Goal: Check status: Check status

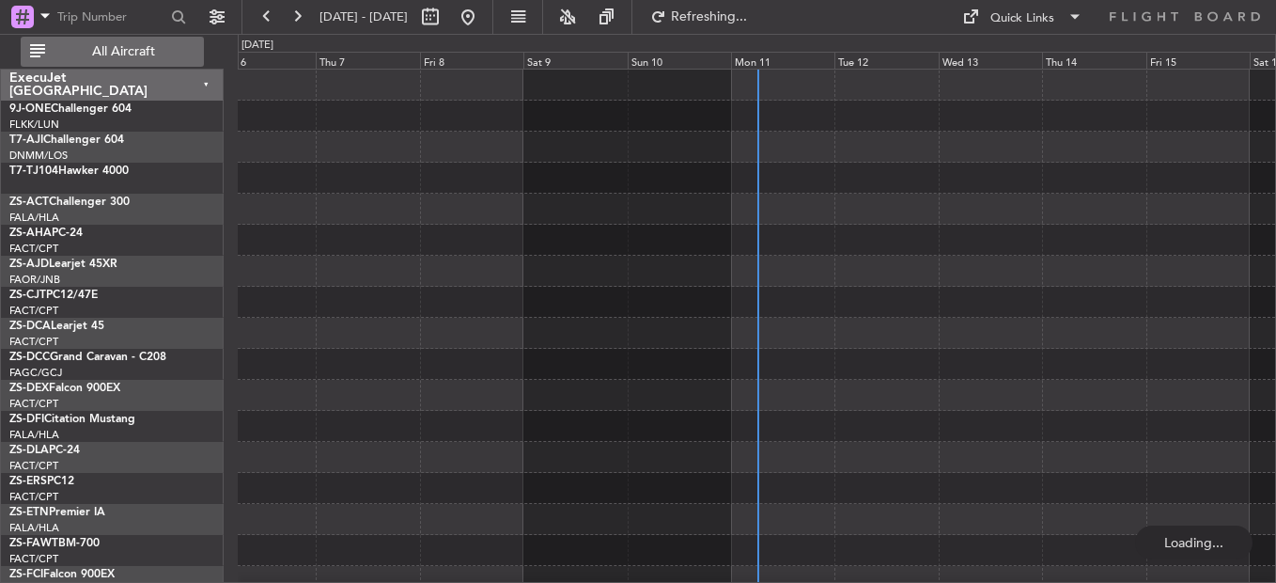
click at [138, 48] on span "All Aircraft" at bounding box center [123, 51] width 149 height 13
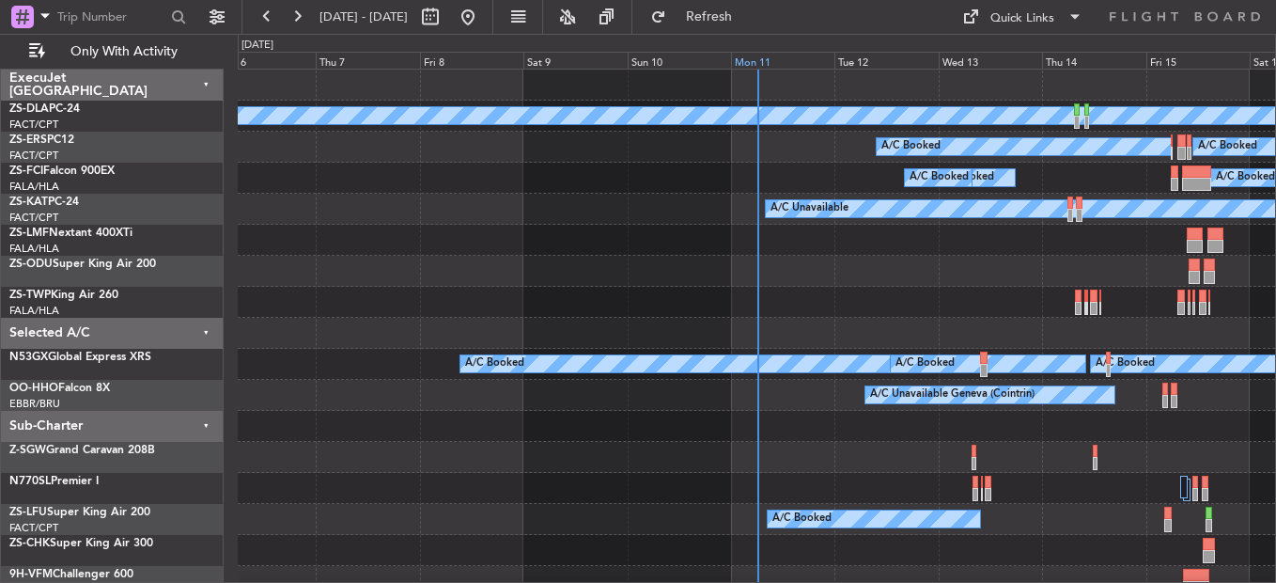
click at [757, 58] on div "Mon 11" at bounding box center [782, 60] width 103 height 17
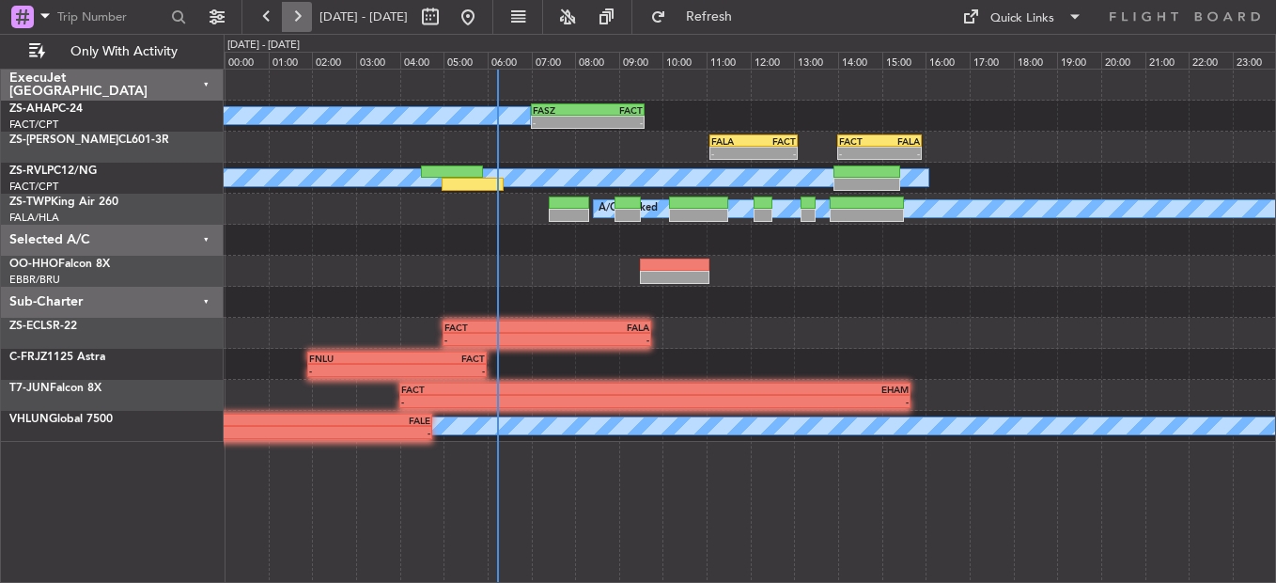
click at [307, 21] on button at bounding box center [297, 17] width 30 height 30
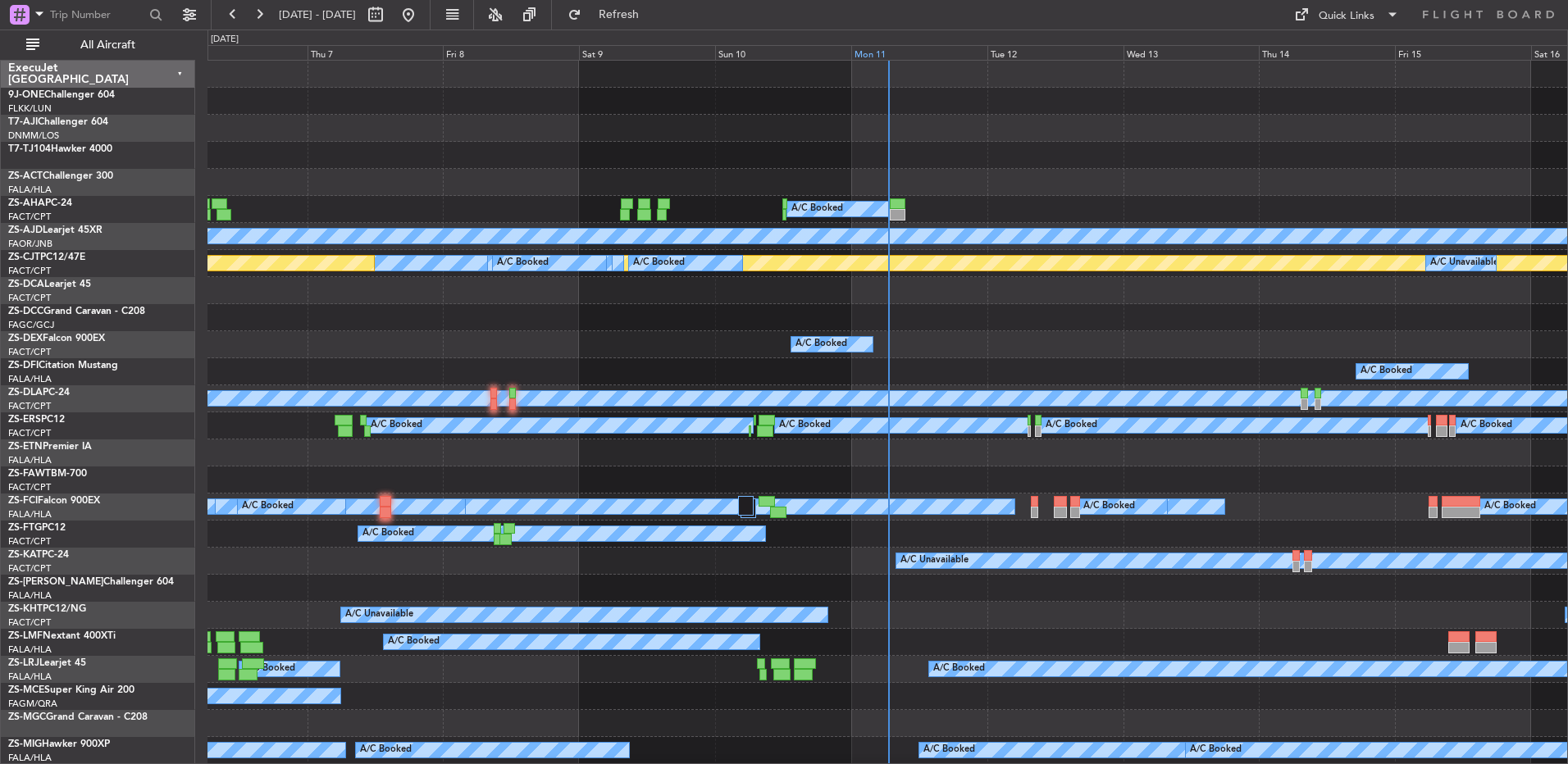
click at [877, 59] on div "Mon 11" at bounding box center [920, 52] width 136 height 15
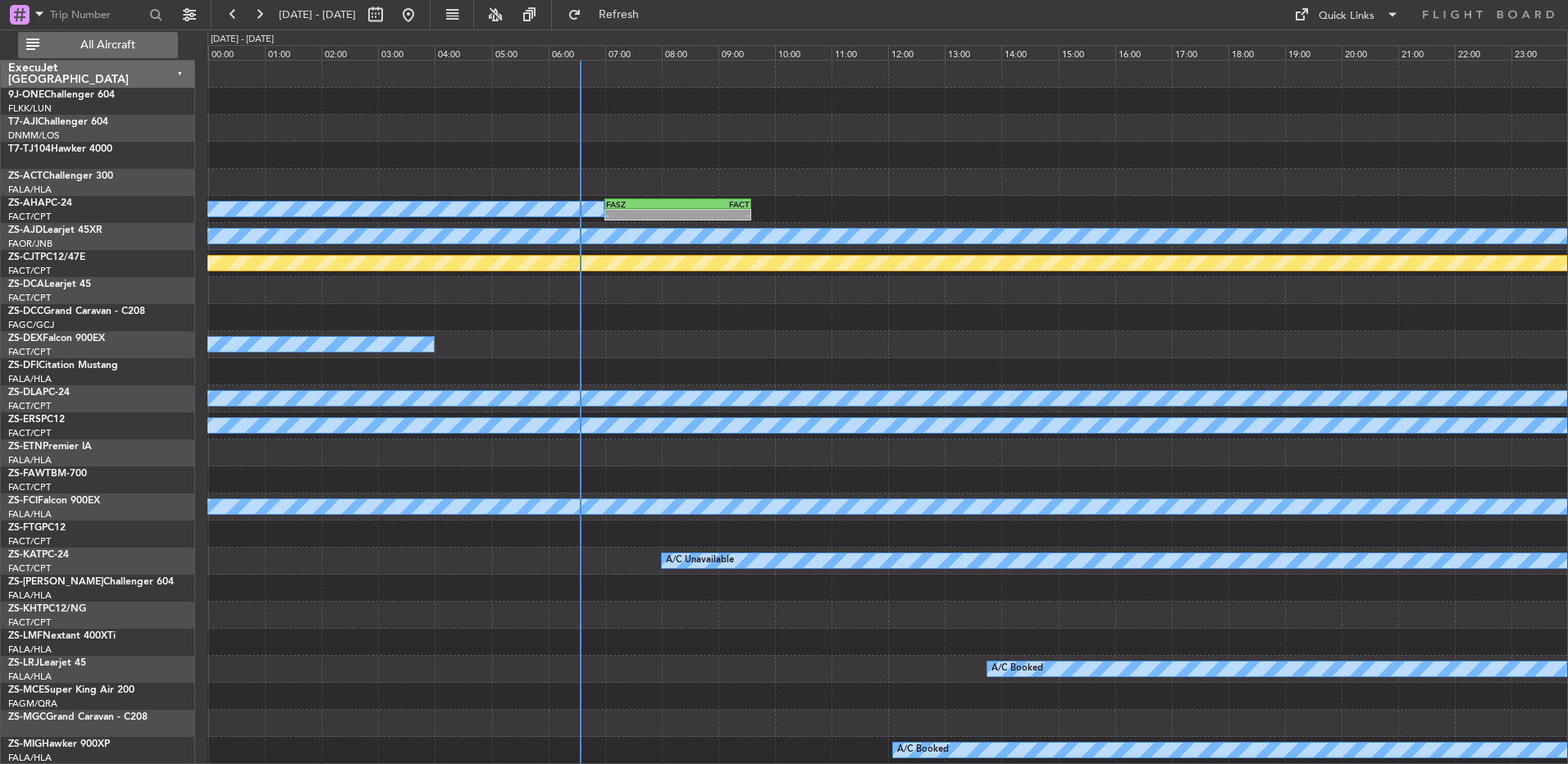
click at [82, 47] on span "All Aircraft" at bounding box center [107, 44] width 130 height 11
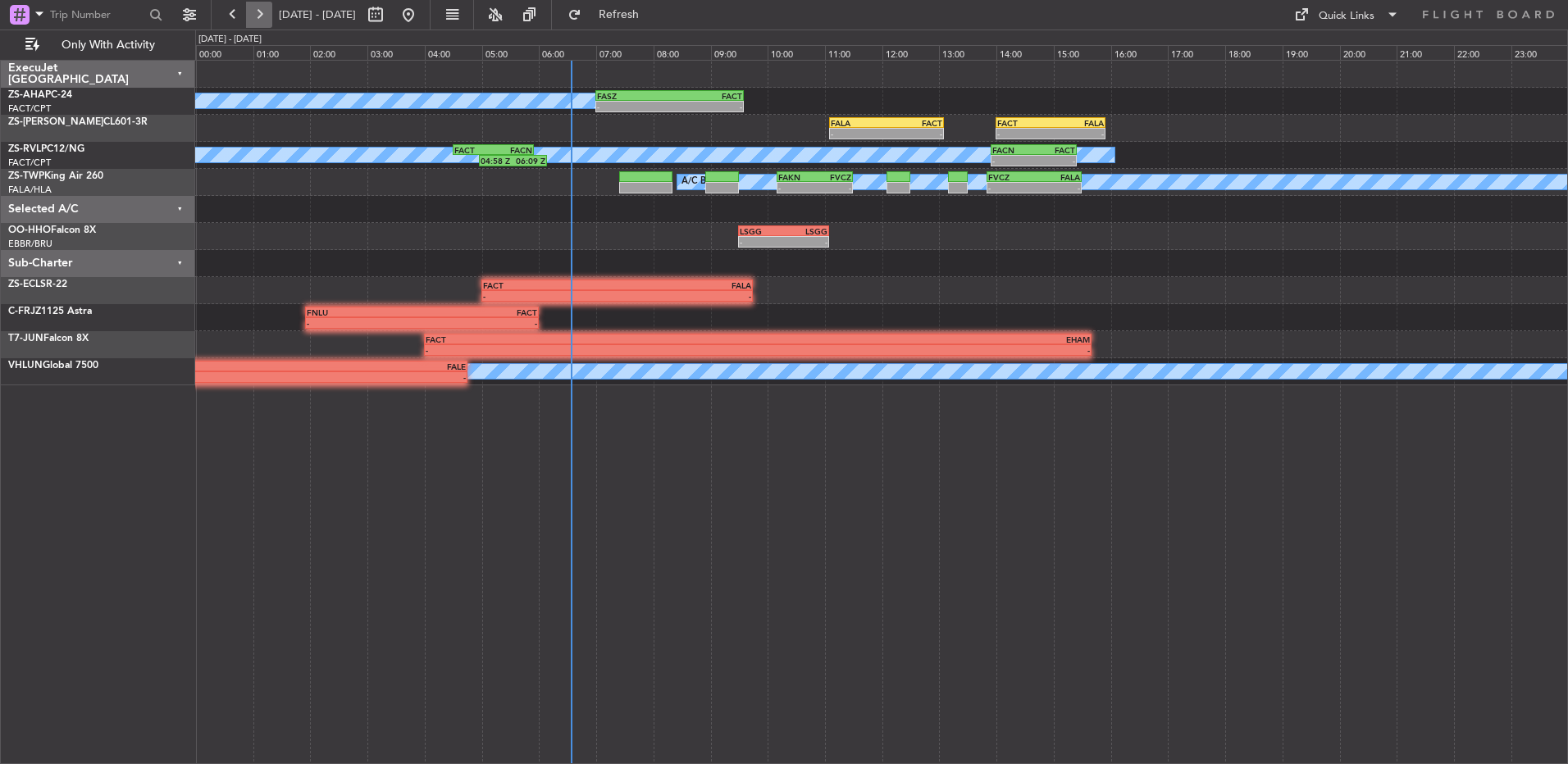
drag, startPoint x: 259, startPoint y: 19, endPoint x: 250, endPoint y: 19, distance: 9.0
click at [256, 19] on button at bounding box center [259, 15] width 26 height 26
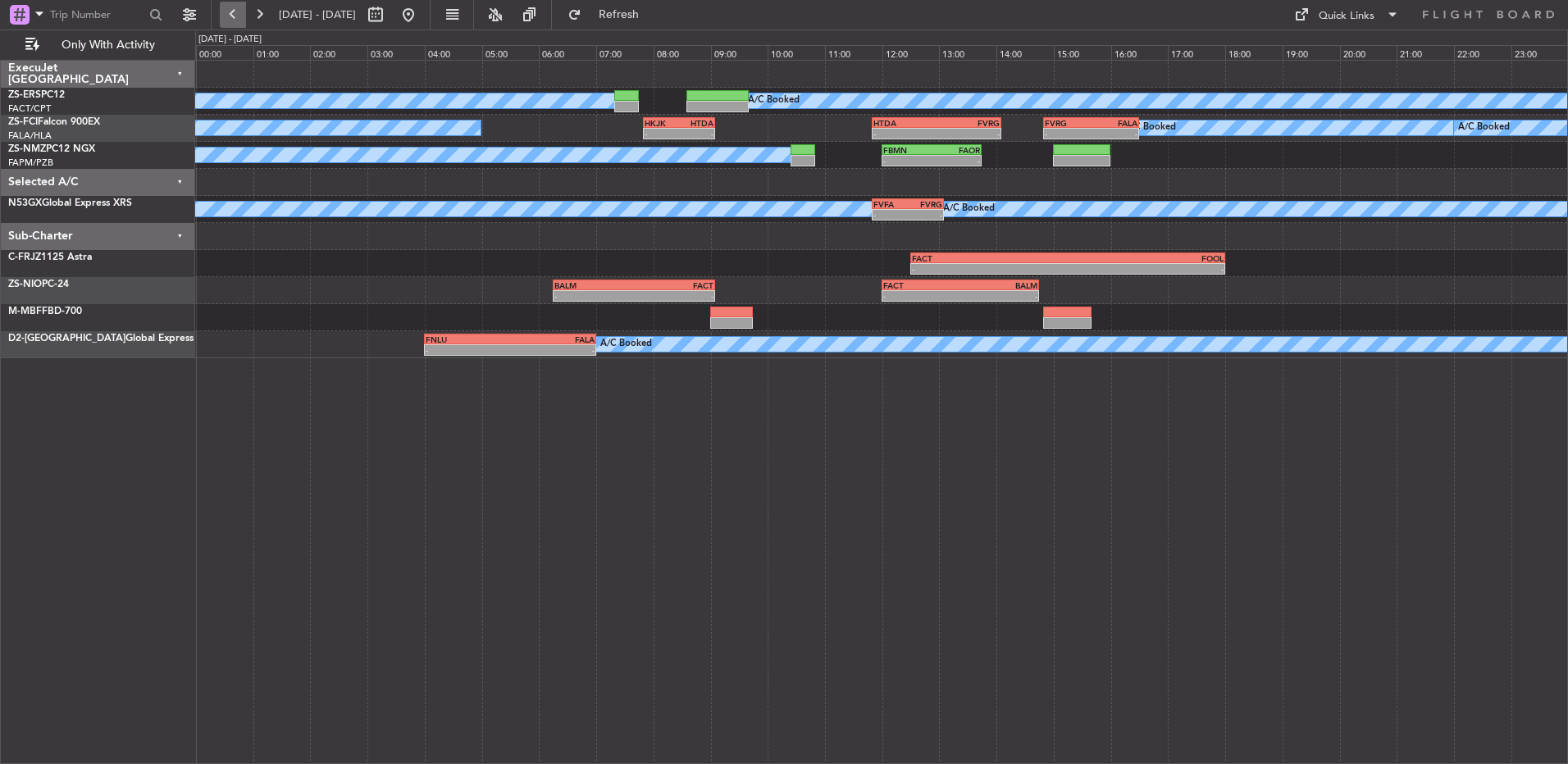
click at [242, 15] on button at bounding box center [233, 15] width 26 height 26
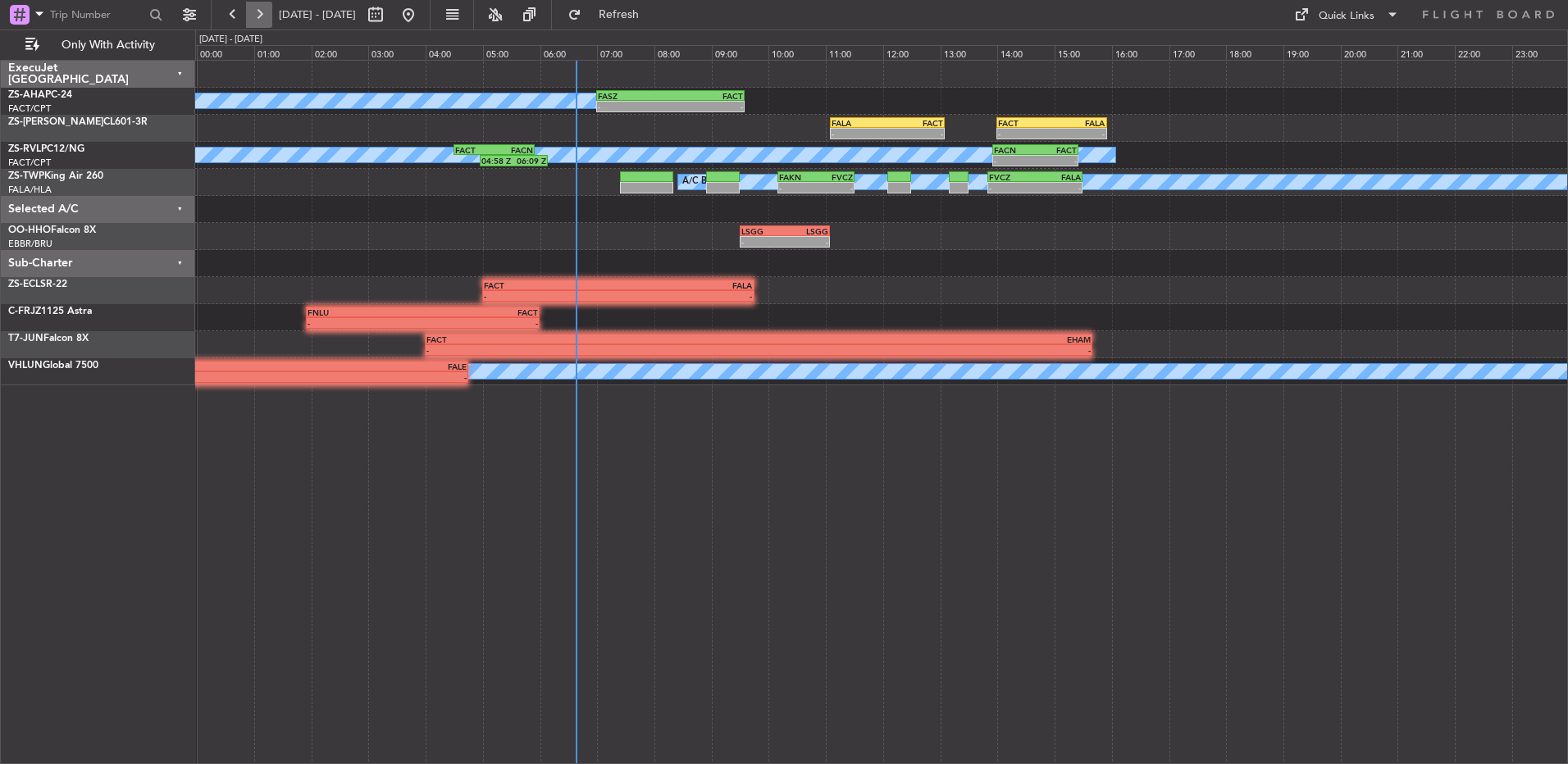
click at [259, 17] on button at bounding box center [259, 15] width 26 height 26
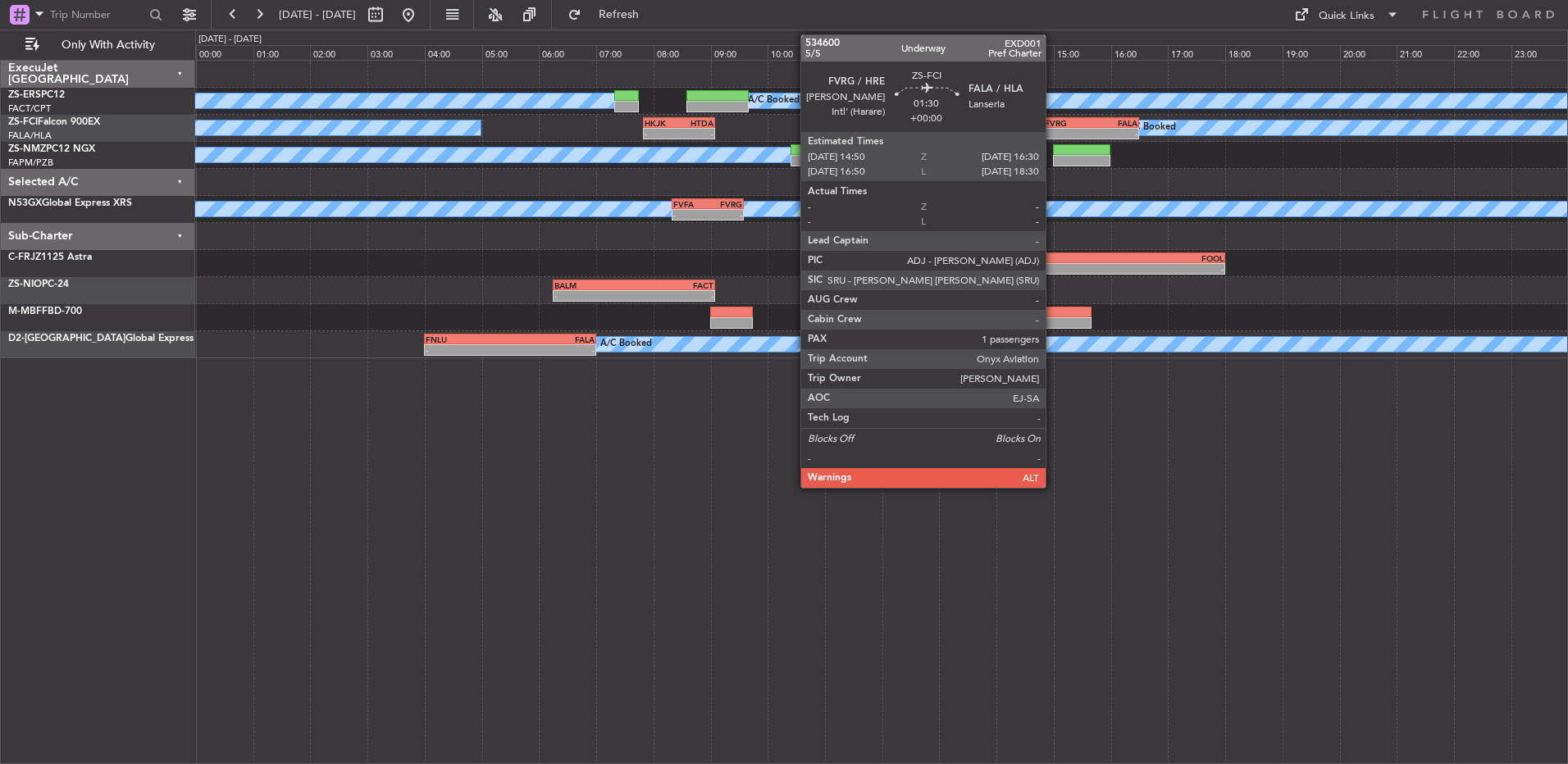
click at [1054, 130] on div "-" at bounding box center [1067, 133] width 46 height 10
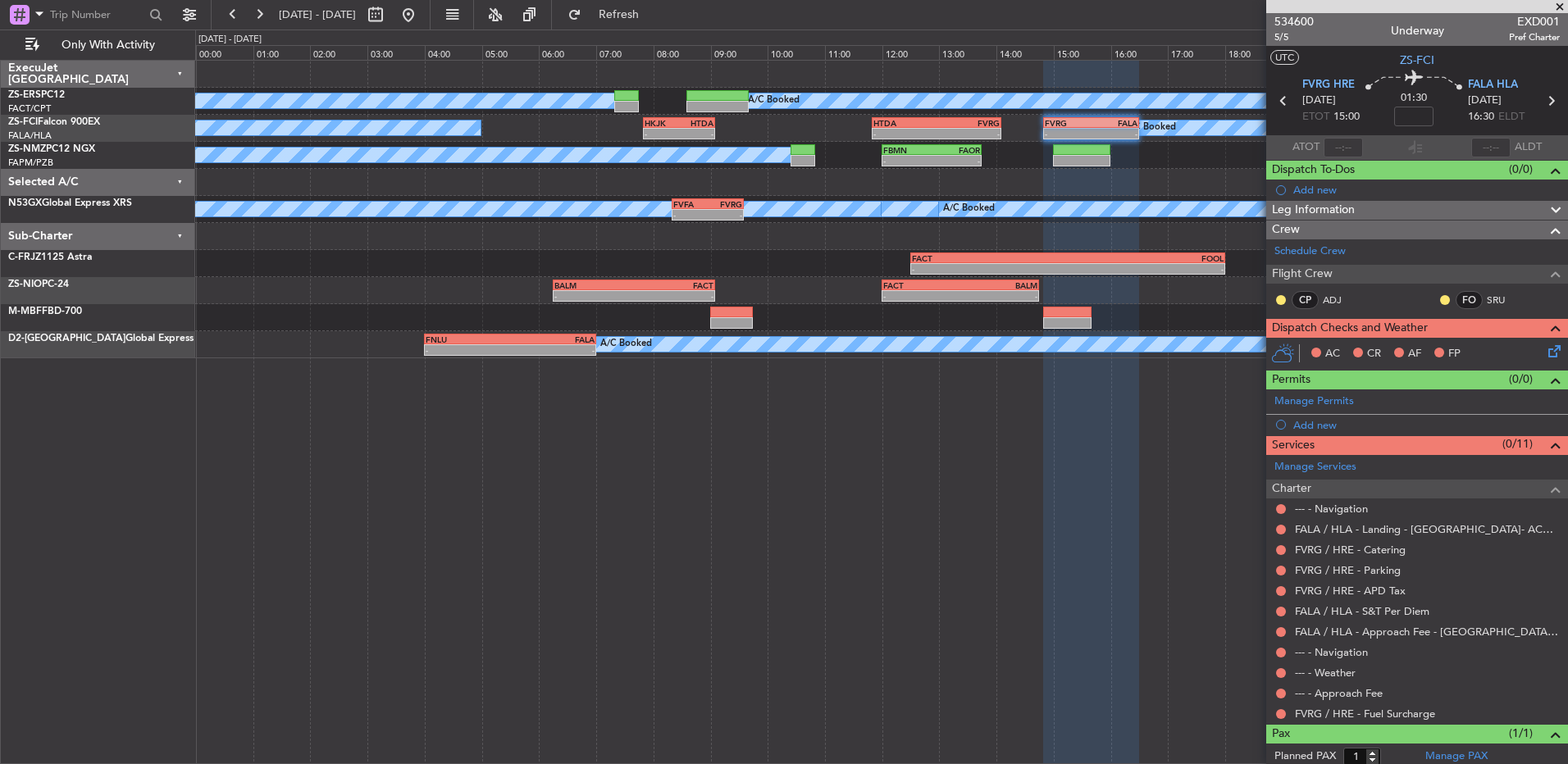
scroll to position [43, 0]
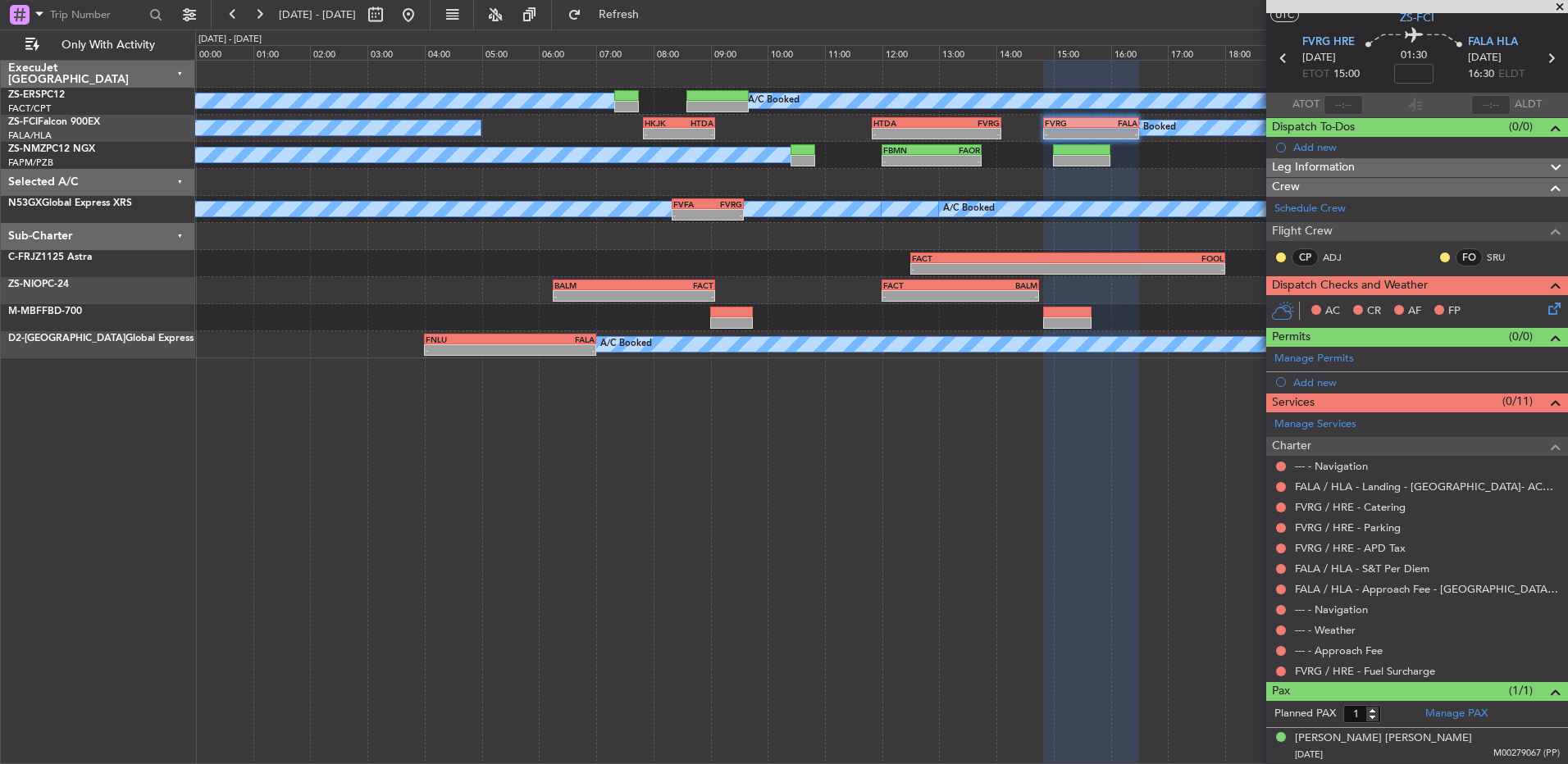
click at [1287, 671] on div at bounding box center [1281, 671] width 13 height 13
click at [1286, 669] on div at bounding box center [1281, 671] width 13 height 13
drag, startPoint x: 1286, startPoint y: 669, endPoint x: 1277, endPoint y: 670, distance: 9.1
click at [1277, 670] on button at bounding box center [1280, 671] width 10 height 10
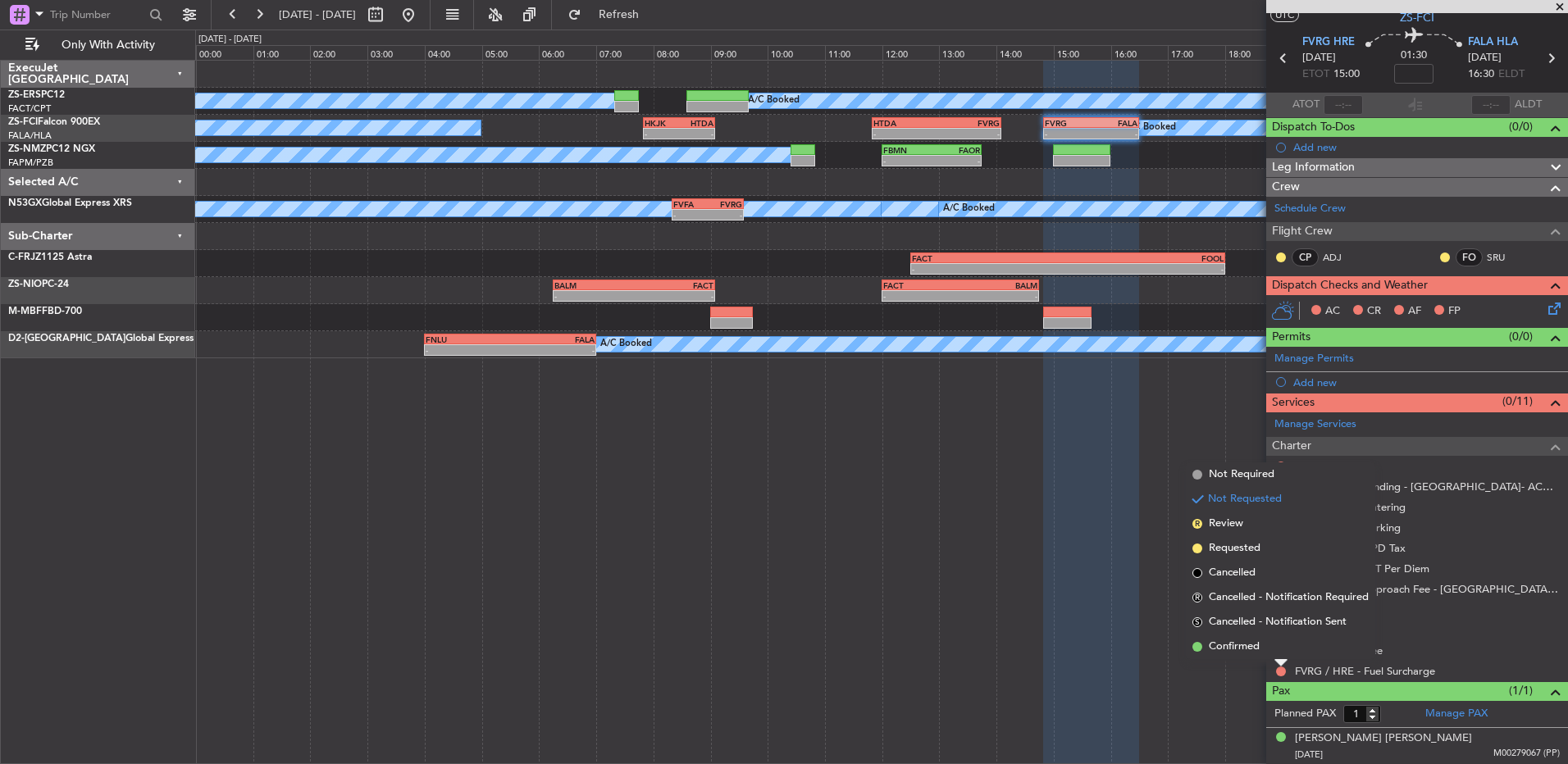
drag, startPoint x: 1276, startPoint y: 648, endPoint x: 1285, endPoint y: 652, distance: 9.8
click at [1277, 648] on li "Confirmed" at bounding box center [1280, 646] width 189 height 24
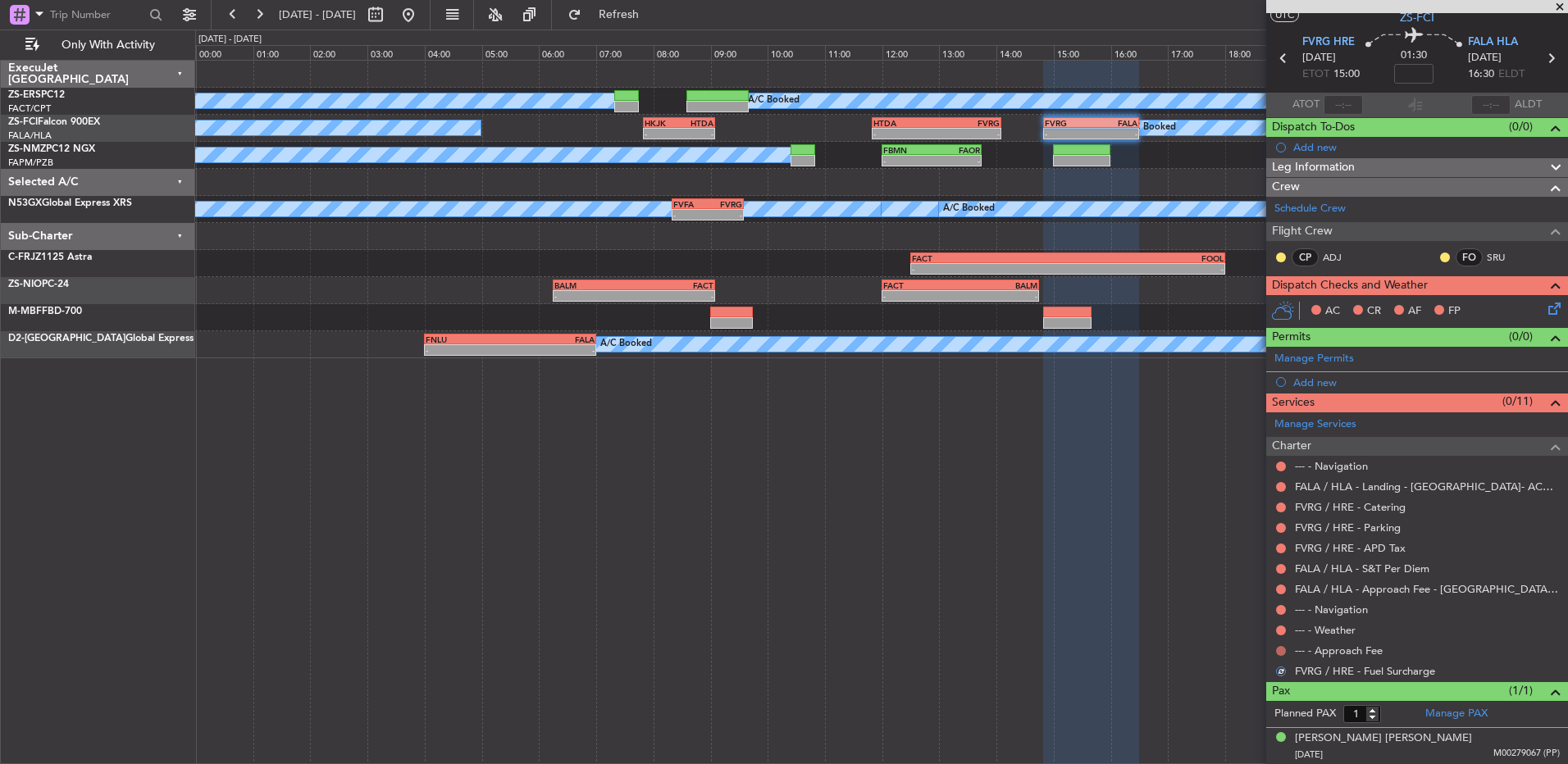
click at [1285, 652] on button at bounding box center [1280, 651] width 10 height 10
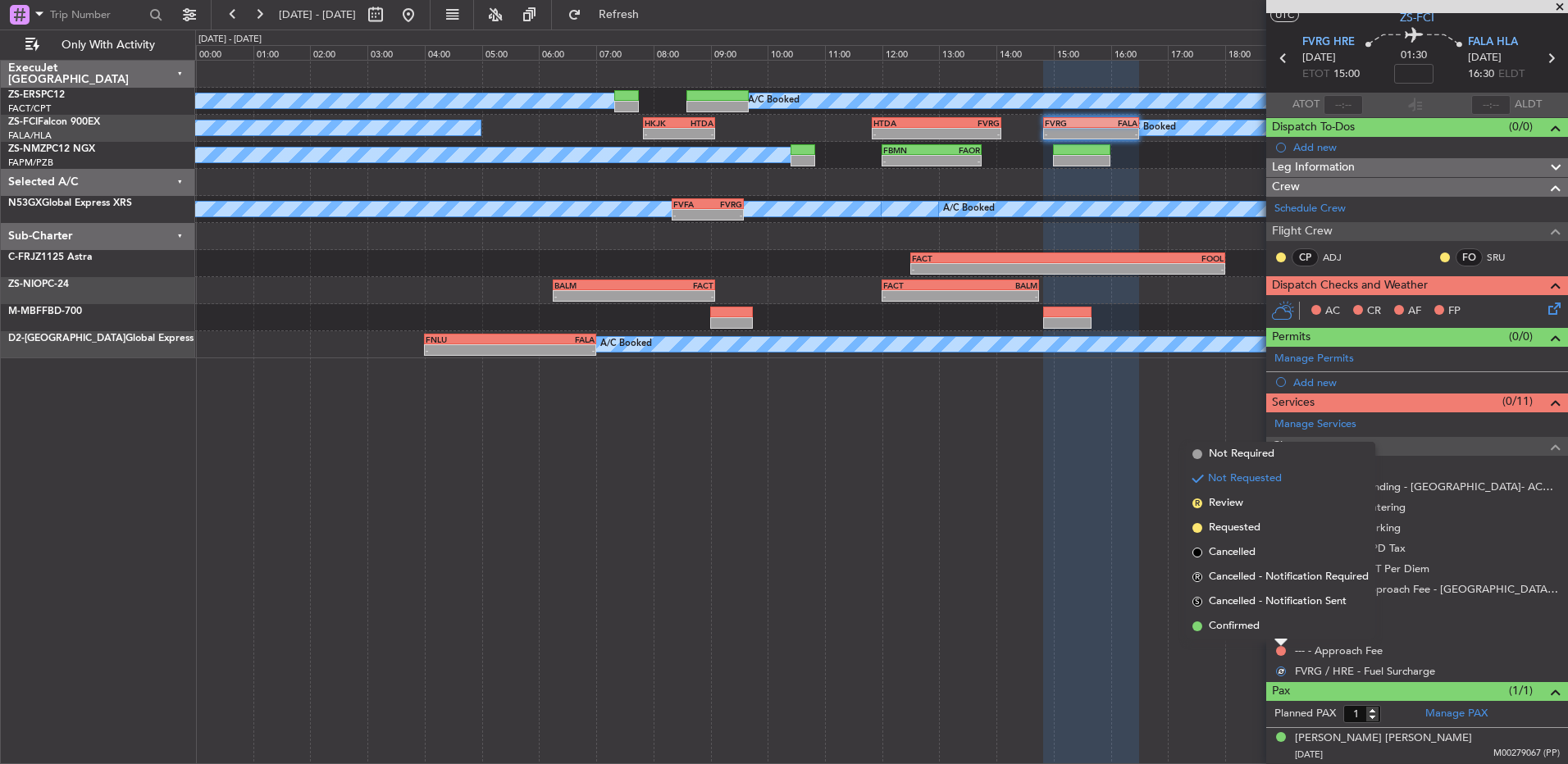
click at [1273, 634] on li "Confirmed" at bounding box center [1280, 626] width 189 height 24
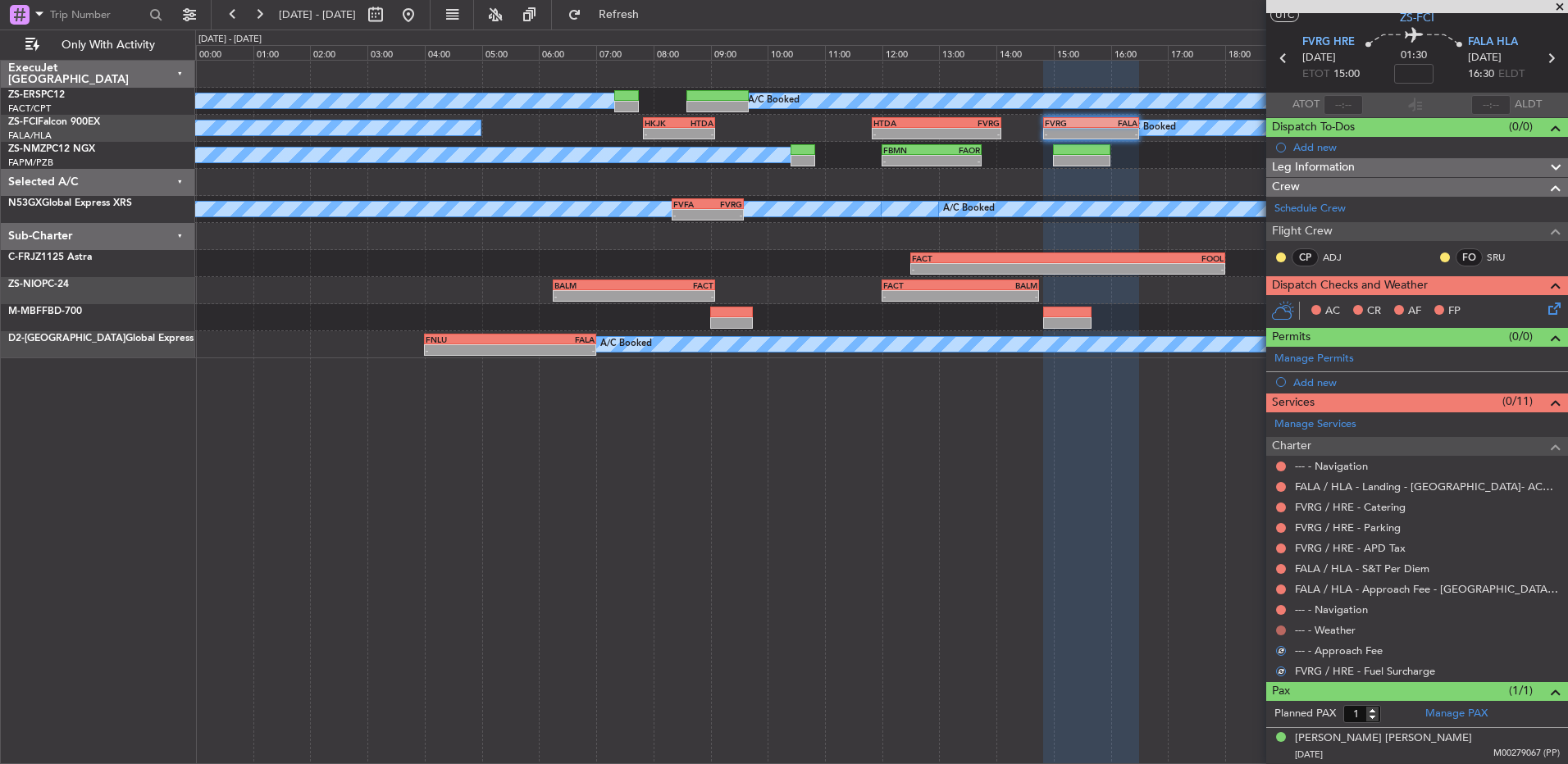
click at [1278, 626] on button at bounding box center [1280, 630] width 10 height 10
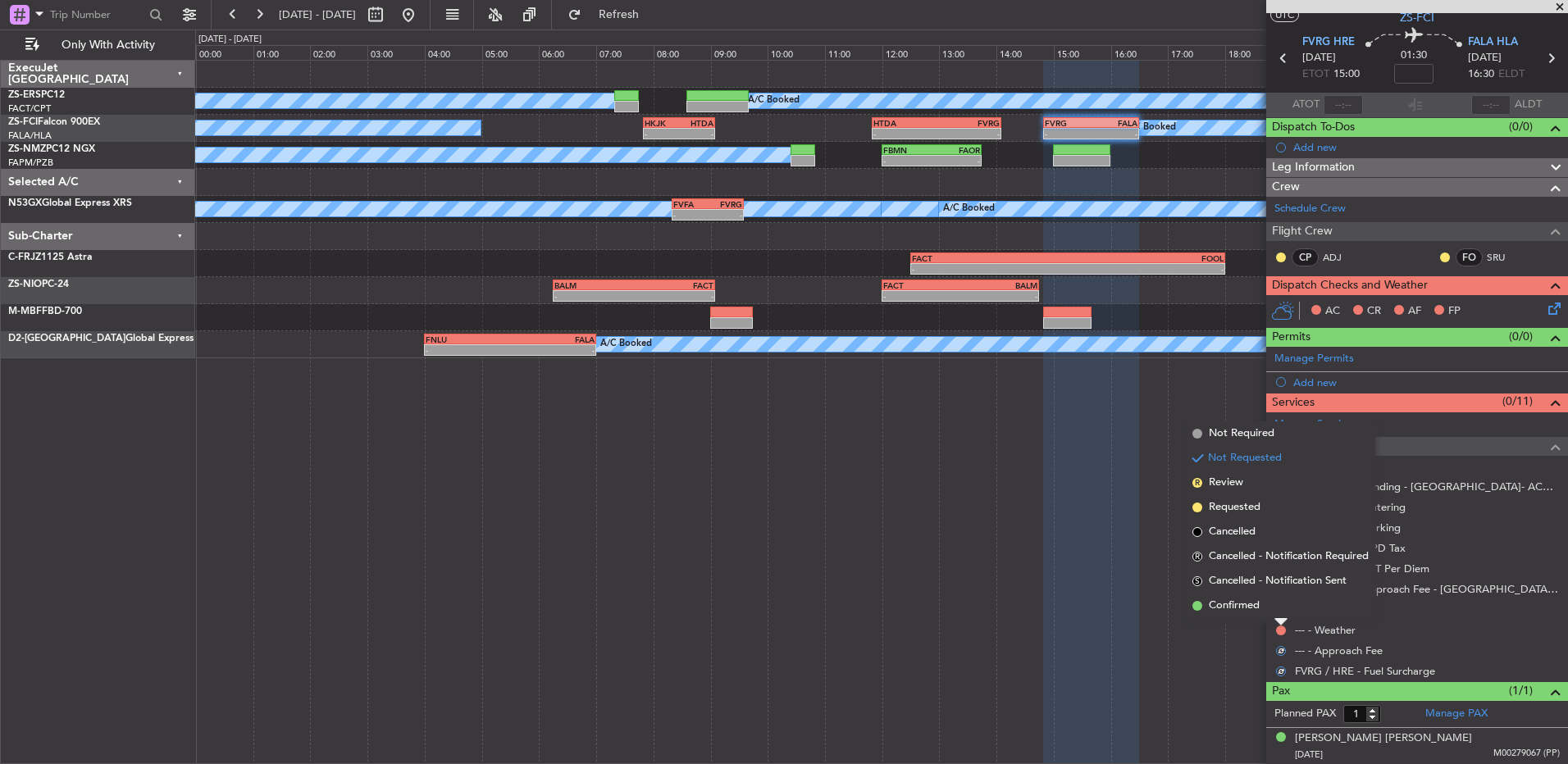
click at [1276, 616] on li "Confirmed" at bounding box center [1280, 605] width 189 height 24
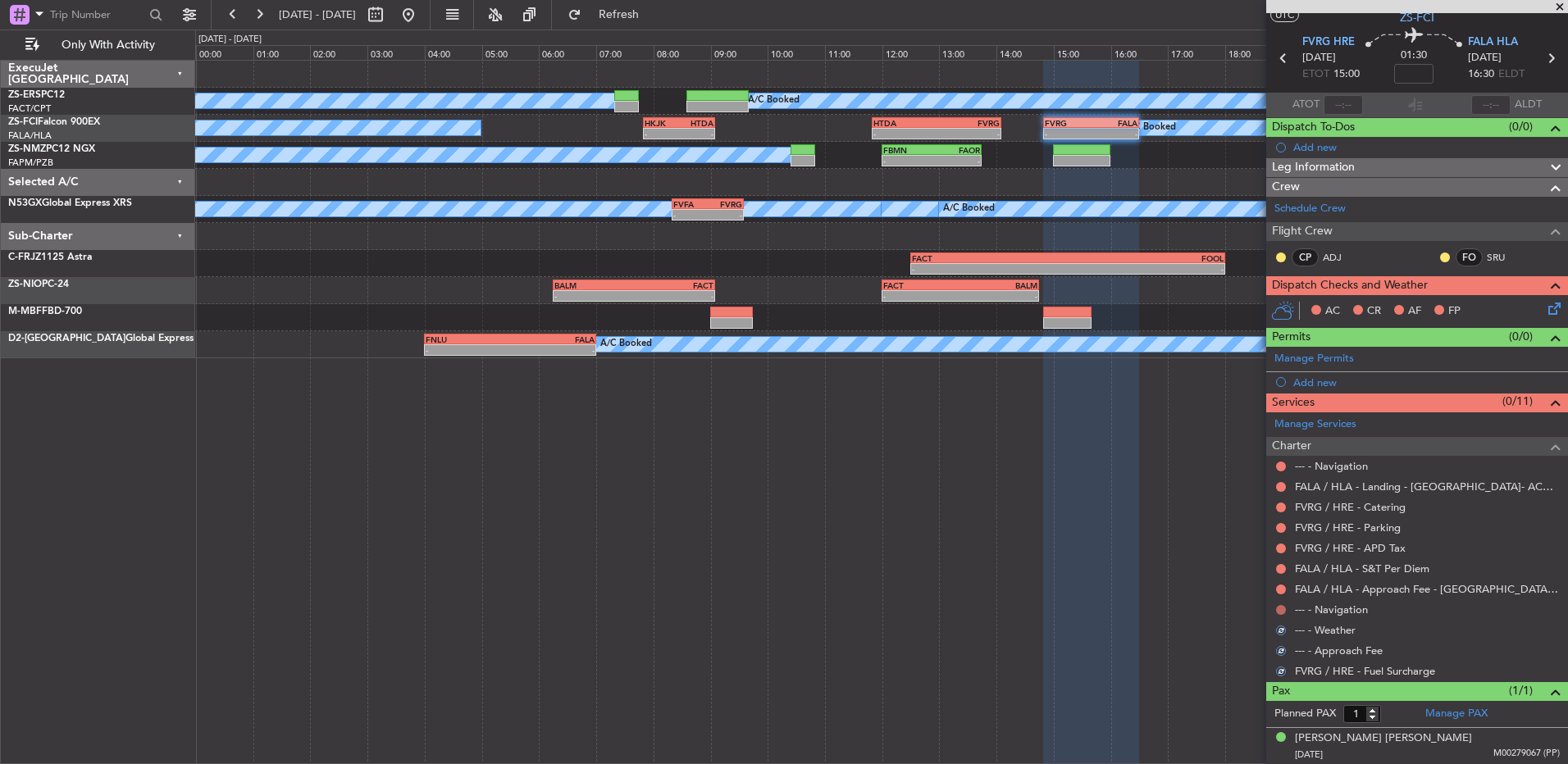
click at [1280, 608] on button at bounding box center [1280, 610] width 10 height 10
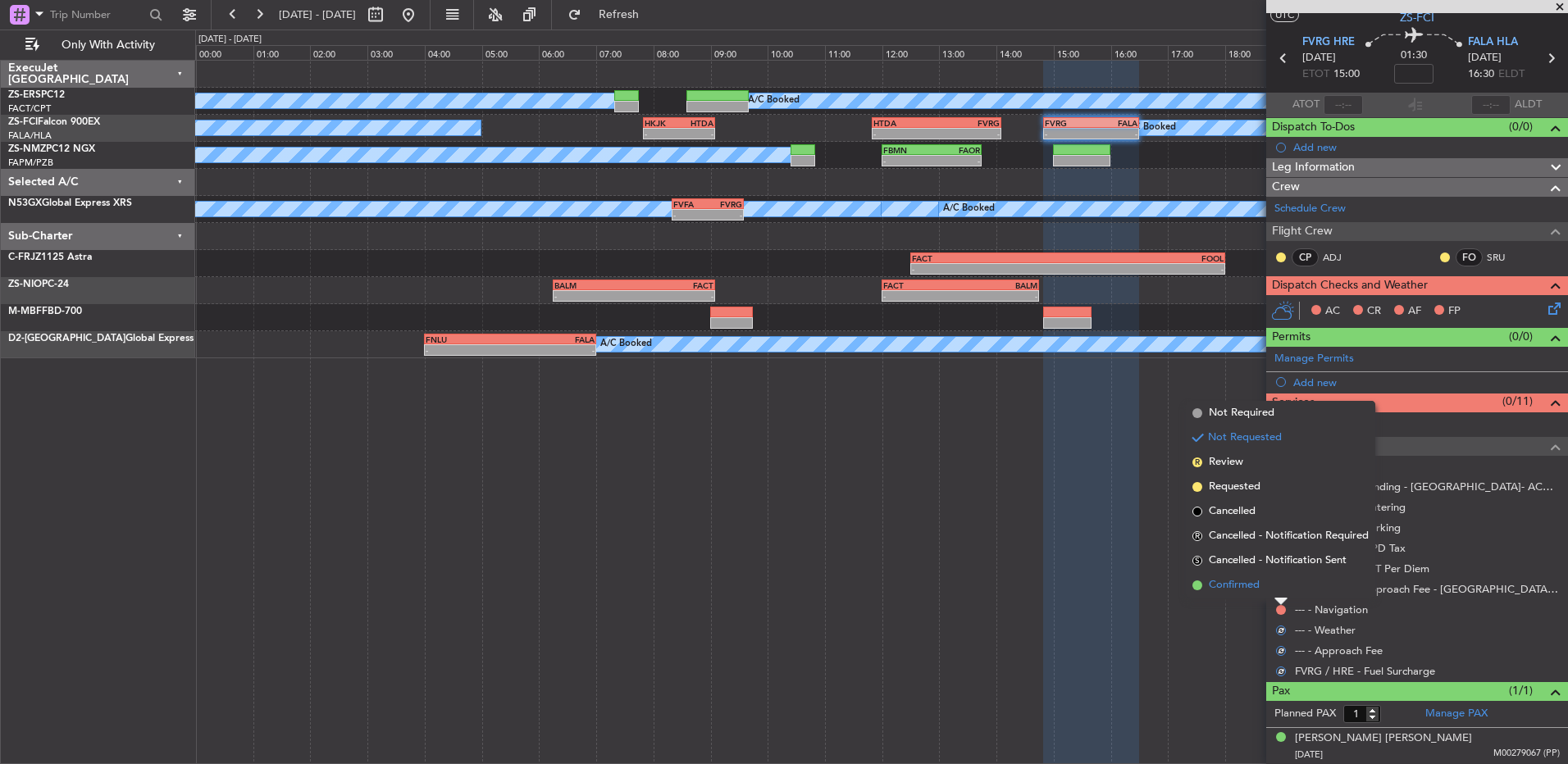
click at [1277, 589] on li "Confirmed" at bounding box center [1280, 585] width 189 height 24
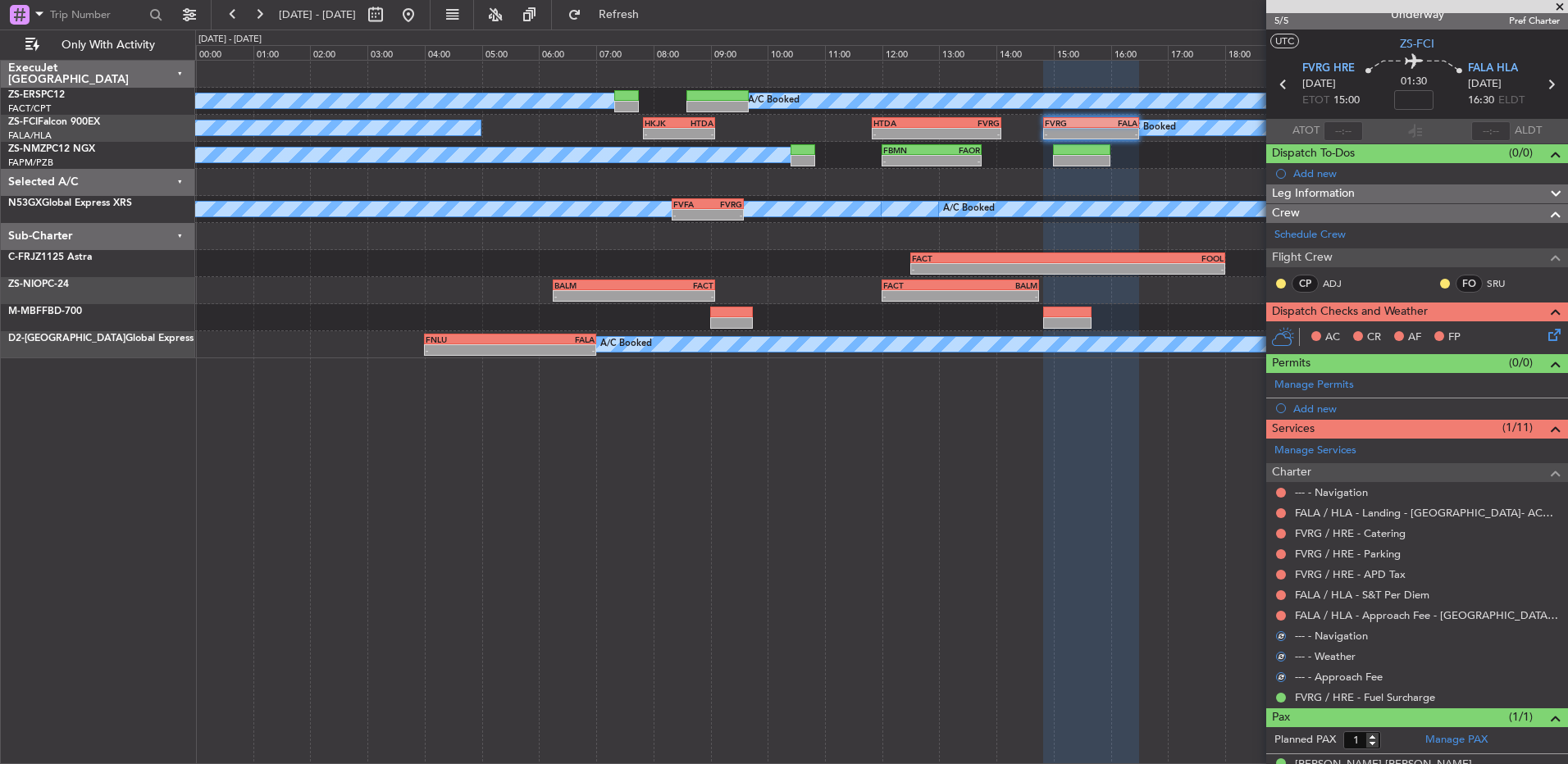
scroll to position [0, 0]
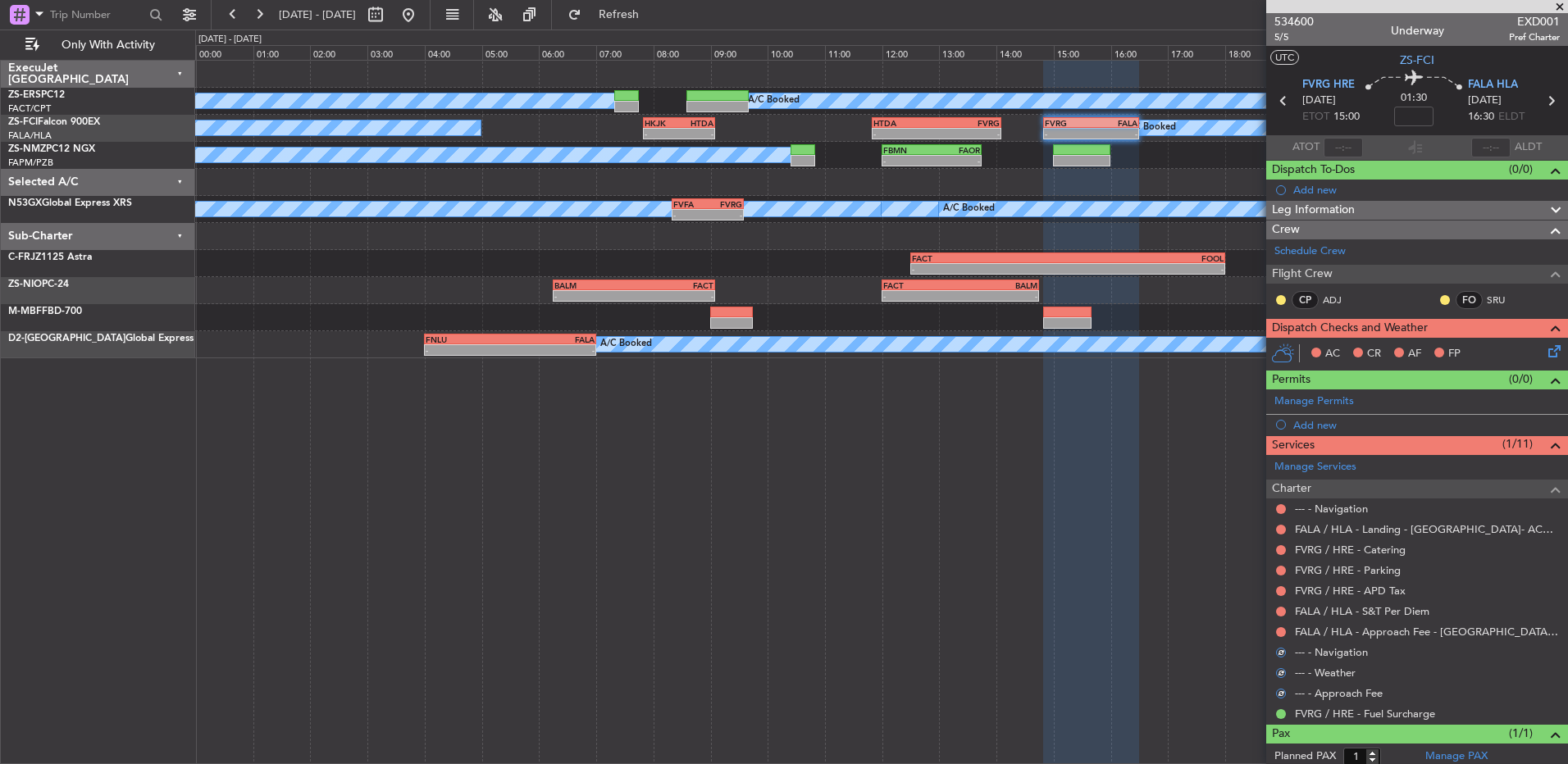
click at [1272, 633] on div "FALA / HLA - Approach Fee - [GEOGRAPHIC_DATA]- ACC # 1800" at bounding box center [1417, 631] width 302 height 20
click at [1282, 633] on button at bounding box center [1280, 631] width 10 height 10
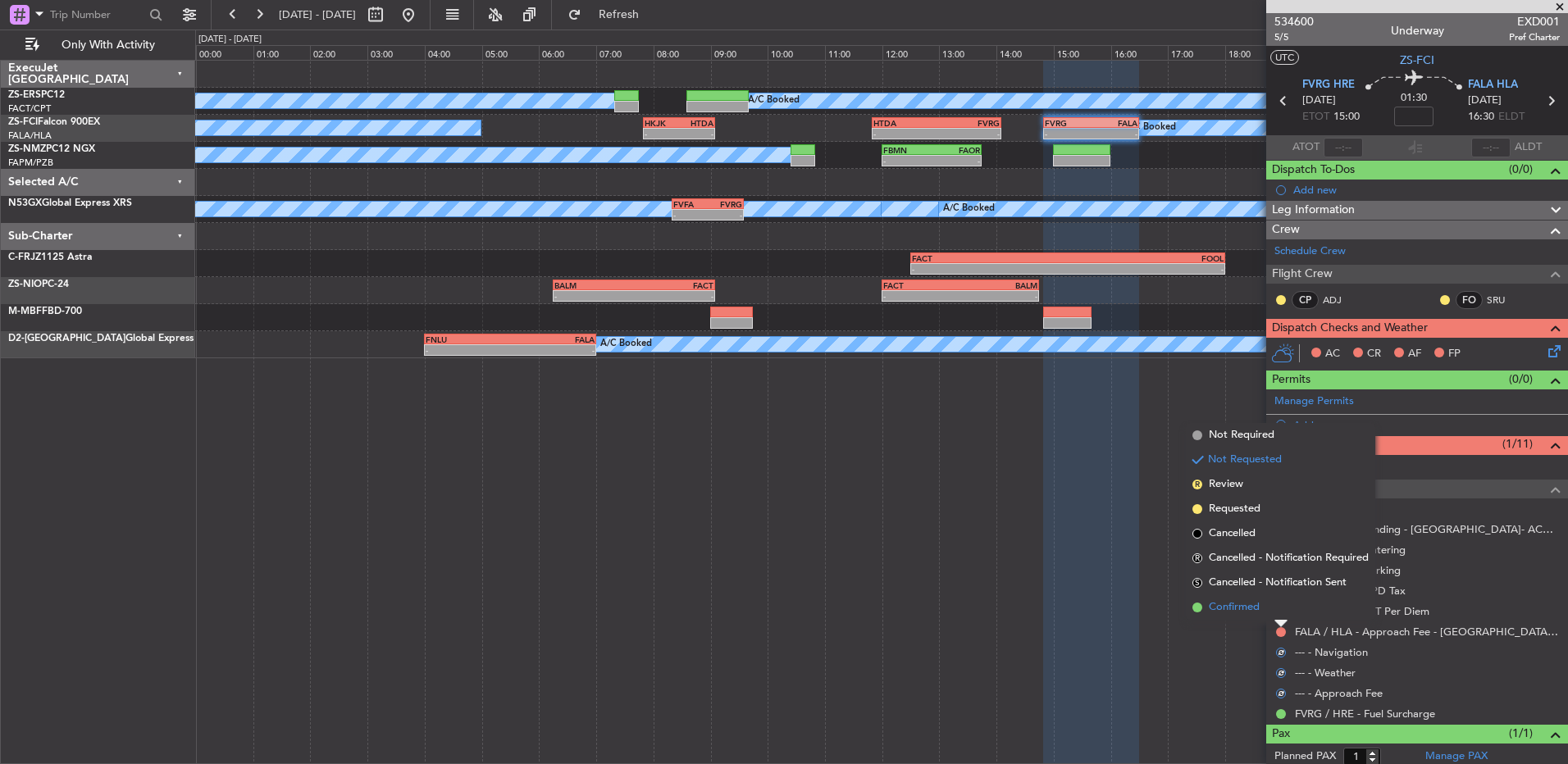
click at [1275, 611] on li "Confirmed" at bounding box center [1280, 607] width 189 height 24
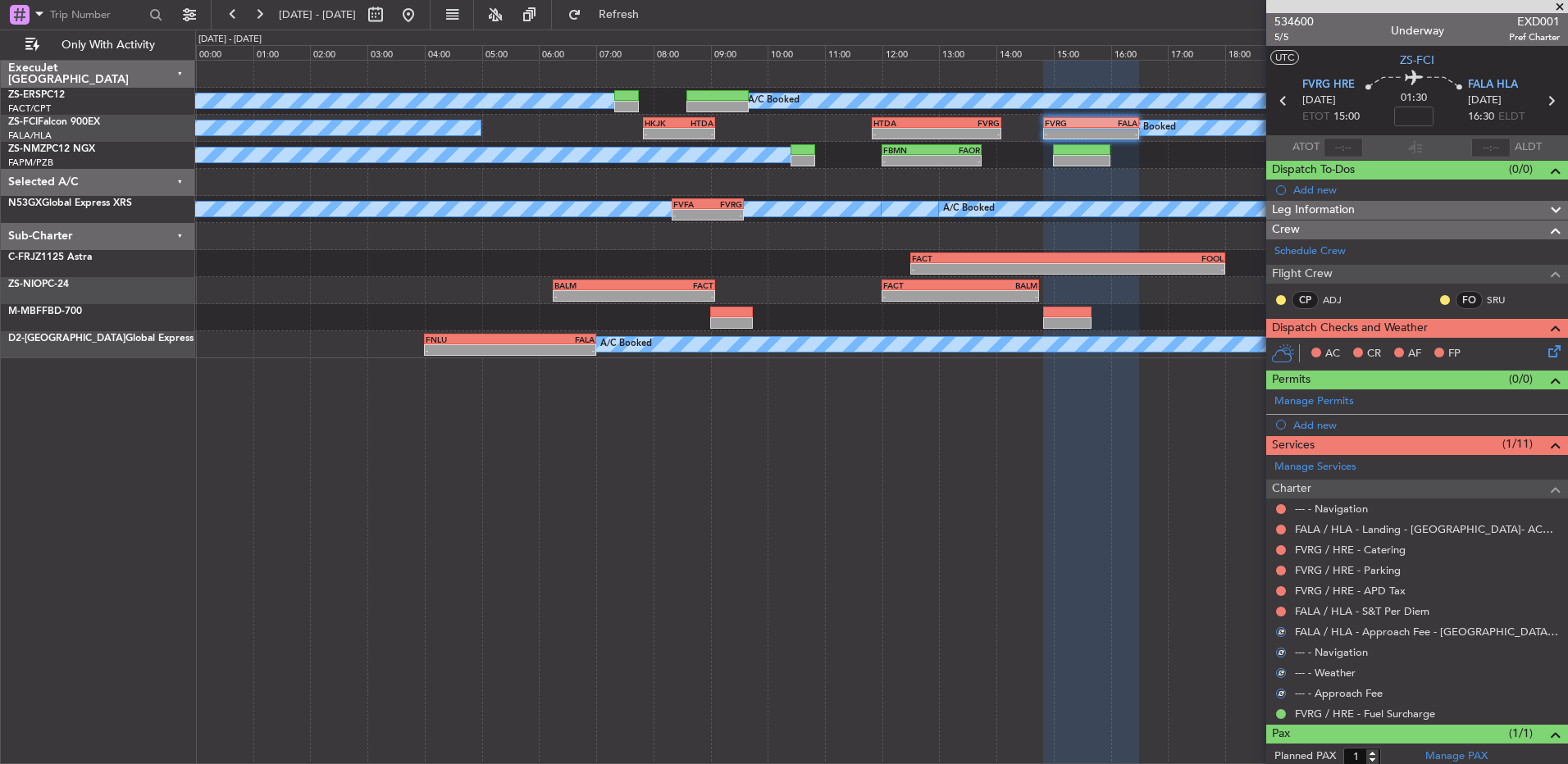
click at [1275, 611] on div at bounding box center [1281, 611] width 13 height 13
click at [1277, 611] on button at bounding box center [1280, 611] width 10 height 10
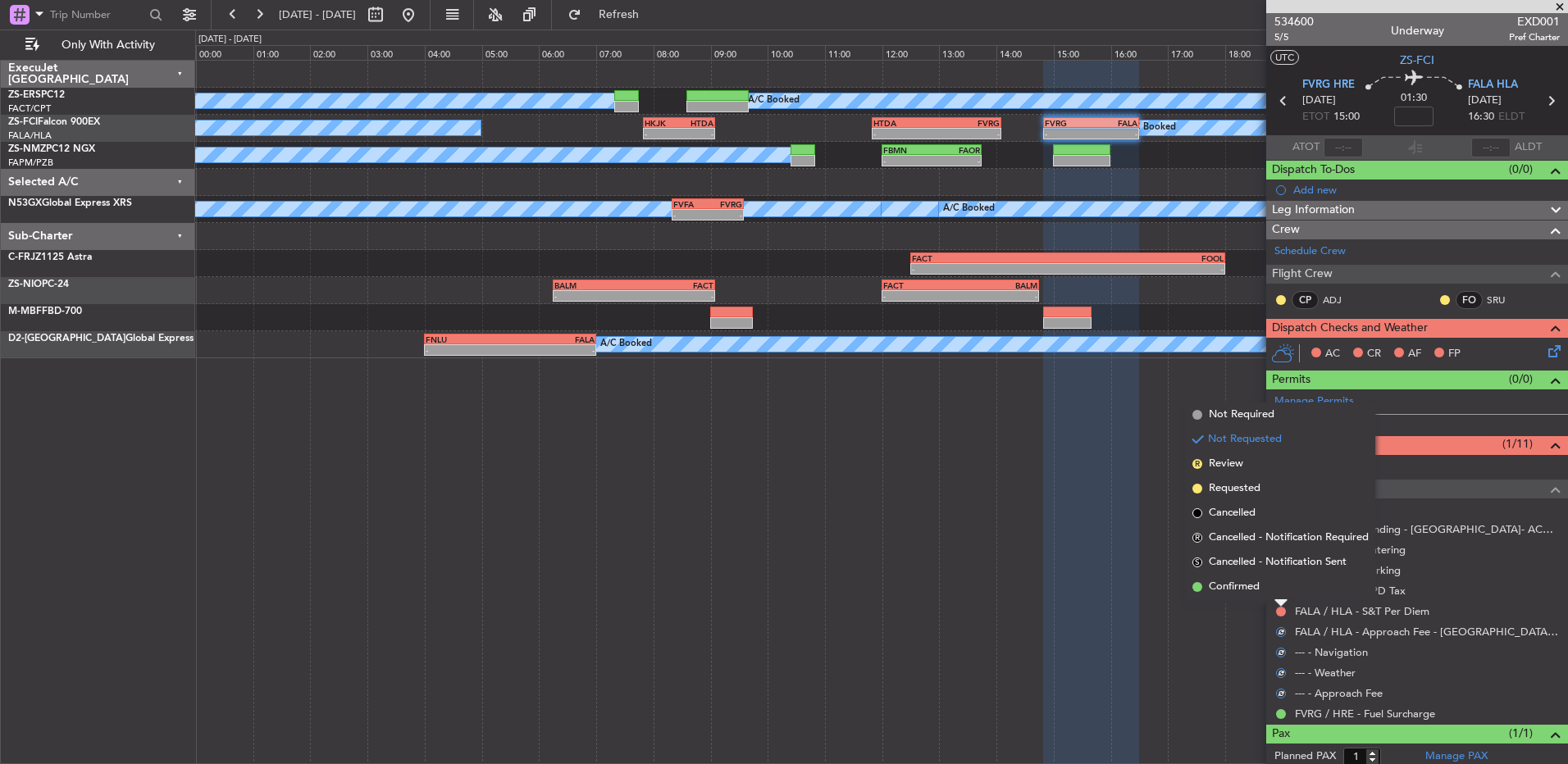
click at [1277, 580] on li "Confirmed" at bounding box center [1280, 587] width 189 height 24
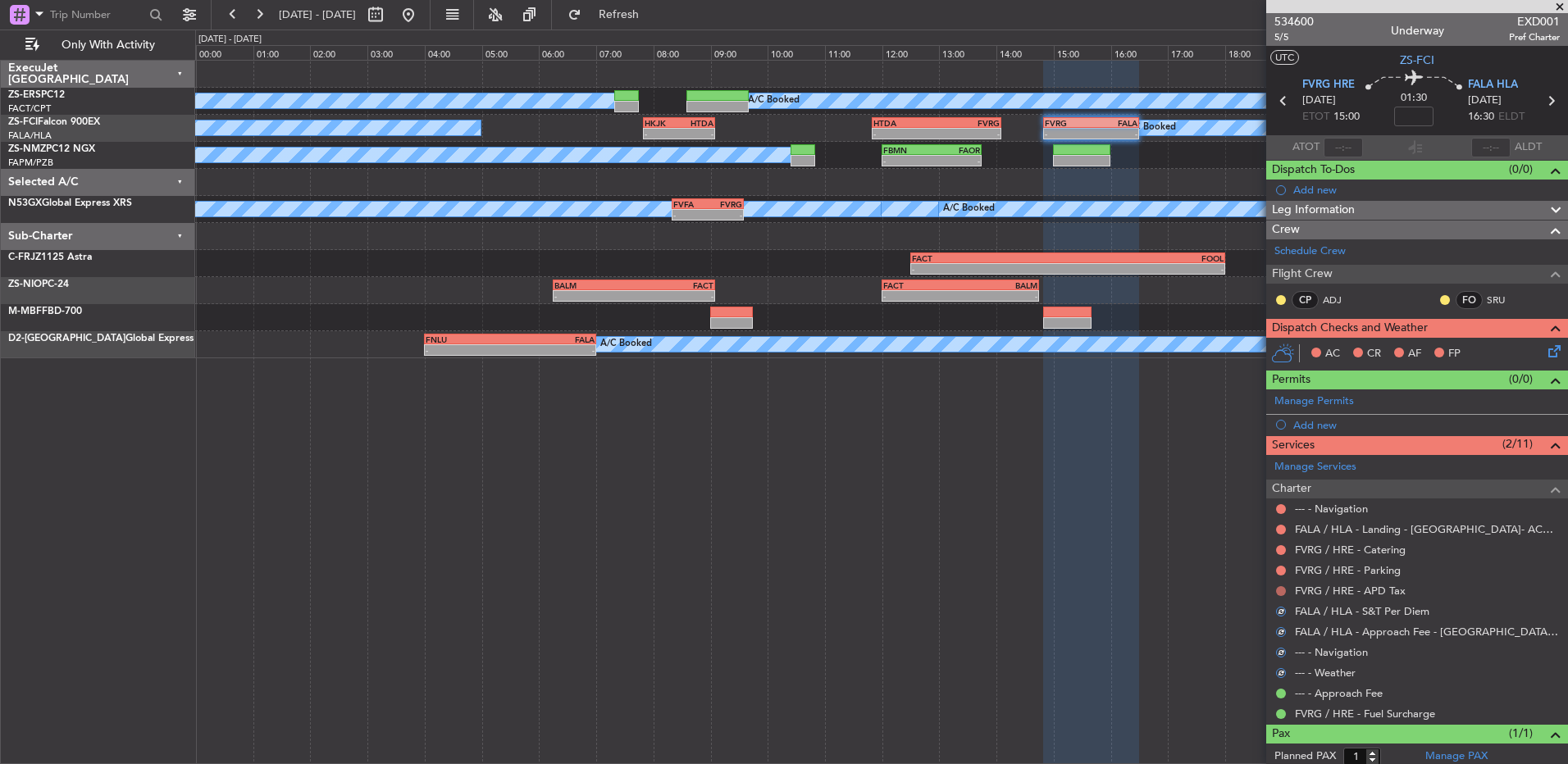
click at [1283, 593] on button at bounding box center [1280, 590] width 10 height 10
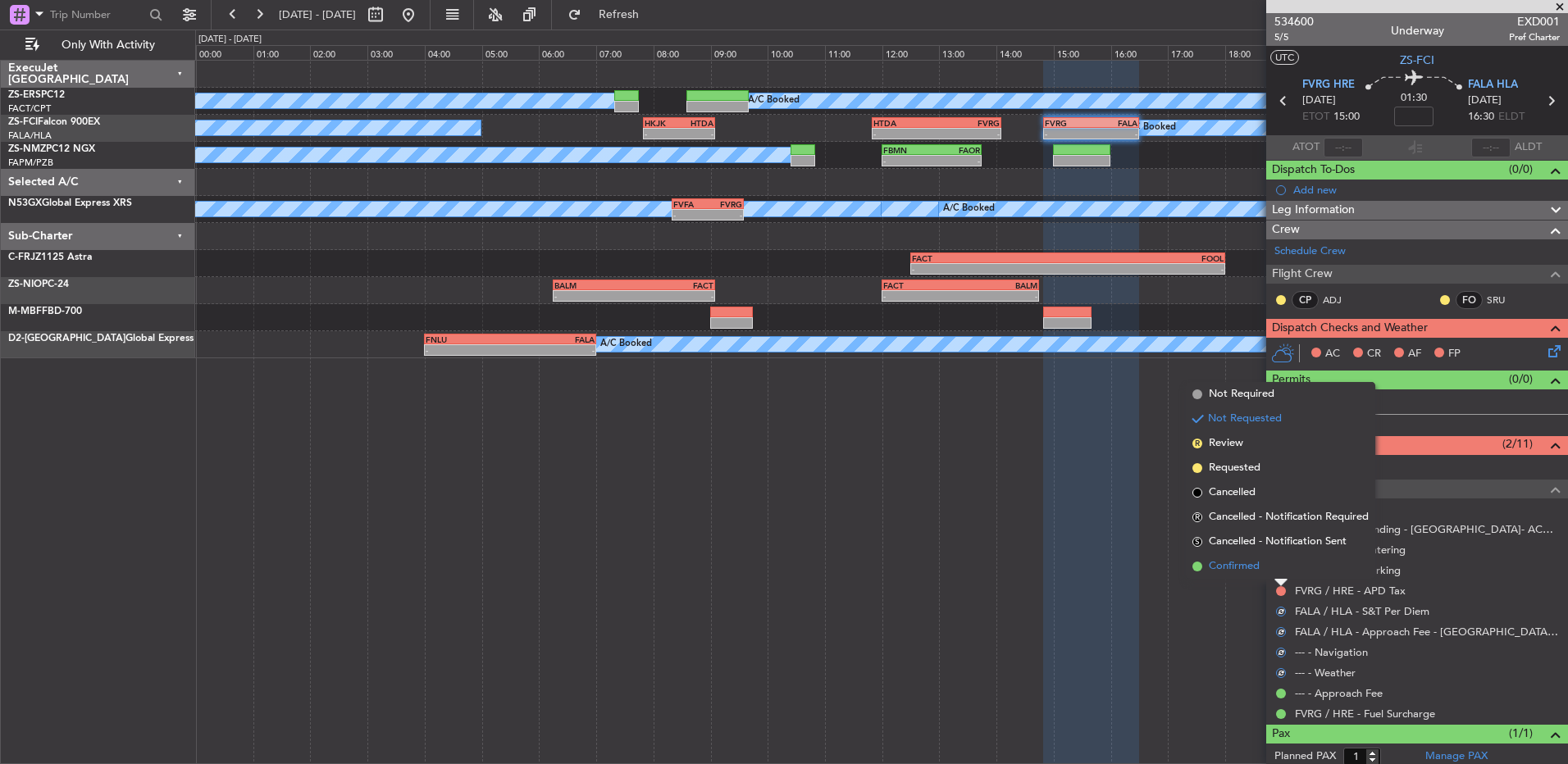
click at [1271, 567] on li "Confirmed" at bounding box center [1280, 566] width 189 height 24
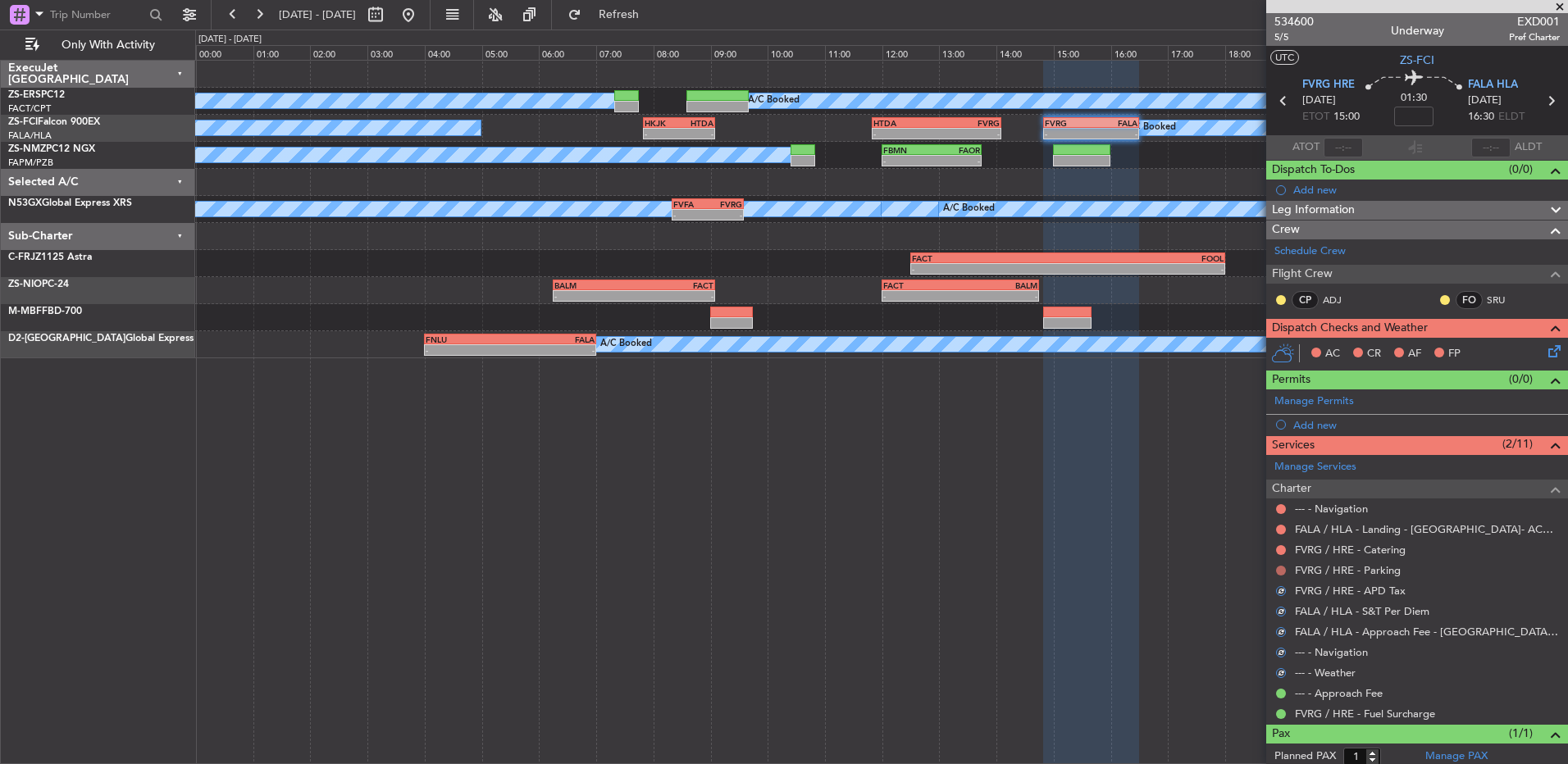
click at [1278, 570] on button at bounding box center [1280, 570] width 10 height 10
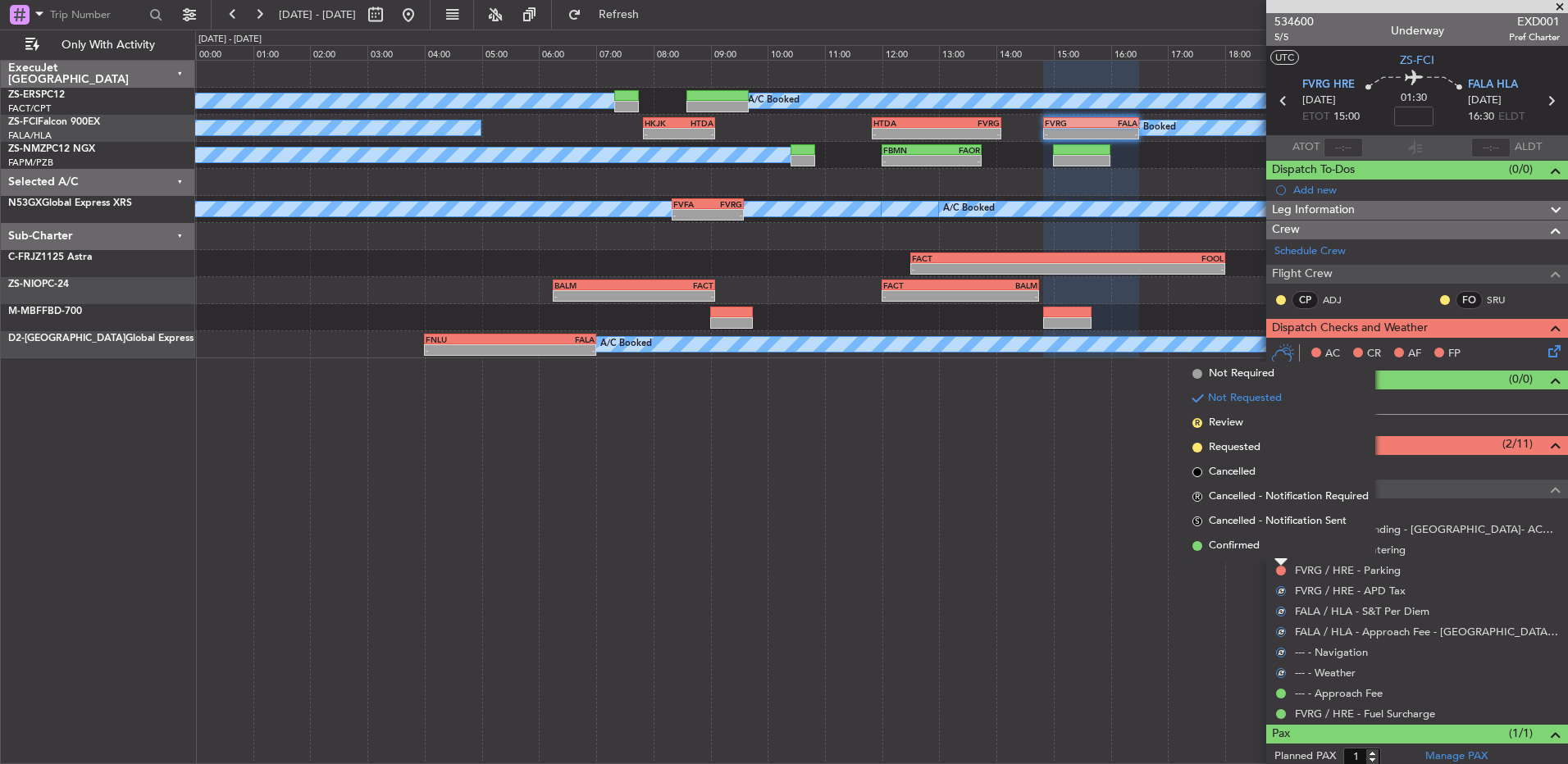
click at [1274, 548] on li "Confirmed" at bounding box center [1280, 546] width 189 height 24
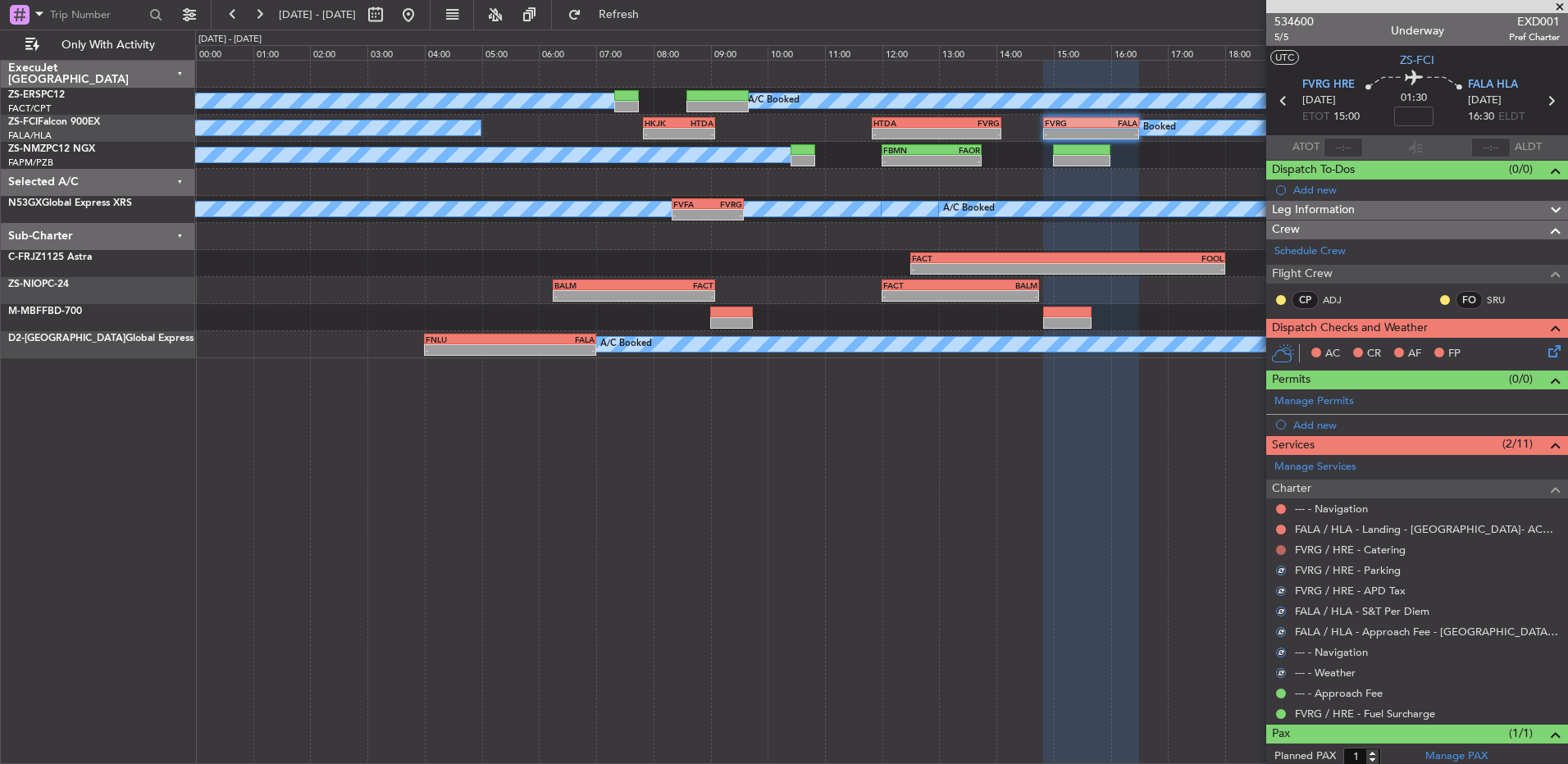
click at [1279, 552] on button at bounding box center [1280, 549] width 10 height 10
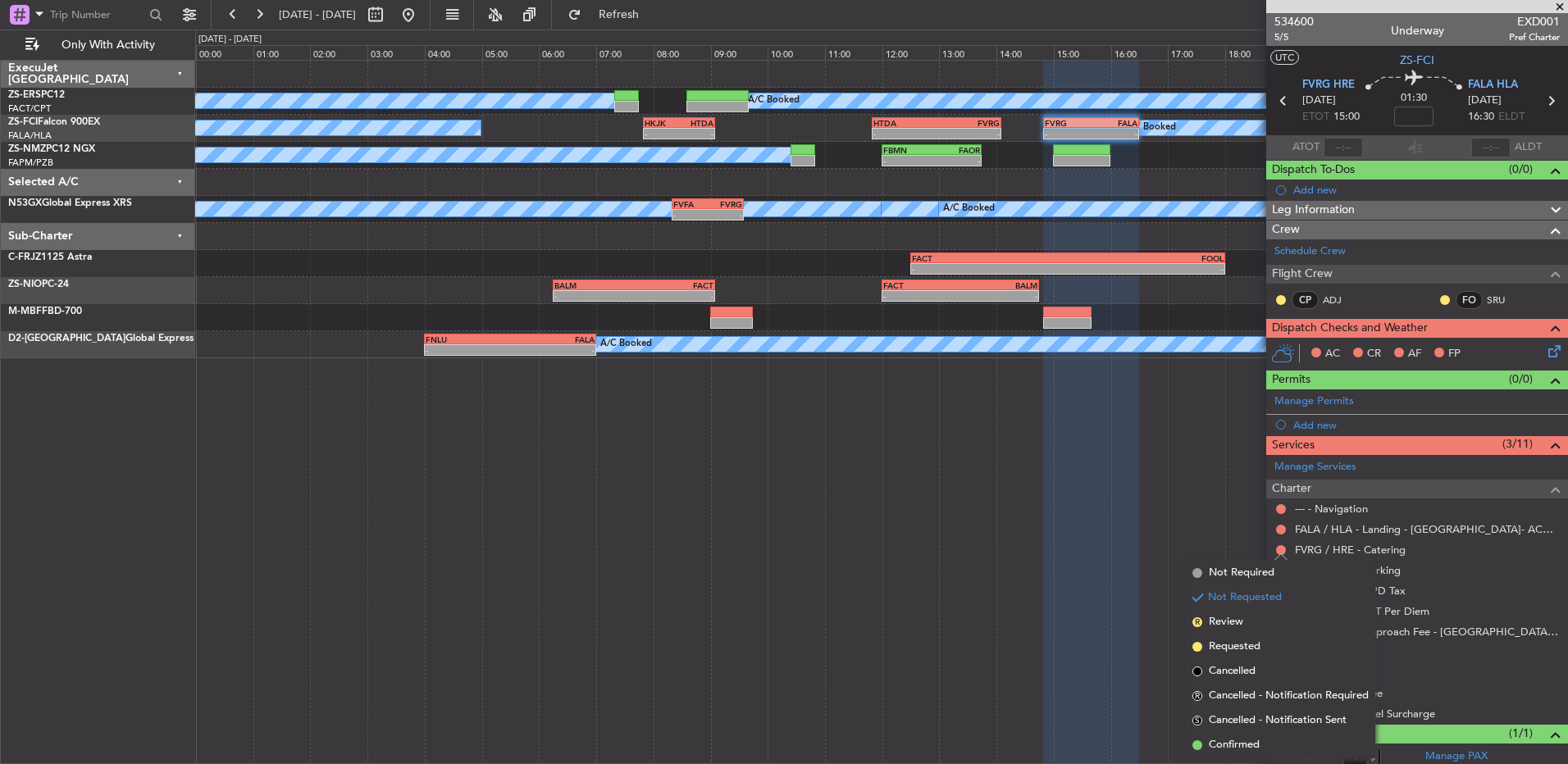
click at [1269, 734] on li "Confirmed" at bounding box center [1280, 745] width 189 height 24
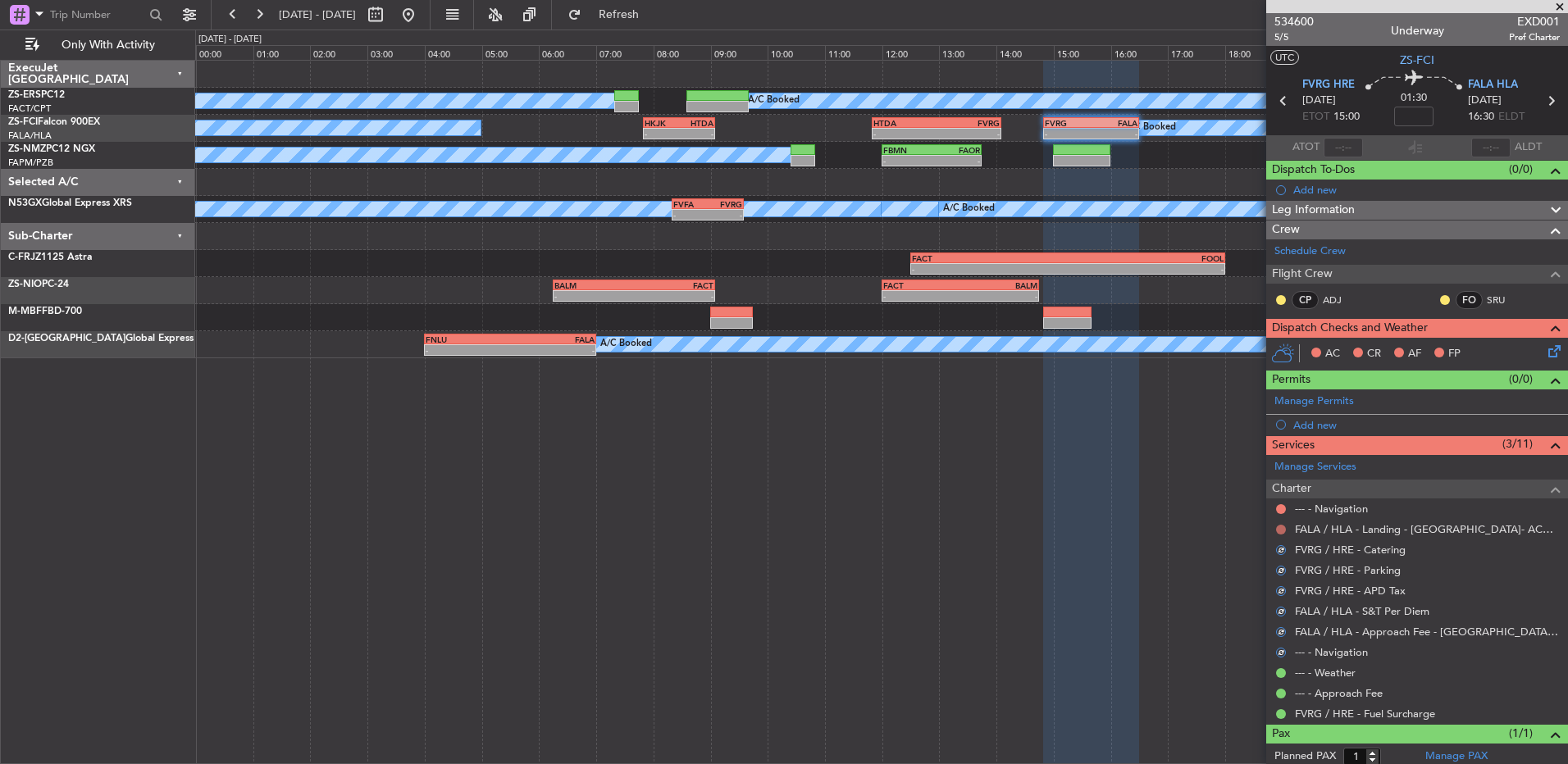
click at [1281, 534] on mat-tooltip-component "Not Requested" at bounding box center [1281, 556] width 92 height 44
click at [1276, 529] on button at bounding box center [1280, 529] width 10 height 10
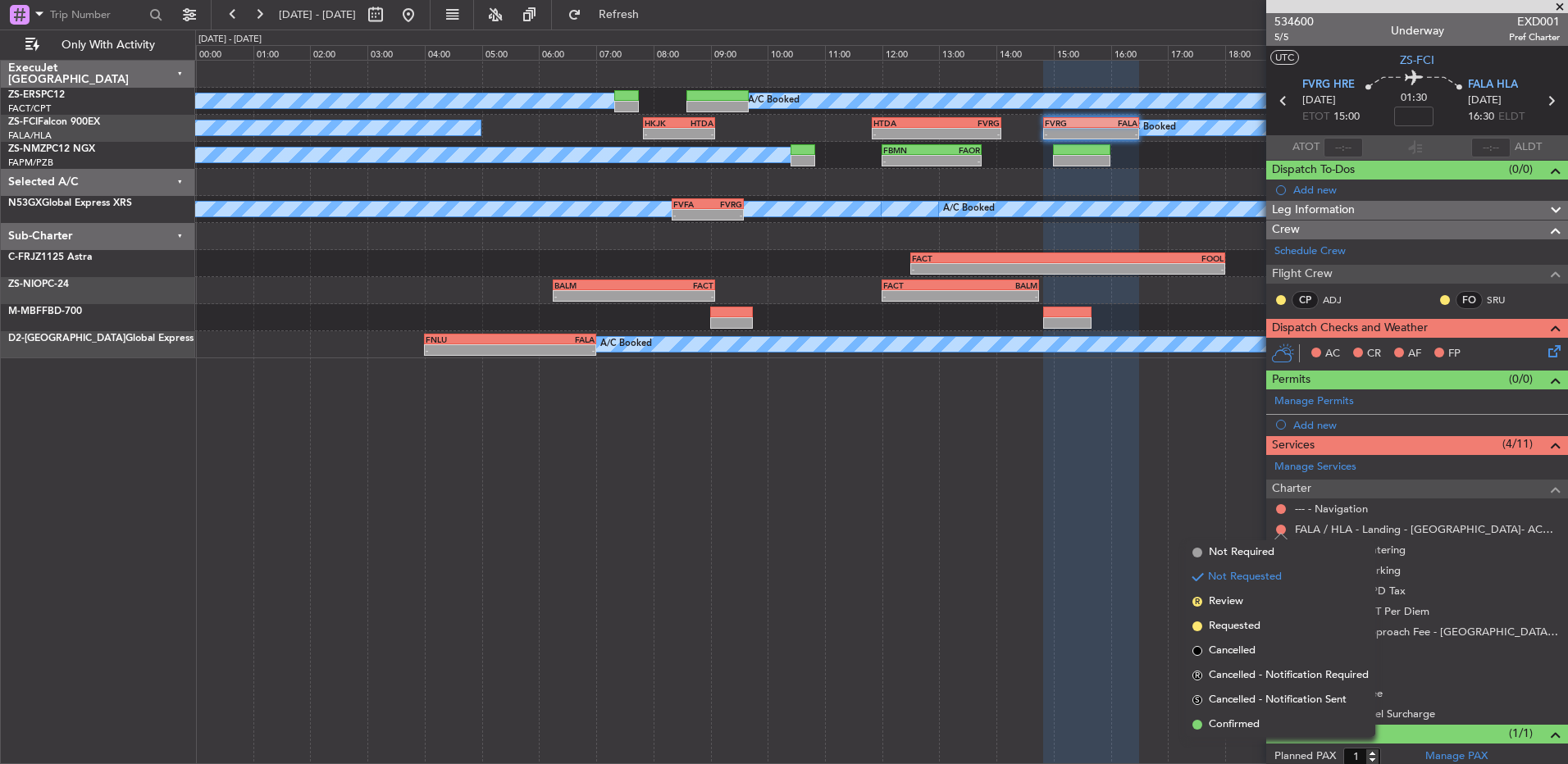
drag, startPoint x: 1275, startPoint y: 720, endPoint x: 1291, endPoint y: 581, distance: 139.9
click at [1275, 720] on li "Confirmed" at bounding box center [1280, 725] width 189 height 24
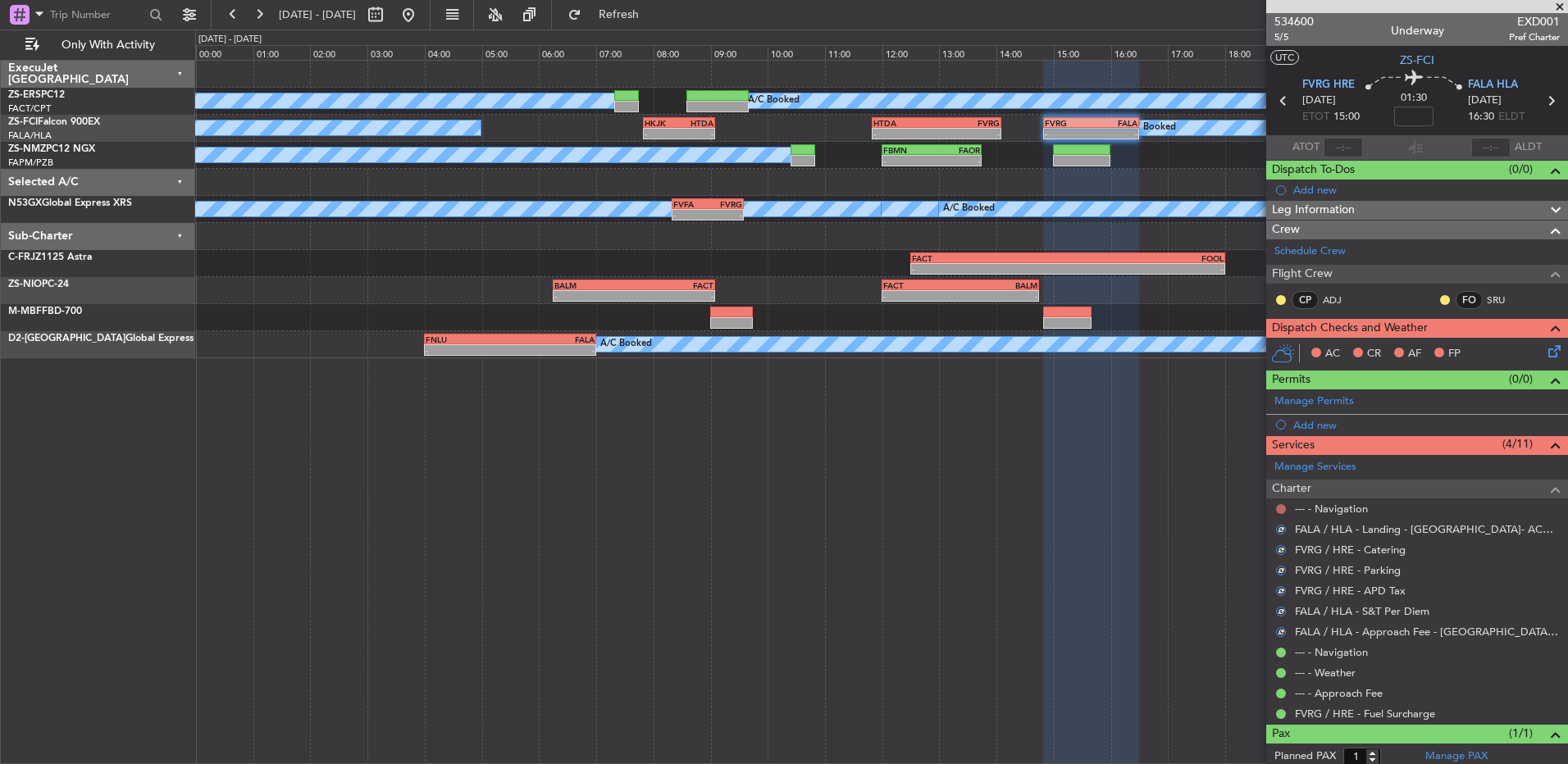
click at [1284, 511] on button at bounding box center [1280, 508] width 10 height 10
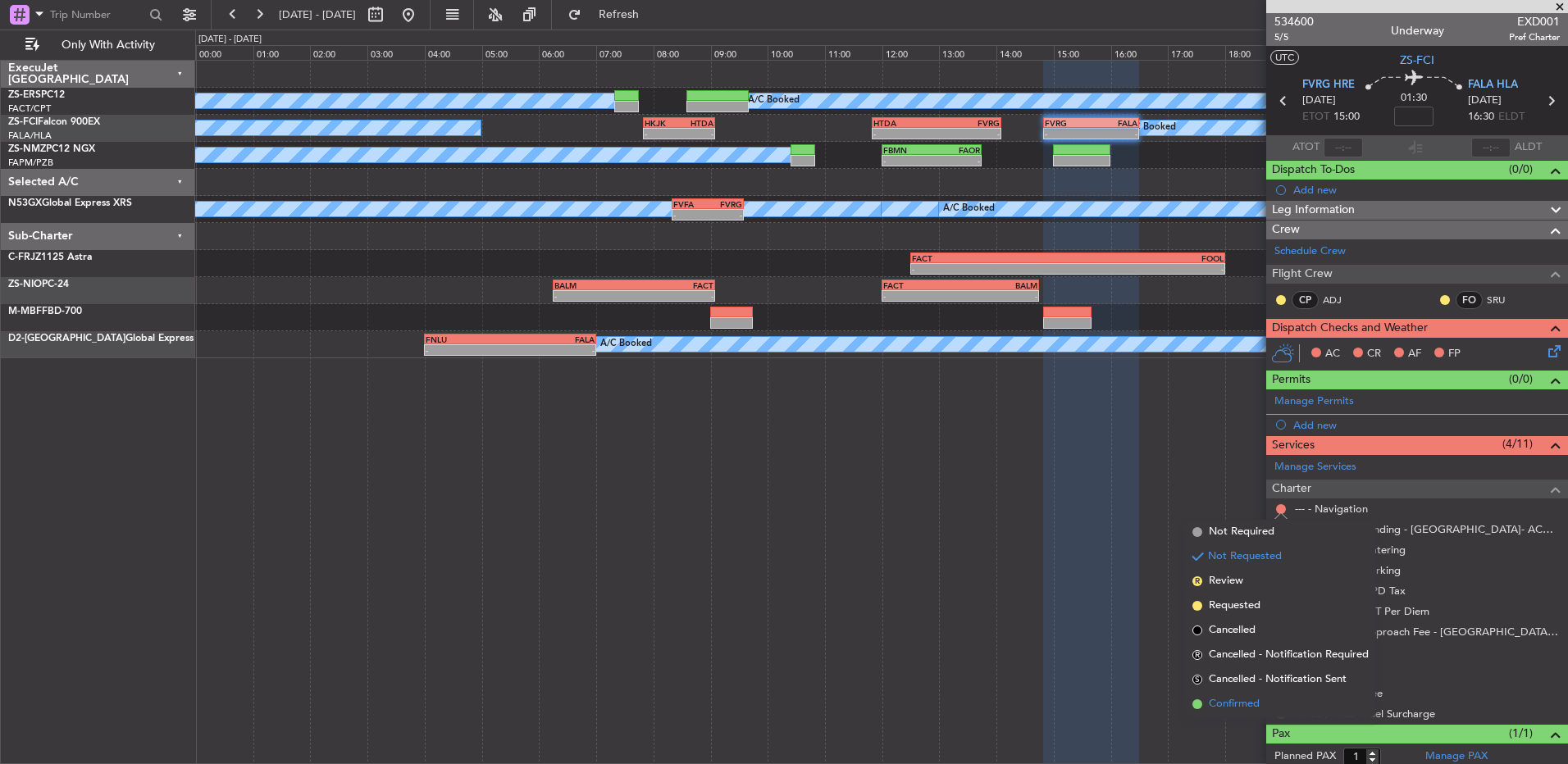
click at [1258, 699] on span "Confirmed" at bounding box center [1234, 704] width 51 height 17
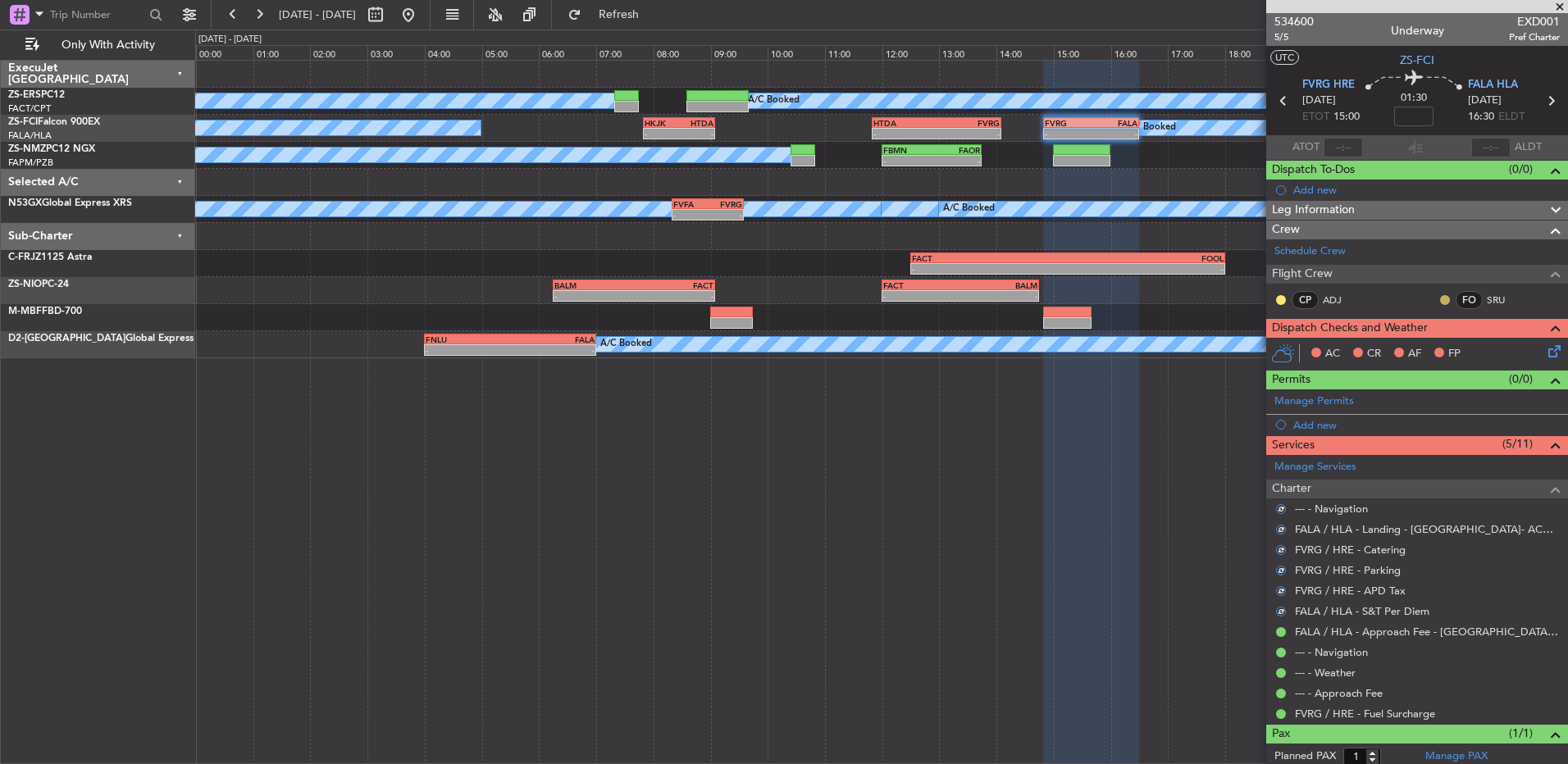
click at [1433, 304] on mat-tooltip-component "Unread" at bounding box center [1433, 326] width 60 height 44
click at [1440, 300] on button at bounding box center [1444, 299] width 10 height 10
click at [1407, 348] on span "Acknowledged" at bounding box center [1436, 347] width 72 height 17
click at [1278, 302] on button at bounding box center [1280, 299] width 10 height 10
click at [1294, 347] on span "Acknowledged" at bounding box center [1284, 347] width 72 height 17
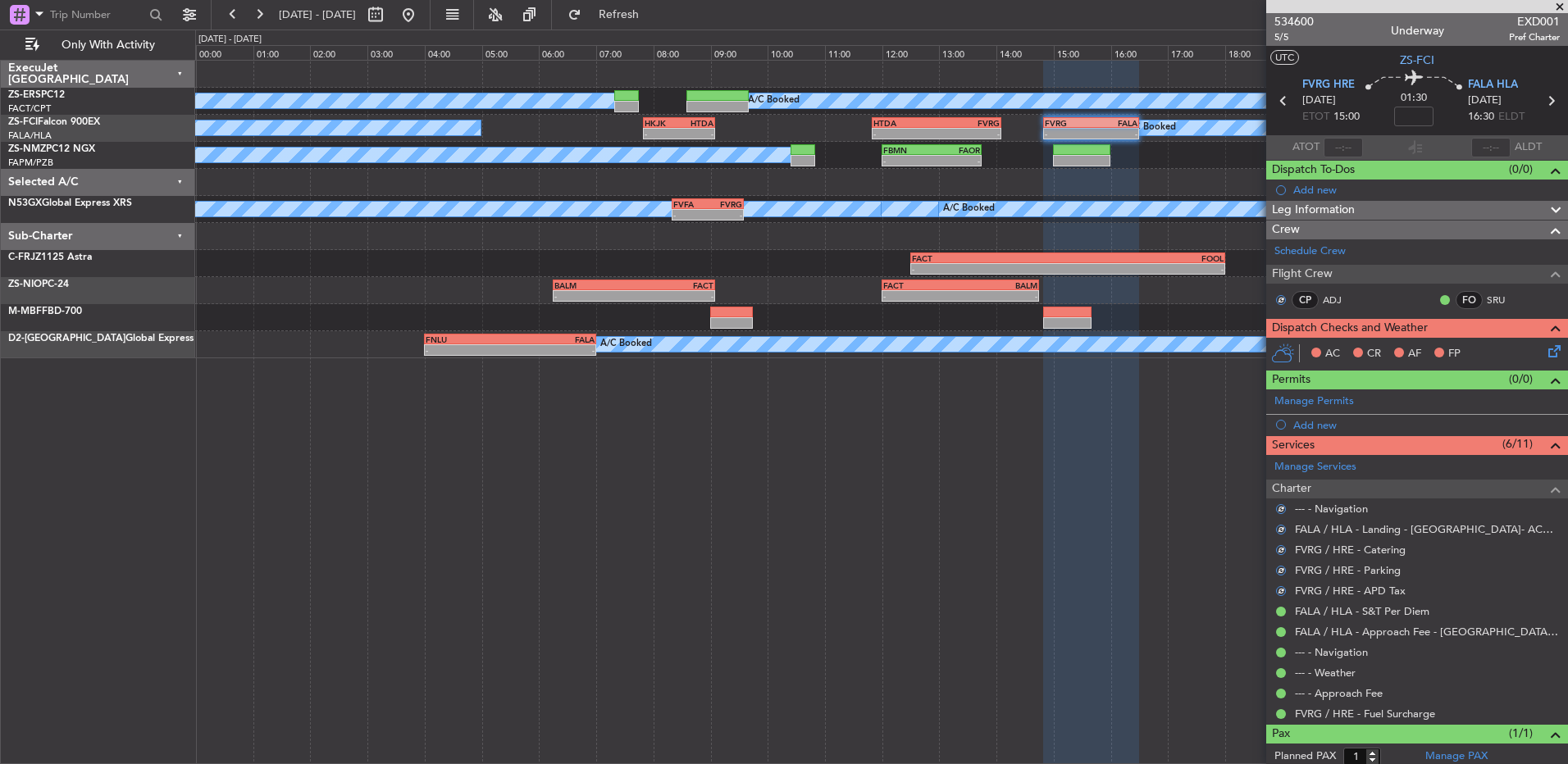
click at [1545, 350] on icon at bounding box center [1551, 348] width 13 height 13
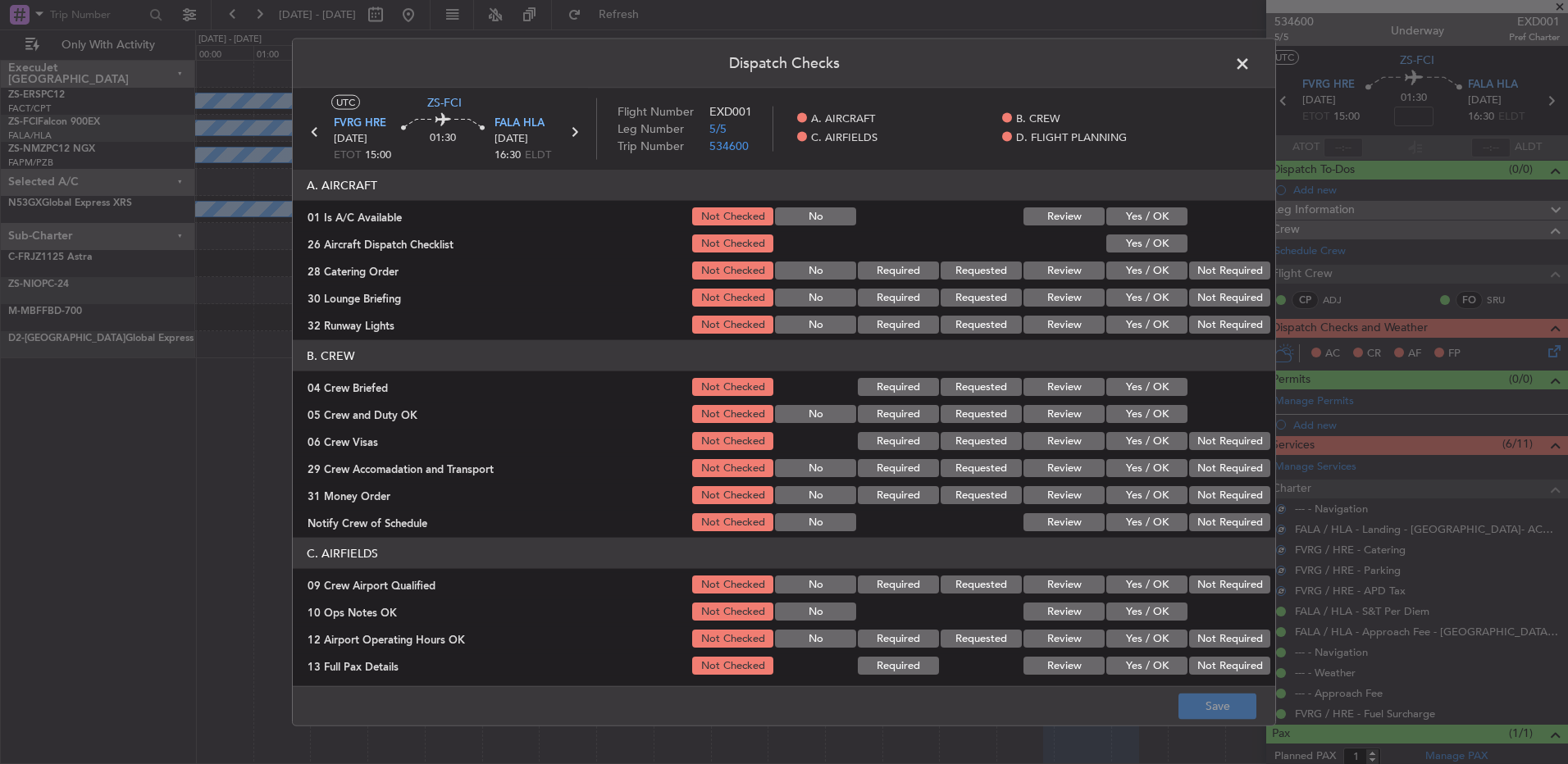
click at [1155, 229] on section "A. AIRCRAFT 01 Is A/C Available Not Checked No Review Yes / OK 26 Aircraft Disp…" at bounding box center [784, 253] width 983 height 167
click at [1153, 223] on button "Yes / OK" at bounding box center [1147, 216] width 81 height 18
click at [1149, 246] on button "Yes / OK" at bounding box center [1147, 243] width 81 height 18
click at [1204, 262] on div "Not Required" at bounding box center [1228, 270] width 83 height 23
drag, startPoint x: 1215, startPoint y: 276, endPoint x: 1222, endPoint y: 290, distance: 15.7
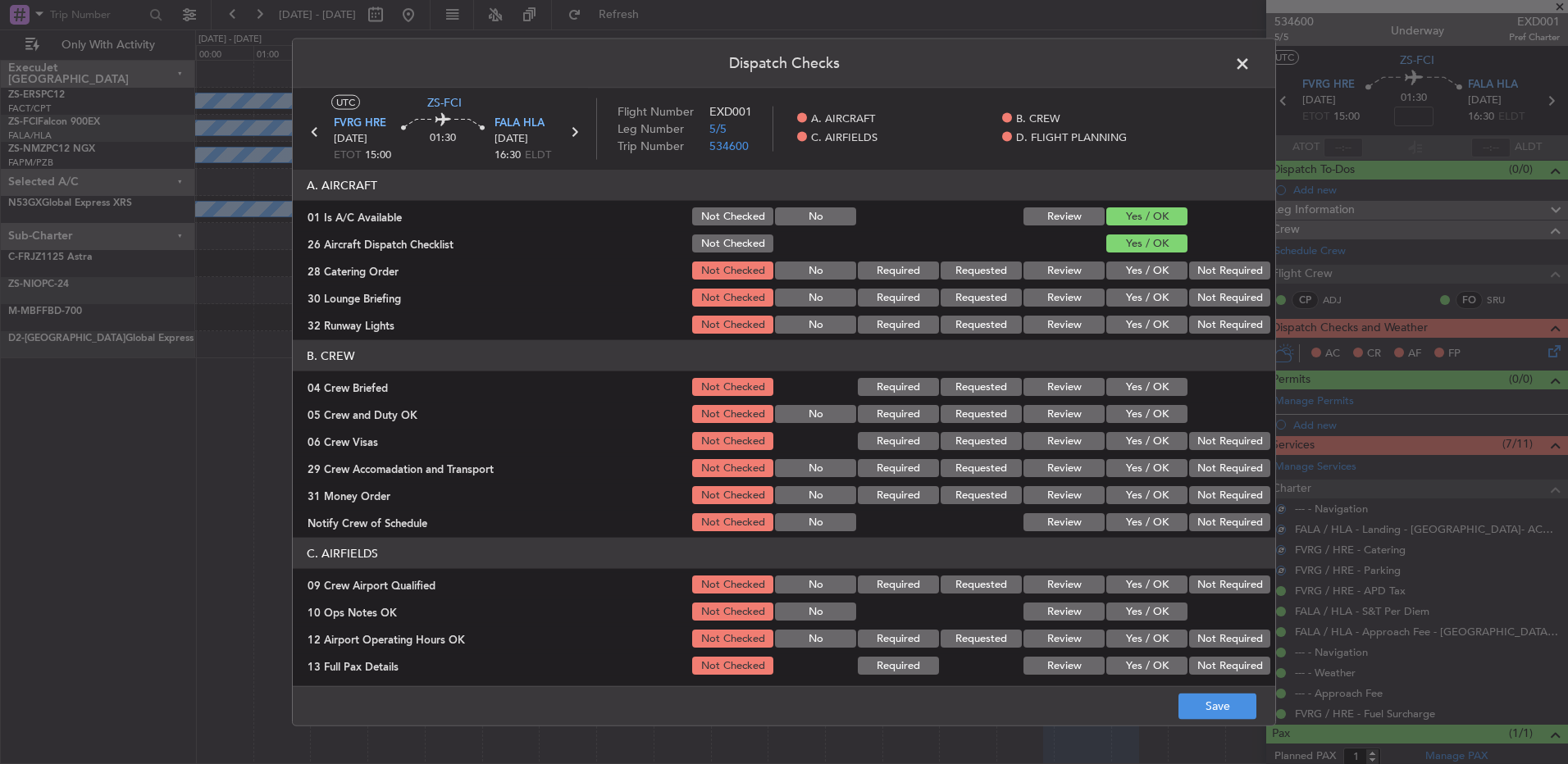
click at [1216, 277] on button "Not Required" at bounding box center [1229, 270] width 81 height 18
click at [1209, 301] on button "Not Required" at bounding box center [1229, 297] width 81 height 18
click at [1218, 313] on div "Not Required" at bounding box center [1228, 324] width 83 height 23
click at [1221, 322] on button "Not Required" at bounding box center [1229, 324] width 81 height 18
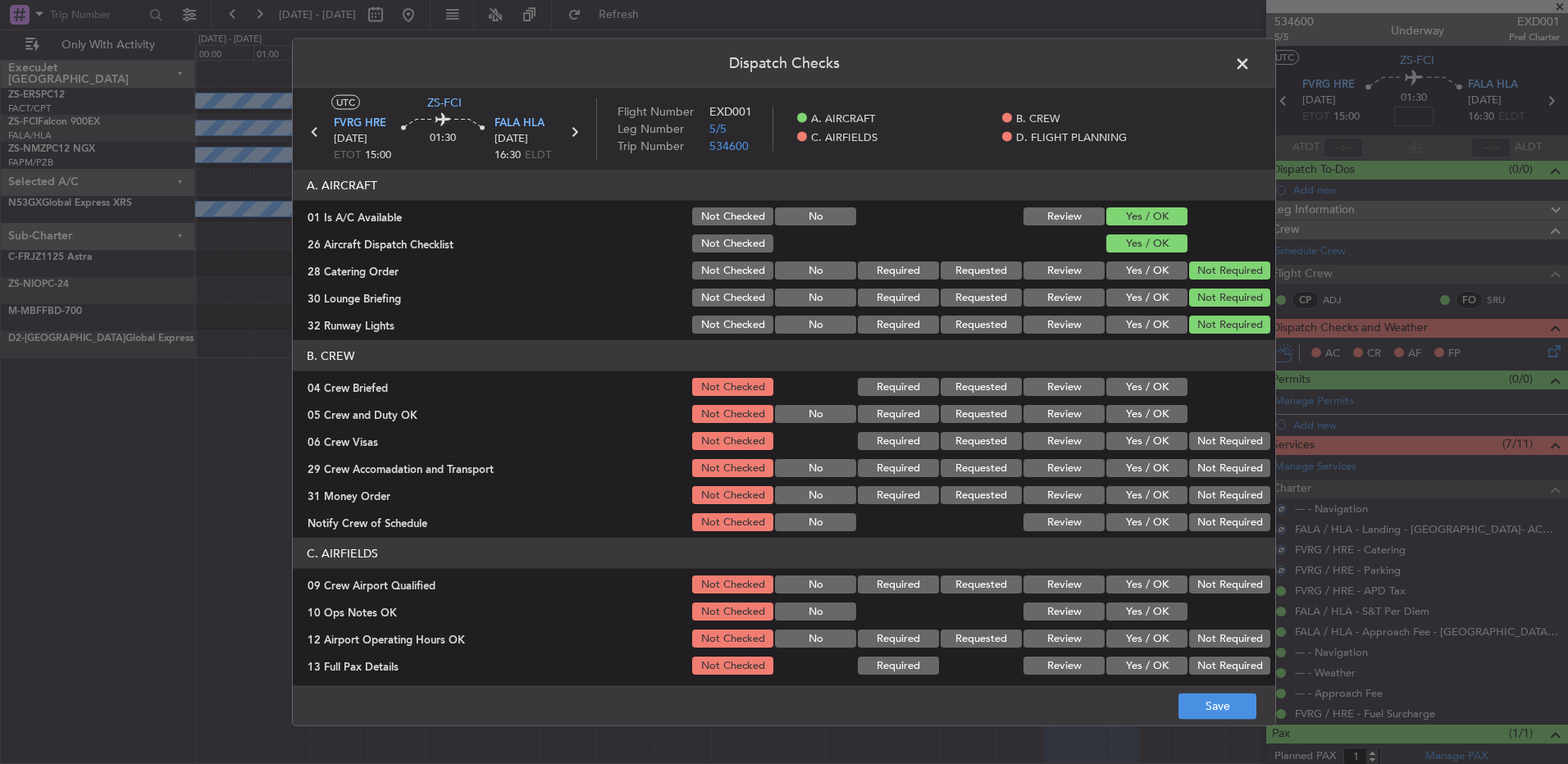
drag, startPoint x: 1136, startPoint y: 403, endPoint x: 1152, endPoint y: 406, distance: 16.3
click at [1137, 403] on div "Yes / OK" at bounding box center [1145, 413] width 83 height 23
click at [1156, 381] on button "Yes / OK" at bounding box center [1147, 386] width 81 height 18
click at [1154, 399] on section "B. CREW 04 Crew Briefed Not Checked Required Requested Review Yes / OK 05 Crew …" at bounding box center [784, 437] width 983 height 194
click at [1154, 404] on div "Yes / OK" at bounding box center [1145, 413] width 83 height 23
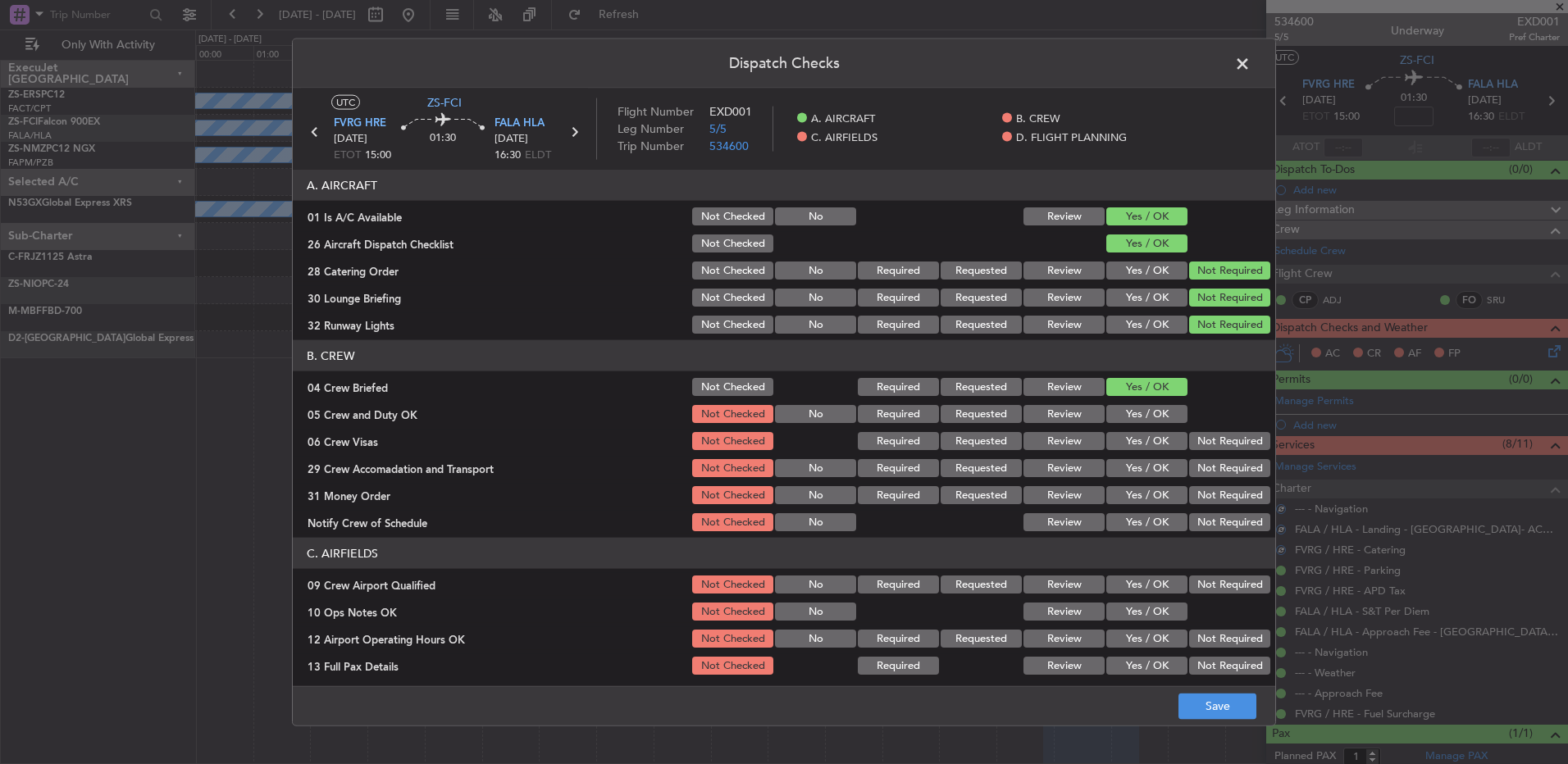
drag, startPoint x: 1153, startPoint y: 417, endPoint x: 1166, endPoint y: 422, distance: 13.9
click at [1153, 416] on button "Yes / OK" at bounding box center [1147, 413] width 81 height 18
drag, startPoint x: 1177, startPoint y: 430, endPoint x: 1208, endPoint y: 443, distance: 33.6
click at [1187, 432] on div "Not Required" at bounding box center [1228, 440] width 83 height 23
click at [1213, 444] on button "Not Required" at bounding box center [1229, 440] width 81 height 18
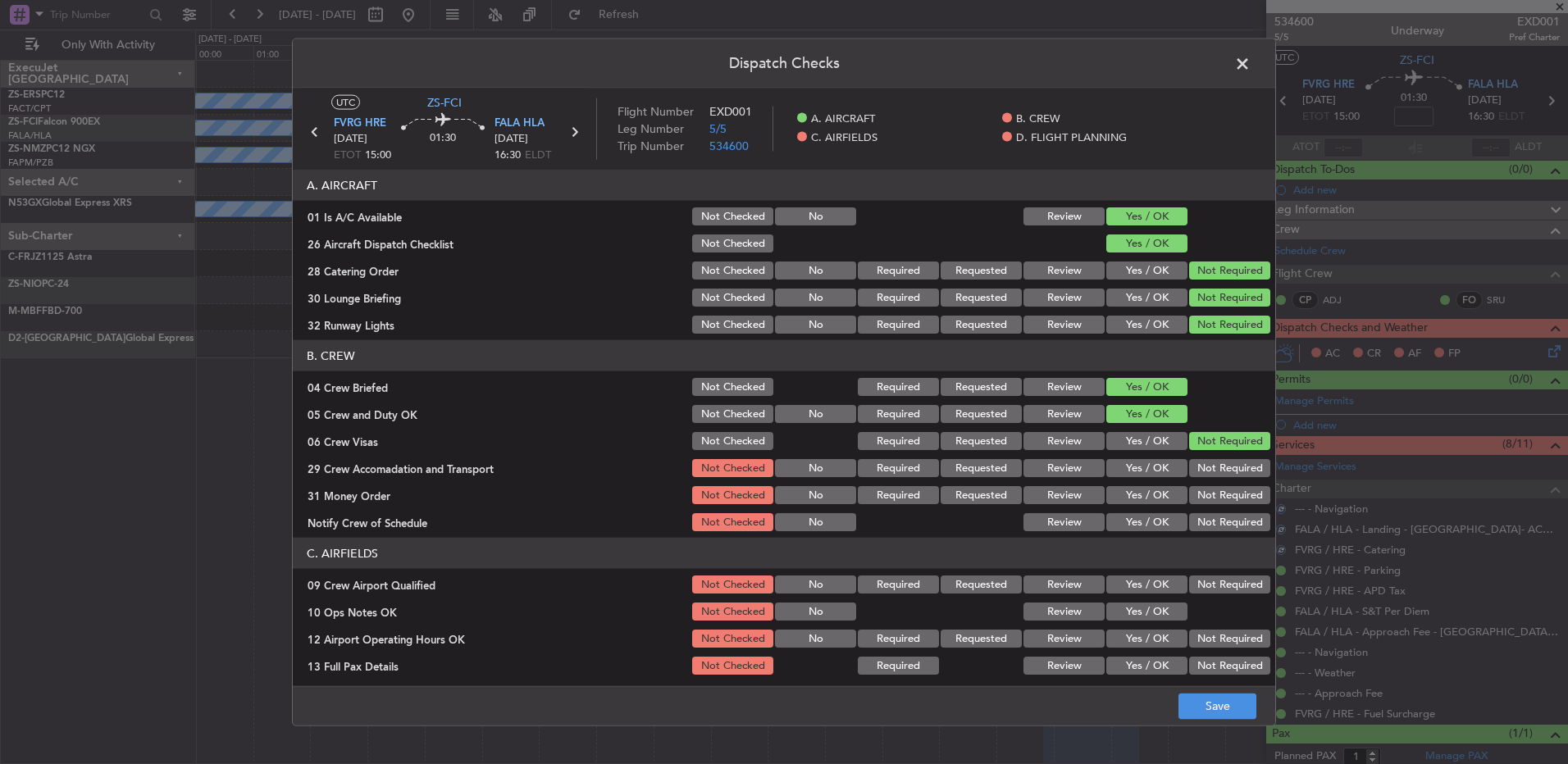
drag, startPoint x: 1215, startPoint y: 448, endPoint x: 1221, endPoint y: 459, distance: 12.5
click at [1218, 450] on div "Not Required" at bounding box center [1228, 440] width 83 height 23
click at [1221, 459] on button "Not Required" at bounding box center [1229, 467] width 81 height 18
drag, startPoint x: 1222, startPoint y: 462, endPoint x: 1223, endPoint y: 474, distance: 12.0
click at [1223, 466] on button "Not Required" at bounding box center [1229, 467] width 81 height 18
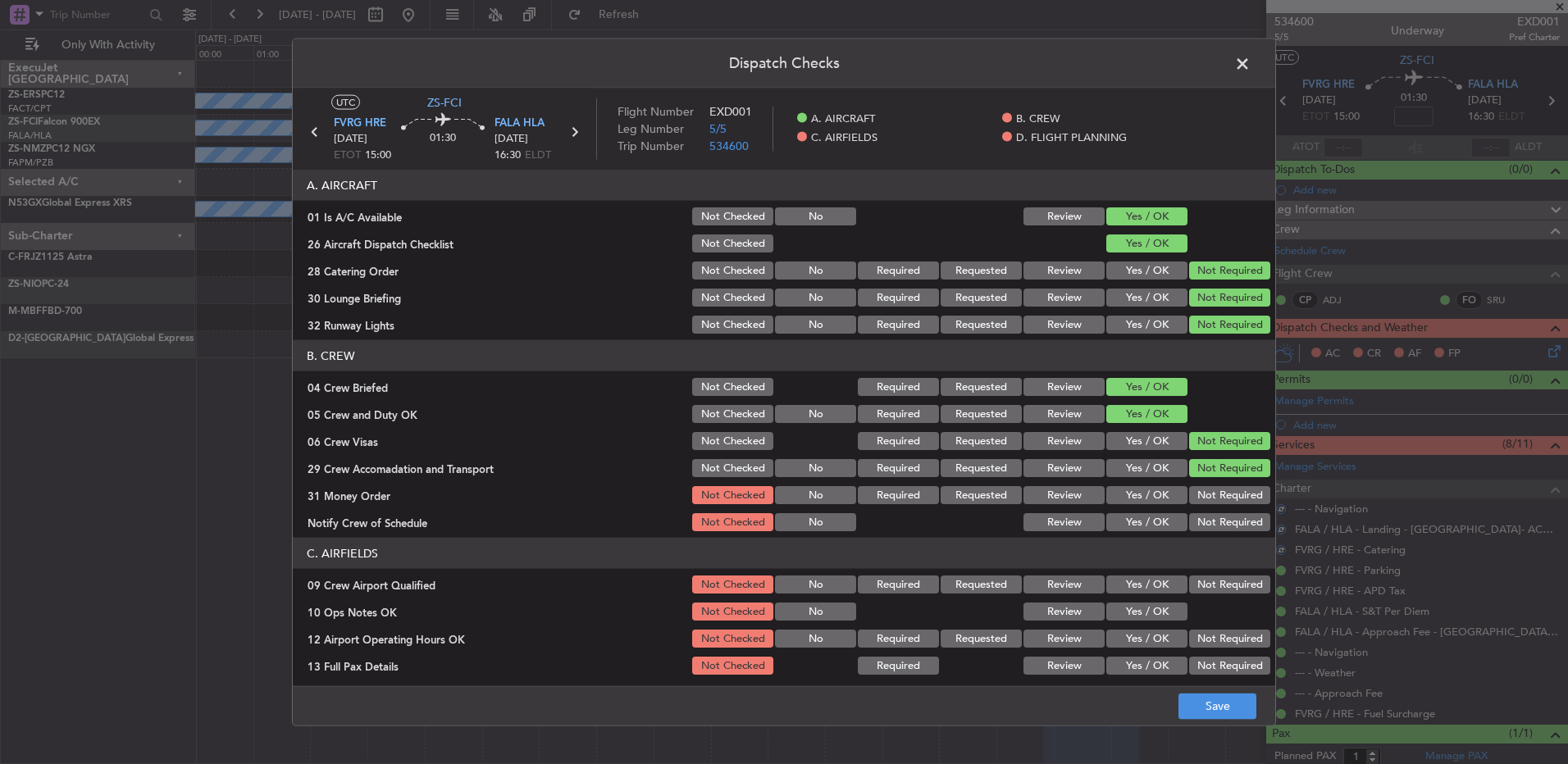
click at [1221, 486] on section "B. CREW 04 Crew Briefed Not Checked Required Requested Review Yes / OK 05 Crew …" at bounding box center [784, 437] width 983 height 194
click at [1218, 496] on button "Not Required" at bounding box center [1229, 495] width 81 height 18
click at [1225, 525] on button "Not Required" at bounding box center [1229, 522] width 81 height 18
click at [1222, 581] on button "Not Required" at bounding box center [1229, 584] width 81 height 18
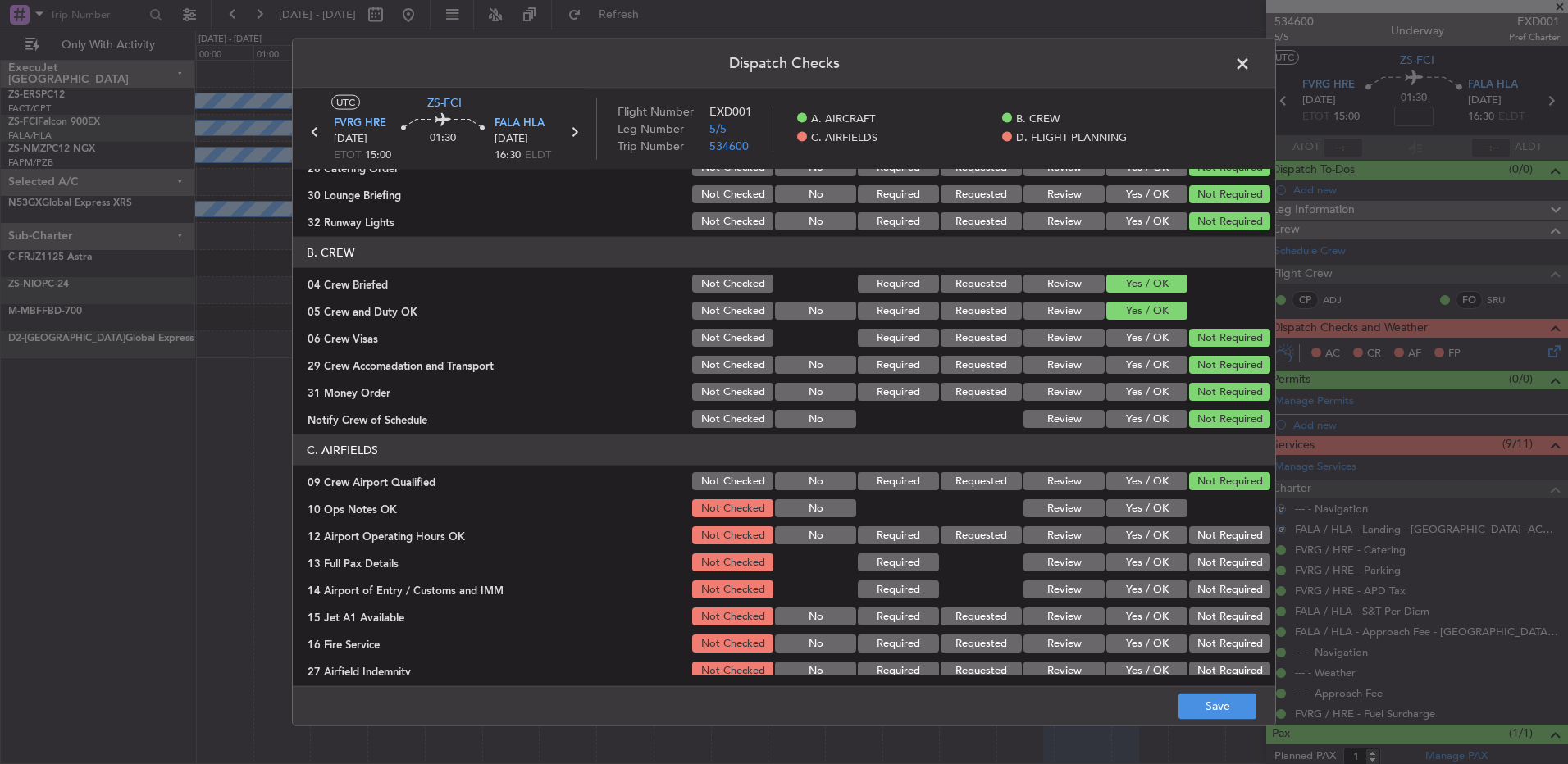
scroll to position [230, 0]
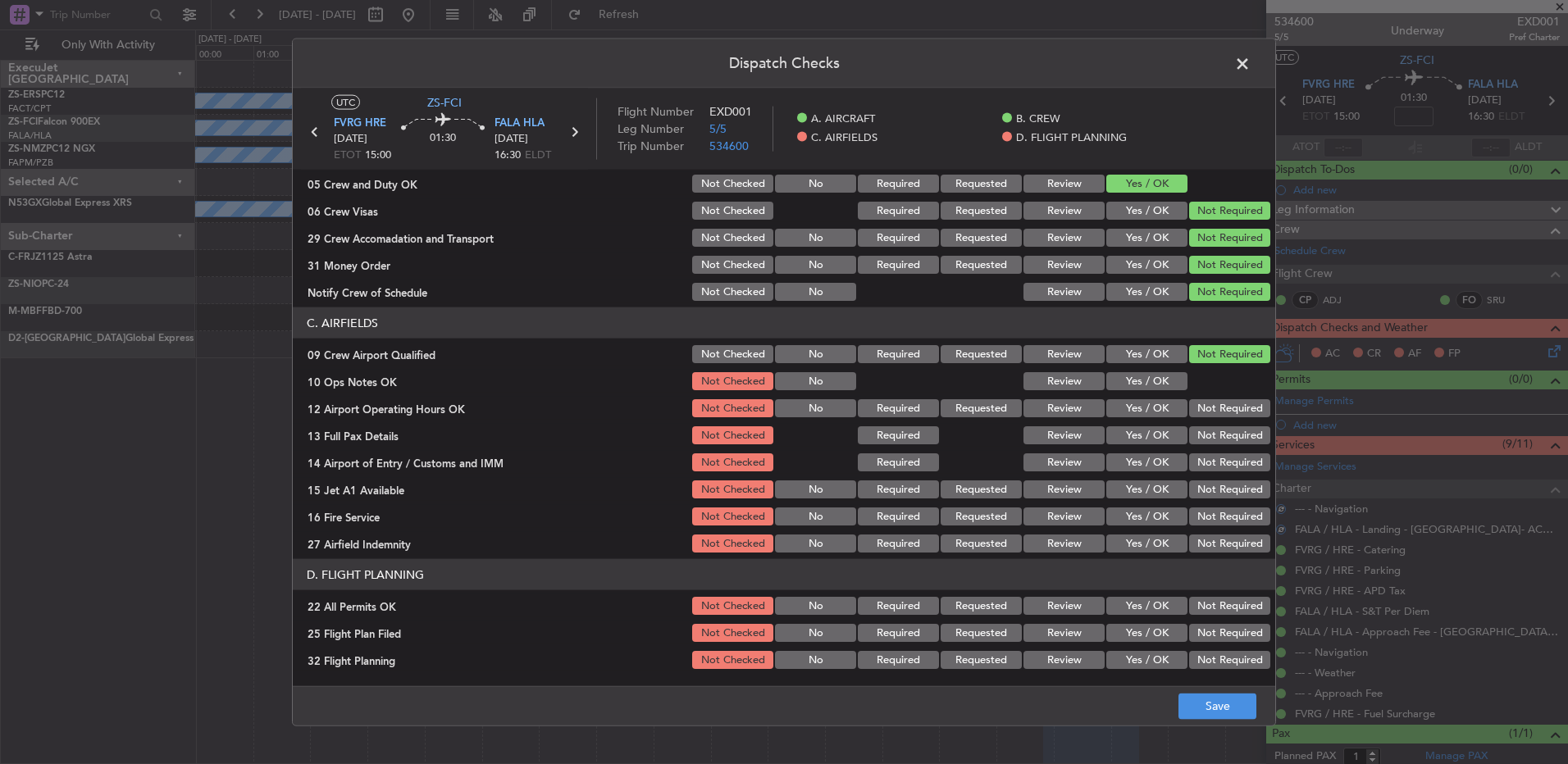
drag, startPoint x: 1149, startPoint y: 388, endPoint x: 1237, endPoint y: 399, distance: 88.7
click at [1151, 388] on button "Yes / OK" at bounding box center [1147, 381] width 81 height 18
click at [1236, 406] on button "Not Required" at bounding box center [1229, 408] width 81 height 18
click at [1222, 421] on section "C. AIRFIELDS 09 Crew Airport Qualified Not Checked No Required Requested Review…" at bounding box center [784, 431] width 983 height 248
drag, startPoint x: 1220, startPoint y: 435, endPoint x: 1215, endPoint y: 452, distance: 17.7
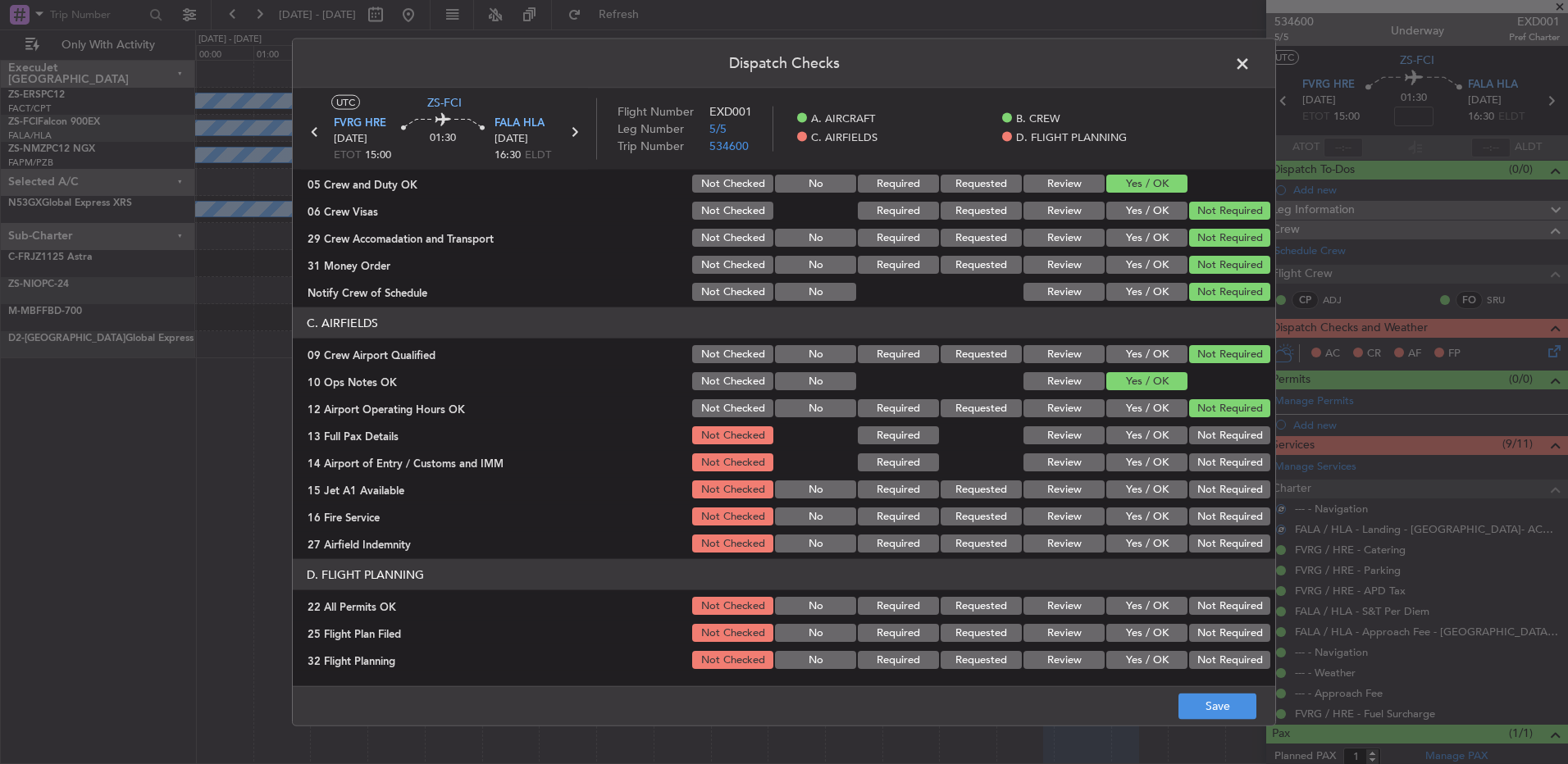
click at [1215, 452] on div "Not Required" at bounding box center [1228, 462] width 83 height 23
click at [1216, 430] on button "Not Required" at bounding box center [1229, 435] width 81 height 18
drag, startPoint x: 1218, startPoint y: 450, endPoint x: 1220, endPoint y: 461, distance: 11.2
click at [1218, 451] on section "C. AIRFIELDS 09 Crew Airport Qualified Not Checked No Required Requested Review…" at bounding box center [784, 431] width 983 height 248
drag, startPoint x: 1220, startPoint y: 461, endPoint x: 1221, endPoint y: 477, distance: 16.0
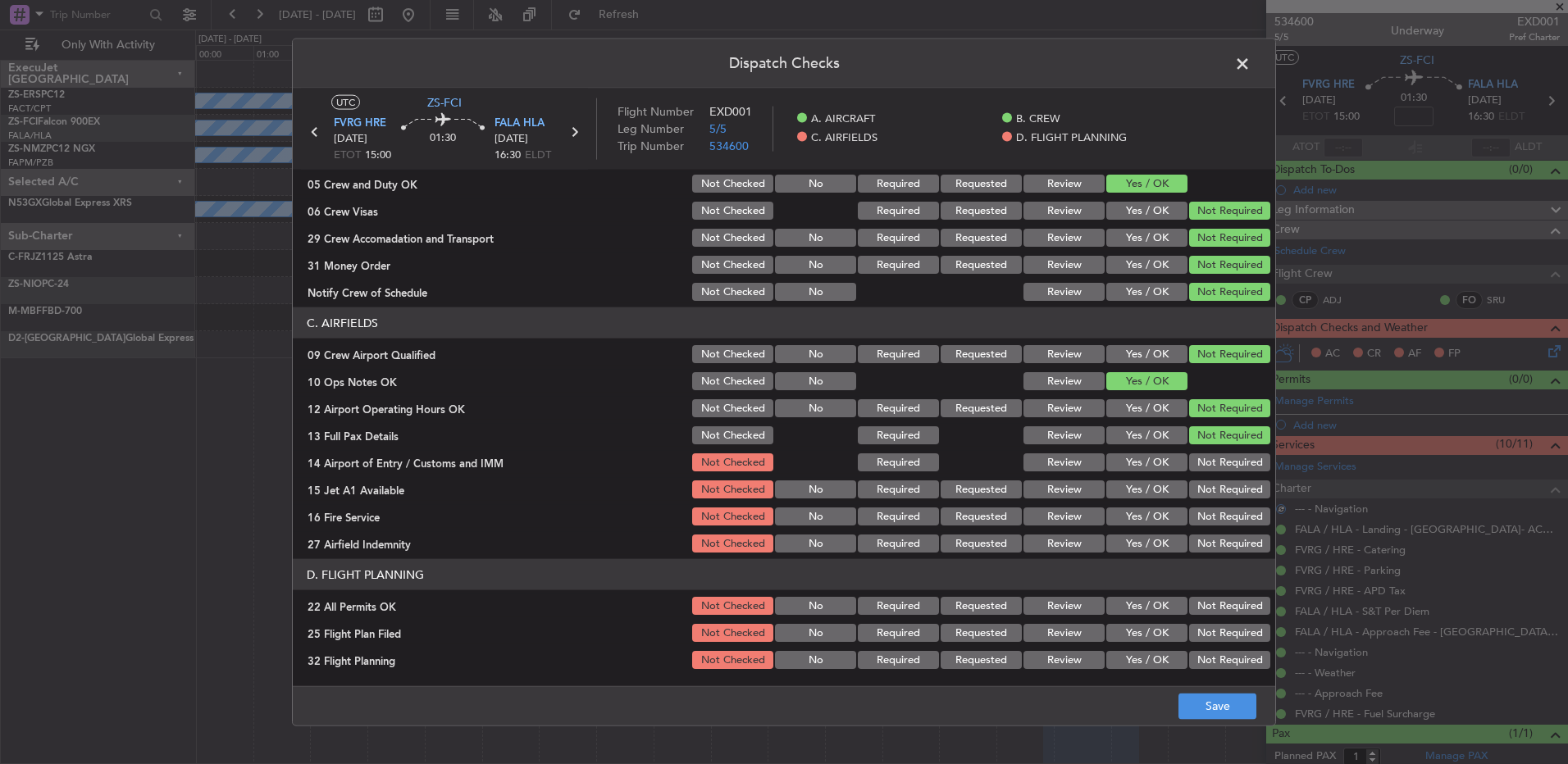
click at [1221, 465] on button "Not Required" at bounding box center [1229, 462] width 81 height 18
click at [1221, 482] on section "C. AIRFIELDS 09 Crew Airport Qualified Not Checked No Required Requested Review…" at bounding box center [784, 431] width 983 height 248
click at [1220, 495] on button "Not Required" at bounding box center [1229, 489] width 81 height 18
drag, startPoint x: 1217, startPoint y: 515, endPoint x: 1216, endPoint y: 530, distance: 15.0
click at [1216, 517] on button "Not Required" at bounding box center [1229, 516] width 81 height 18
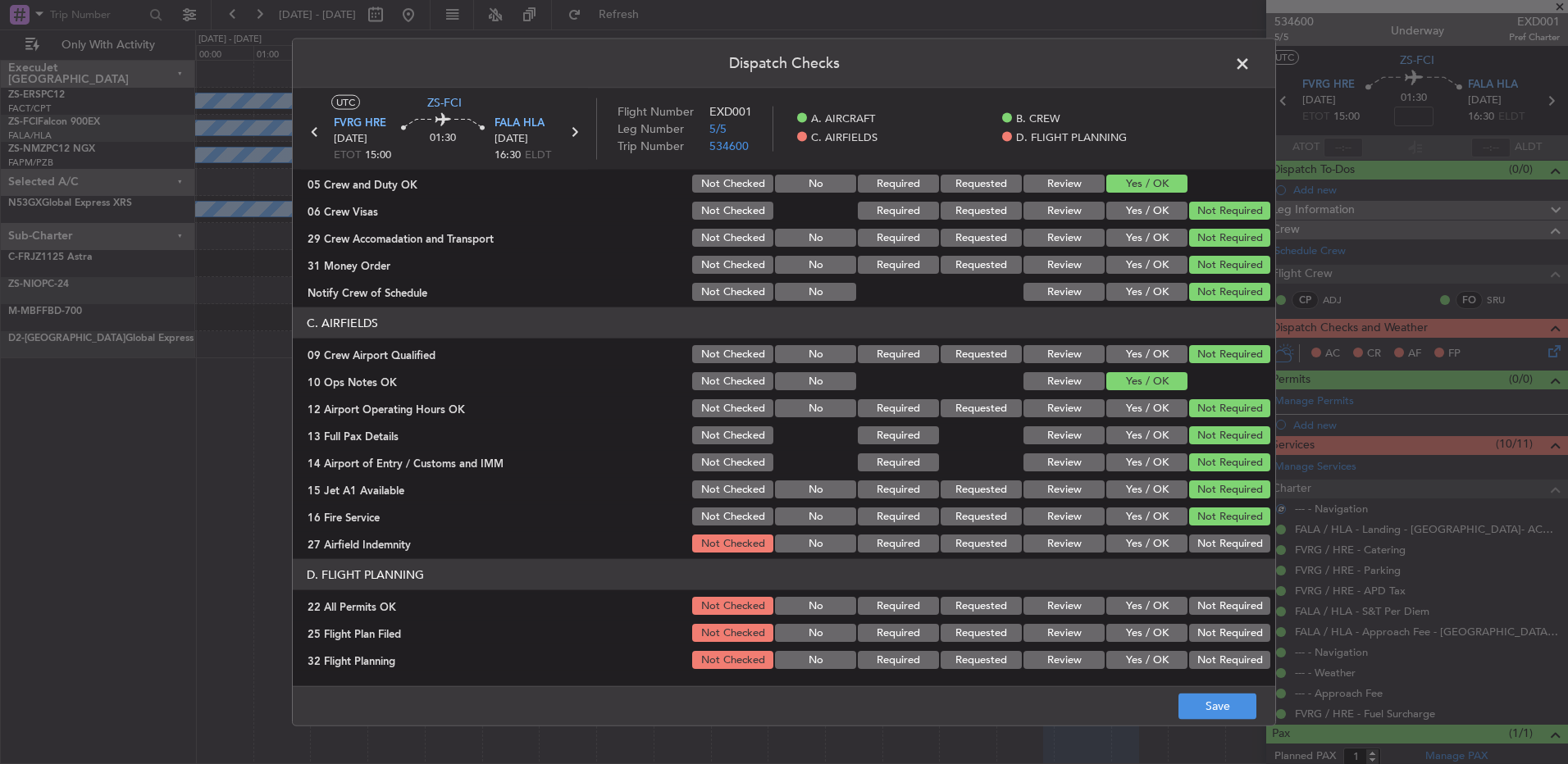
drag, startPoint x: 1216, startPoint y: 534, endPoint x: 1213, endPoint y: 549, distance: 15.3
click at [1215, 539] on div "Not Required" at bounding box center [1228, 543] width 83 height 23
click at [1213, 552] on div "Not Required" at bounding box center [1228, 543] width 83 height 23
drag, startPoint x: 1217, startPoint y: 542, endPoint x: 1220, endPoint y: 583, distance: 41.1
click at [1217, 556] on article "A. AIRCRAFT 01 Is A/C Available Not Checked No Review Yes / OK 26 Aircraft Disp…" at bounding box center [784, 423] width 983 height 506
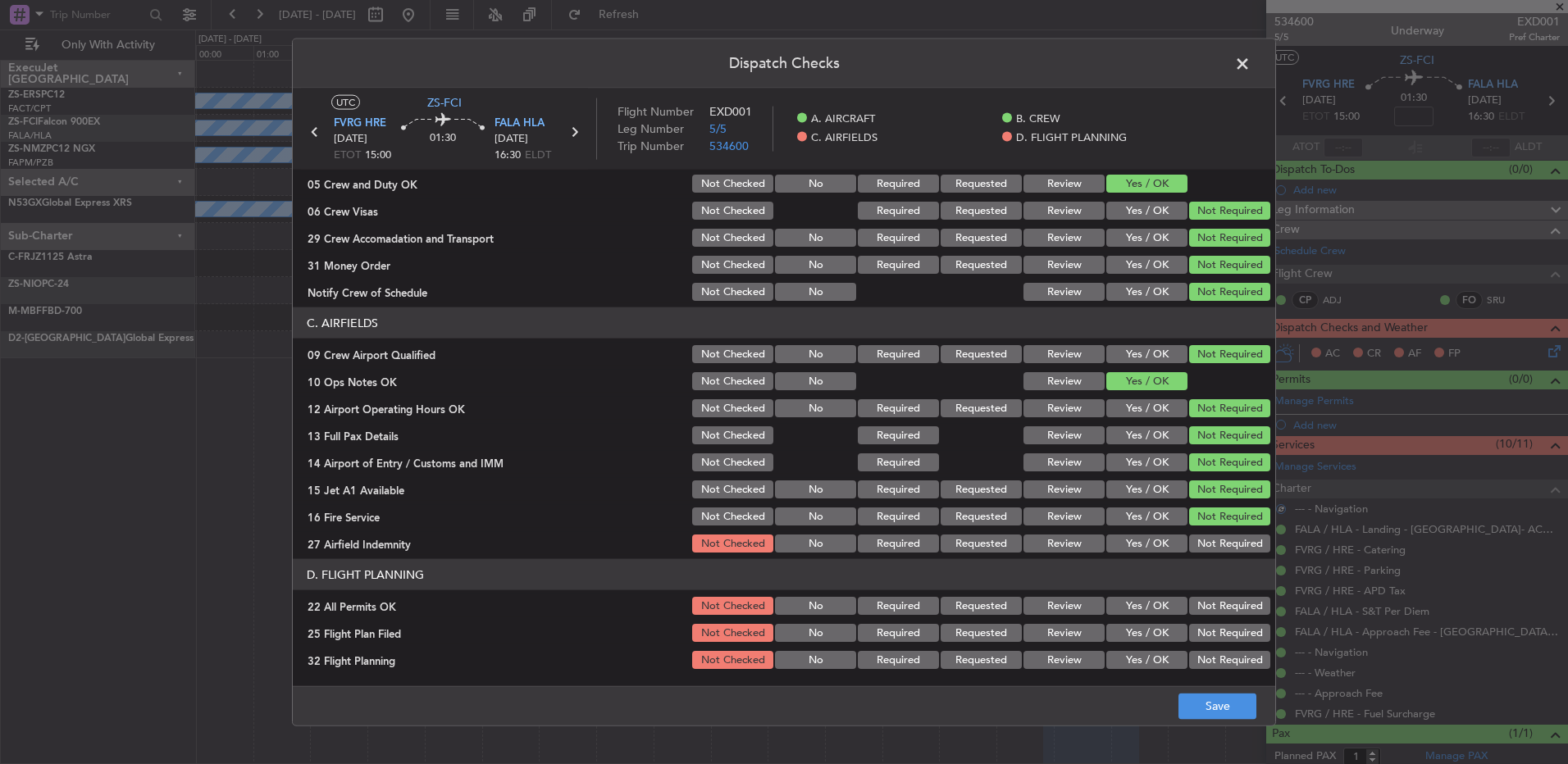
drag, startPoint x: 1220, startPoint y: 583, endPoint x: 1214, endPoint y: 595, distance: 13.4
click at [1220, 585] on header "D. FLIGHT PLANNING" at bounding box center [784, 575] width 983 height 31
click at [1228, 548] on button "Not Required" at bounding box center [1229, 543] width 81 height 18
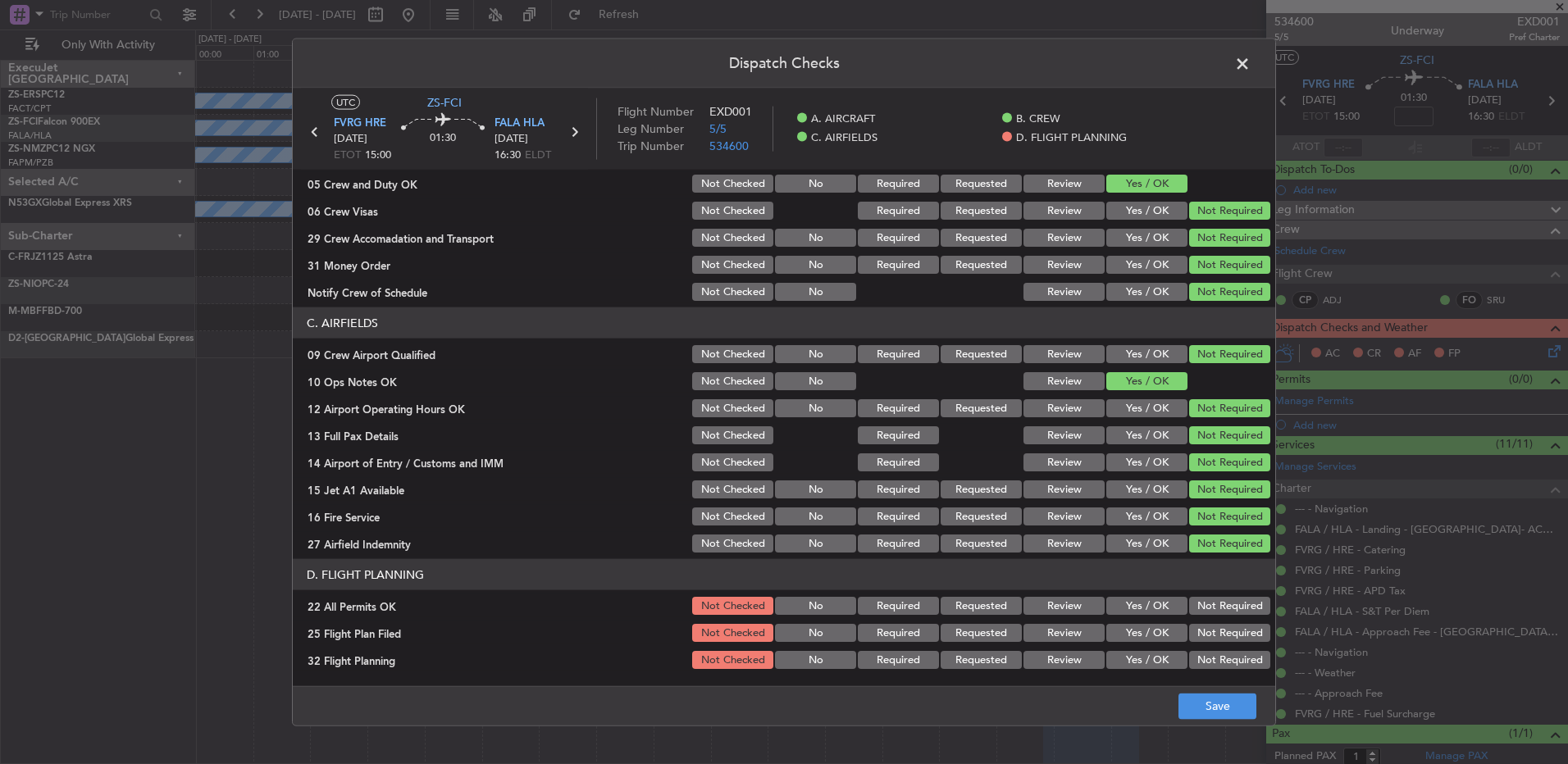
click at [1216, 611] on button "Not Required" at bounding box center [1229, 605] width 81 height 18
click at [1153, 634] on button "Yes / OK" at bounding box center [1147, 632] width 81 height 18
click at [1153, 663] on button "Yes / OK" at bounding box center [1147, 659] width 81 height 18
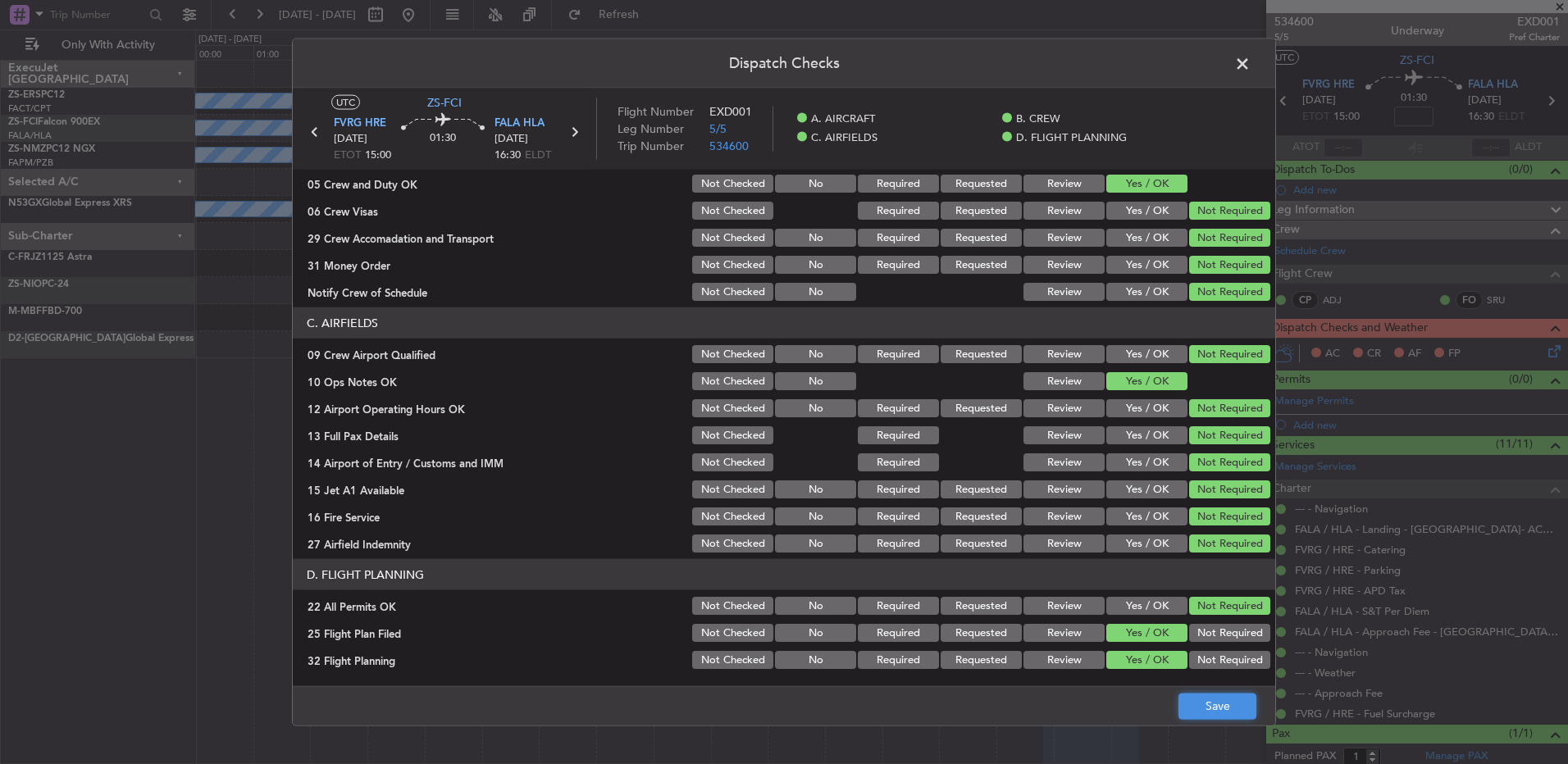
click at [1194, 697] on button "Save" at bounding box center [1217, 706] width 78 height 26
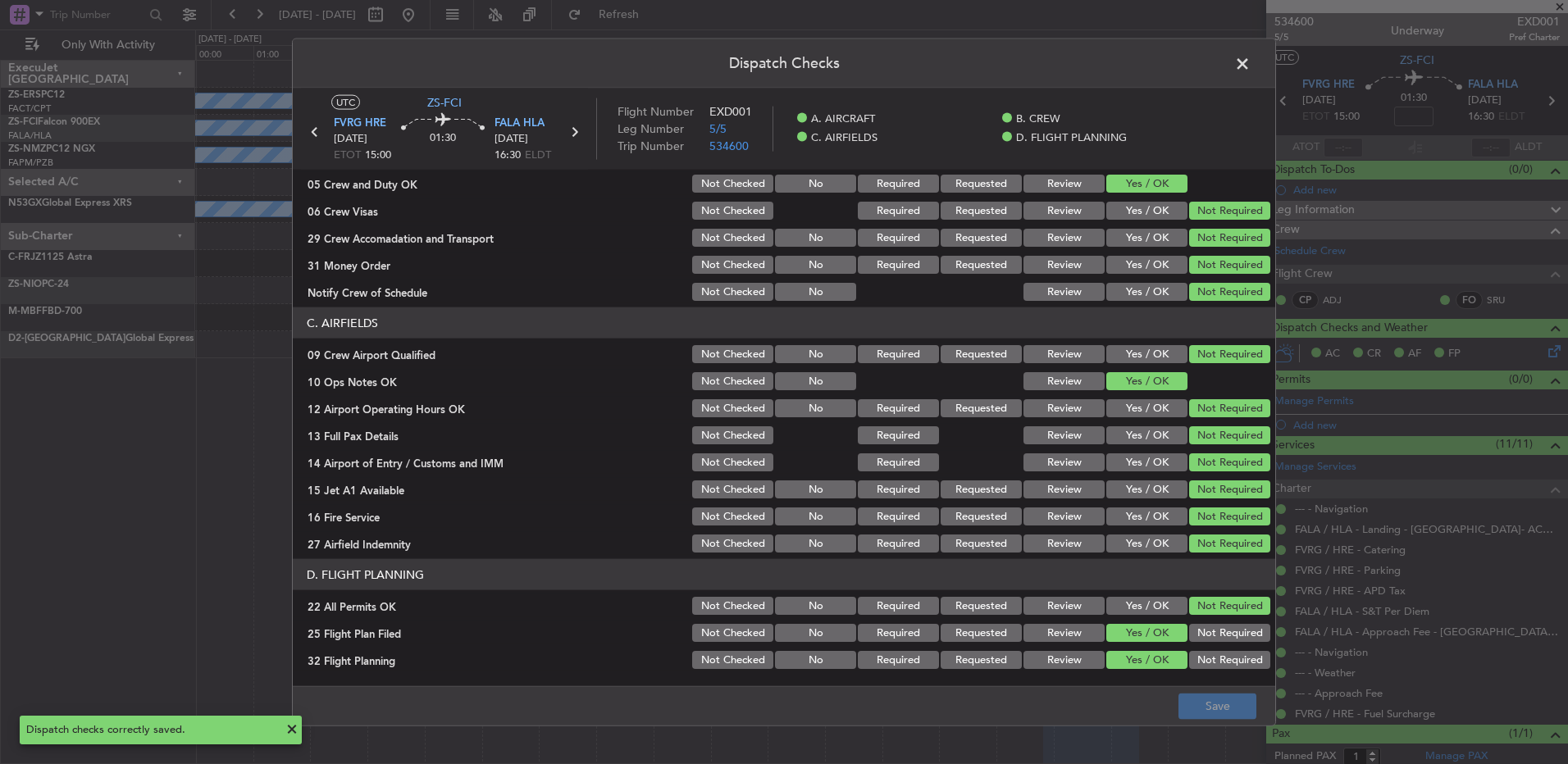
click at [1250, 66] on span at bounding box center [1250, 68] width 0 height 33
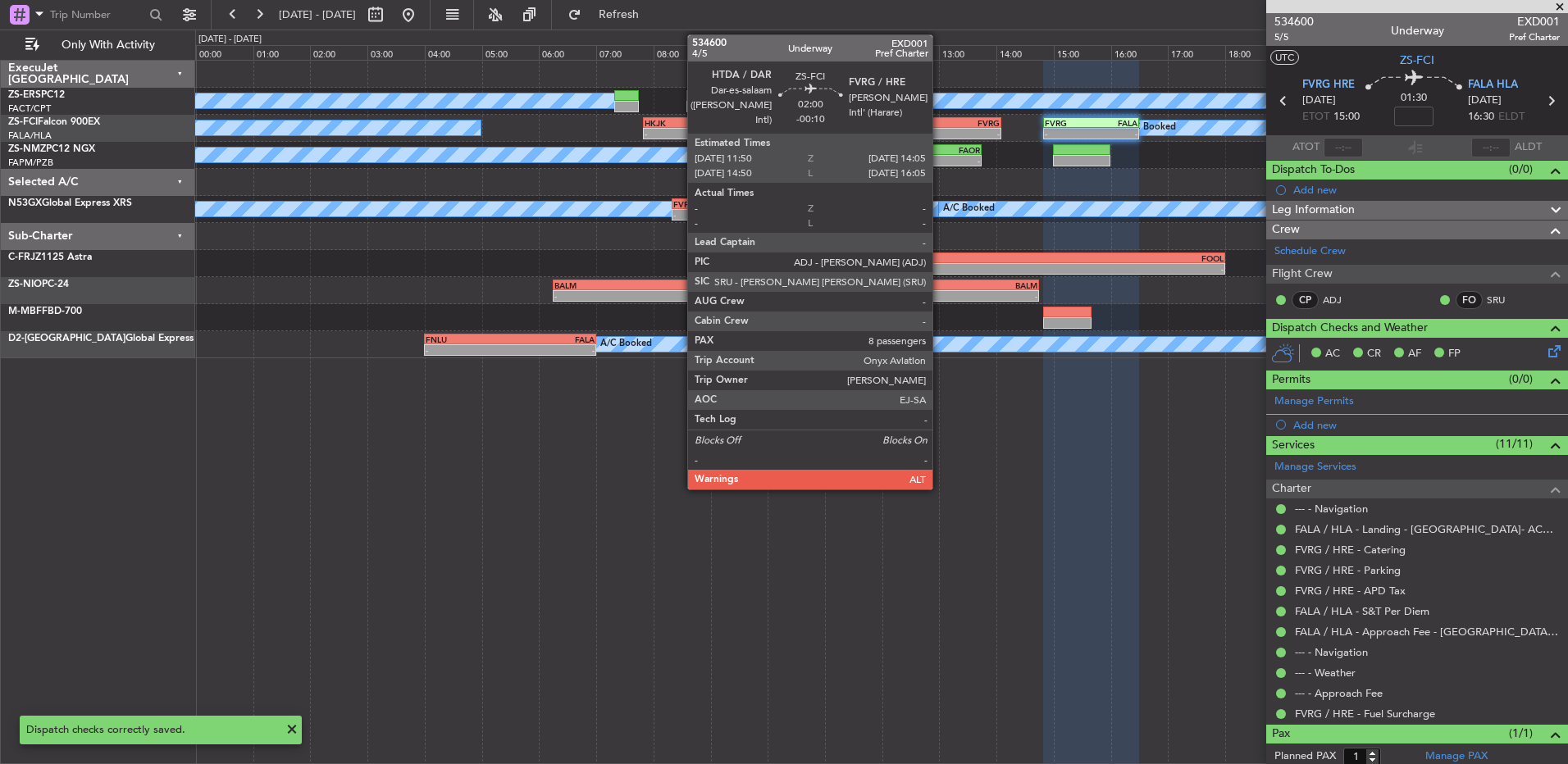
click at [941, 123] on div "FVRG" at bounding box center [968, 122] width 63 height 10
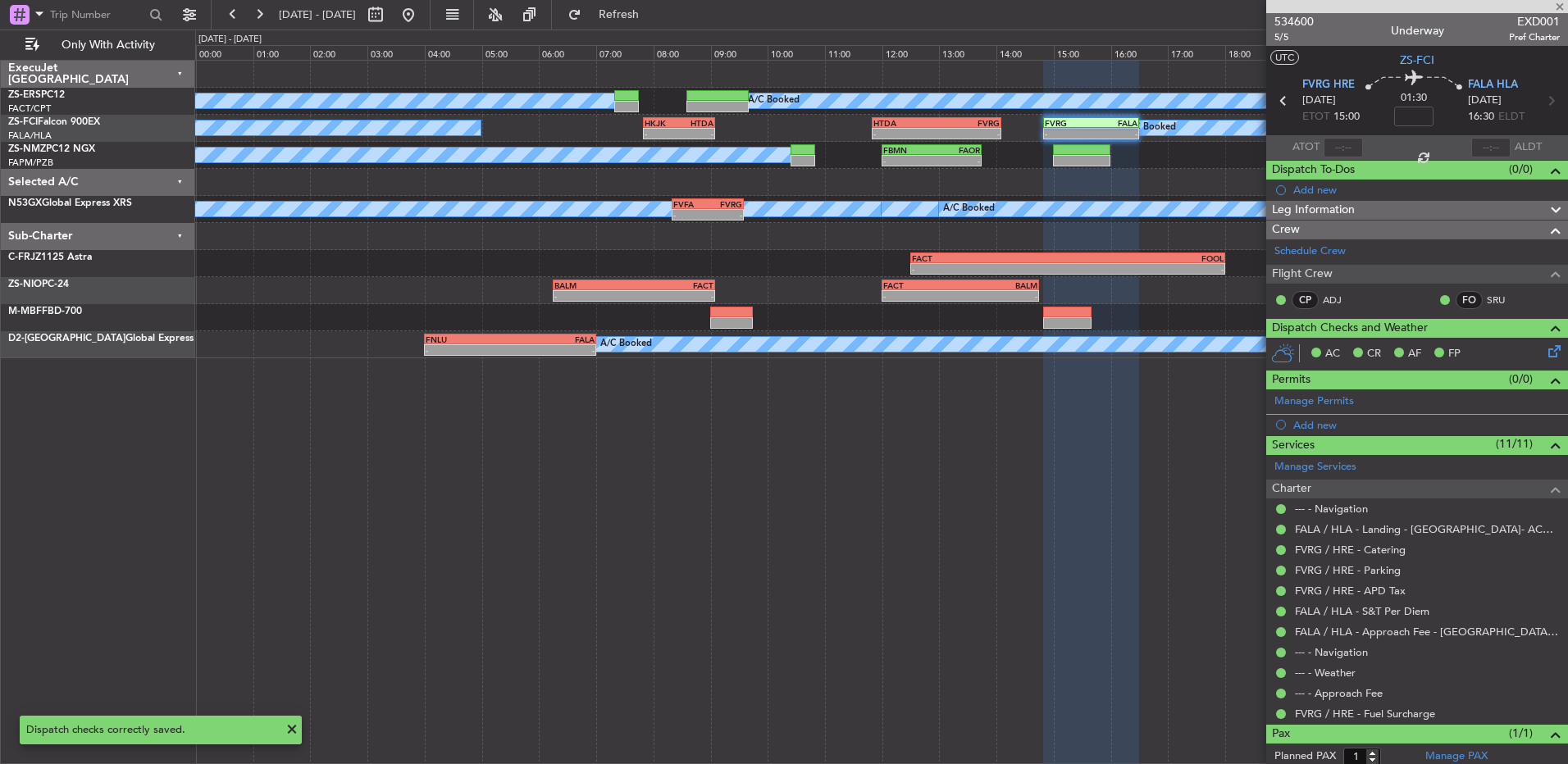
type input "-00:10"
type input "8"
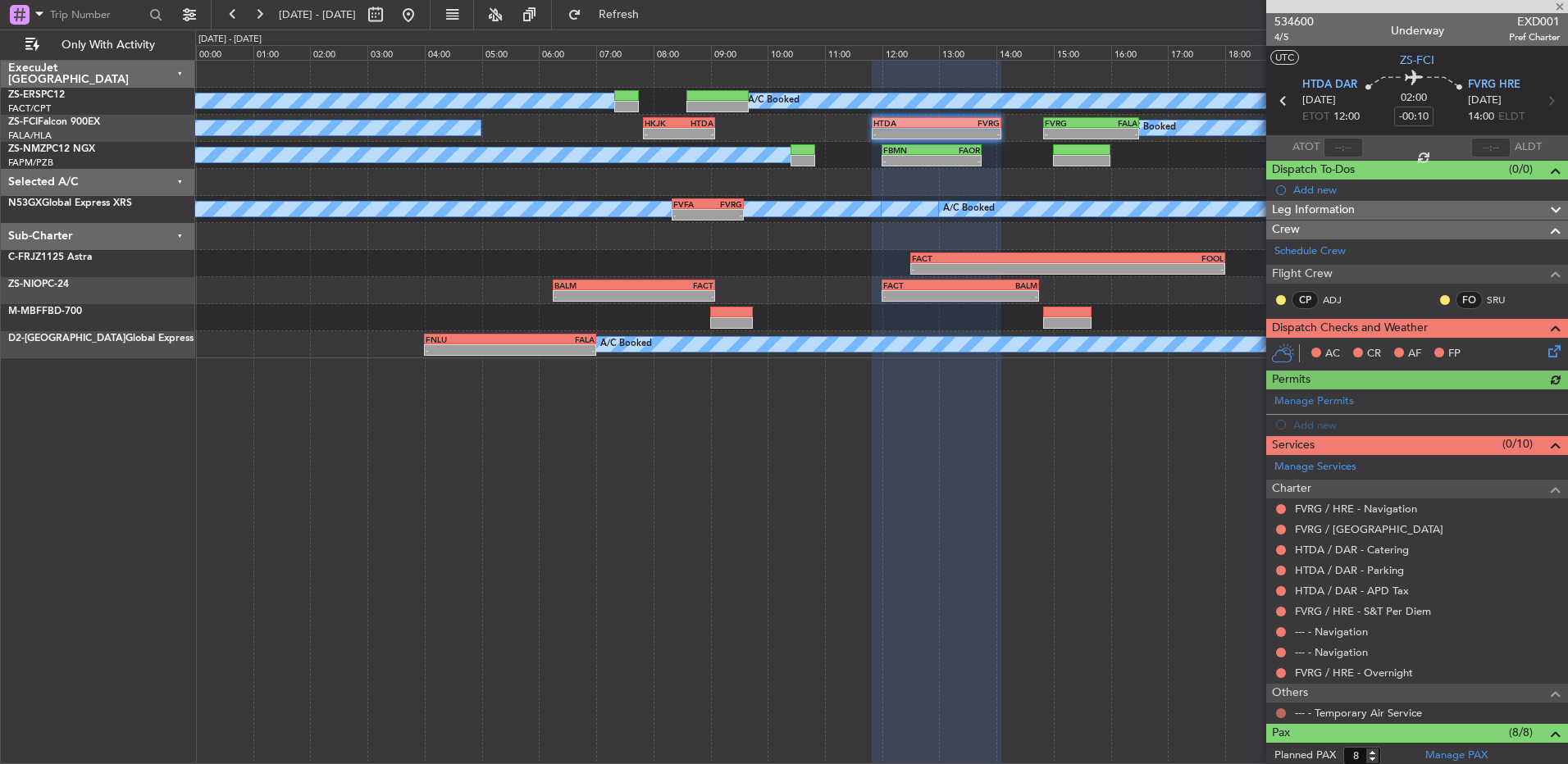
click at [1284, 714] on button at bounding box center [1280, 713] width 10 height 10
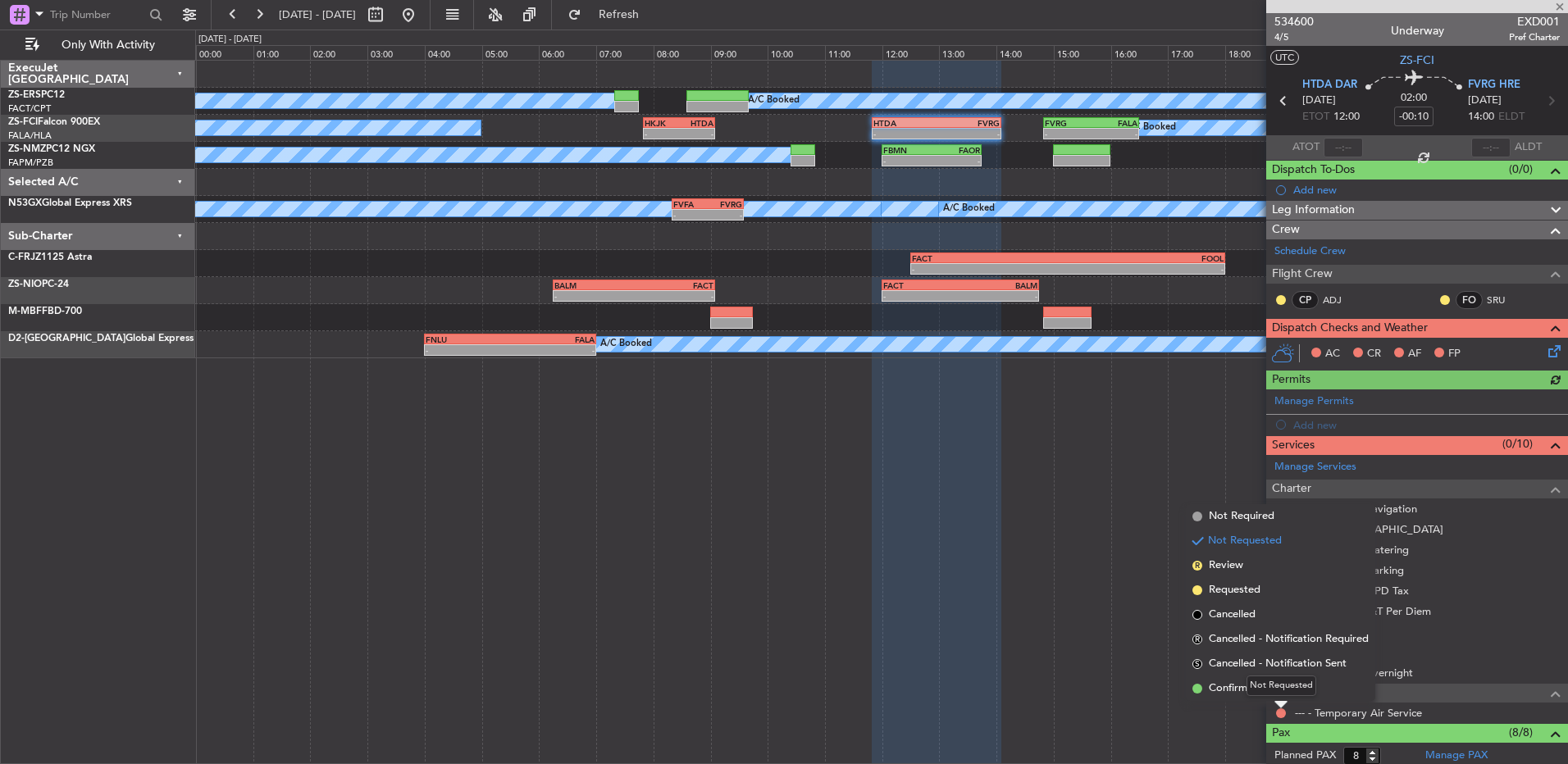
click at [1281, 689] on div "Not Requested" at bounding box center [1282, 685] width 70 height 20
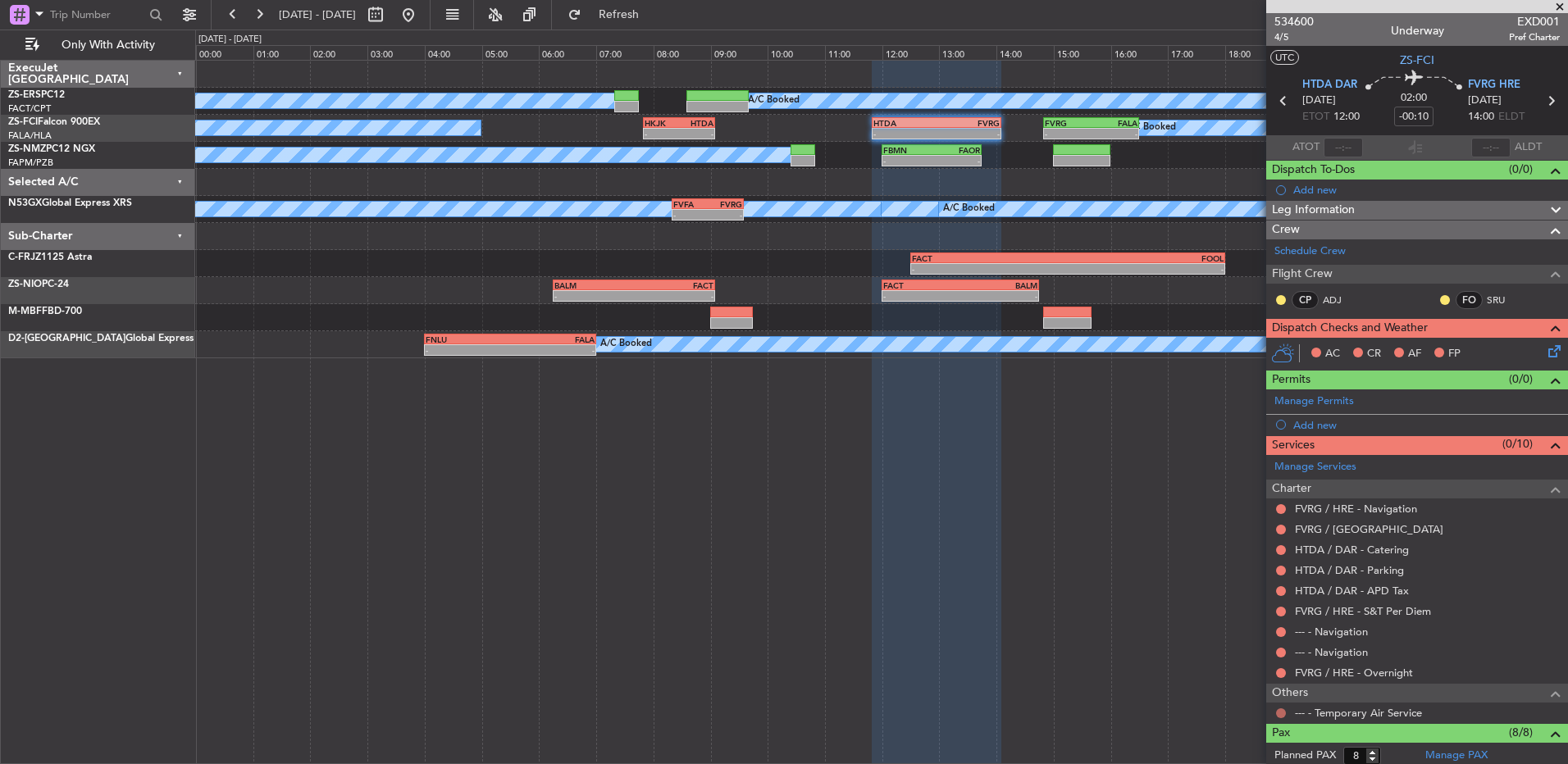
click at [1277, 708] on button at bounding box center [1280, 713] width 10 height 10
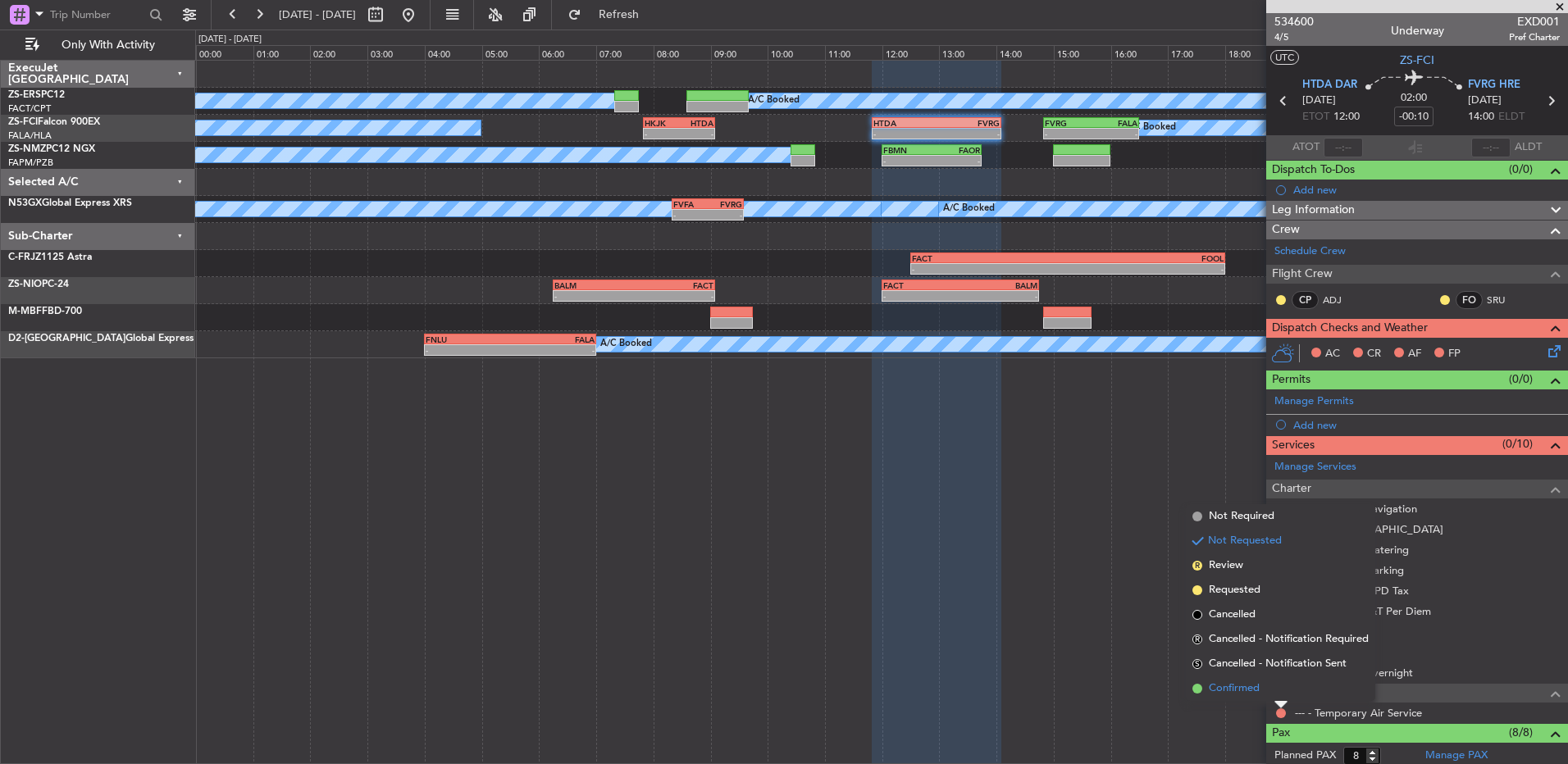
click at [1246, 691] on span "Confirmed" at bounding box center [1234, 688] width 51 height 17
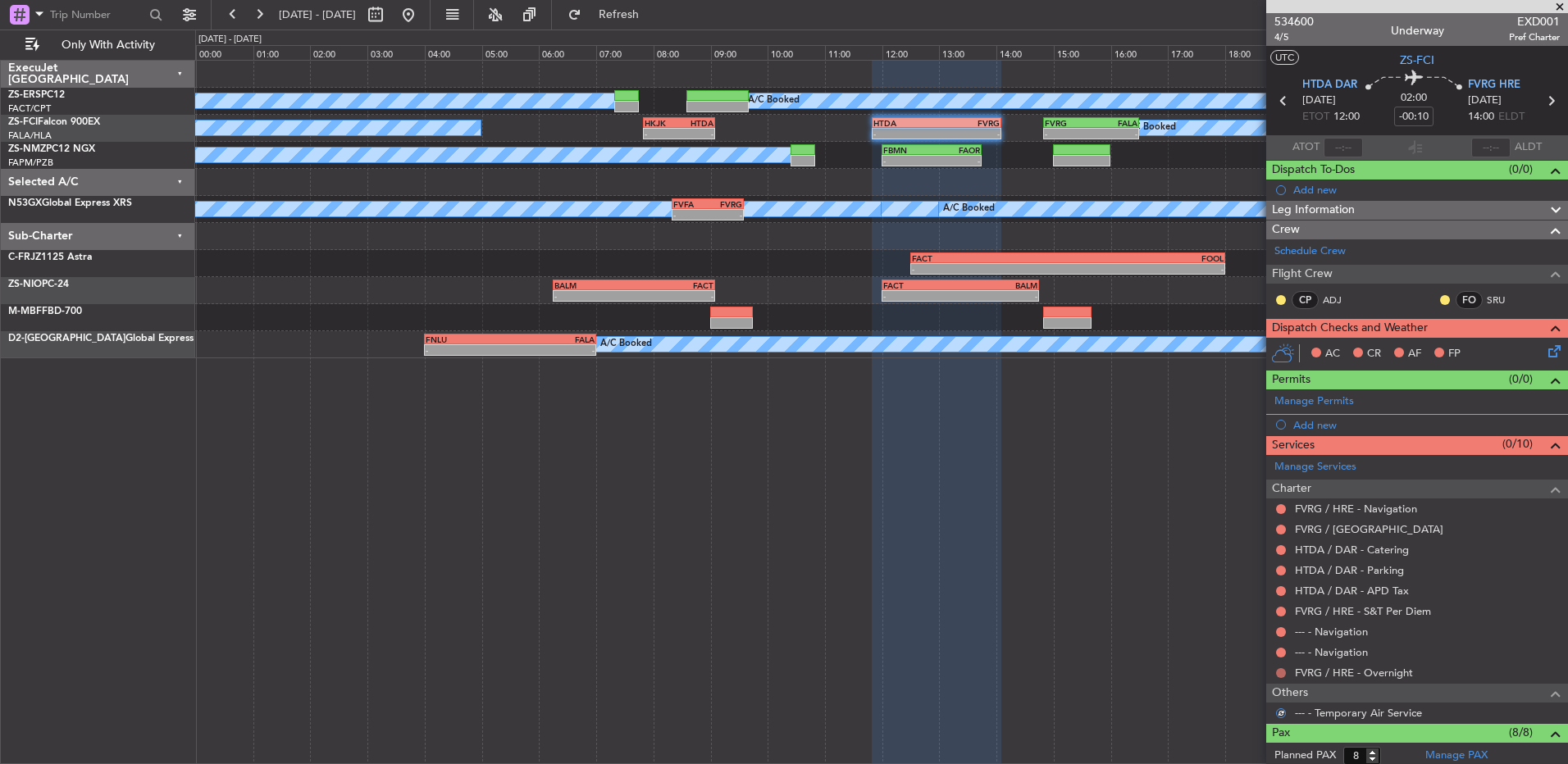
click at [1282, 666] on div at bounding box center [1281, 672] width 13 height 13
click at [1277, 677] on mat-tooltip-component "Not Requested" at bounding box center [1281, 699] width 92 height 44
click at [1277, 673] on button at bounding box center [1280, 672] width 10 height 10
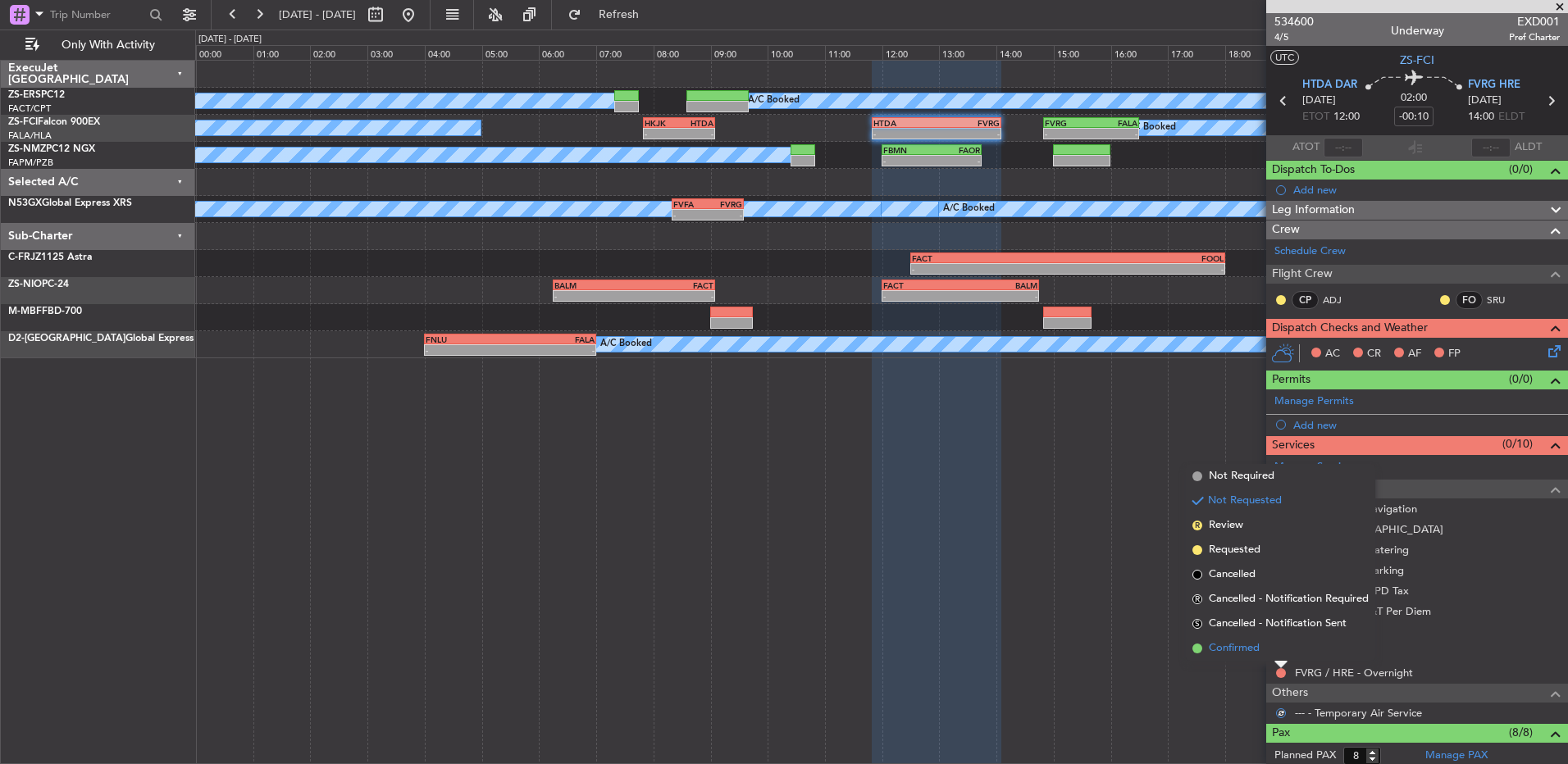
click at [1278, 658] on li "Confirmed" at bounding box center [1280, 648] width 189 height 24
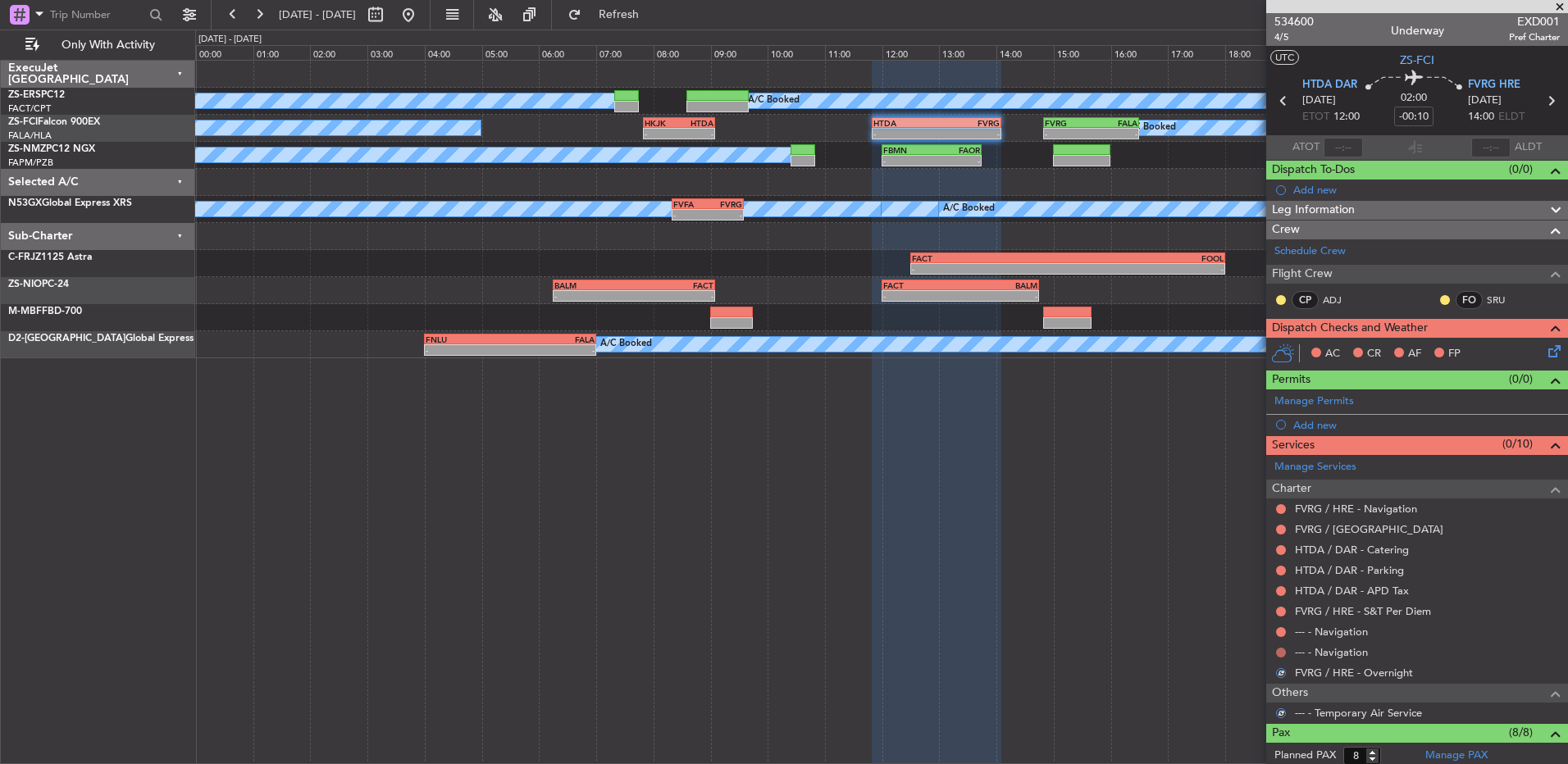
click at [1280, 647] on button at bounding box center [1280, 651] width 10 height 10
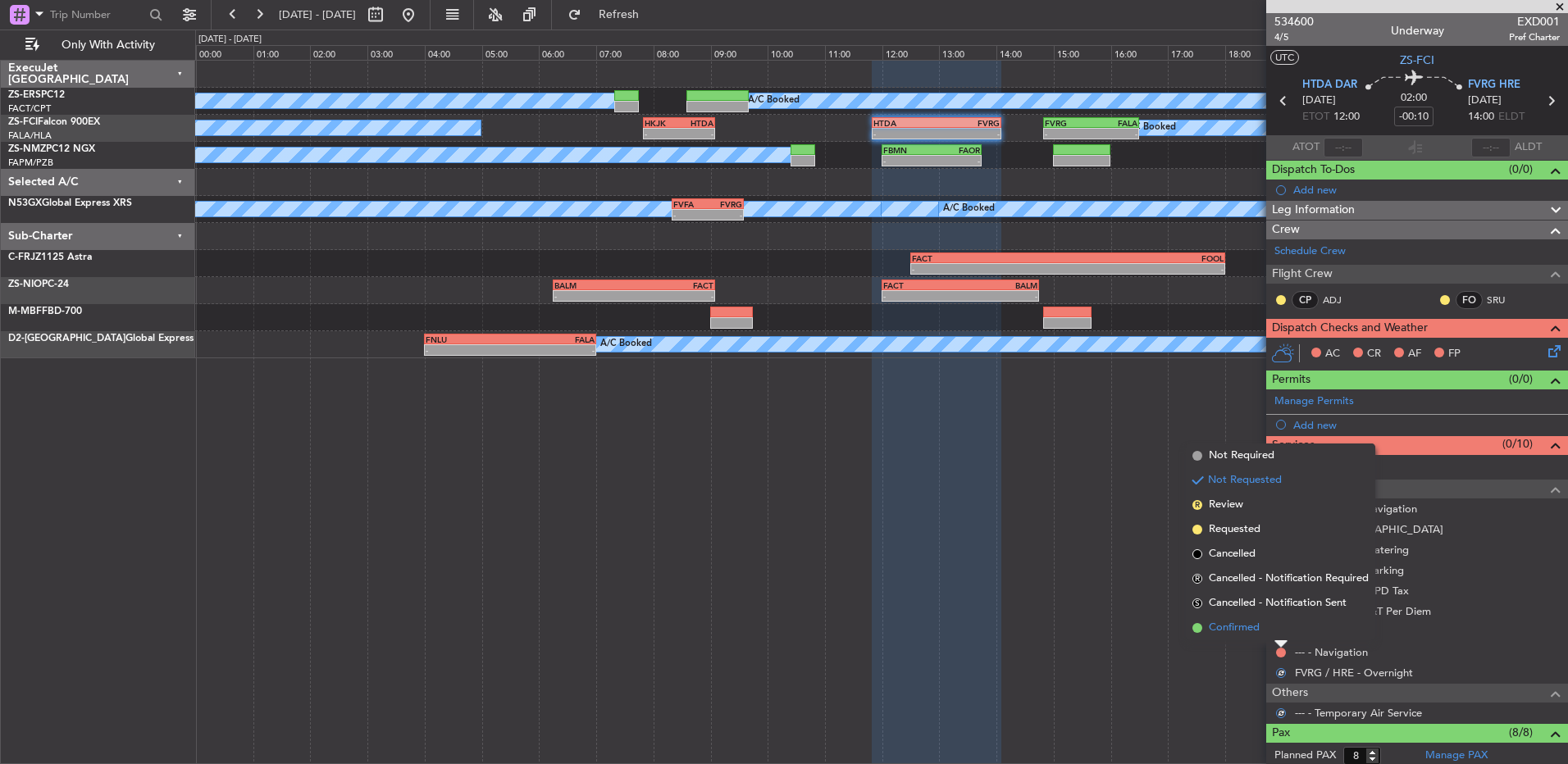
click at [1279, 638] on li "Confirmed" at bounding box center [1280, 628] width 189 height 24
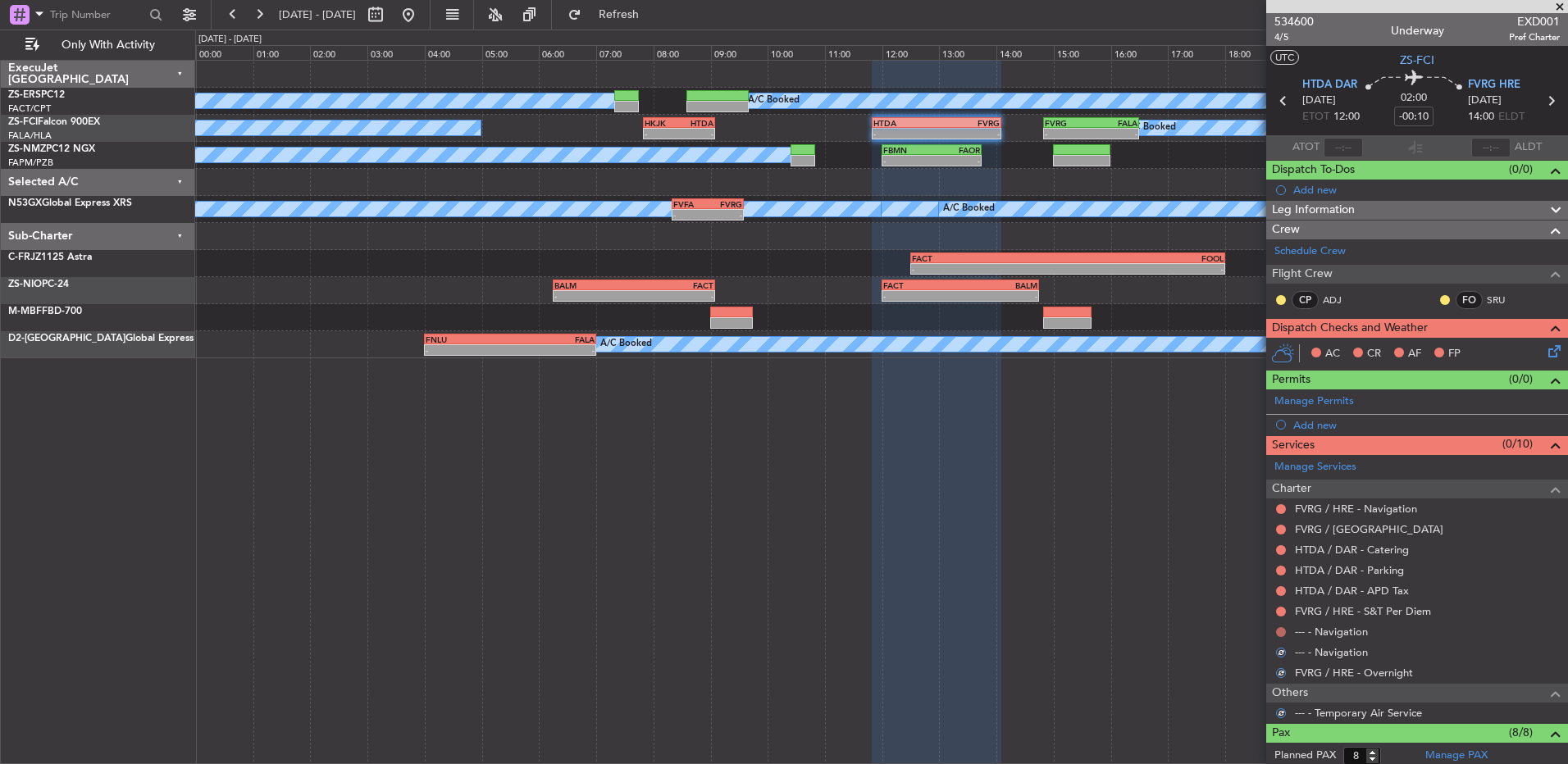
click at [1281, 634] on button at bounding box center [1280, 631] width 10 height 10
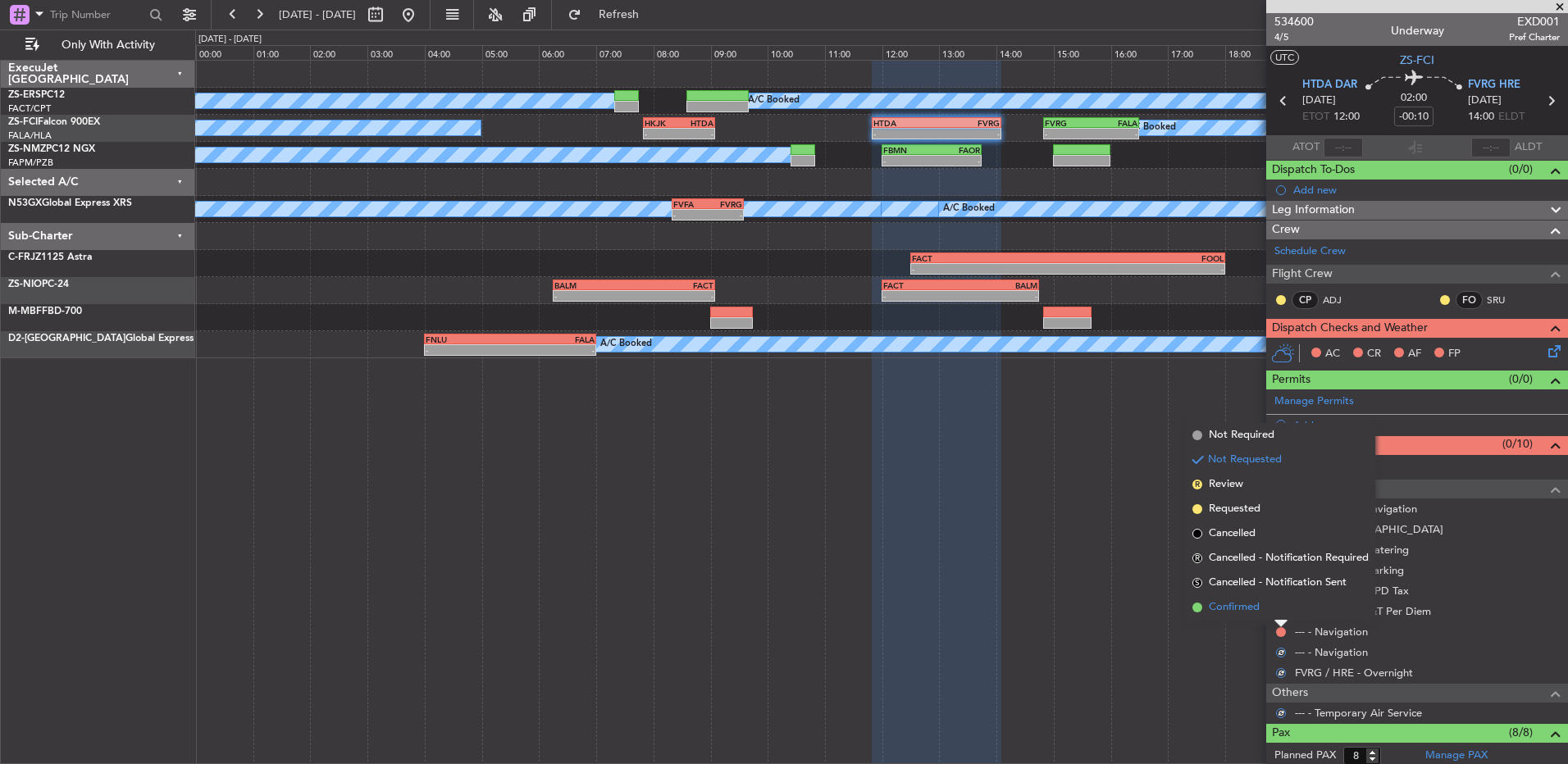
click at [1277, 615] on li "Confirmed" at bounding box center [1280, 607] width 189 height 24
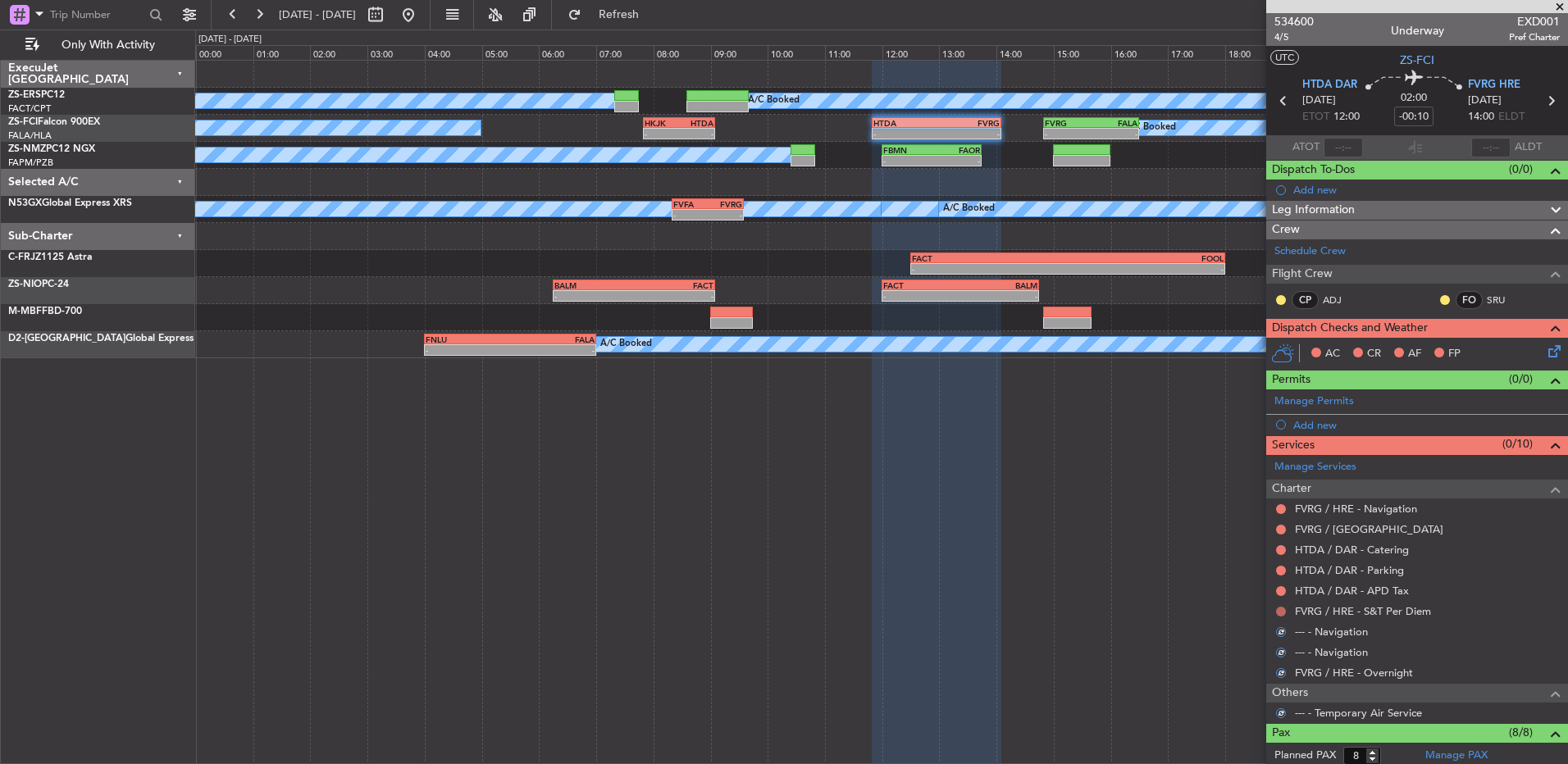
click at [1282, 610] on button at bounding box center [1280, 611] width 10 height 10
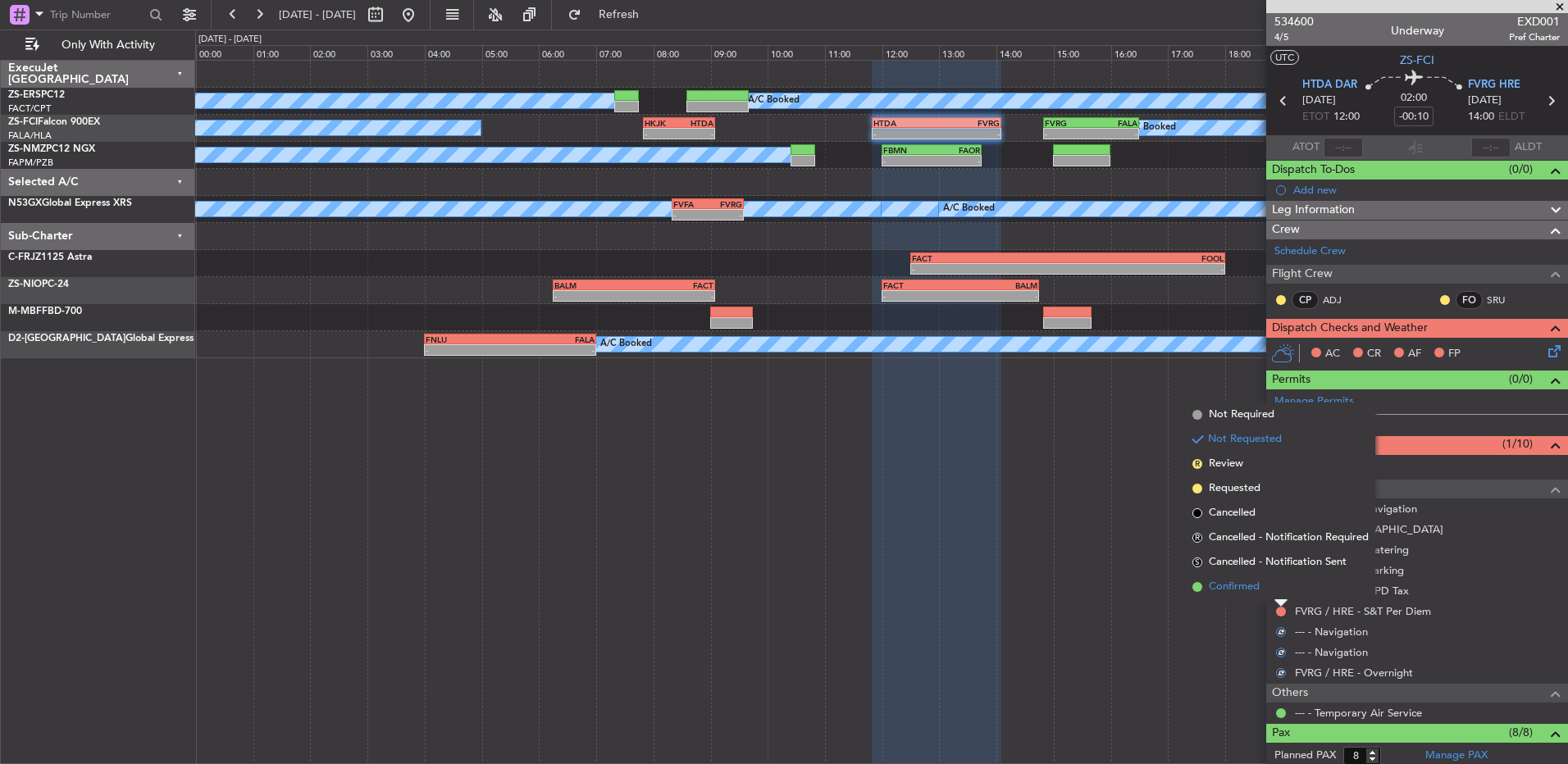
click at [1275, 593] on li "Confirmed" at bounding box center [1280, 587] width 189 height 24
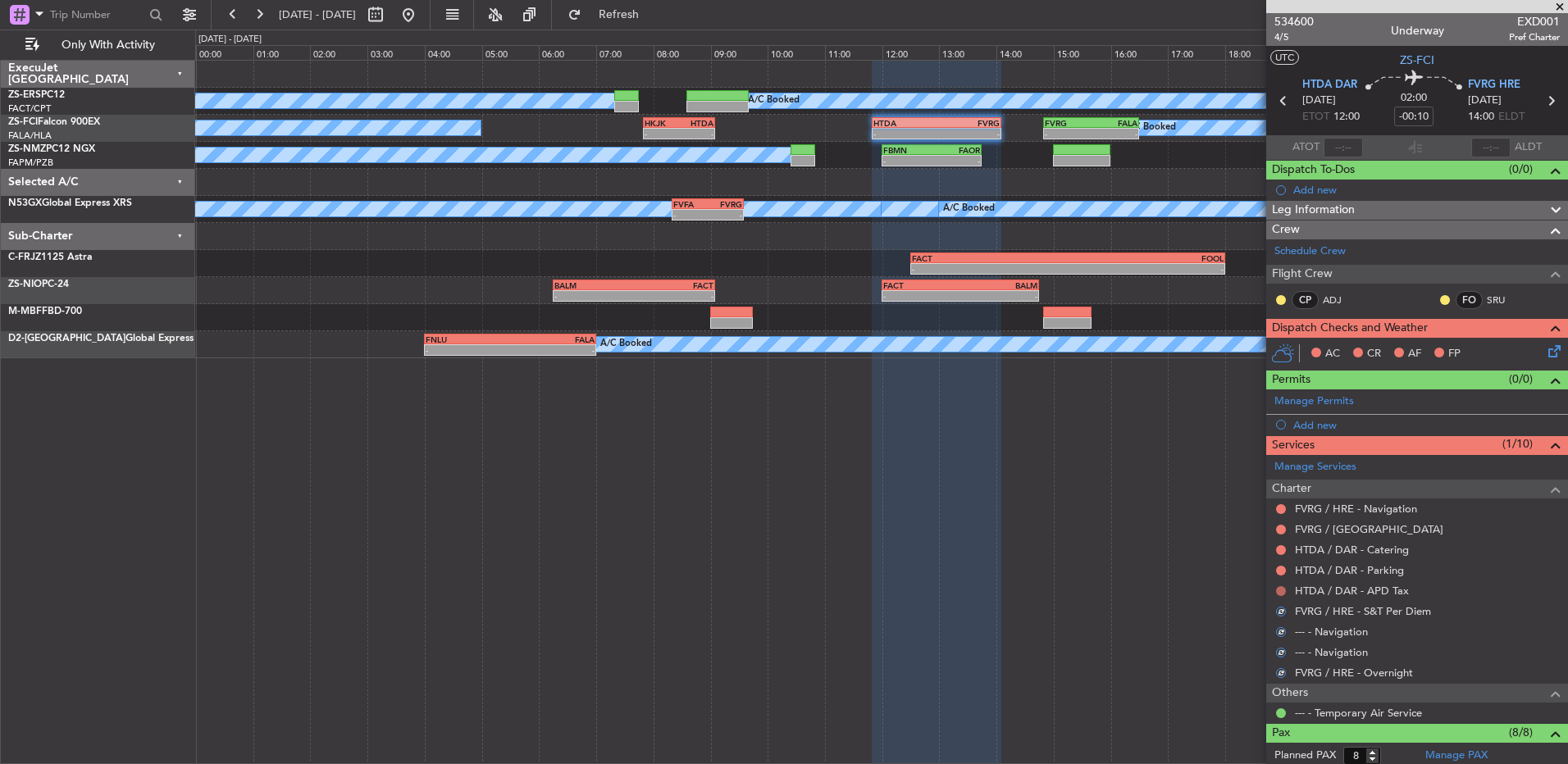
click at [1282, 587] on button at bounding box center [1280, 590] width 10 height 10
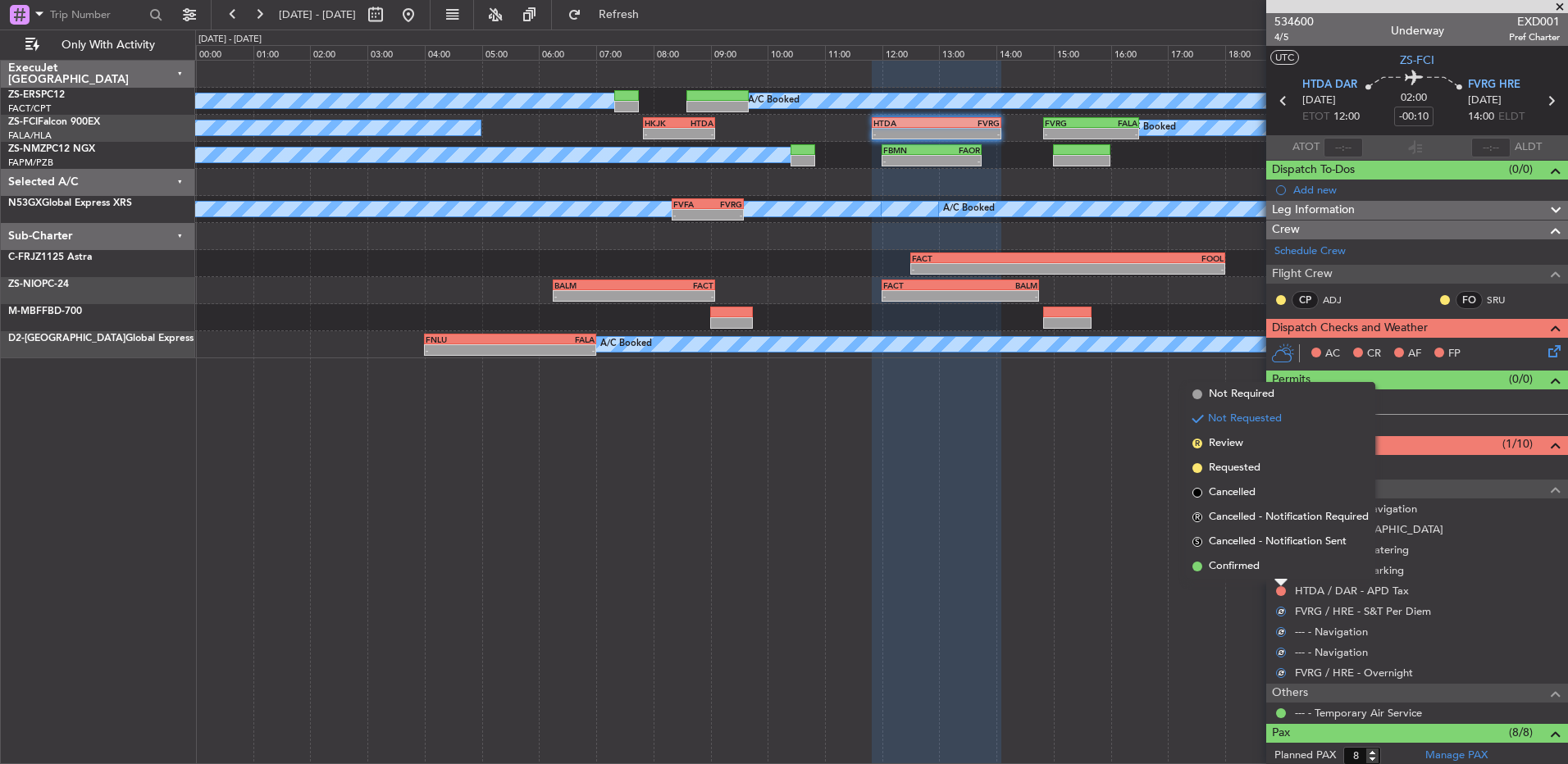
click at [1277, 573] on li "Confirmed" at bounding box center [1280, 566] width 189 height 24
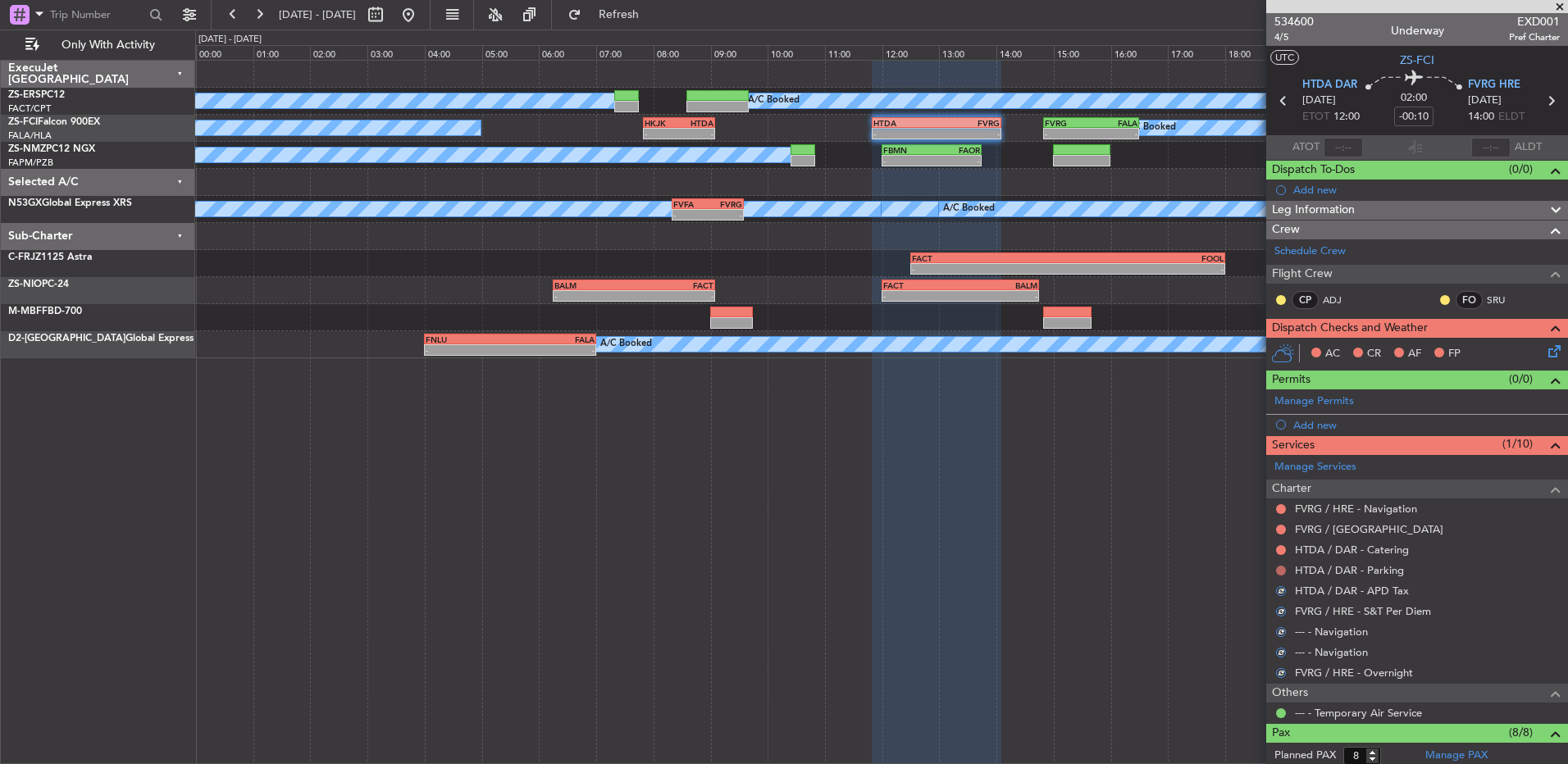
click at [1282, 575] on mat-tooltip-component "Not Requested" at bounding box center [1281, 597] width 92 height 44
click at [1281, 566] on div at bounding box center [1281, 570] width 13 height 13
click at [1283, 572] on button at bounding box center [1280, 570] width 10 height 10
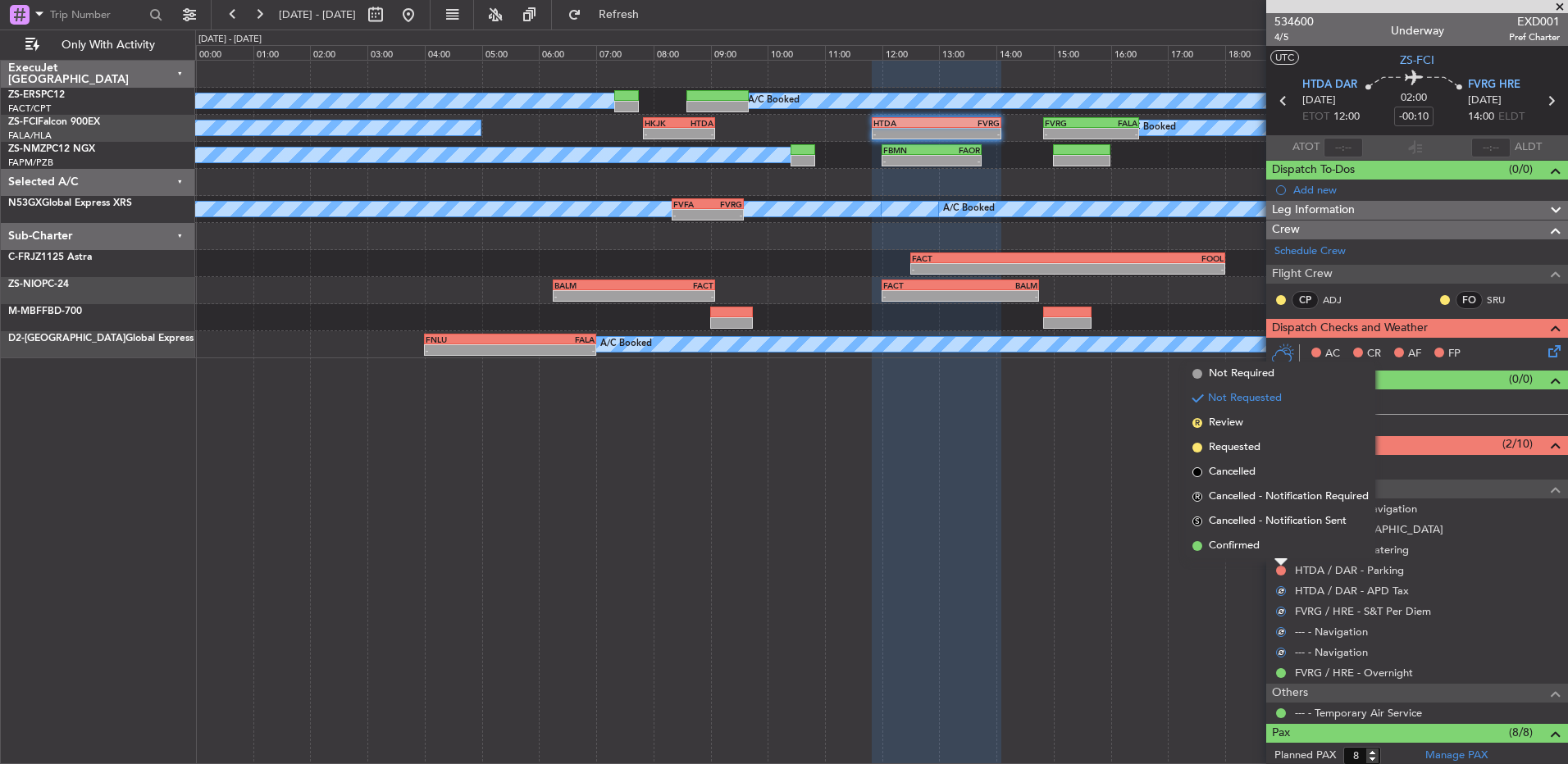
click at [1279, 552] on li "Confirmed" at bounding box center [1280, 546] width 189 height 24
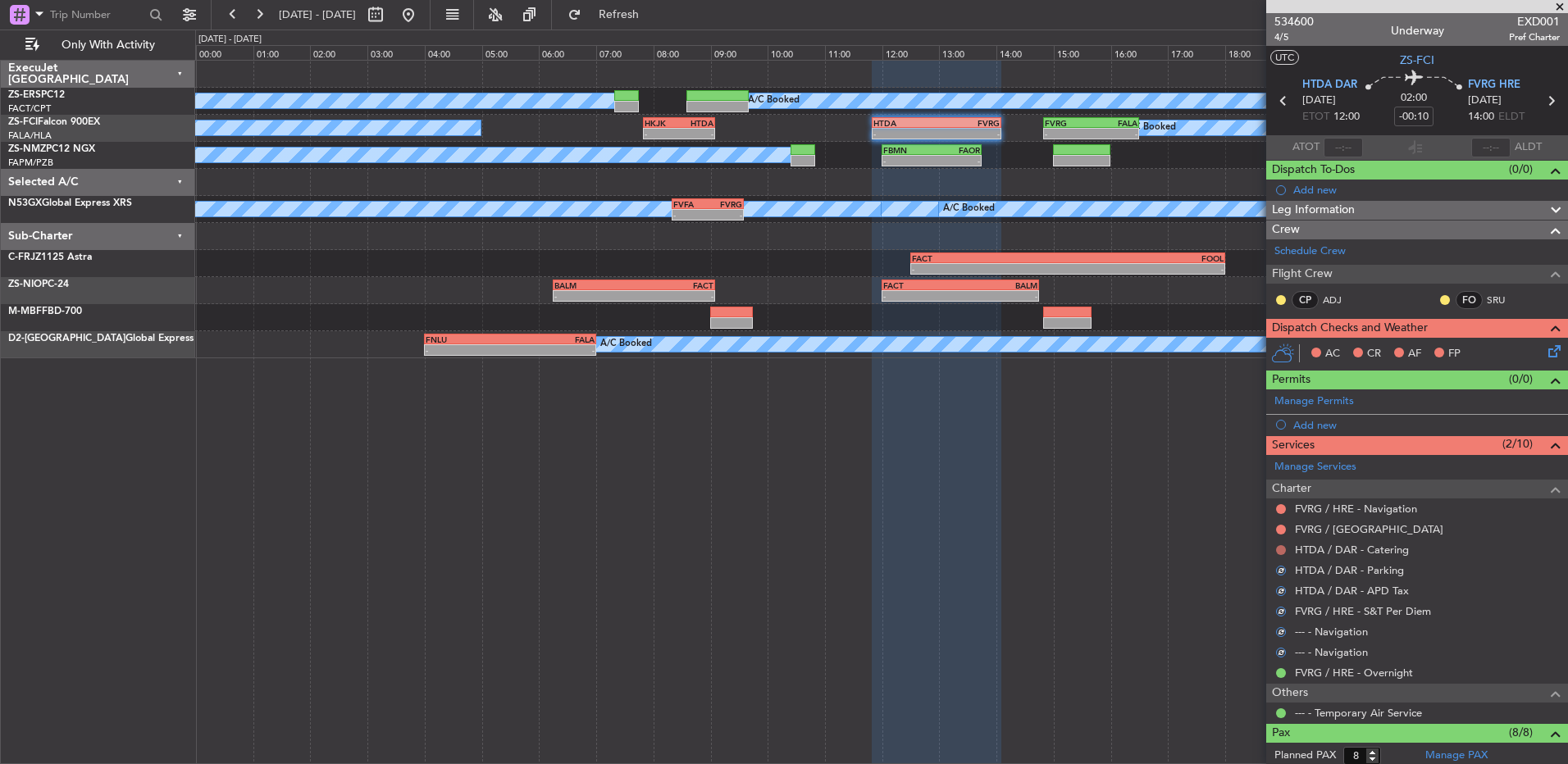
click at [1279, 554] on mat-tooltip-component "Not Requested" at bounding box center [1281, 576] width 92 height 44
click at [1279, 552] on button at bounding box center [1280, 549] width 10 height 10
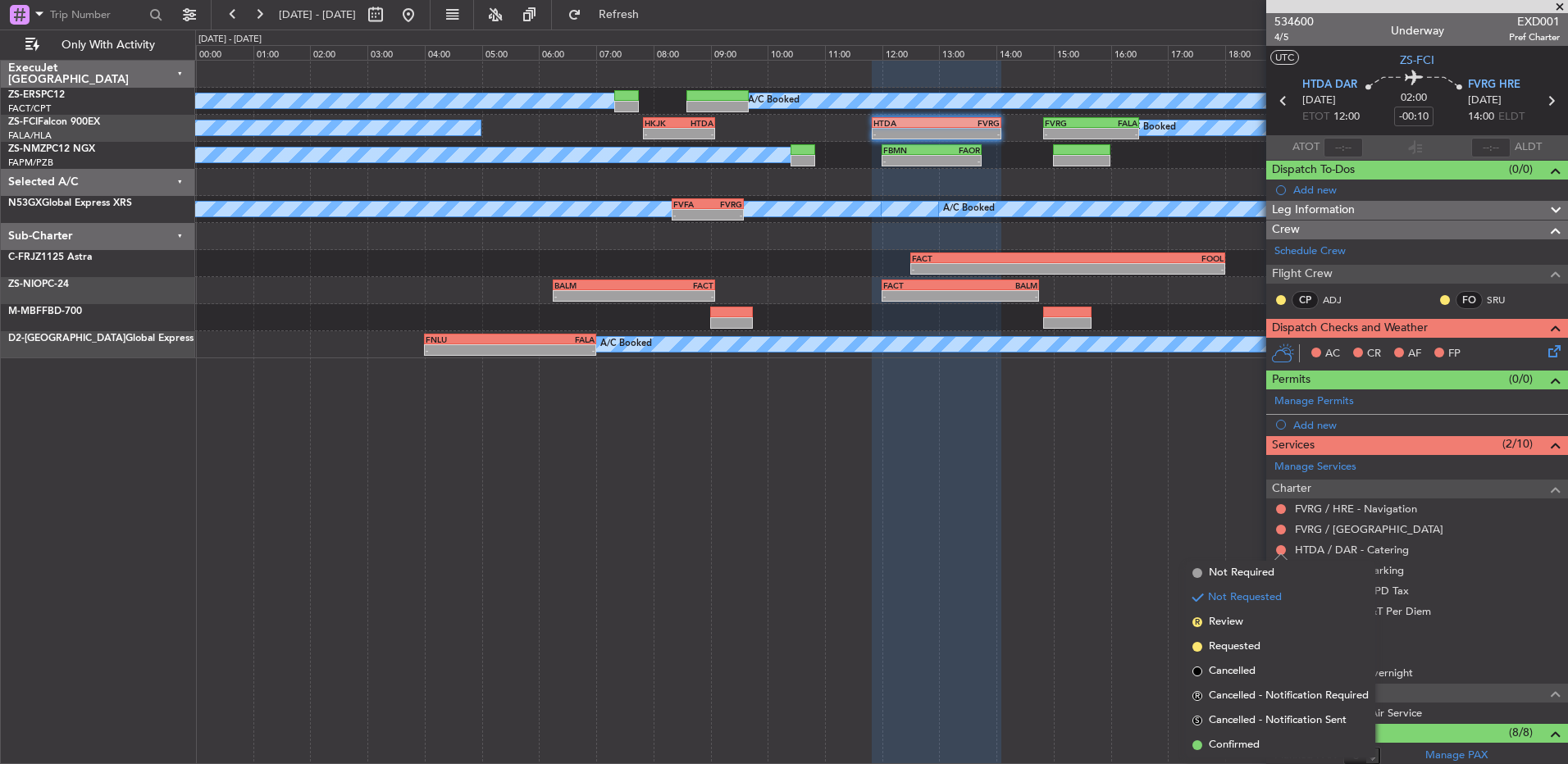
click at [1250, 740] on span "Confirmed" at bounding box center [1234, 745] width 51 height 17
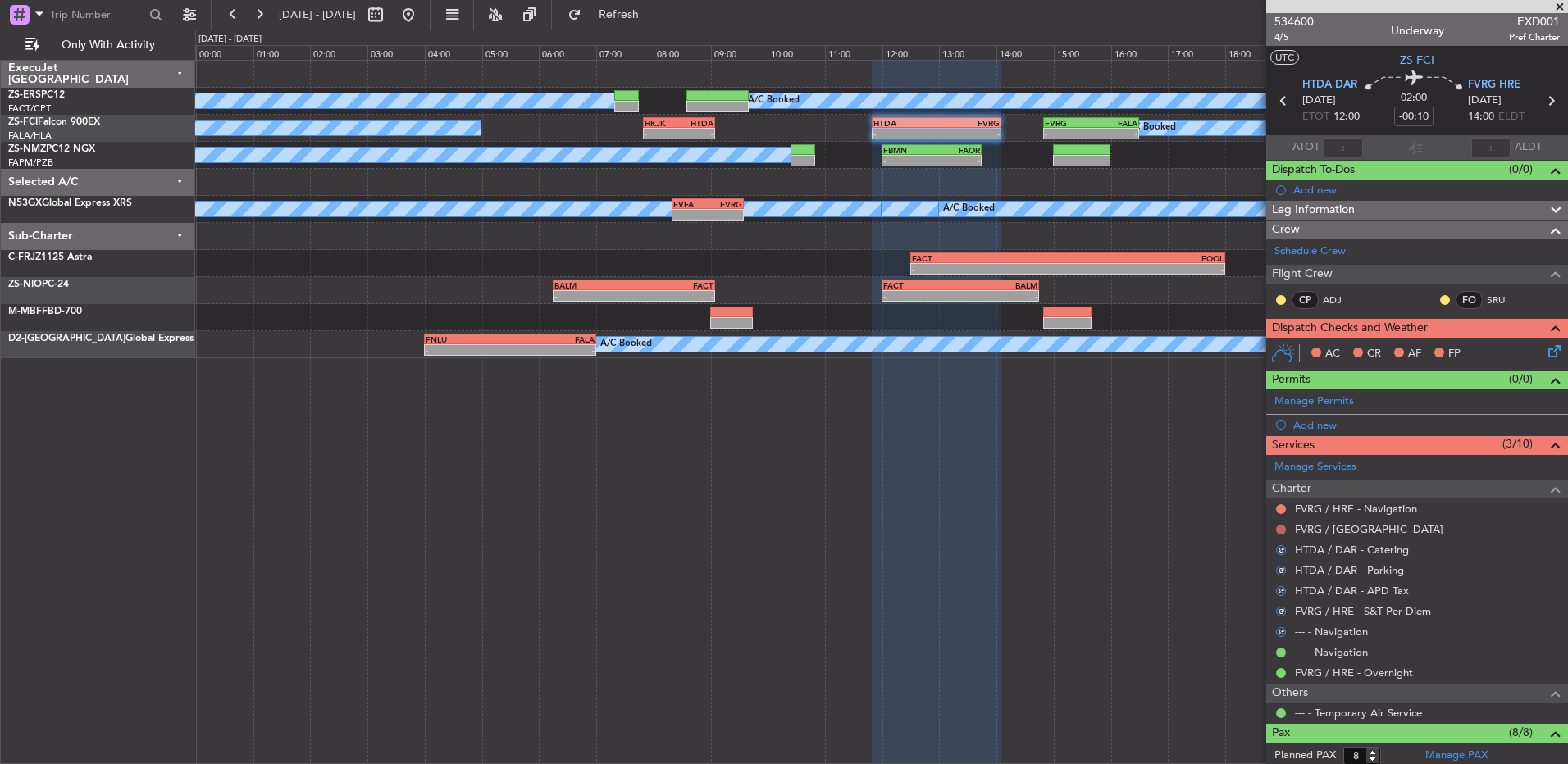
click at [1284, 529] on button at bounding box center [1280, 529] width 10 height 10
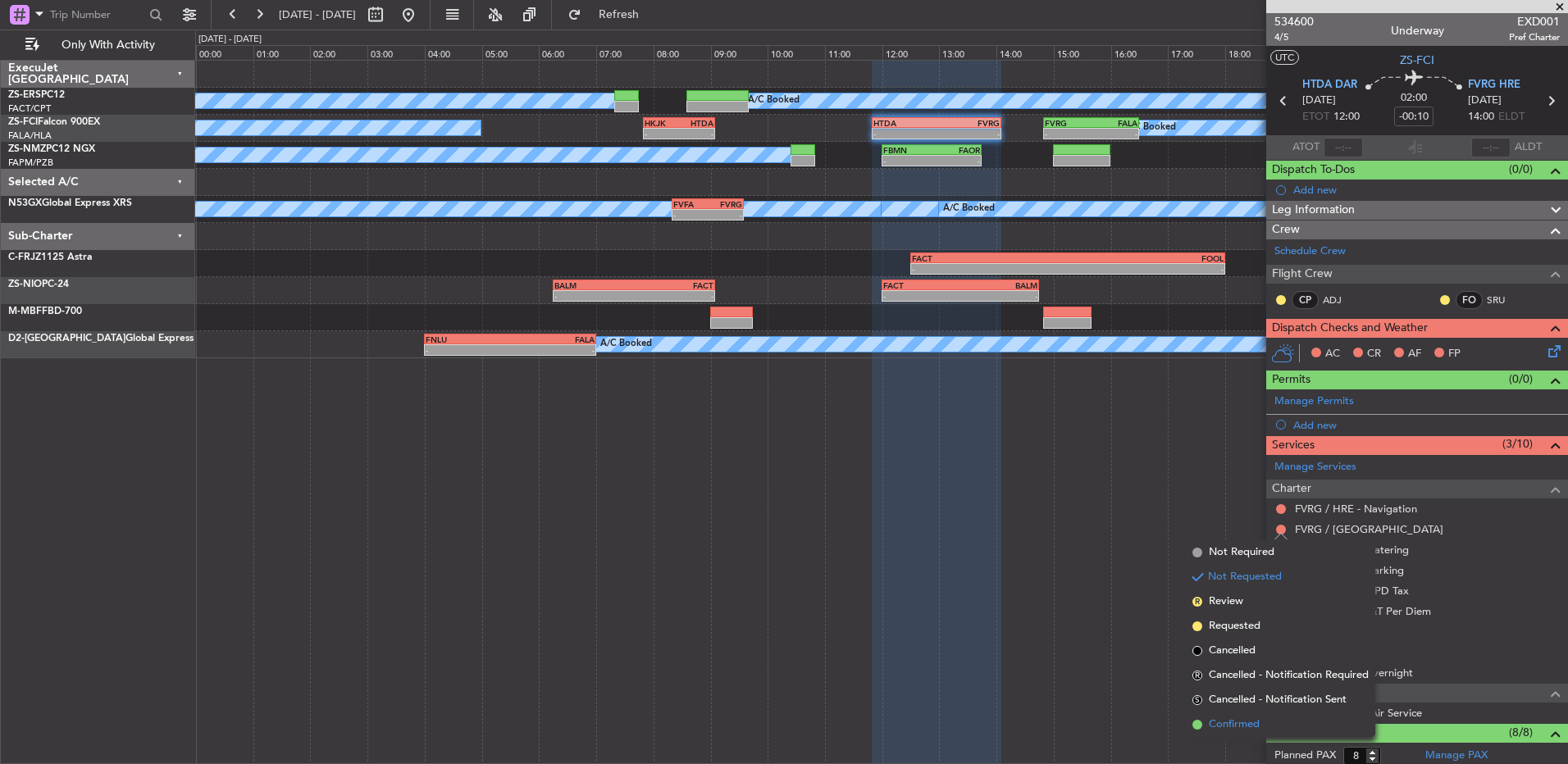
click at [1277, 715] on li "Confirmed" at bounding box center [1280, 725] width 189 height 24
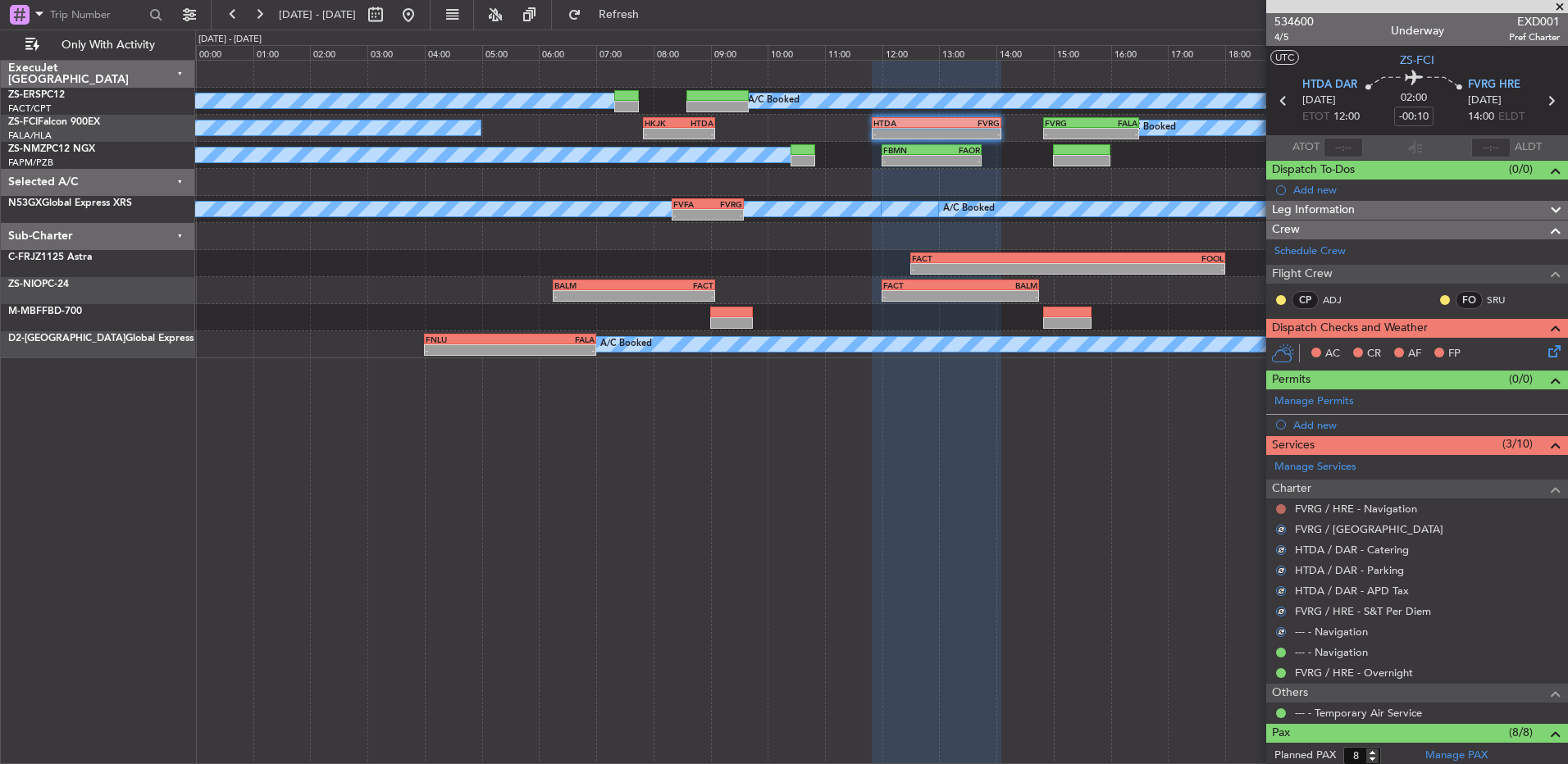
click at [1277, 505] on button at bounding box center [1280, 508] width 10 height 10
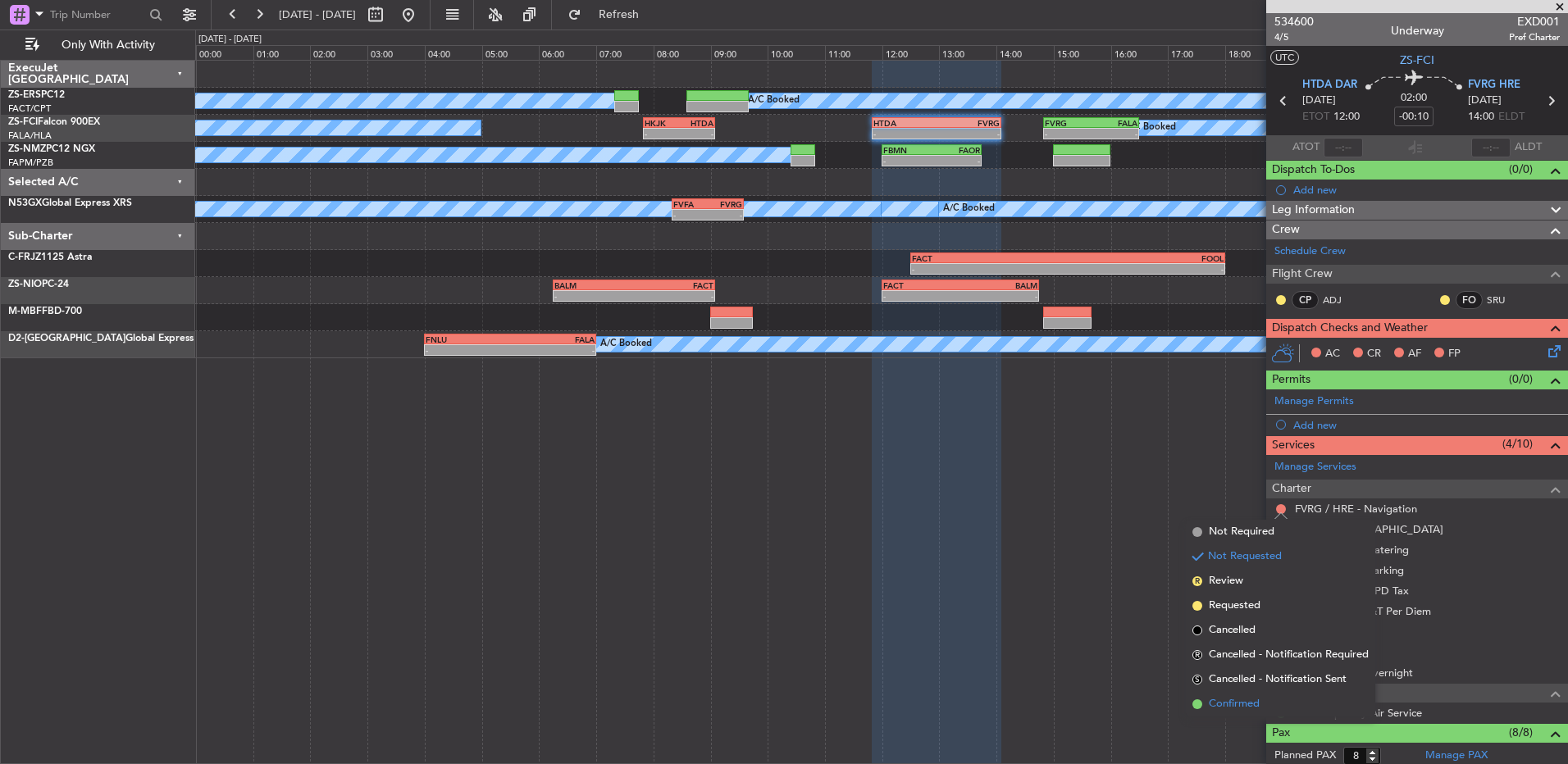
click at [1268, 699] on li "Confirmed" at bounding box center [1280, 704] width 189 height 24
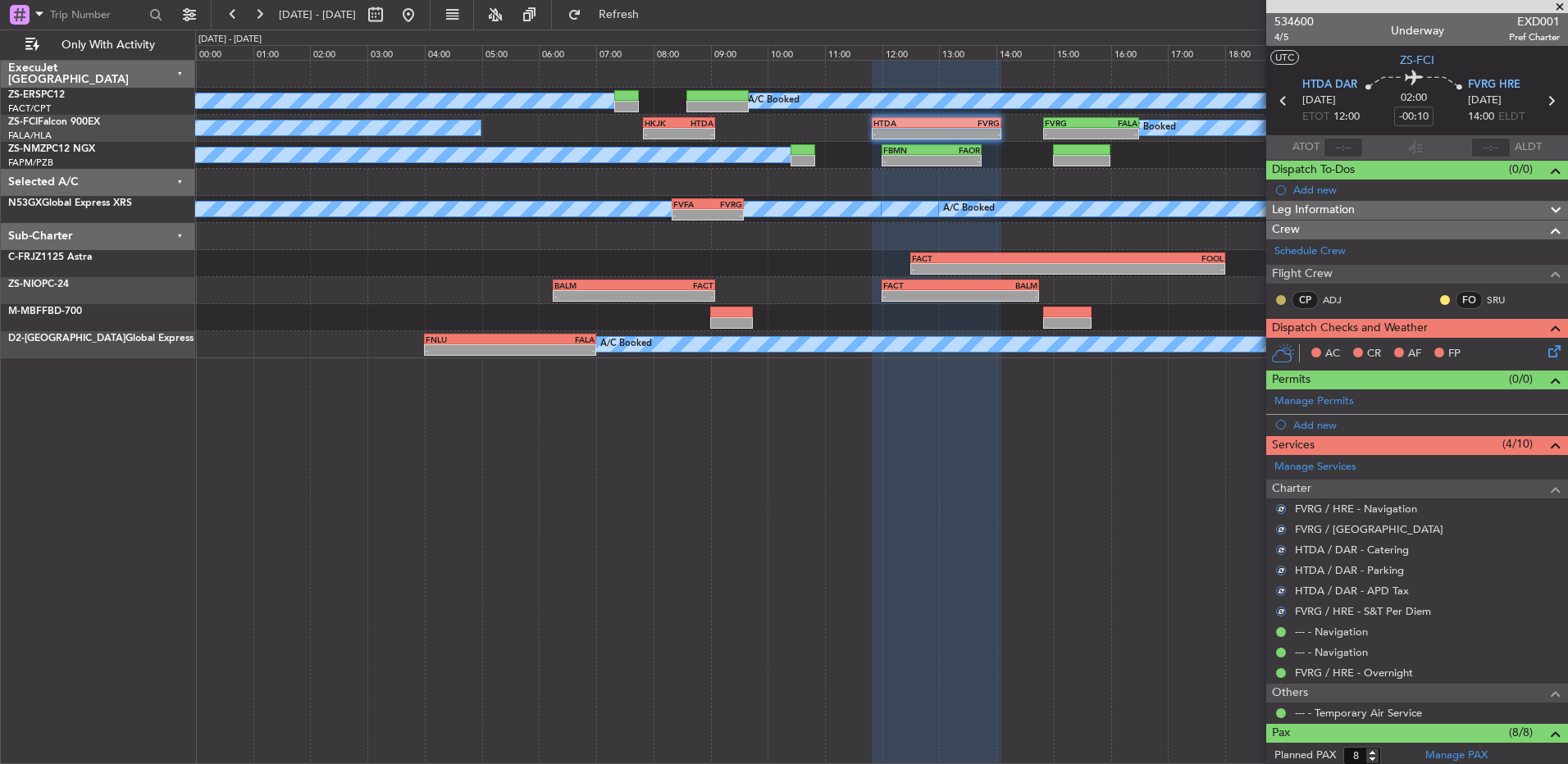
click at [1279, 301] on button at bounding box center [1280, 299] width 10 height 10
click at [1283, 344] on span "Acknowledged" at bounding box center [1284, 347] width 72 height 17
click at [1440, 296] on button at bounding box center [1444, 299] width 10 height 10
click at [1400, 342] on span "Acknowledged" at bounding box center [1436, 347] width 72 height 17
click at [1545, 354] on icon at bounding box center [1551, 348] width 13 height 13
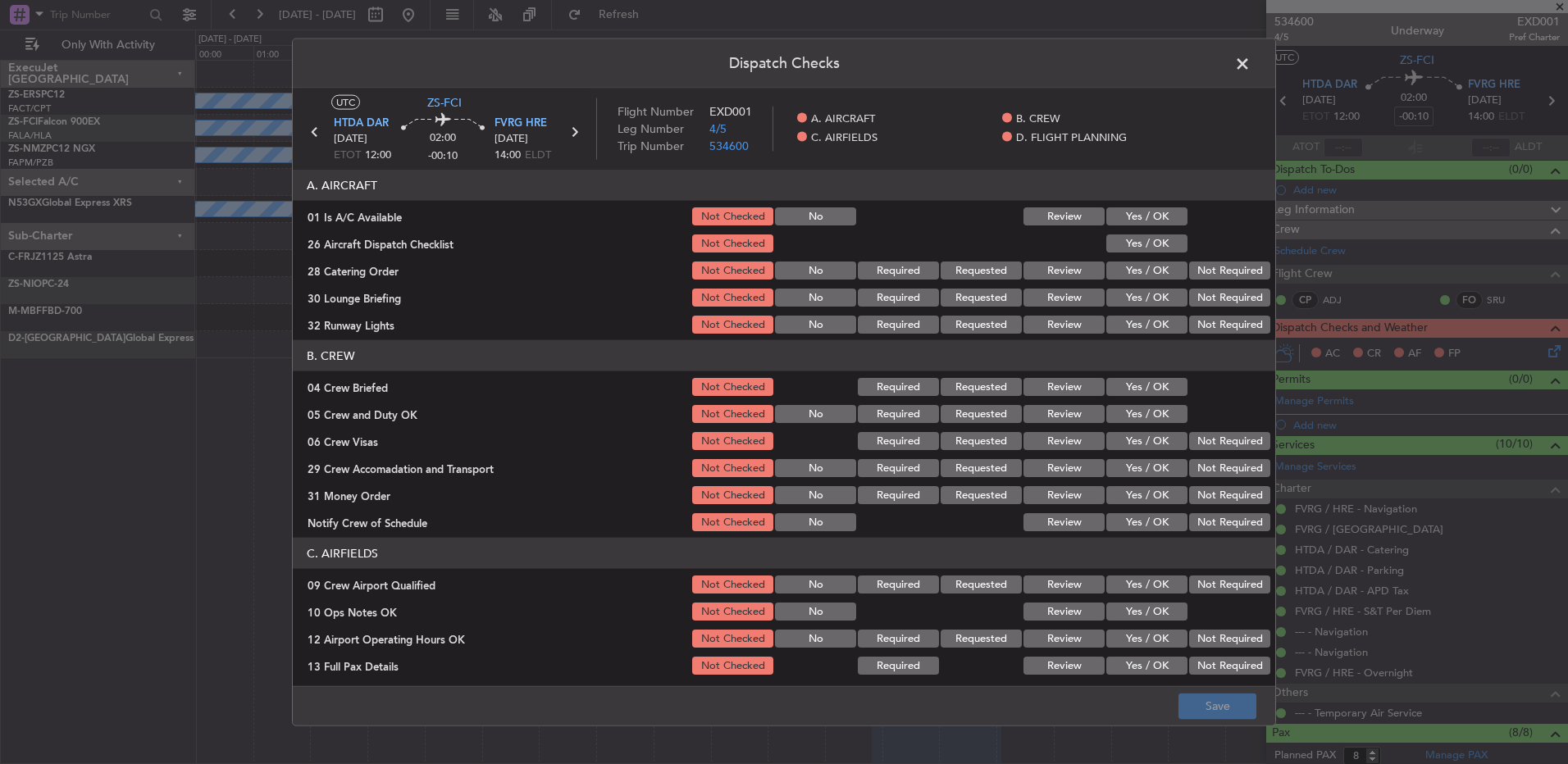
click at [1159, 214] on button "Yes / OK" at bounding box center [1147, 216] width 81 height 18
click at [1164, 229] on section "A. AIRCRAFT 01 Is A/C Available Not Checked No Review Yes / OK 26 Aircraft Disp…" at bounding box center [784, 253] width 983 height 167
drag, startPoint x: 1164, startPoint y: 229, endPoint x: 1166, endPoint y: 238, distance: 9.2
click at [1166, 229] on section "A. AIRCRAFT 01 Is A/C Available Not Checked No Review Yes / OK 26 Aircraft Disp…" at bounding box center [784, 253] width 983 height 167
click at [1147, 249] on button "Yes / OK" at bounding box center [1147, 243] width 81 height 18
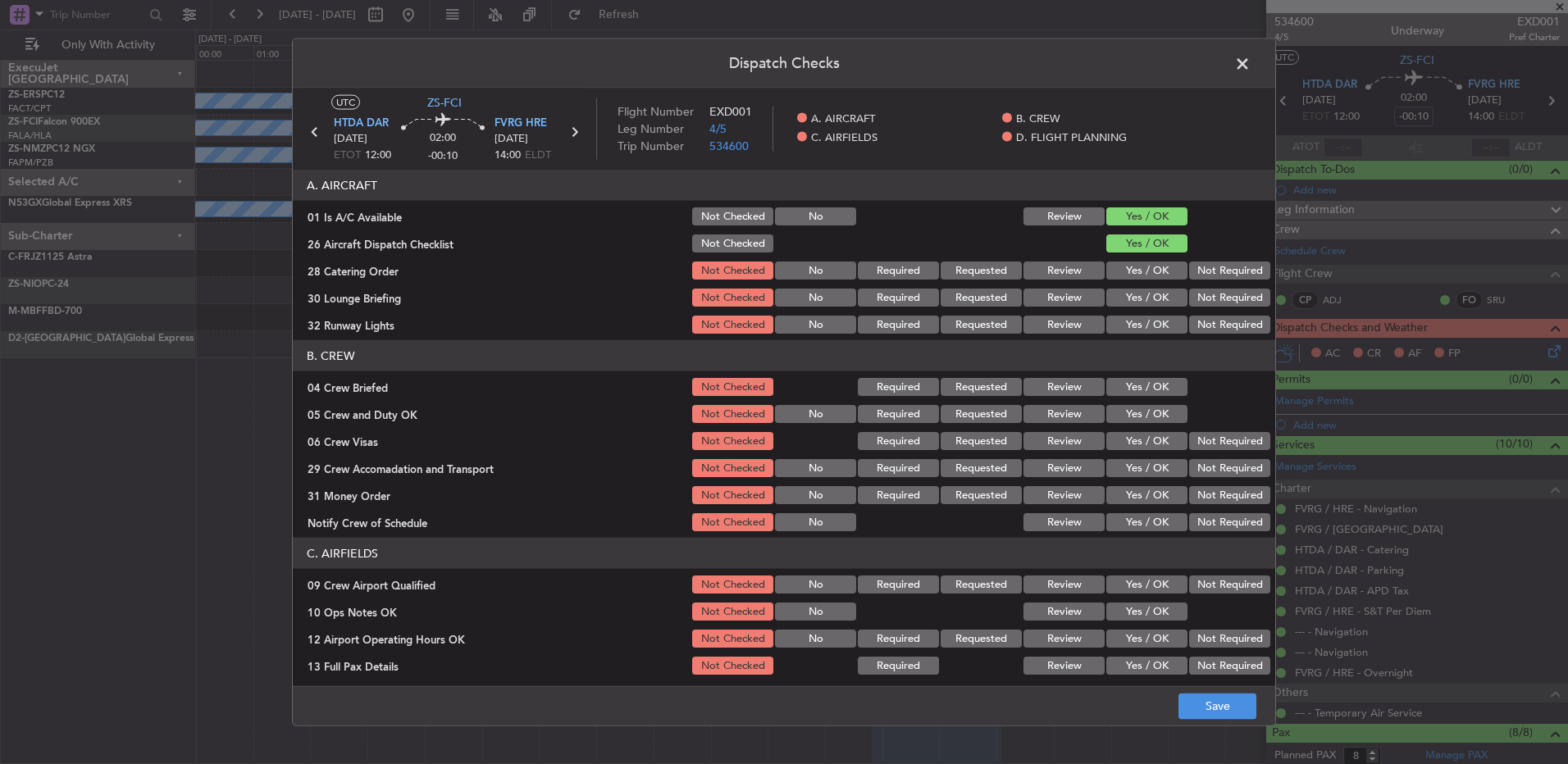
scroll to position [7, 0]
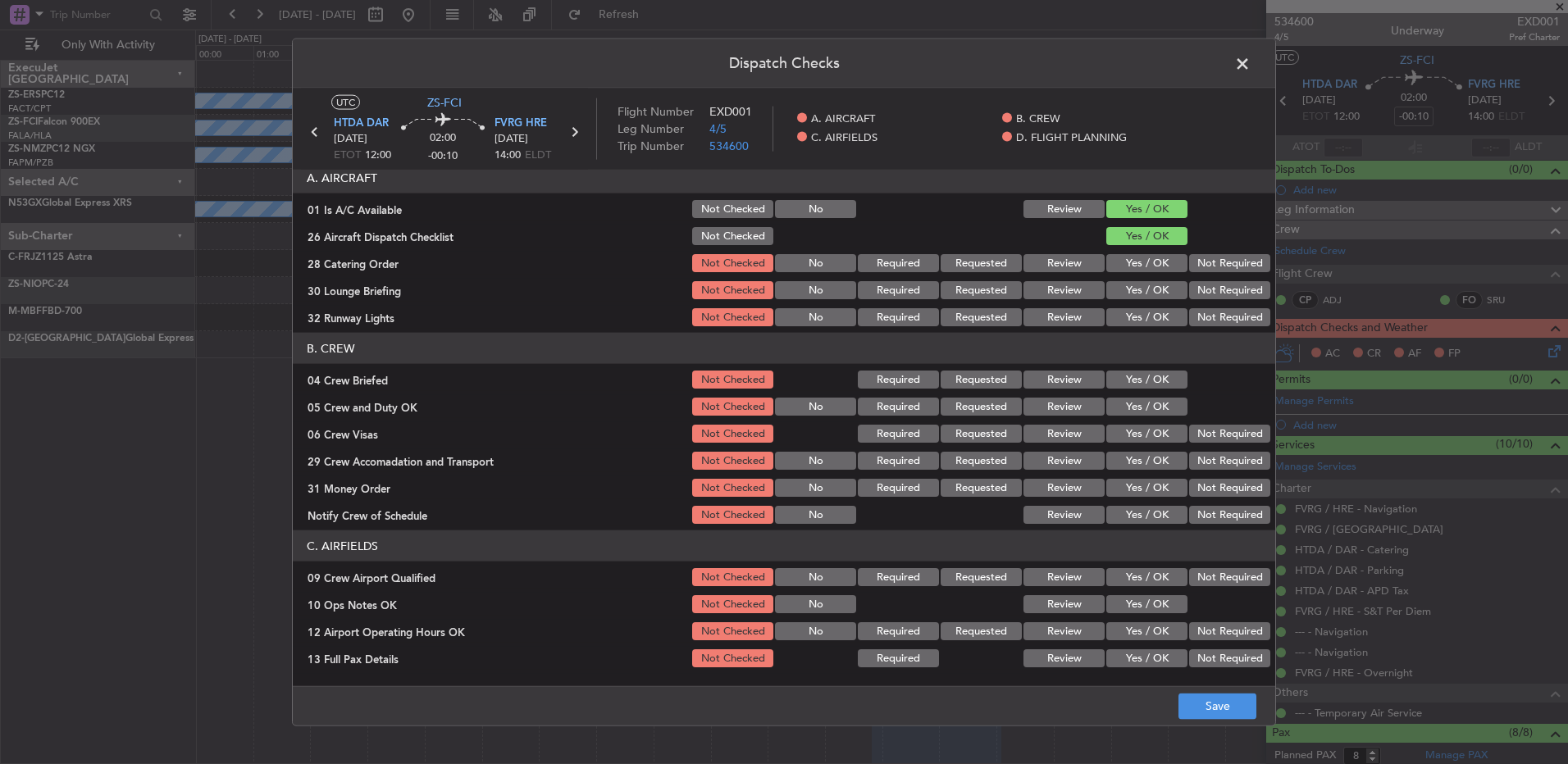
click at [1220, 252] on div "Not Required" at bounding box center [1228, 263] width 83 height 23
click at [1220, 276] on section "A. AIRCRAFT 01 Is A/C Available Not Checked No Review Yes / OK 26 Aircraft Disp…" at bounding box center [784, 245] width 983 height 167
drag, startPoint x: 1218, startPoint y: 265, endPoint x: 1221, endPoint y: 283, distance: 18.2
click at [1220, 266] on button "Not Required" at bounding box center [1229, 263] width 81 height 18
click at [1221, 291] on button "Not Required" at bounding box center [1229, 290] width 81 height 18
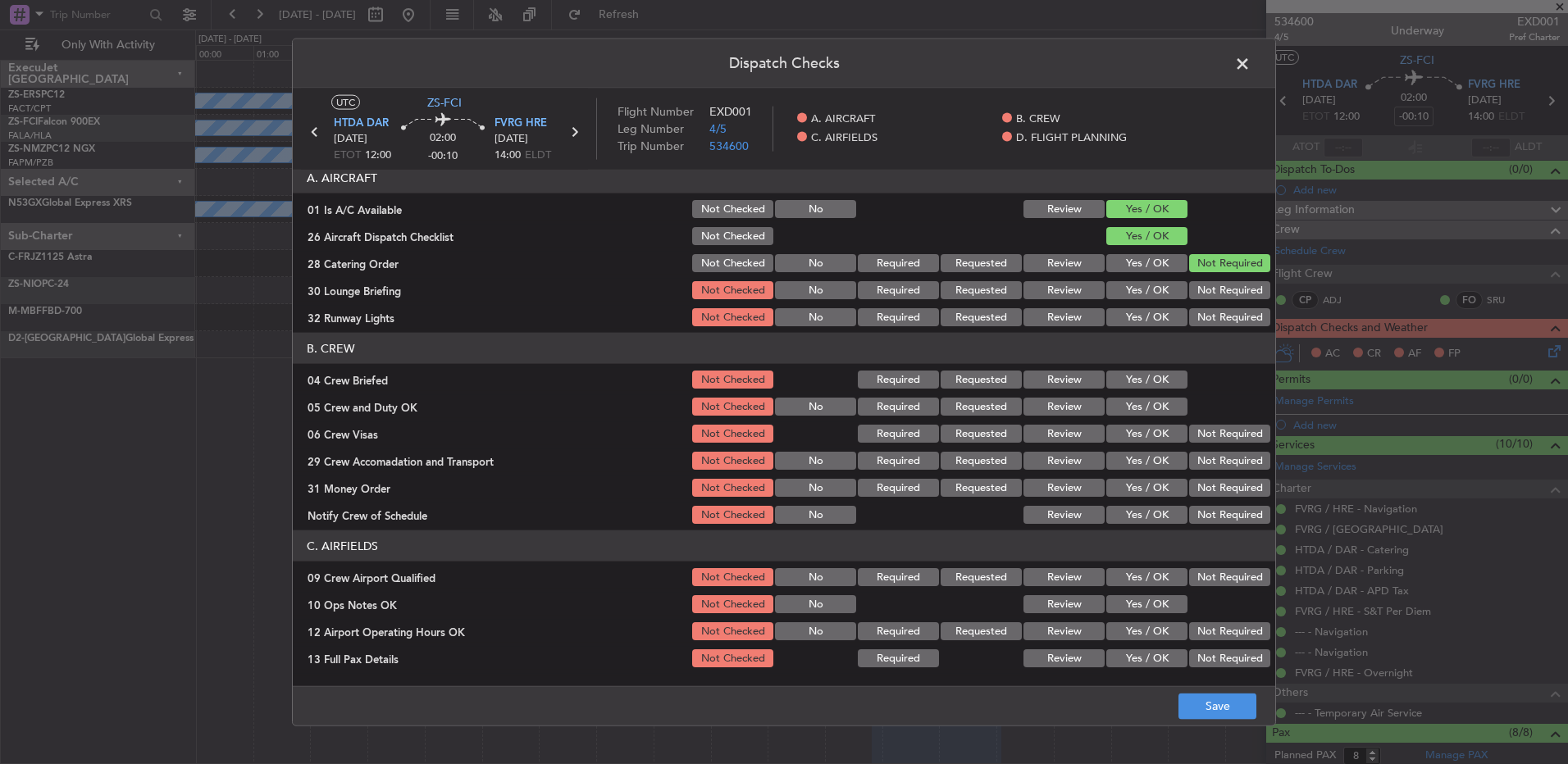
click at [1220, 304] on section "A. AIRCRAFT 01 Is A/C Available Not Checked No Review Yes / OK 26 Aircraft Disp…" at bounding box center [784, 245] width 983 height 167
click at [1216, 324] on button "Not Required" at bounding box center [1229, 317] width 81 height 18
click at [1214, 328] on div "Not Required" at bounding box center [1228, 317] width 83 height 23
click at [1138, 392] on section "B. CREW 04 Crew Briefed Not Checked Required Requested Review Yes / OK 05 Crew …" at bounding box center [784, 430] width 983 height 194
click at [1149, 379] on button "Yes / OK" at bounding box center [1147, 379] width 81 height 18
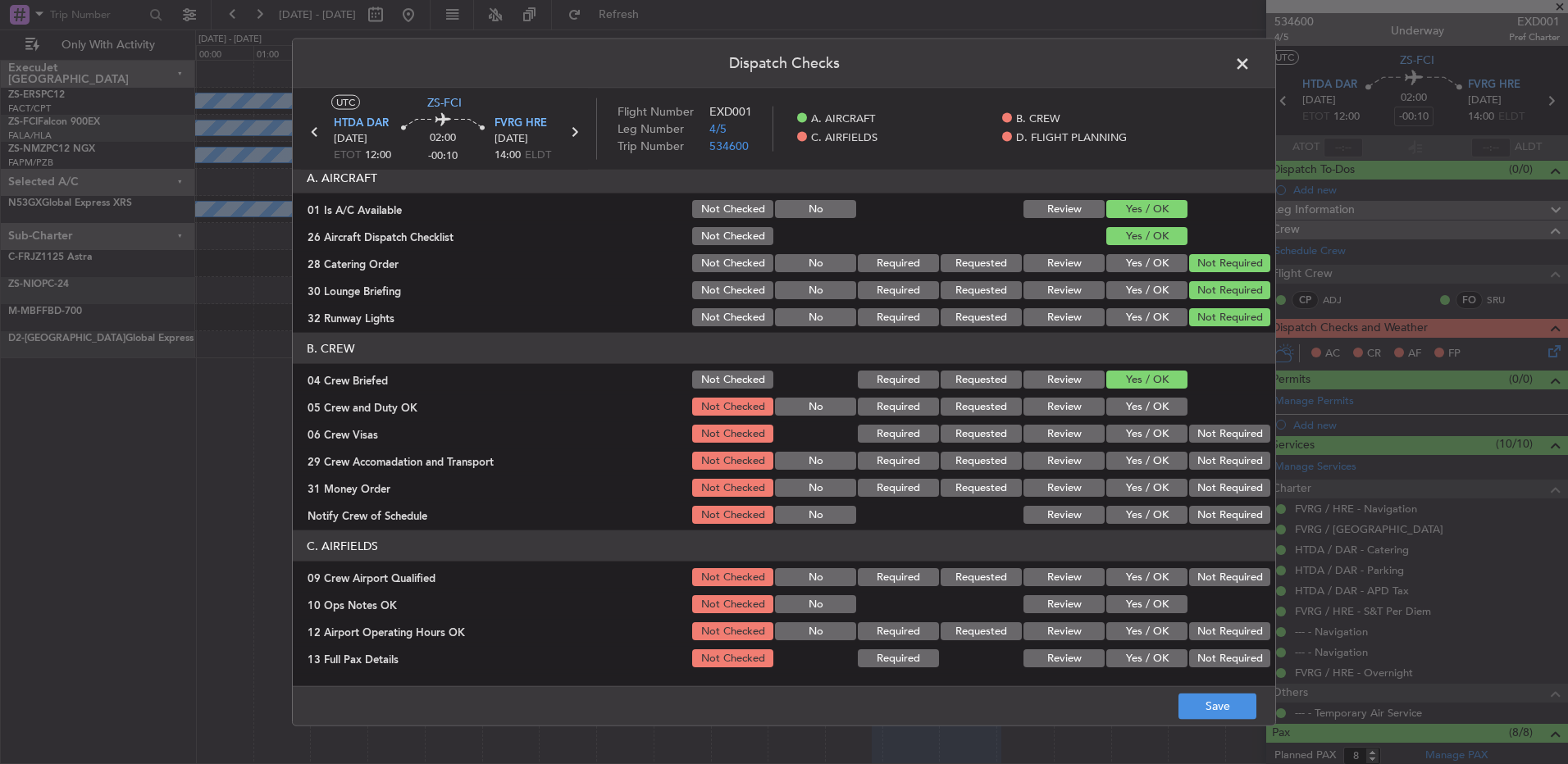
drag, startPoint x: 1147, startPoint y: 410, endPoint x: 1242, endPoint y: 416, distance: 95.2
click at [1147, 411] on button "Yes / OK" at bounding box center [1147, 406] width 81 height 18
drag, startPoint x: 1223, startPoint y: 427, endPoint x: 1231, endPoint y: 444, distance: 18.8
click at [1223, 431] on button "Not Required" at bounding box center [1229, 433] width 81 height 18
click at [1232, 444] on div "Not Required" at bounding box center [1228, 433] width 83 height 23
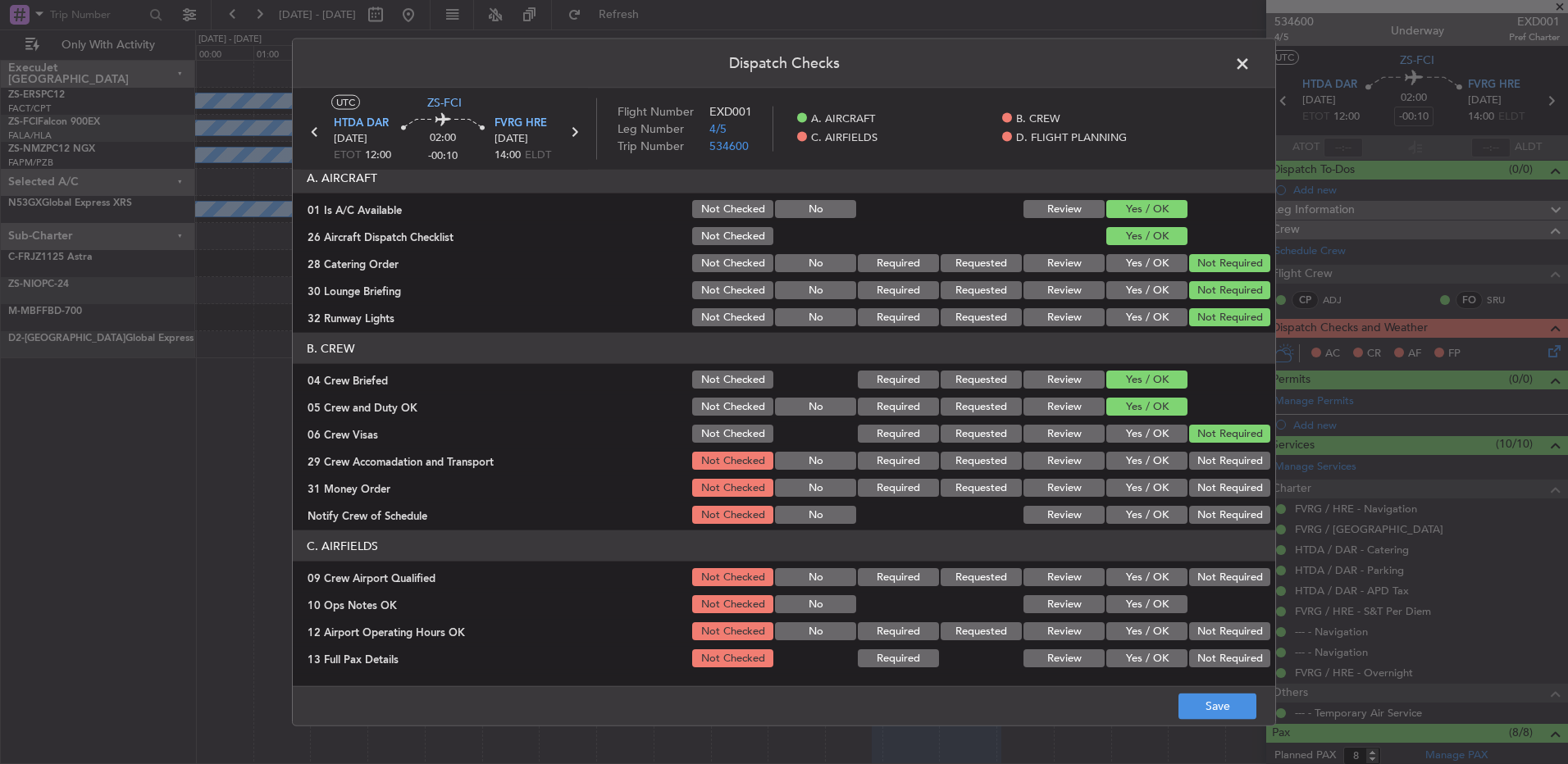
click at [1233, 467] on button "Not Required" at bounding box center [1229, 460] width 81 height 18
click at [1236, 501] on section "B. CREW 04 Crew Briefed Not Checked Required Requested Review Yes / OK 05 Crew …" at bounding box center [784, 430] width 983 height 194
drag, startPoint x: 1235, startPoint y: 510, endPoint x: 1236, endPoint y: 525, distance: 15.0
click at [1236, 514] on button "Not Required" at bounding box center [1229, 515] width 81 height 18
click at [1238, 533] on article "A. AIRCRAFT 01 Is A/C Available Not Checked No Review Yes / OK 26 Aircraft Disp…" at bounding box center [784, 423] width 983 height 506
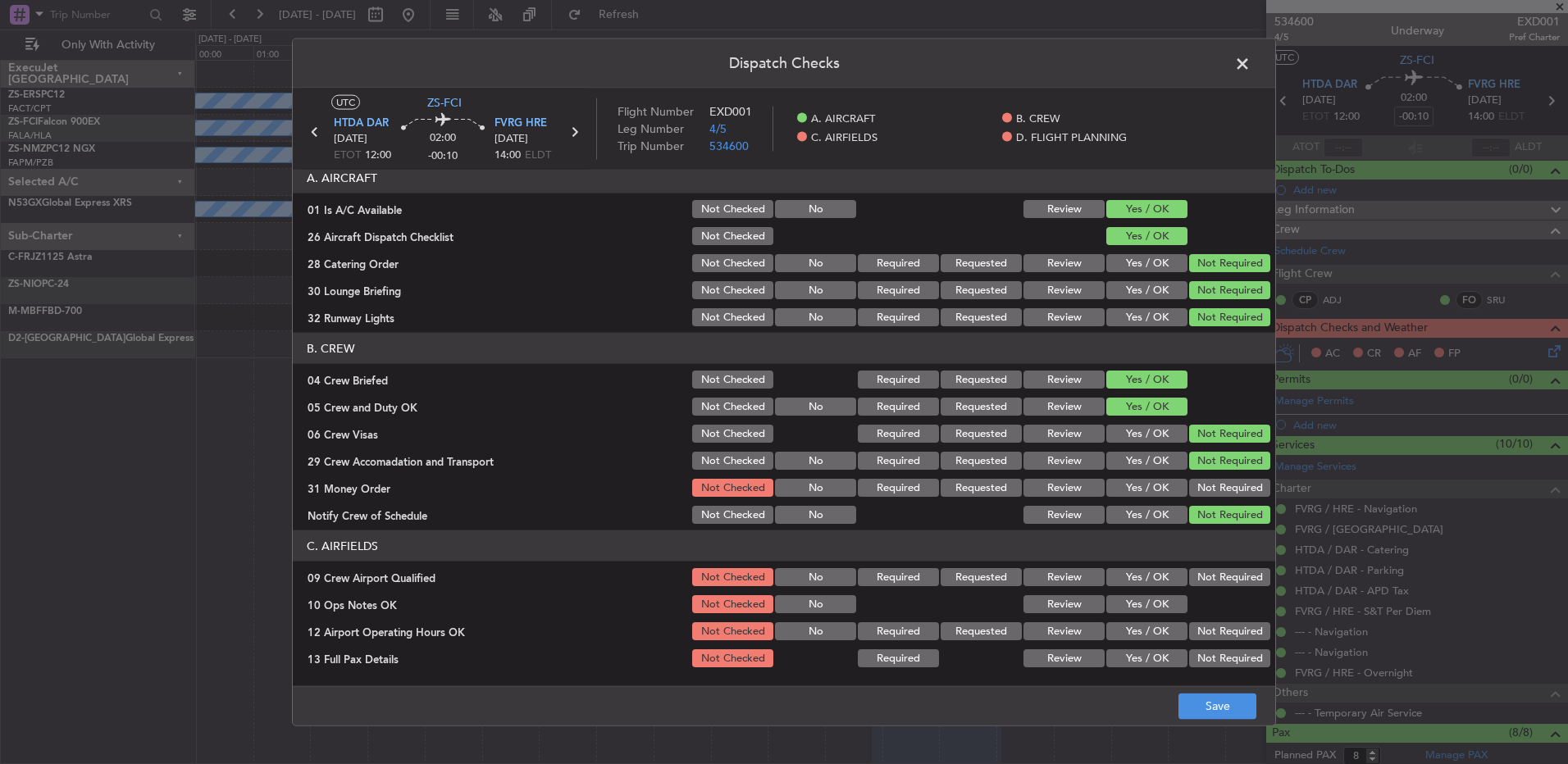
click at [1242, 490] on button "Not Required" at bounding box center [1229, 488] width 81 height 18
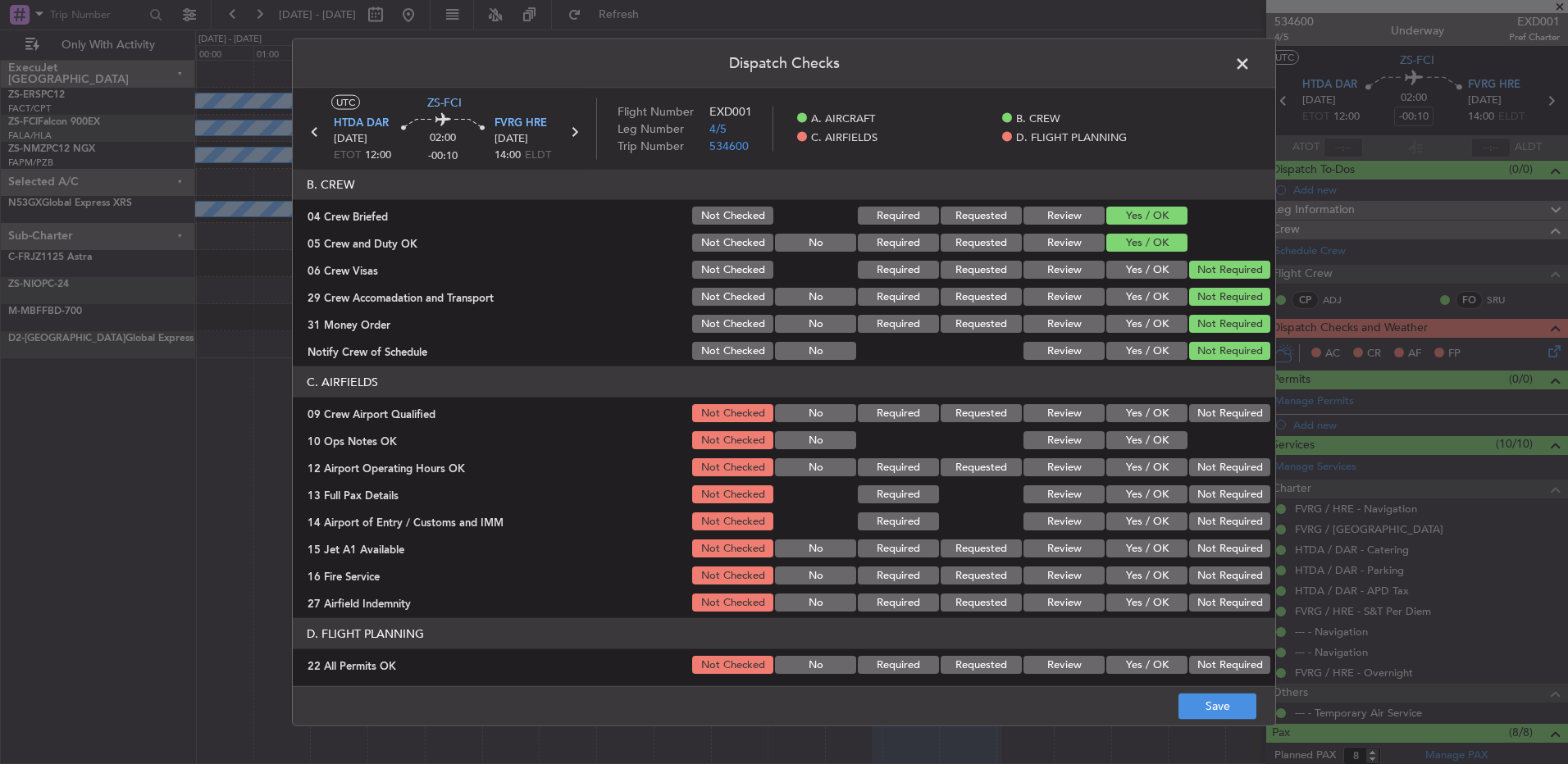
drag, startPoint x: 1220, startPoint y: 420, endPoint x: 1167, endPoint y: 436, distance: 55.4
click at [1219, 420] on button "Not Required" at bounding box center [1229, 413] width 81 height 18
click at [1163, 438] on button "Yes / OK" at bounding box center [1147, 440] width 81 height 18
drag, startPoint x: 1198, startPoint y: 463, endPoint x: 1198, endPoint y: 483, distance: 20.0
click at [1197, 472] on button "Not Required" at bounding box center [1229, 467] width 81 height 18
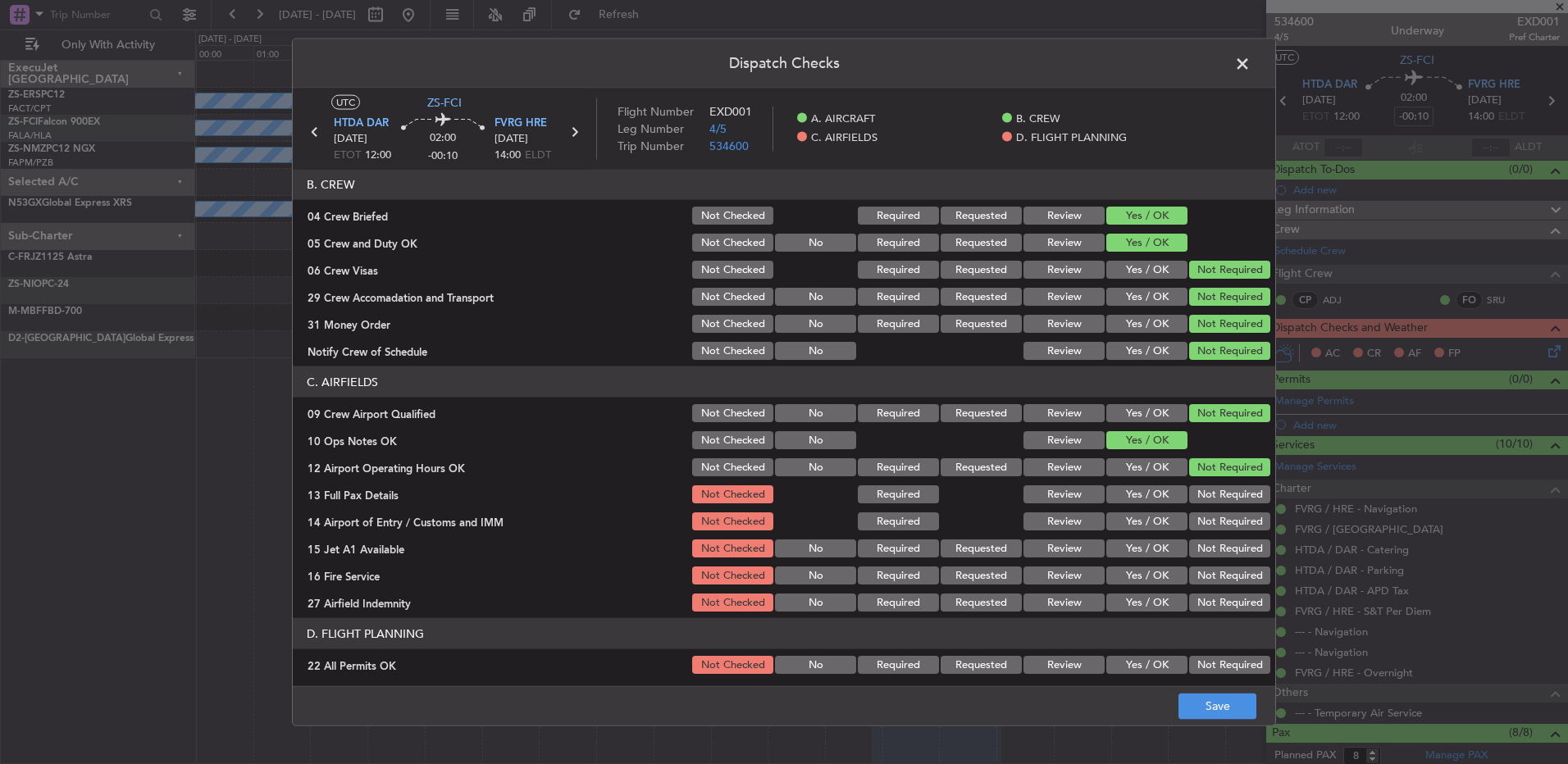
click at [1200, 484] on div "Not Required" at bounding box center [1228, 495] width 83 height 23
click at [1208, 511] on section "C. AIRFIELDS 09 Crew Airport Qualified Not Checked No Required Requested Review…" at bounding box center [784, 490] width 983 height 248
click at [1205, 498] on button "Not Required" at bounding box center [1229, 494] width 81 height 18
click at [1202, 529] on button "Not Required" at bounding box center [1229, 521] width 81 height 18
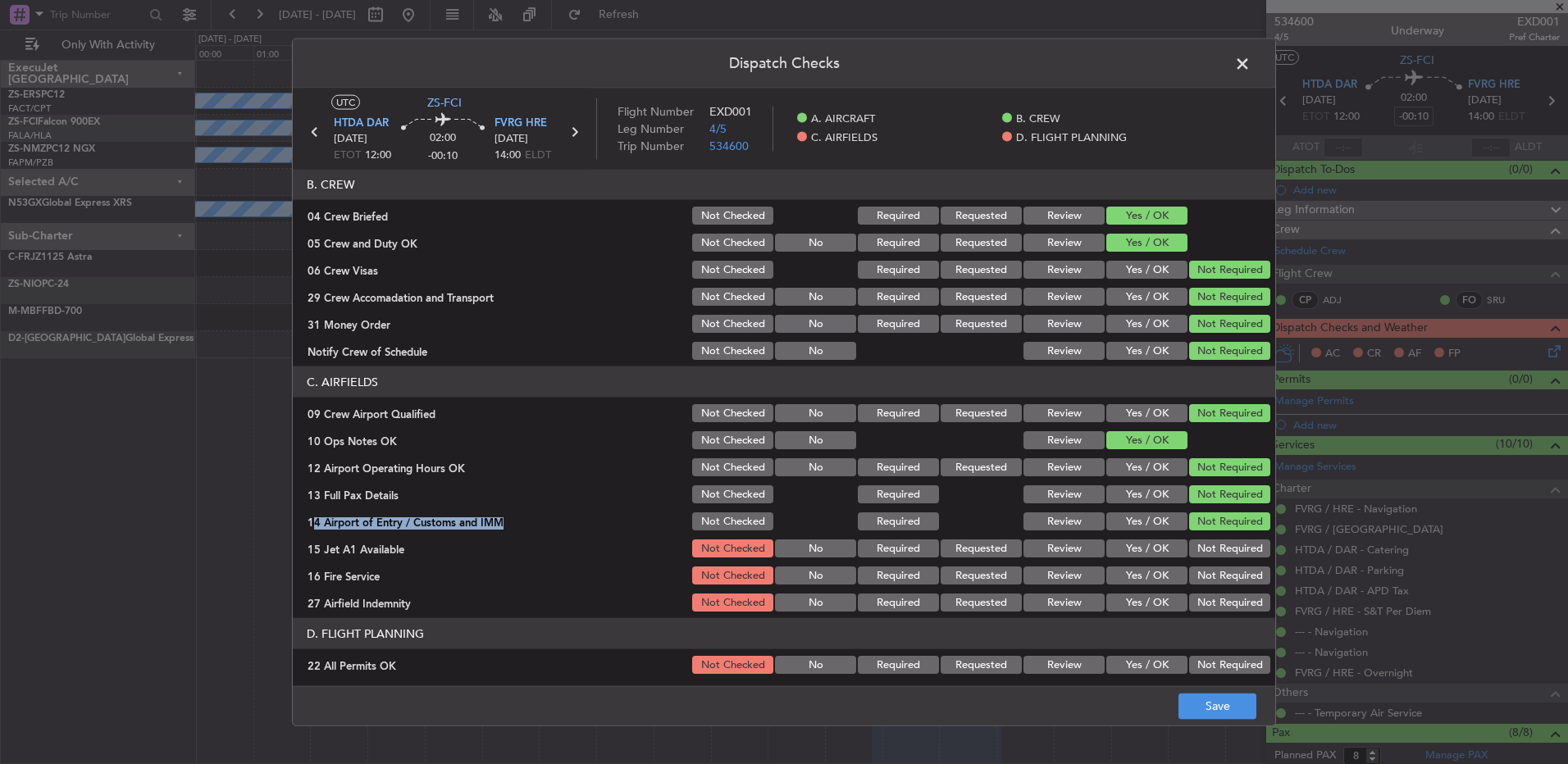
click at [1197, 549] on button "Not Required" at bounding box center [1229, 548] width 81 height 18
drag, startPoint x: 1205, startPoint y: 569, endPoint x: 1214, endPoint y: 595, distance: 27.5
click at [1206, 569] on button "Not Required" at bounding box center [1229, 575] width 81 height 18
click at [1215, 602] on button "Not Required" at bounding box center [1229, 602] width 81 height 18
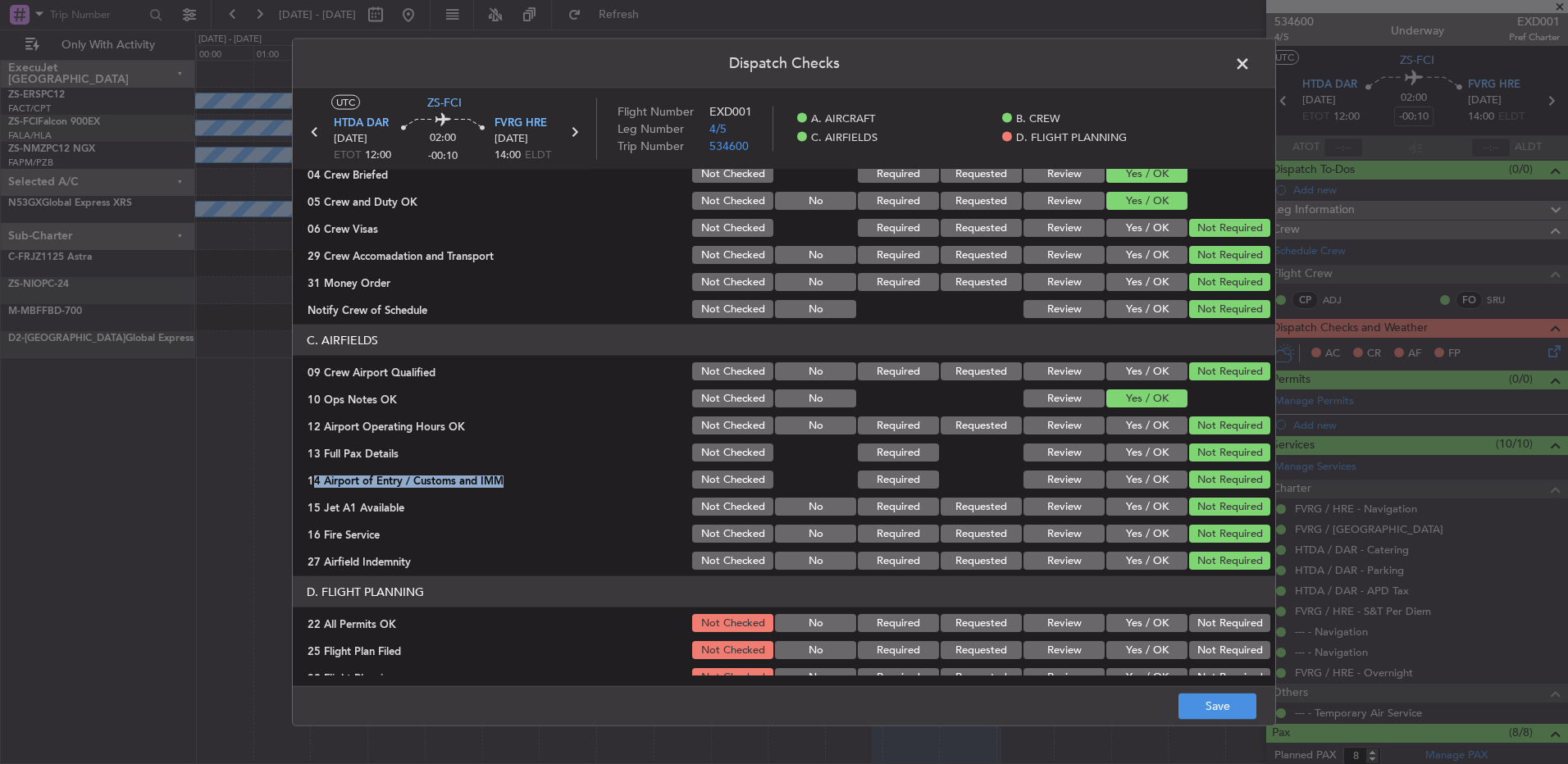
scroll to position [230, 0]
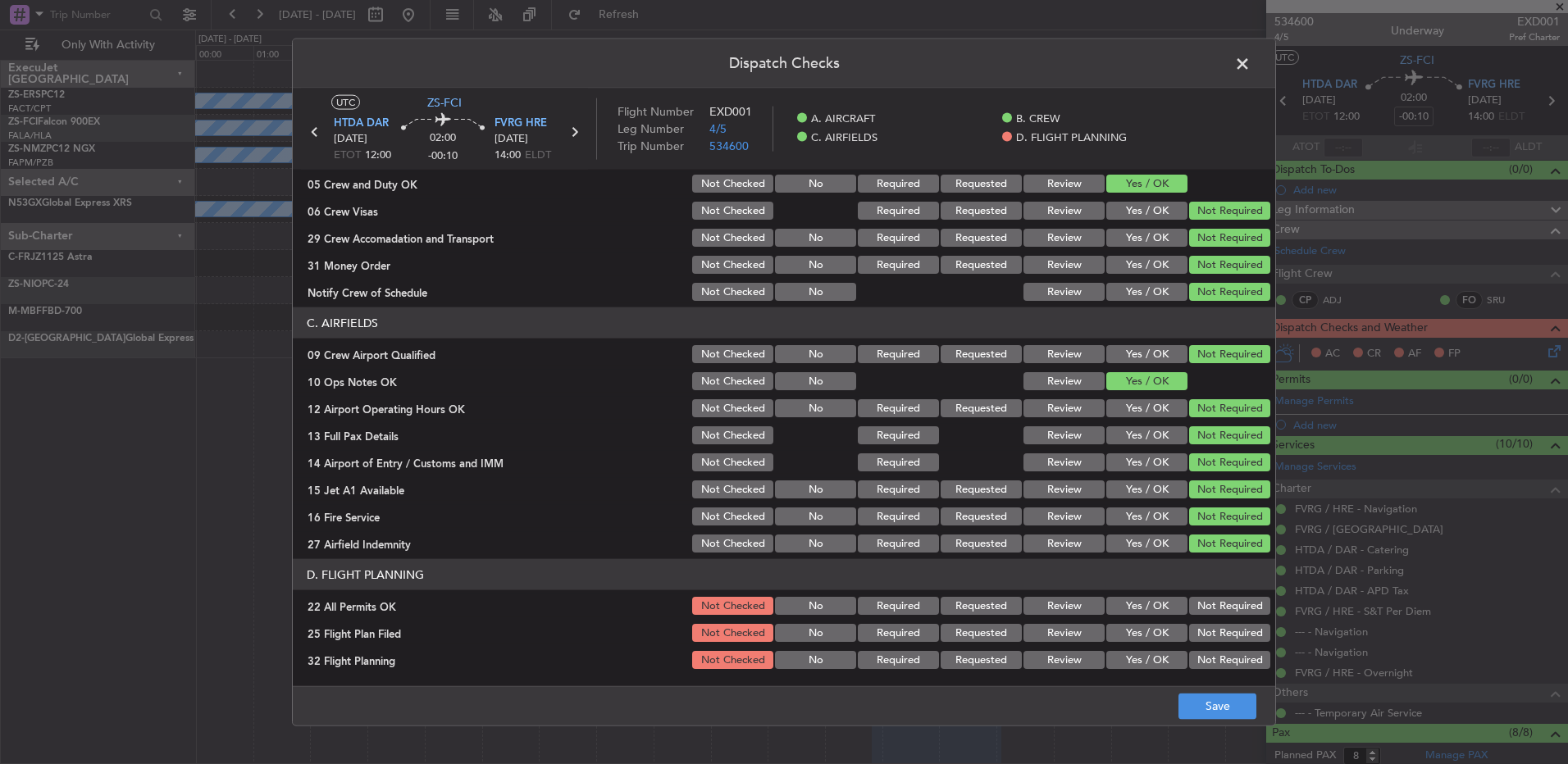
click at [1220, 615] on div "Not Required" at bounding box center [1228, 605] width 83 height 23
click at [1147, 635] on button "Yes / OK" at bounding box center [1147, 632] width 81 height 18
drag, startPoint x: 1126, startPoint y: 664, endPoint x: 1144, endPoint y: 668, distance: 18.4
click at [1126, 665] on button "Yes / OK" at bounding box center [1147, 659] width 81 height 18
click at [1235, 607] on button "Not Required" at bounding box center [1229, 605] width 81 height 18
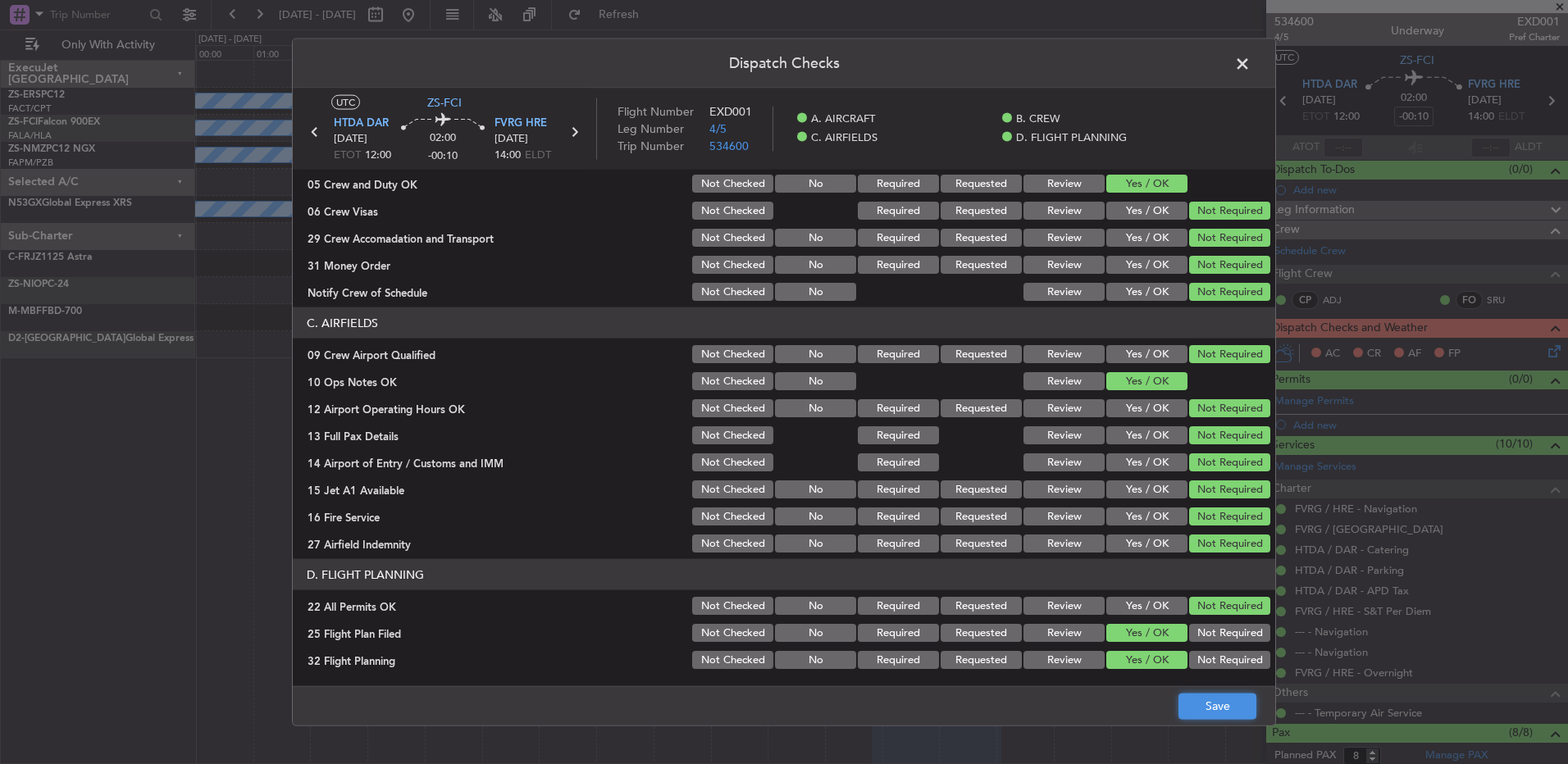
click at [1222, 702] on button "Save" at bounding box center [1217, 706] width 78 height 26
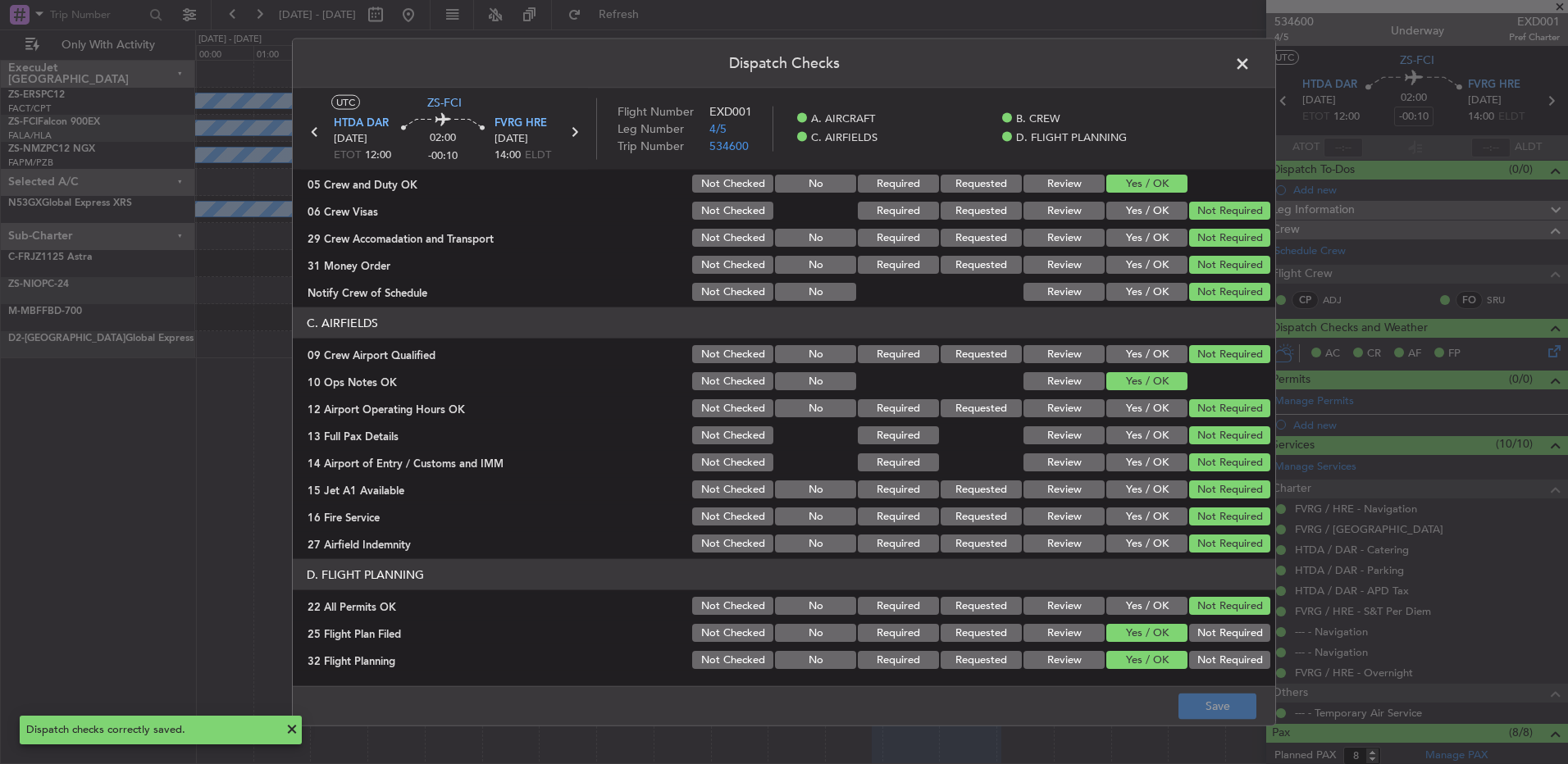
click at [1250, 66] on span at bounding box center [1250, 68] width 0 height 33
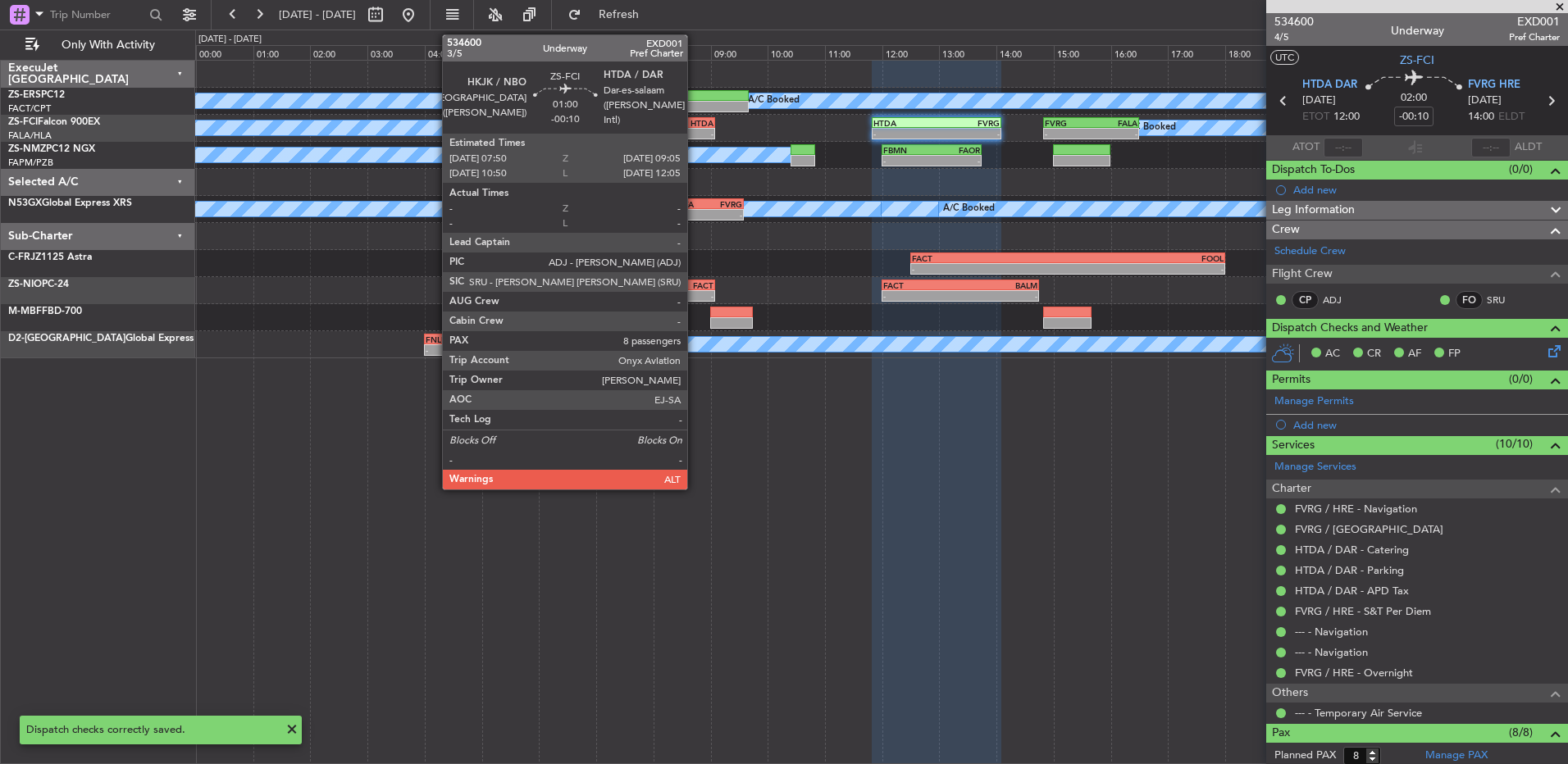
click at [695, 121] on div "HTDA" at bounding box center [695, 122] width 34 height 10
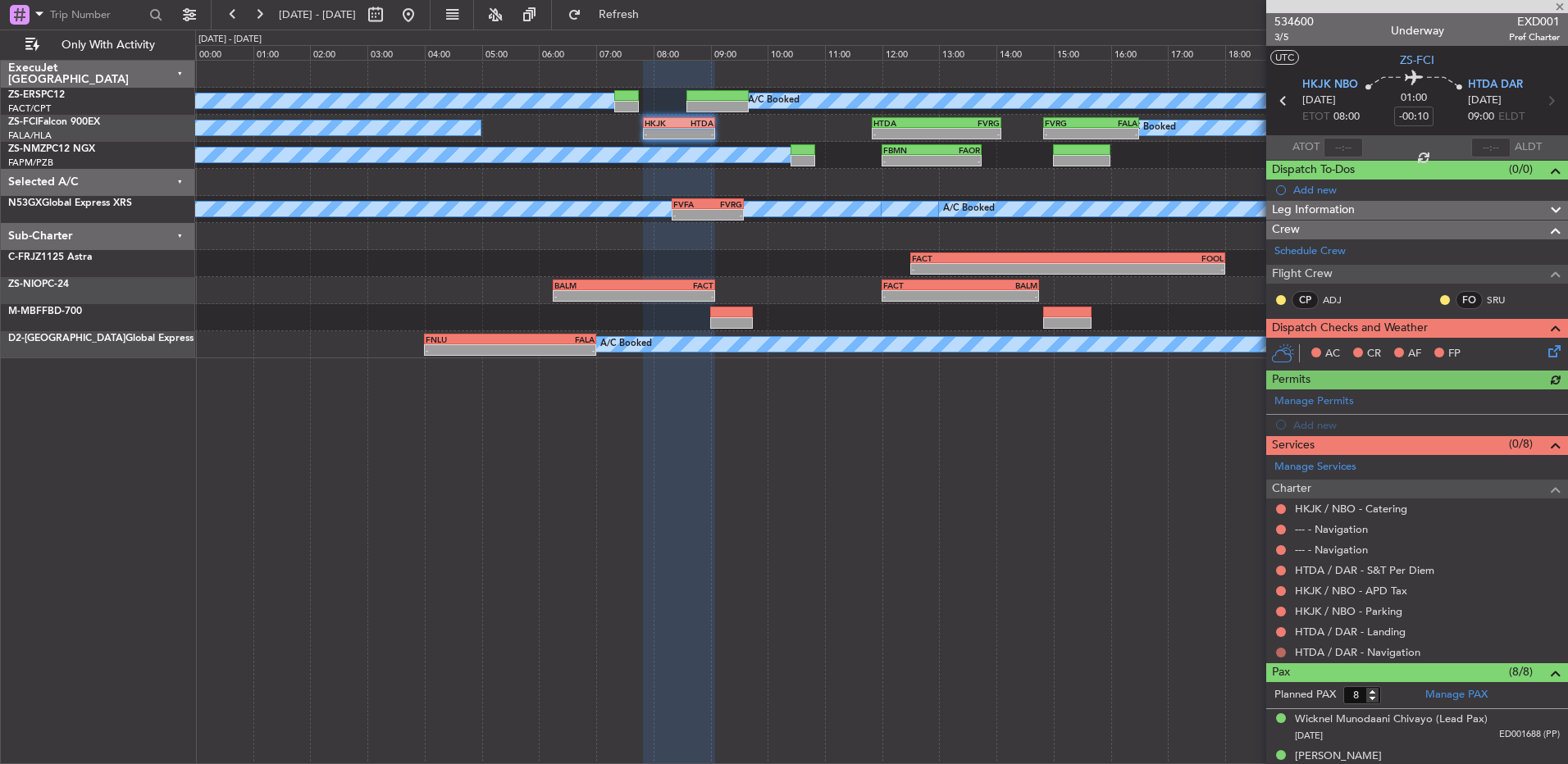
click at [1281, 653] on button at bounding box center [1280, 651] width 10 height 10
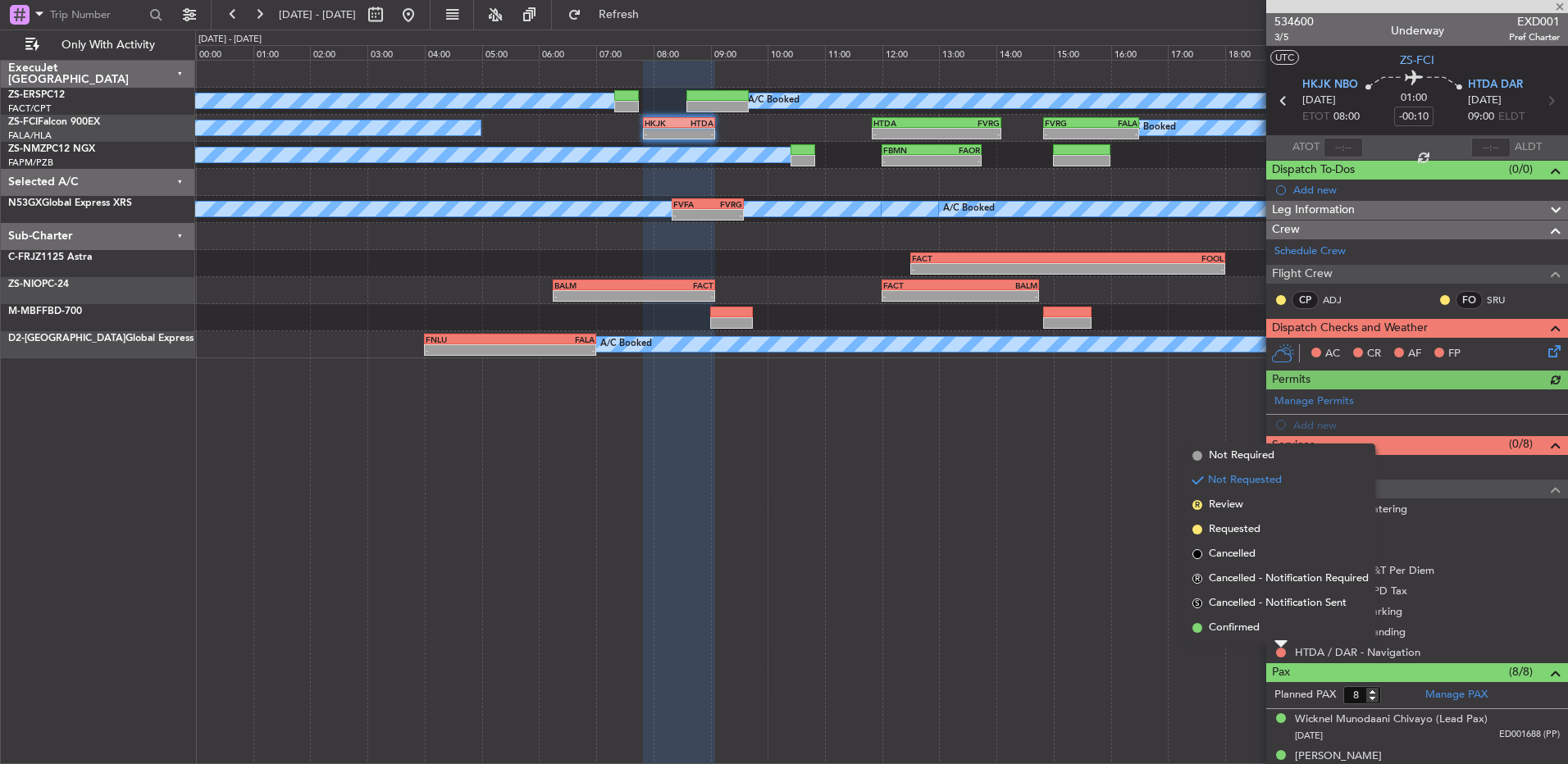
click at [1271, 634] on li "Confirmed" at bounding box center [1280, 628] width 189 height 24
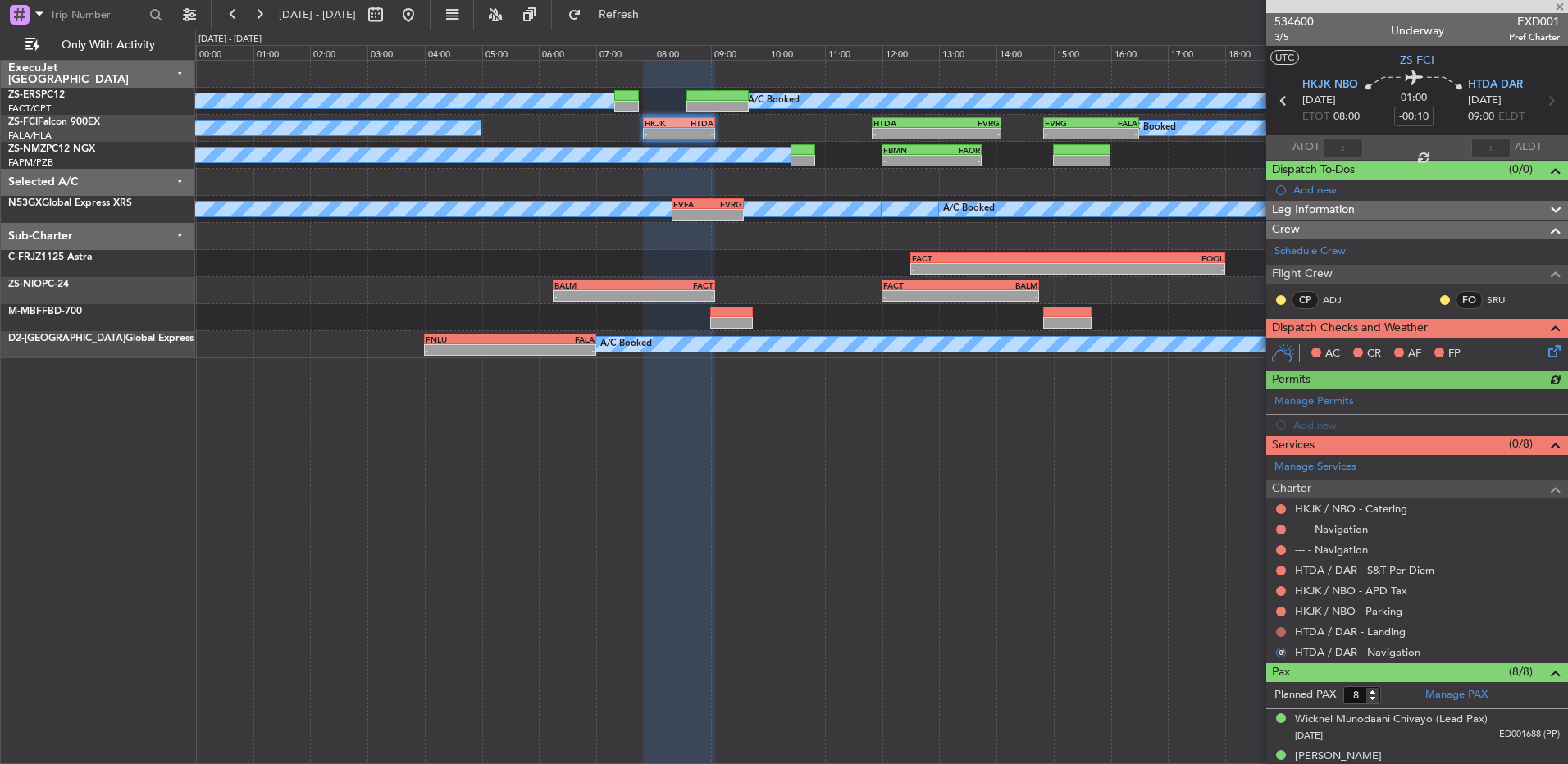
click at [1282, 634] on button at bounding box center [1280, 631] width 10 height 10
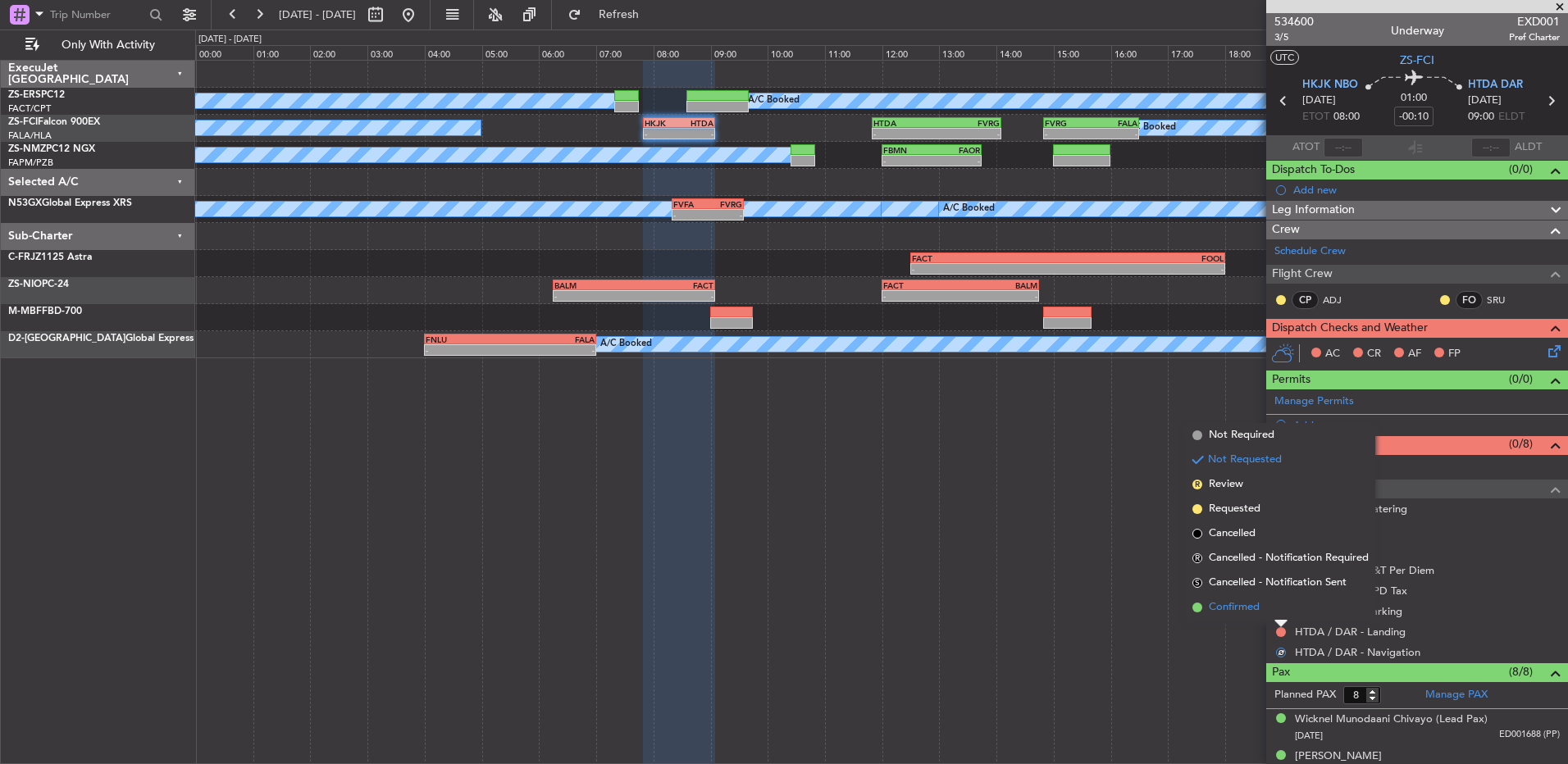
click at [1271, 611] on li "Confirmed" at bounding box center [1280, 607] width 189 height 24
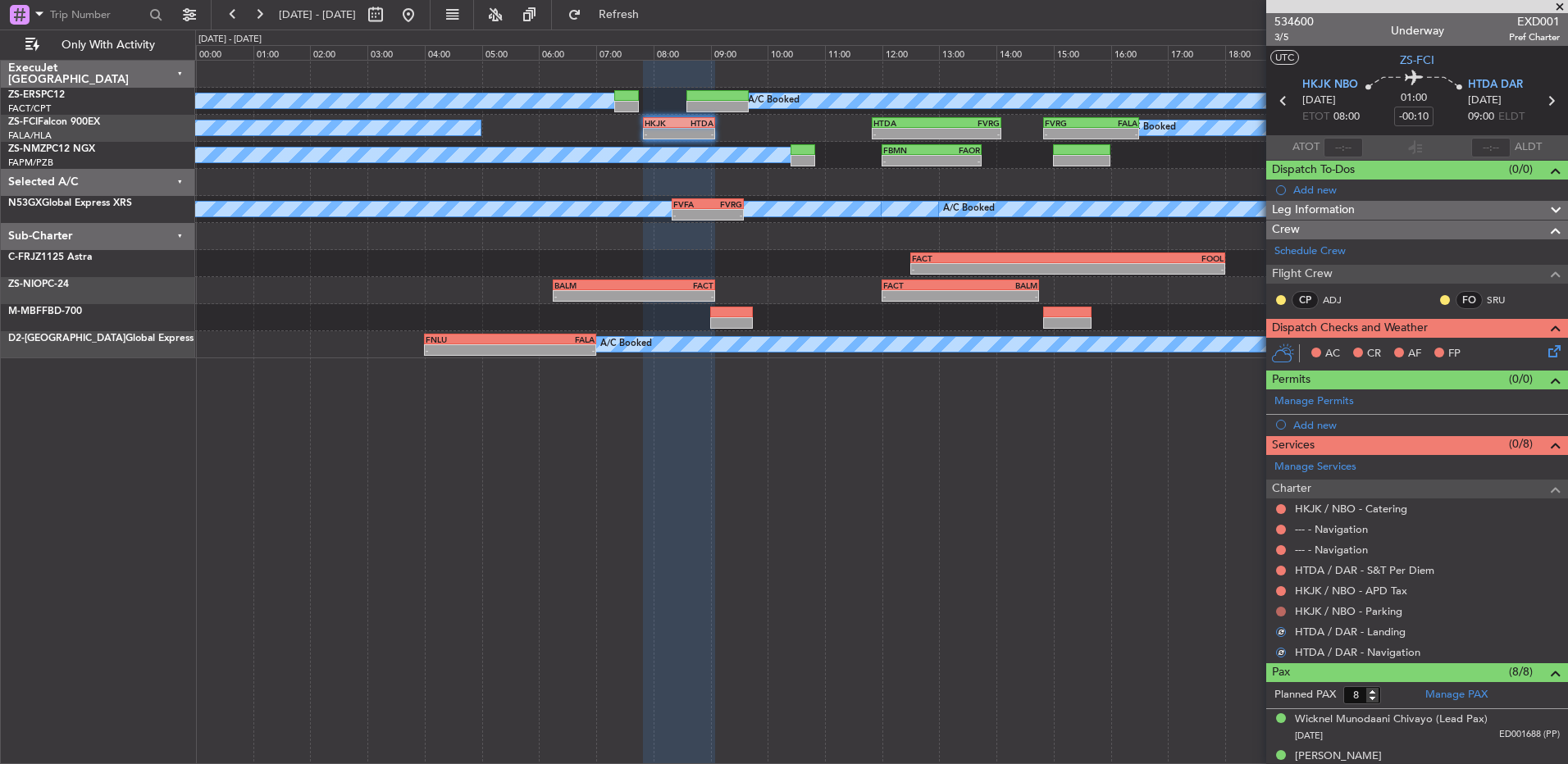
click at [1277, 611] on button at bounding box center [1280, 611] width 10 height 10
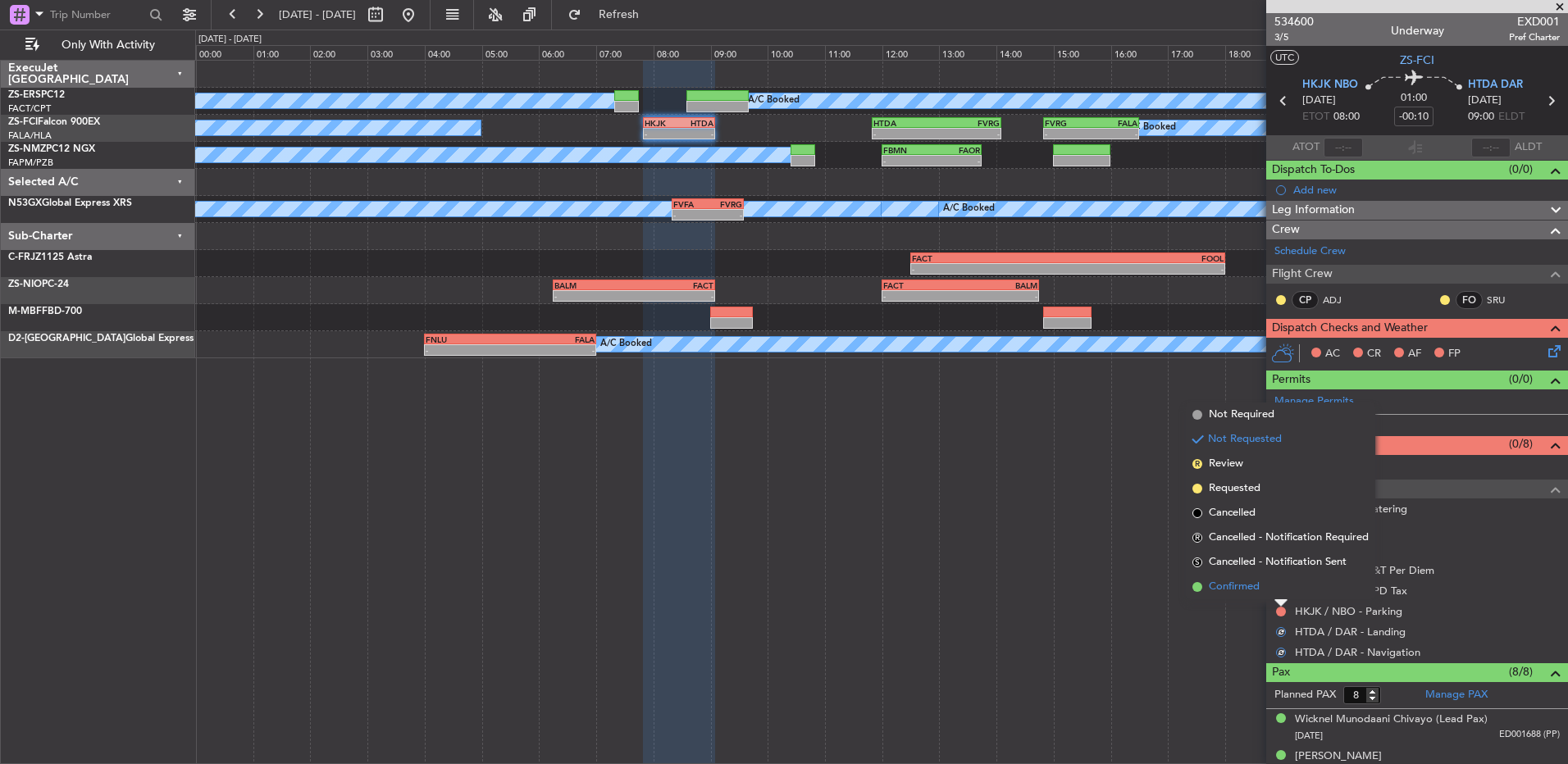
click at [1272, 596] on li "Confirmed" at bounding box center [1280, 587] width 189 height 24
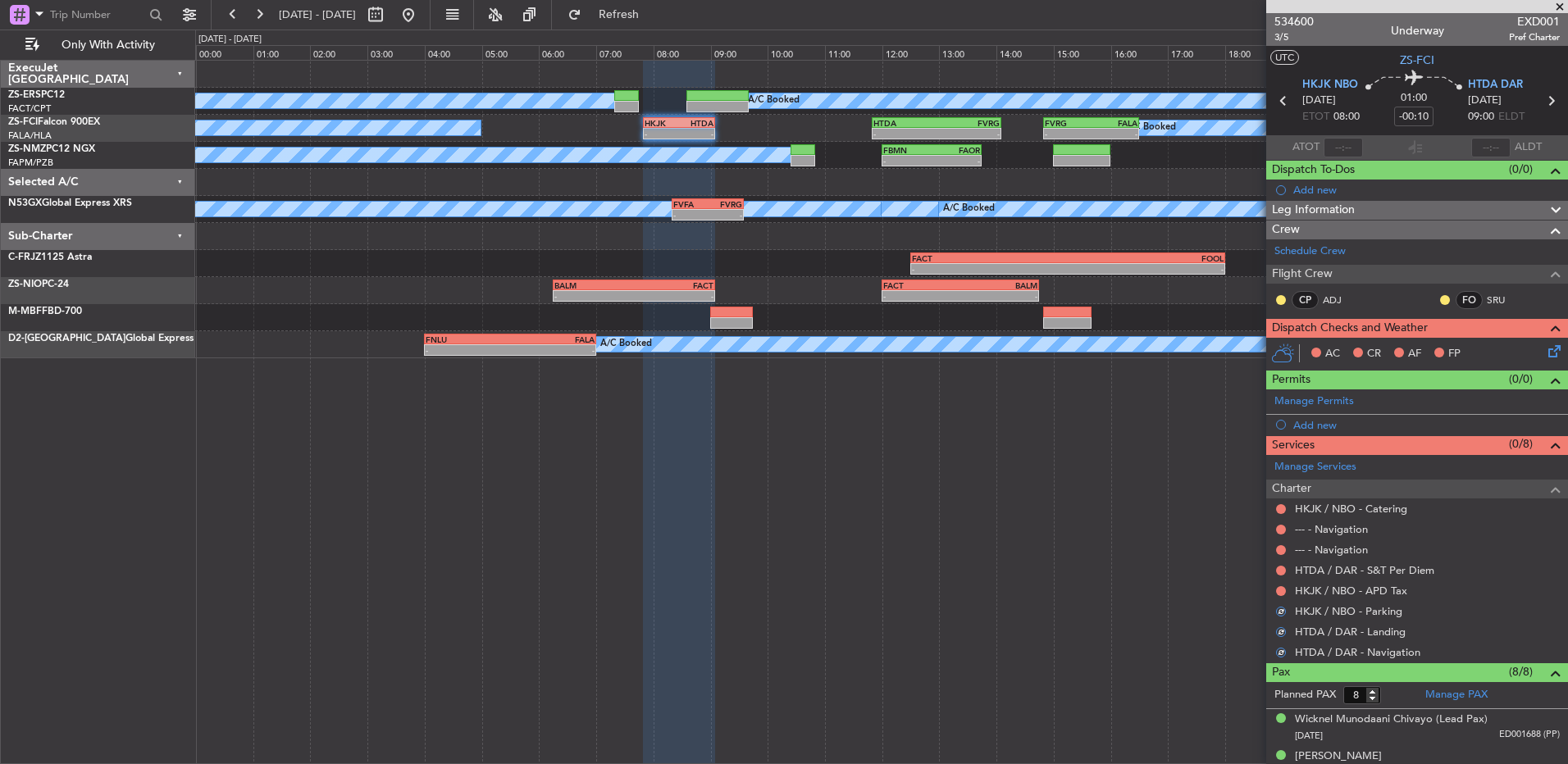
click at [1278, 595] on div at bounding box center [1281, 590] width 13 height 13
click at [1278, 592] on button at bounding box center [1280, 590] width 10 height 10
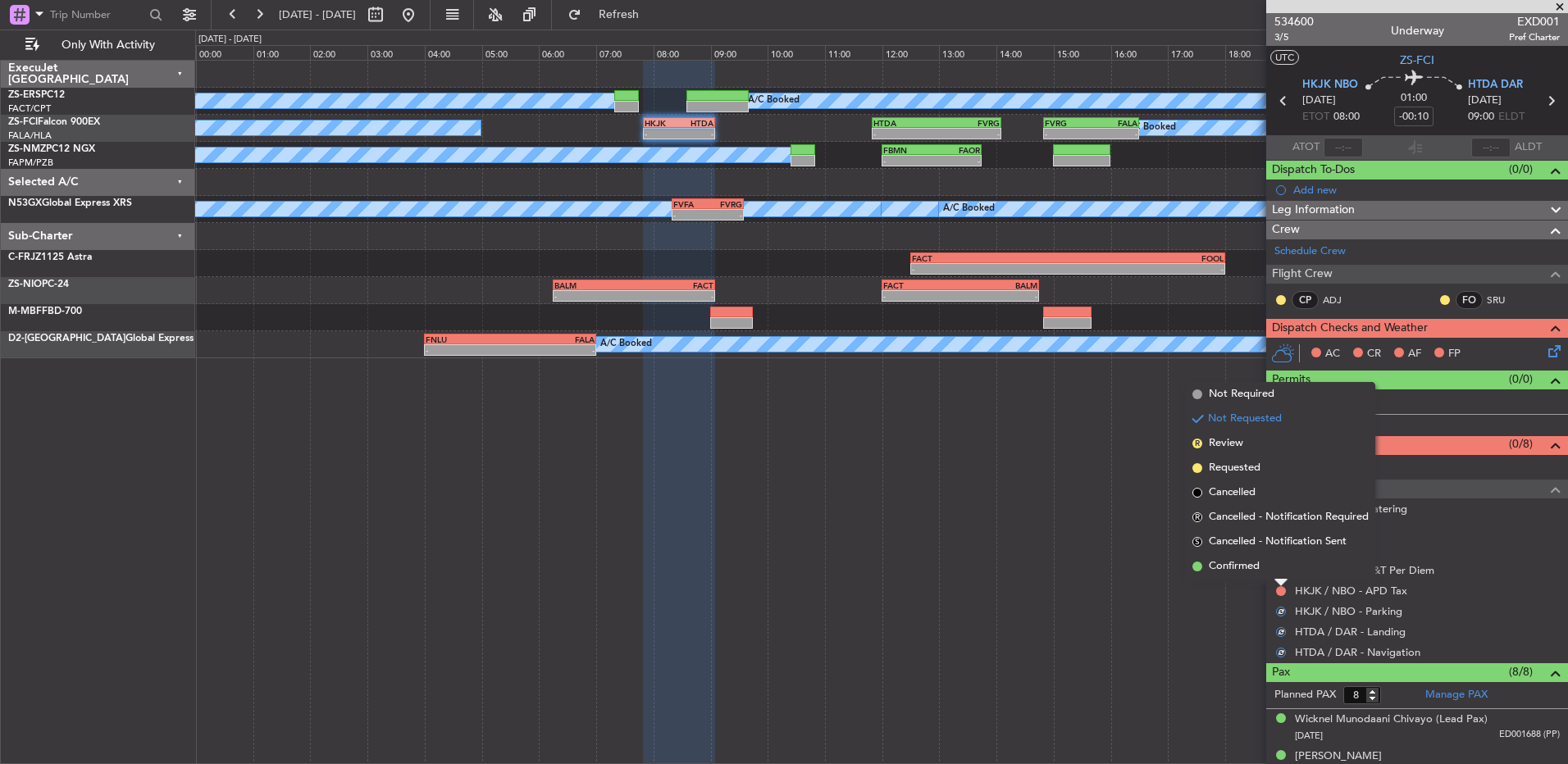
click at [1279, 573] on li "Confirmed" at bounding box center [1280, 566] width 189 height 24
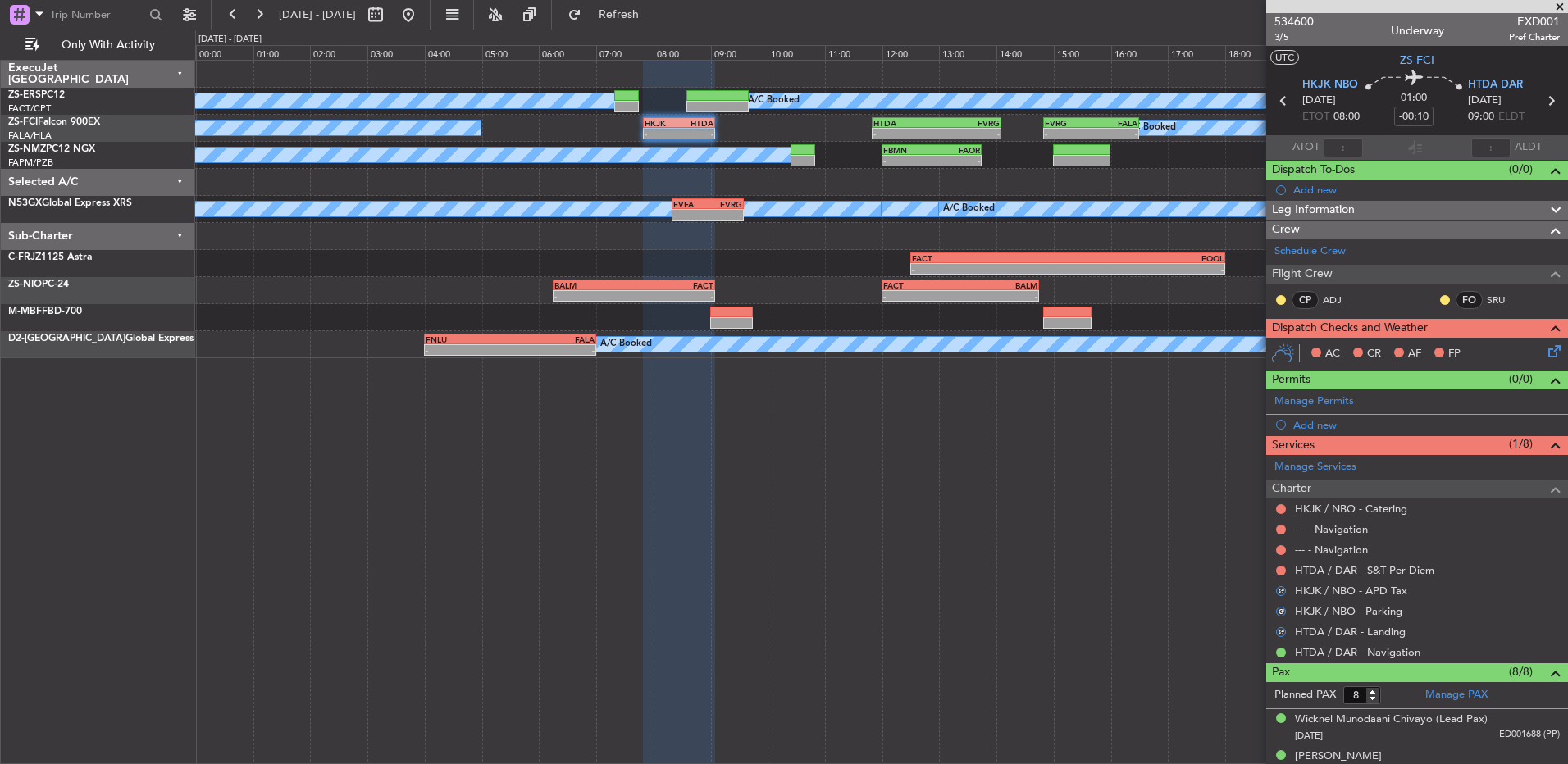
click at [1286, 567] on div at bounding box center [1281, 570] width 13 height 13
click at [1284, 567] on button at bounding box center [1280, 570] width 10 height 10
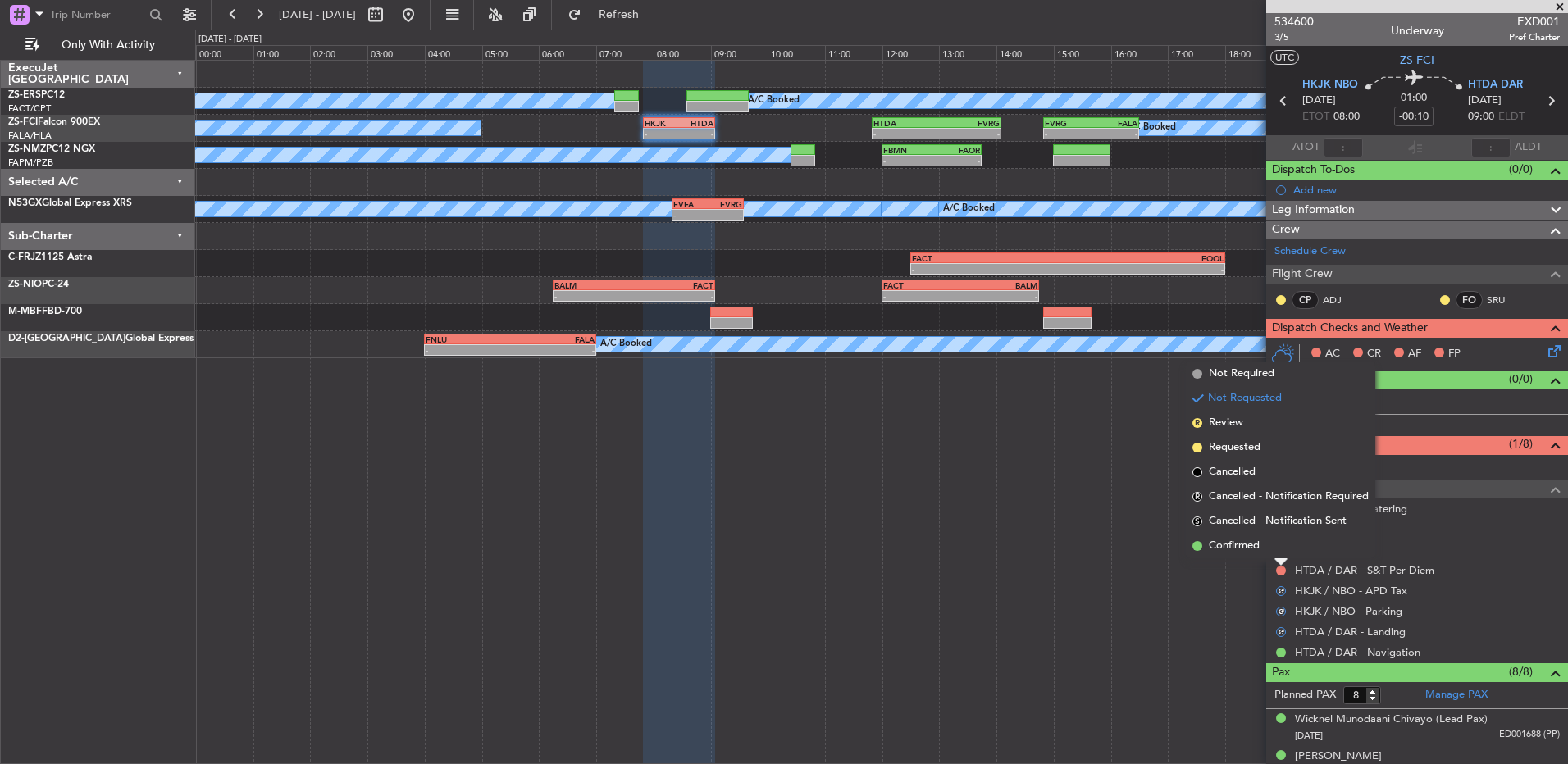
click at [1284, 542] on li "Confirmed" at bounding box center [1280, 546] width 189 height 24
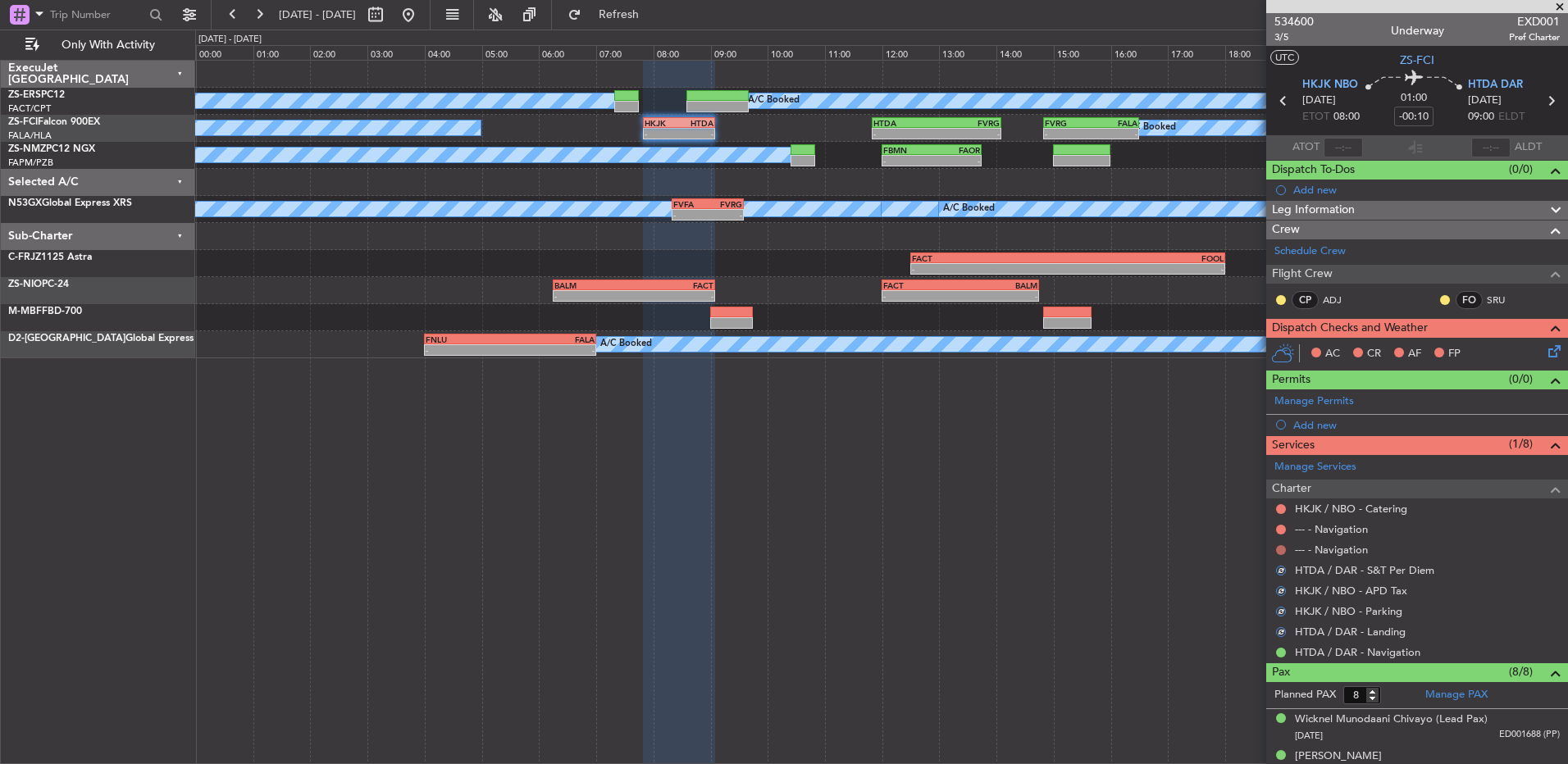
click at [1279, 546] on button at bounding box center [1280, 549] width 10 height 10
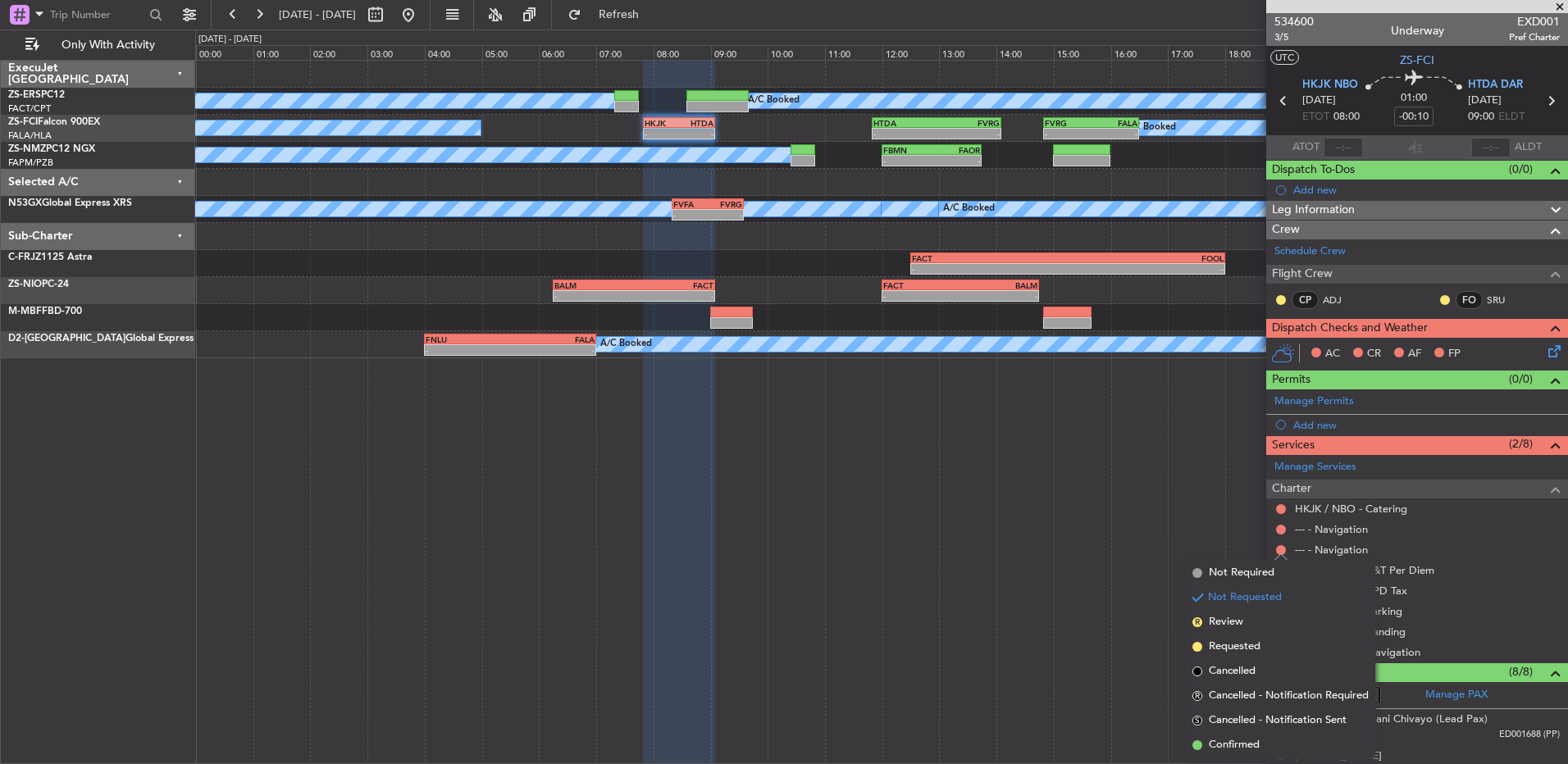
click at [1236, 749] on span "Confirmed" at bounding box center [1234, 745] width 51 height 17
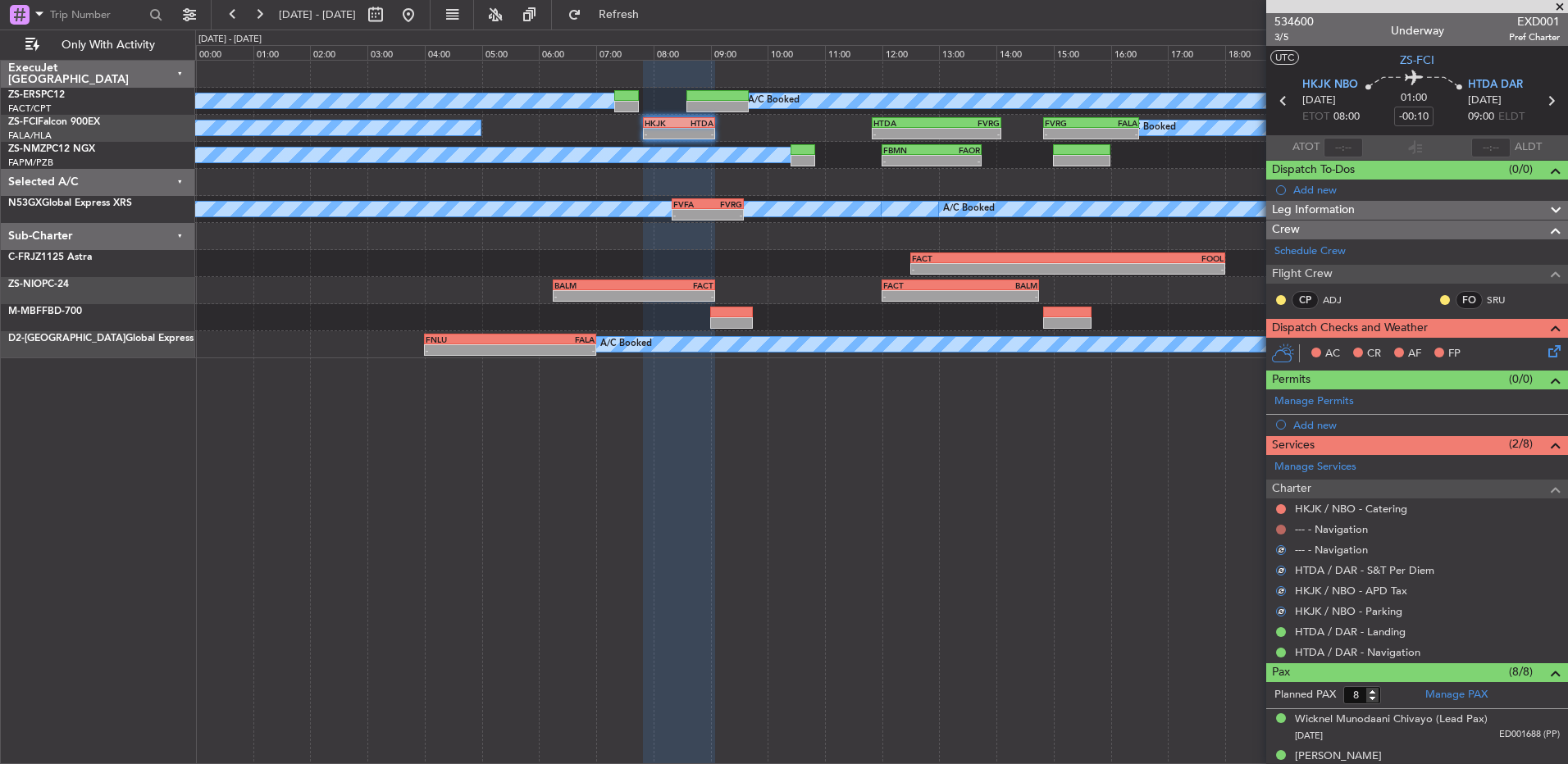
click at [1280, 528] on button at bounding box center [1280, 529] width 10 height 10
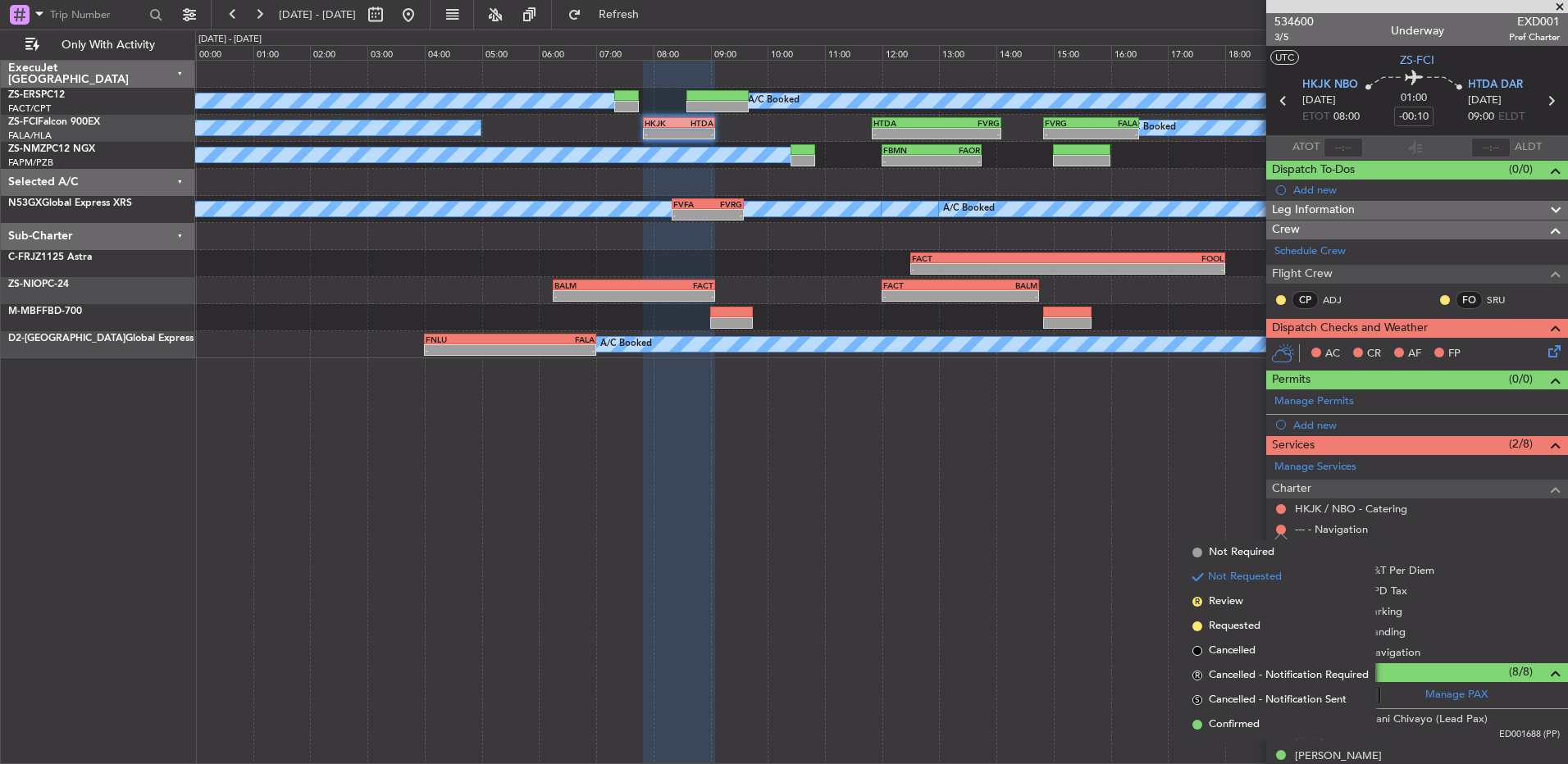
drag, startPoint x: 1239, startPoint y: 725, endPoint x: 1241, endPoint y: 706, distance: 19.1
click at [1239, 720] on span "Confirmed" at bounding box center [1234, 724] width 51 height 17
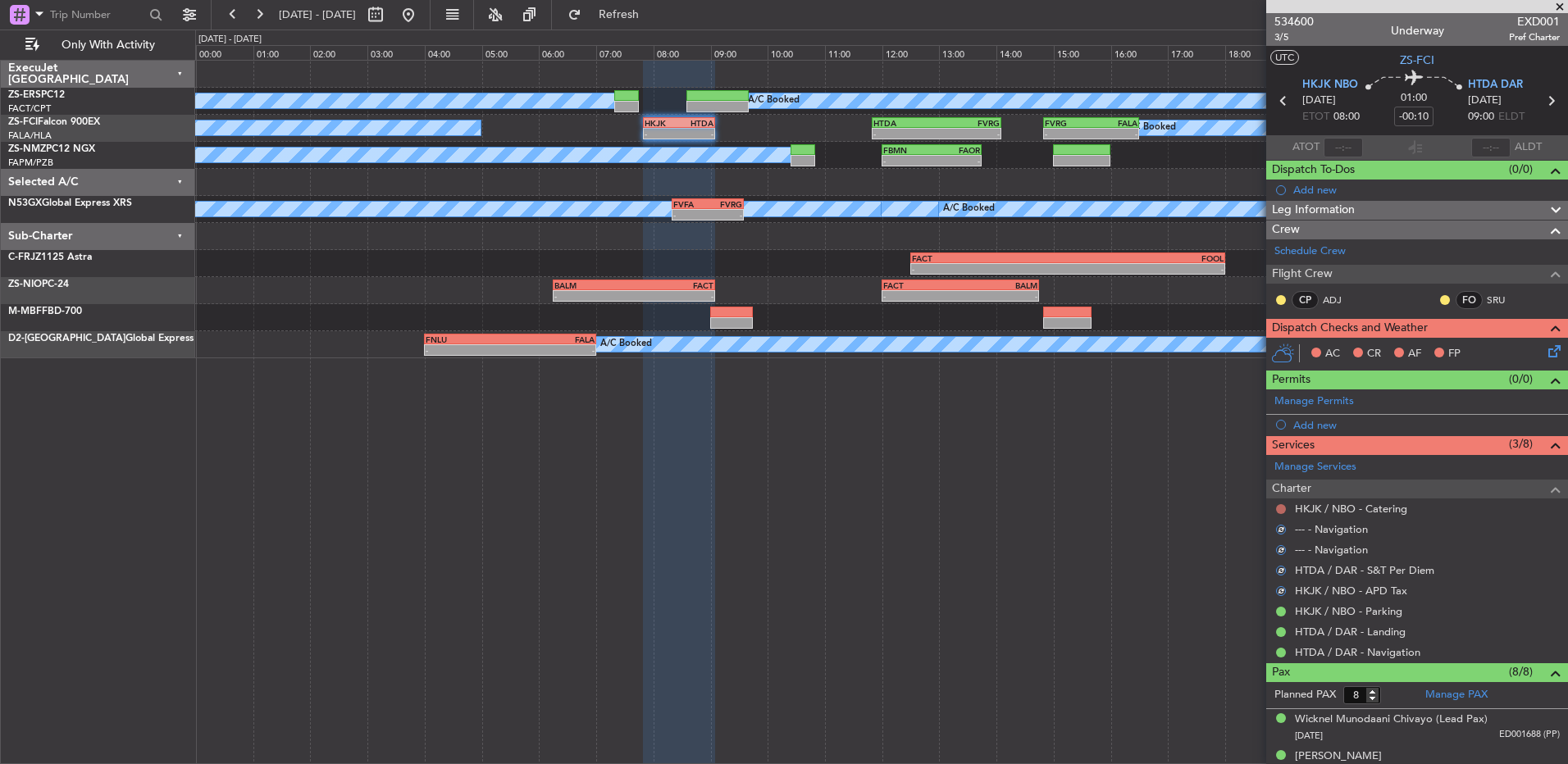
click at [1284, 508] on button at bounding box center [1280, 508] width 10 height 10
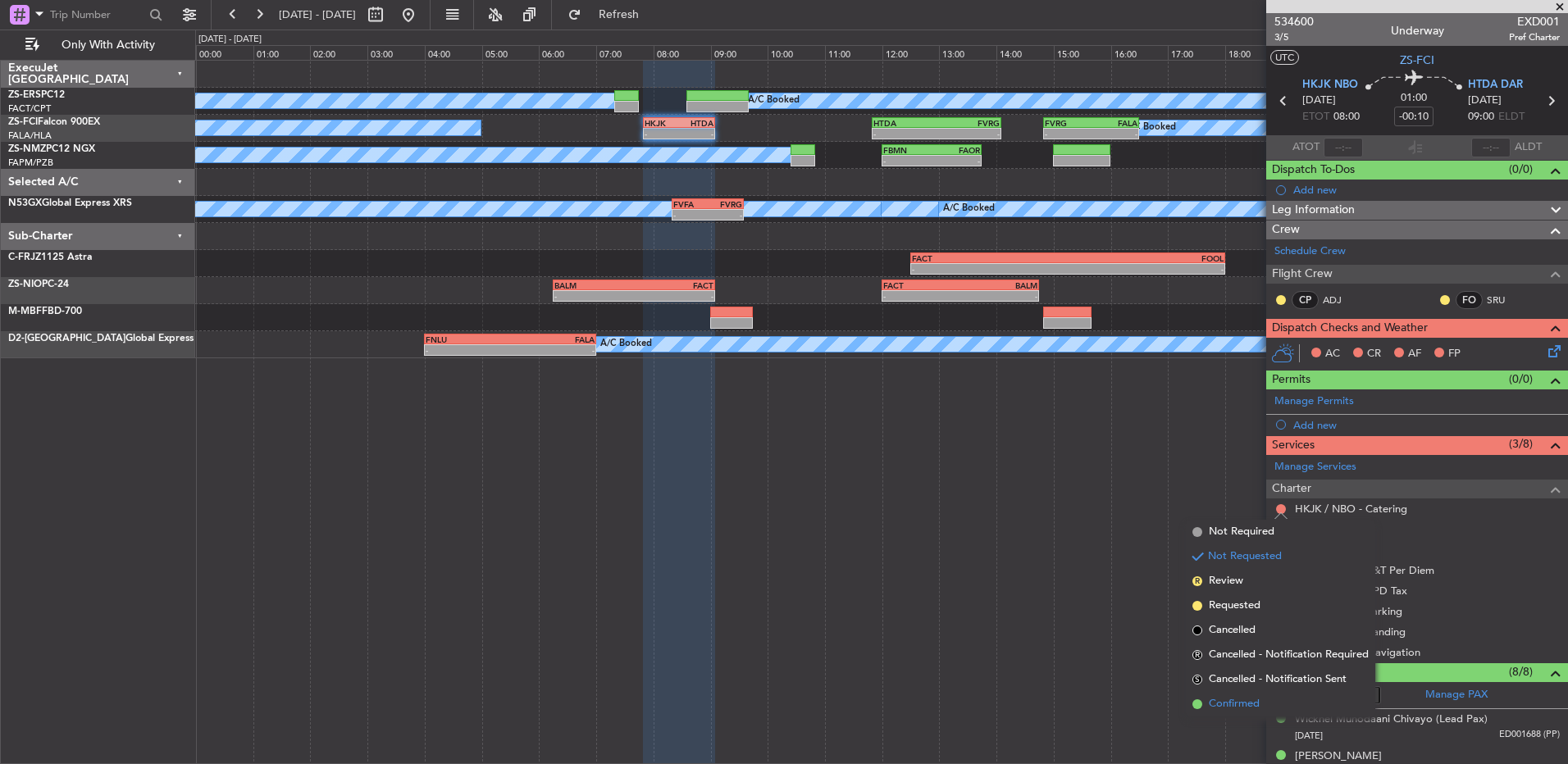
click at [1257, 701] on span "Confirmed" at bounding box center [1234, 704] width 51 height 17
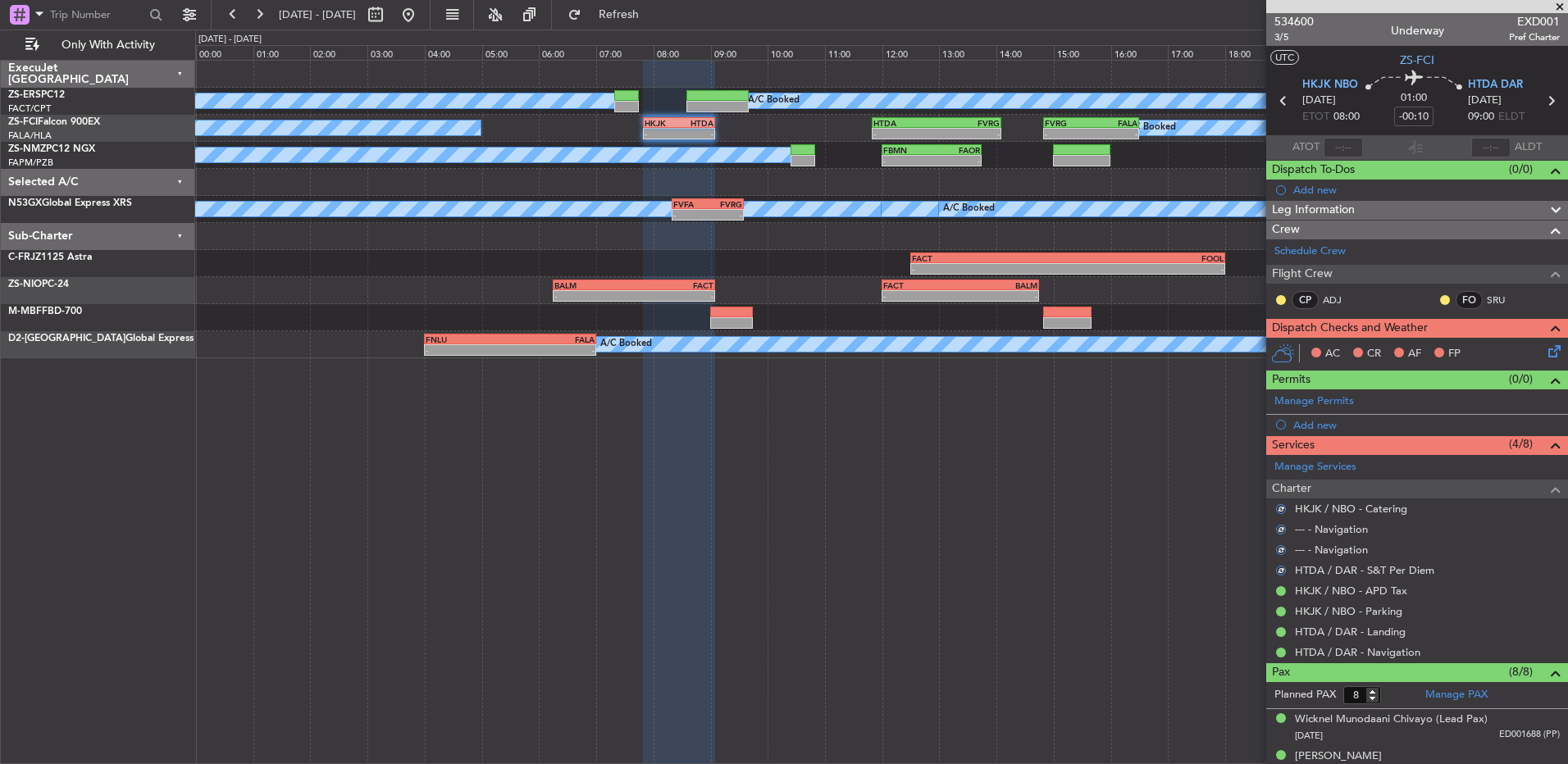
click at [1545, 348] on icon at bounding box center [1551, 348] width 13 height 13
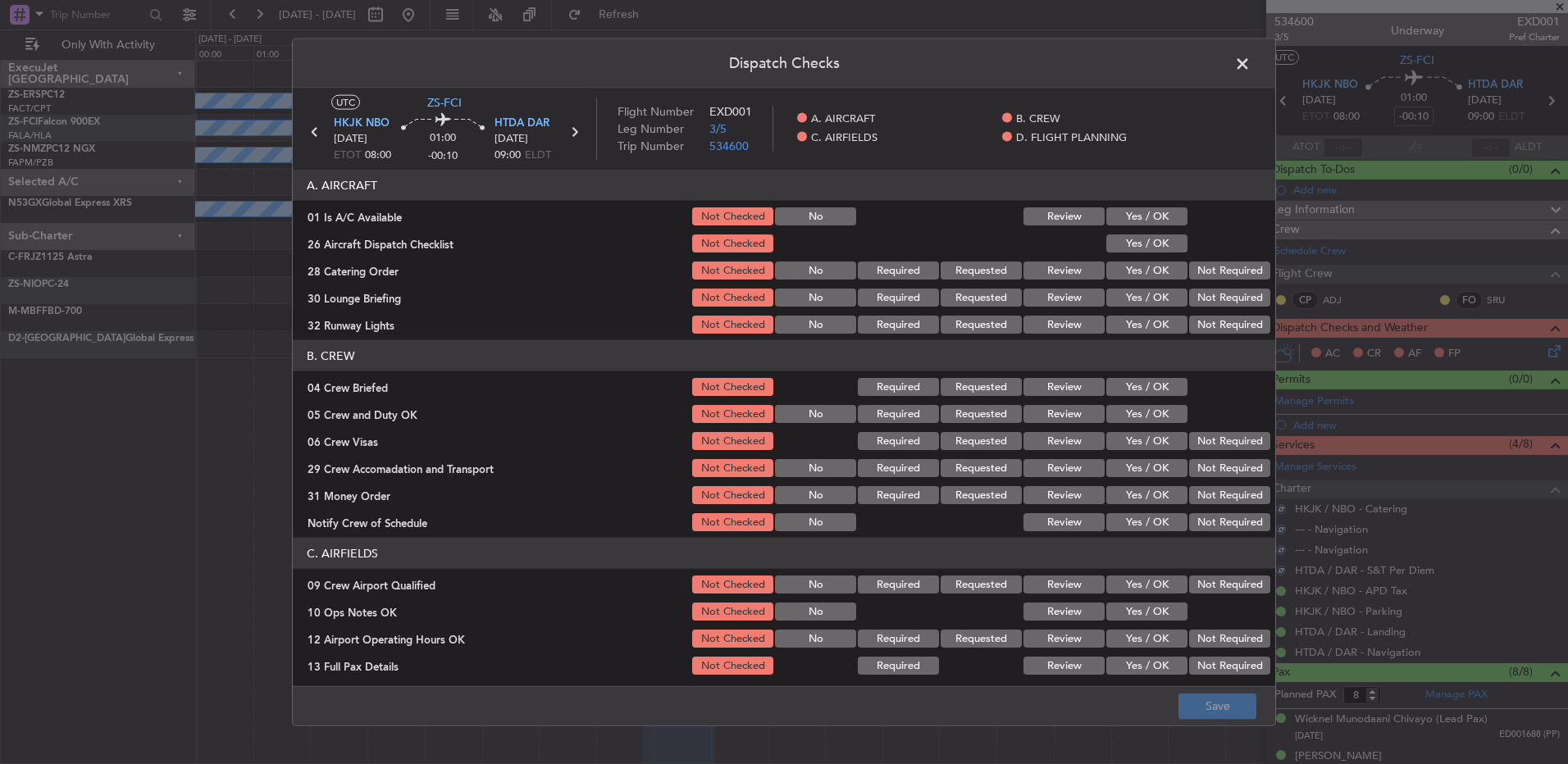
drag, startPoint x: 1159, startPoint y: 210, endPoint x: 1172, endPoint y: 233, distance: 26.4
click at [1161, 210] on button "Yes / OK" at bounding box center [1147, 216] width 81 height 18
drag, startPoint x: 1172, startPoint y: 233, endPoint x: 1185, endPoint y: 244, distance: 17.0
click at [1174, 233] on div "Yes / OK" at bounding box center [1145, 243] width 83 height 23
drag, startPoint x: 1185, startPoint y: 244, endPoint x: 1215, endPoint y: 256, distance: 32.3
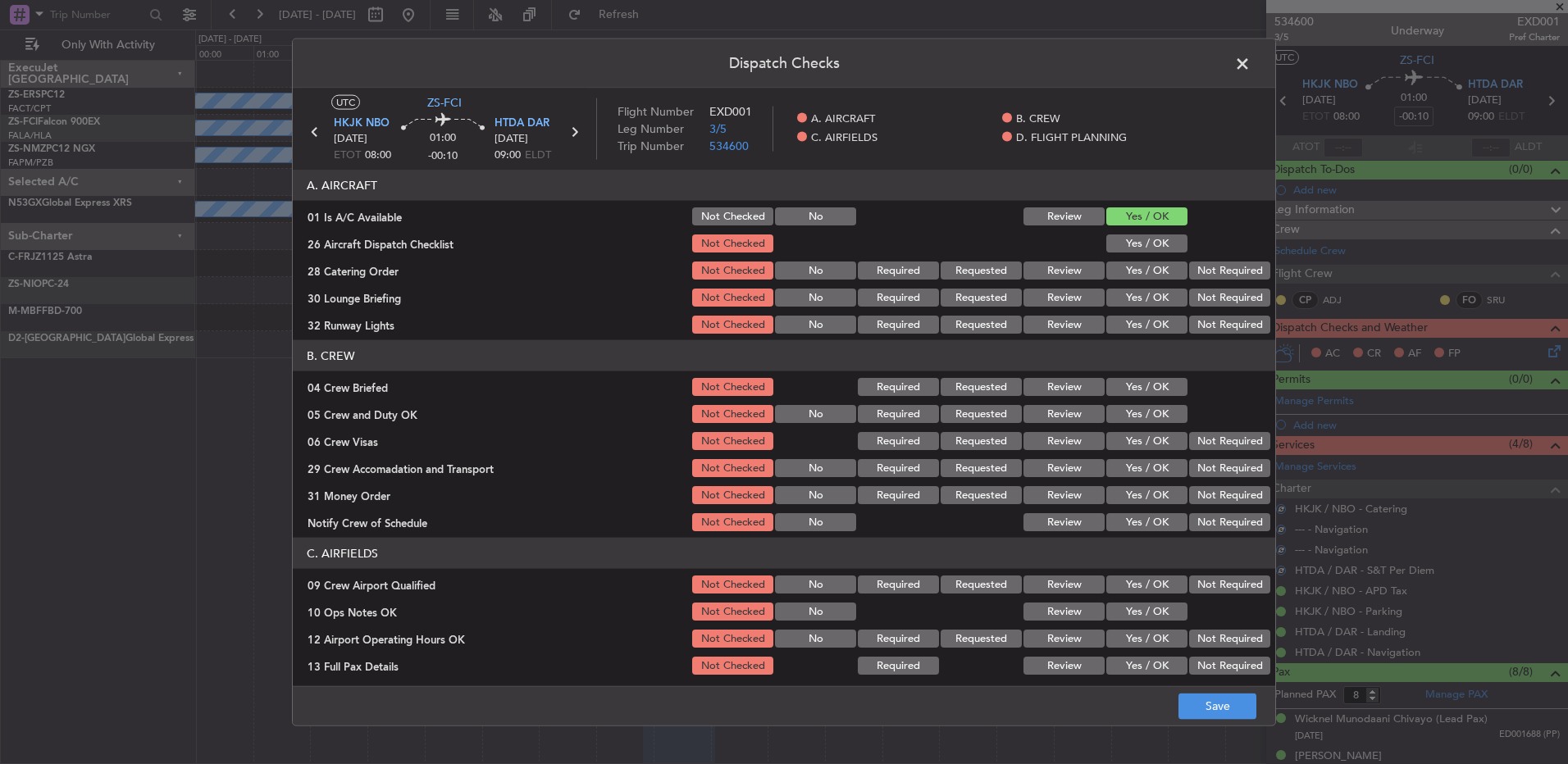
click at [1193, 249] on div at bounding box center [1228, 243] width 83 height 23
drag, startPoint x: 1215, startPoint y: 256, endPoint x: 1224, endPoint y: 258, distance: 9.2
click at [1220, 256] on section "A. AIRCRAFT 01 Is A/C Available Not Checked No Review Yes / OK 26 Aircraft Disp…" at bounding box center [784, 253] width 983 height 167
click at [1165, 246] on button "Yes / OK" at bounding box center [1147, 243] width 81 height 18
click at [1202, 267] on button "Not Required" at bounding box center [1229, 270] width 81 height 18
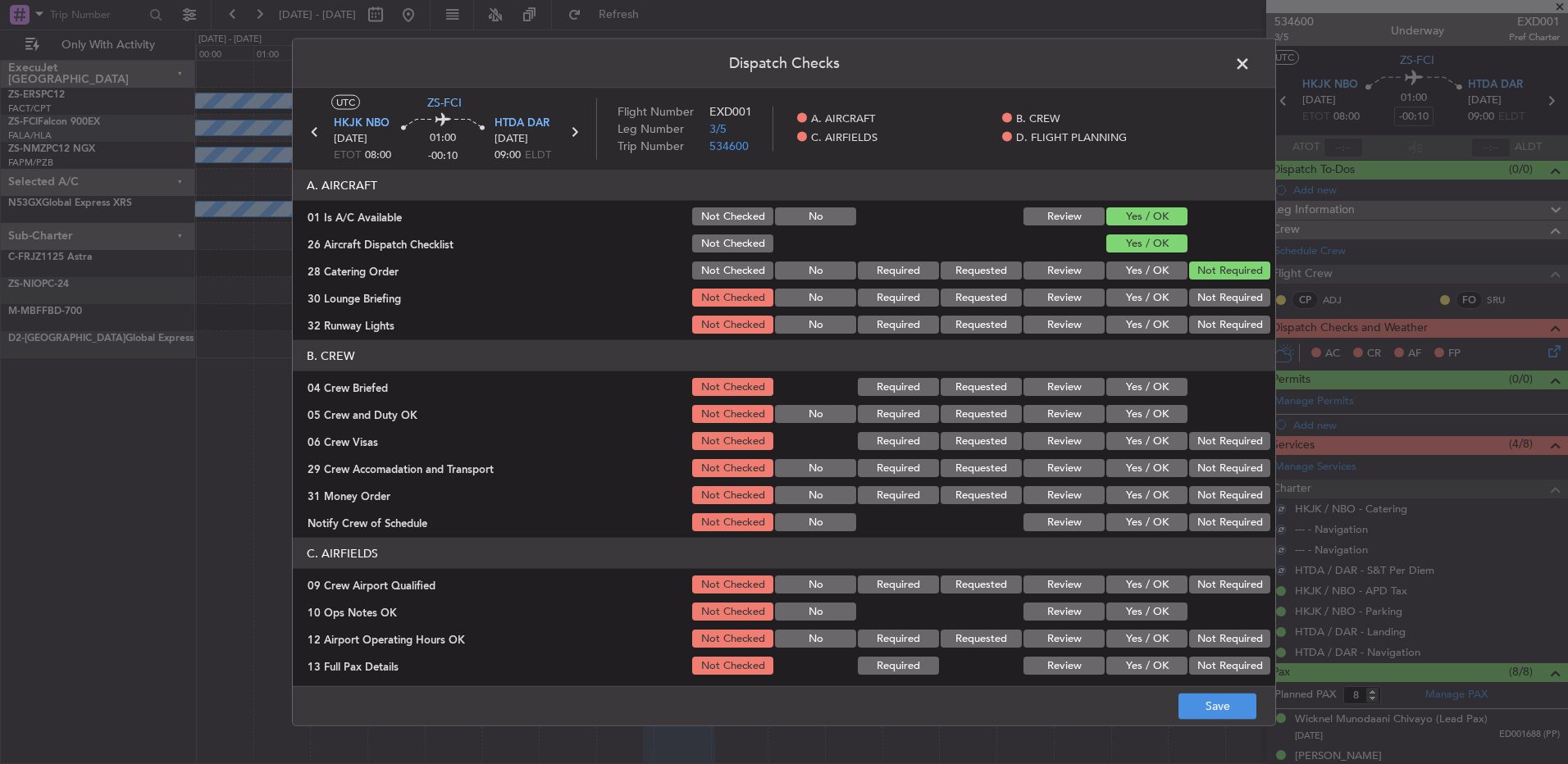
click at [1207, 269] on button "Not Required" at bounding box center [1229, 270] width 81 height 18
click at [1204, 287] on div "Not Required" at bounding box center [1228, 297] width 83 height 23
click at [1202, 299] on button "Not Required" at bounding box center [1229, 297] width 81 height 18
drag, startPoint x: 1202, startPoint y: 321, endPoint x: 1206, endPoint y: 338, distance: 17.5
click at [1202, 324] on div "Not Required" at bounding box center [1228, 324] width 83 height 23
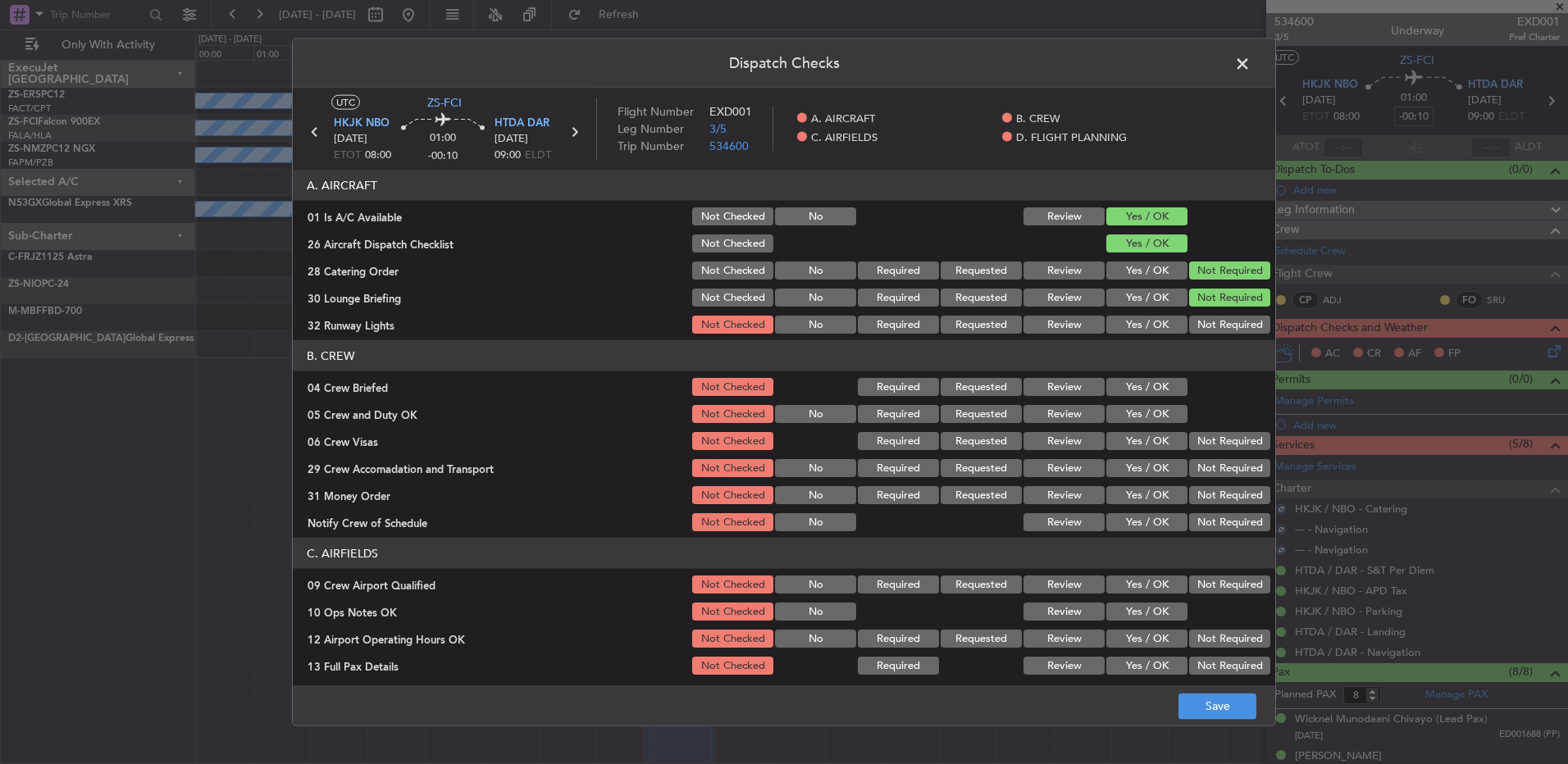
drag, startPoint x: 1206, startPoint y: 338, endPoint x: 1207, endPoint y: 353, distance: 15.0
click at [1208, 344] on article "A. AIRCRAFT 01 Is A/C Available Not Checked No Review Yes / OK 26 Aircraft Disp…" at bounding box center [784, 423] width 983 height 506
click at [1212, 326] on button "Not Required" at bounding box center [1229, 324] width 81 height 18
drag, startPoint x: 1157, startPoint y: 388, endPoint x: 1160, endPoint y: 400, distance: 12.4
click at [1159, 388] on button "Yes / OK" at bounding box center [1147, 386] width 81 height 18
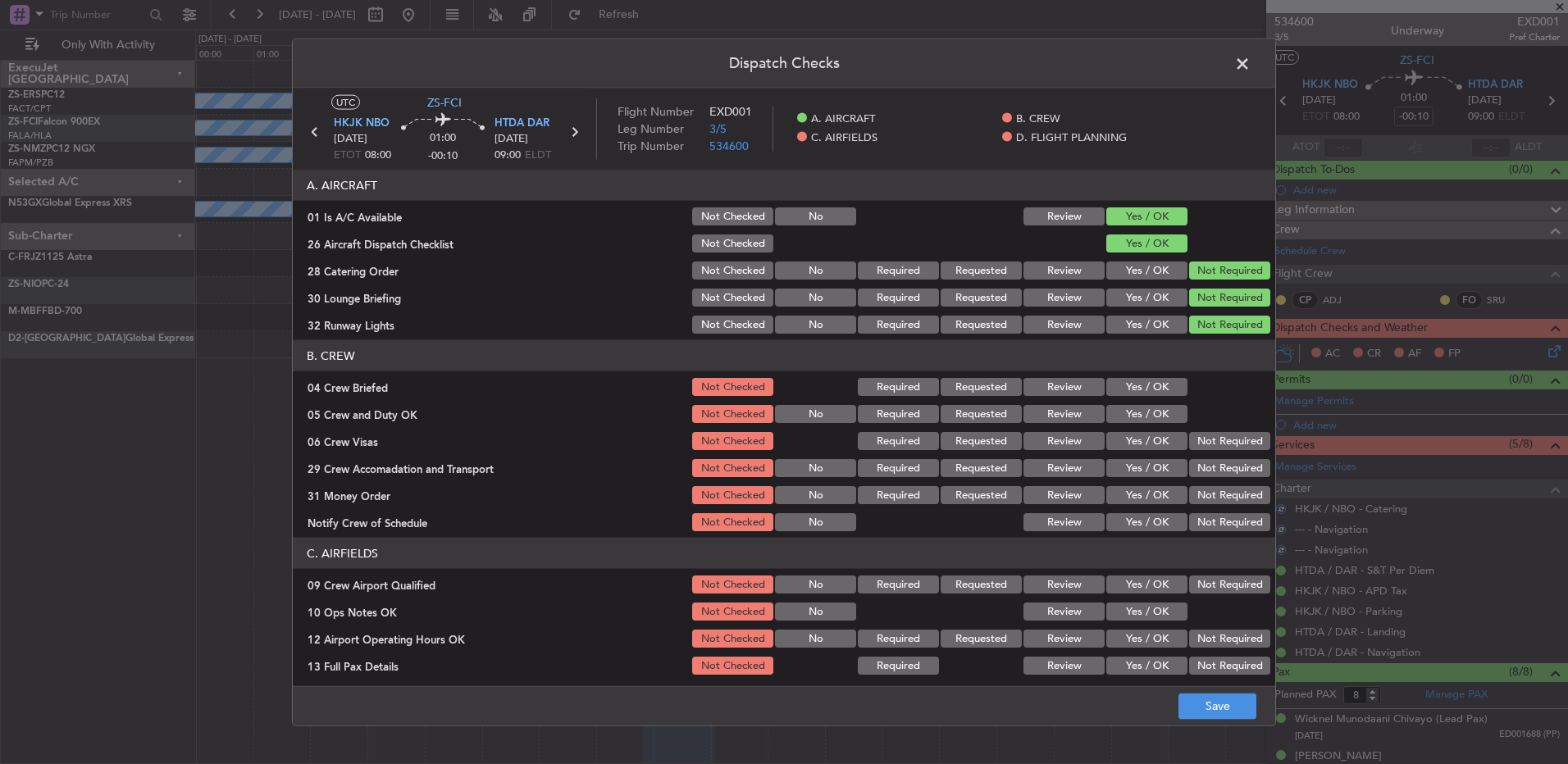
click at [1160, 406] on button "Yes / OK" at bounding box center [1147, 413] width 81 height 18
click at [1193, 437] on div "Not Required" at bounding box center [1228, 440] width 83 height 23
click at [1220, 474] on button "Not Required" at bounding box center [1229, 467] width 81 height 18
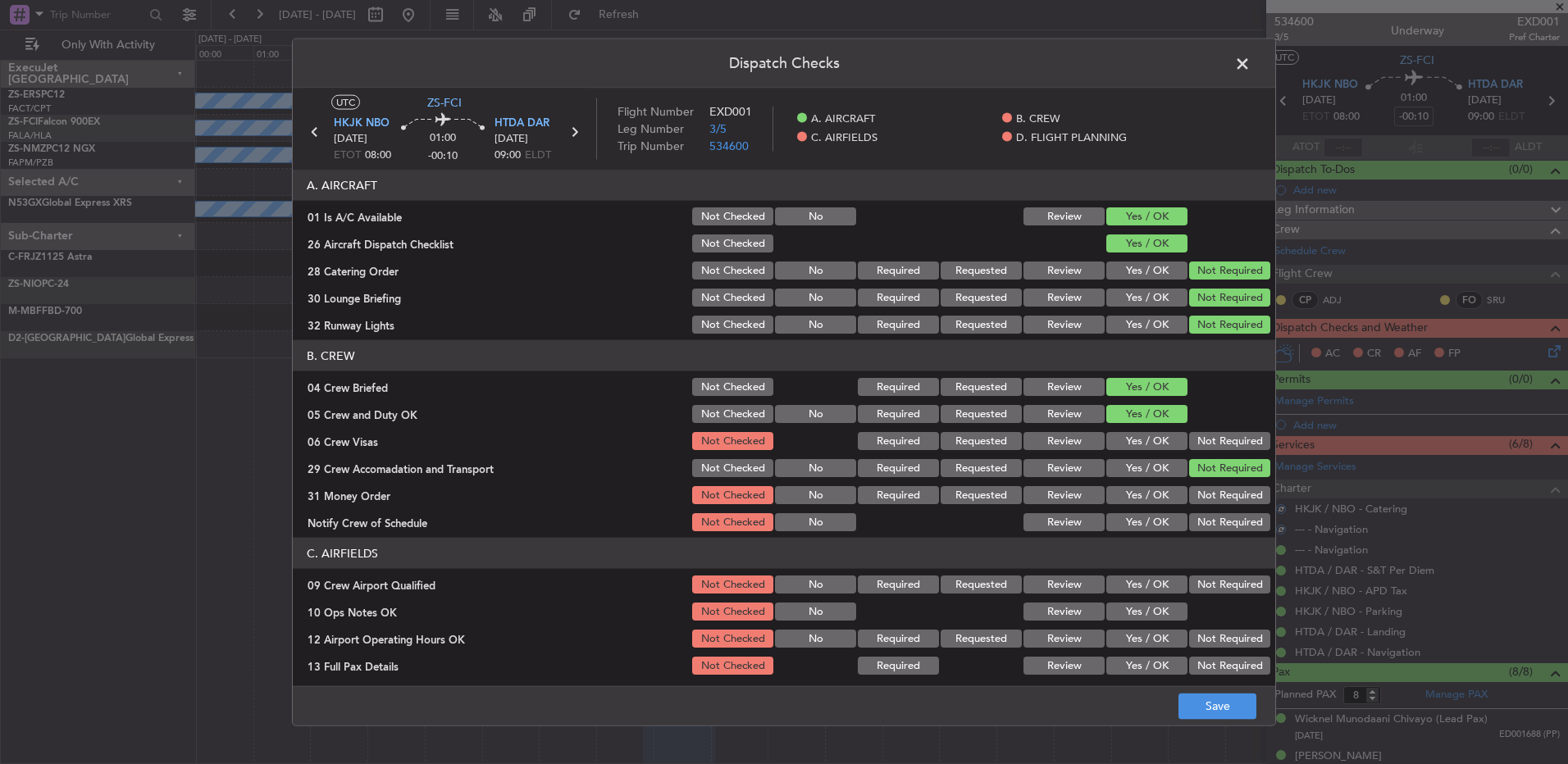
click at [1224, 444] on button "Not Required" at bounding box center [1229, 440] width 81 height 18
click at [1222, 476] on button "Not Required" at bounding box center [1229, 467] width 81 height 18
click at [1218, 501] on button "Not Required" at bounding box center [1229, 495] width 81 height 18
click at [1220, 521] on button "Not Required" at bounding box center [1229, 522] width 81 height 18
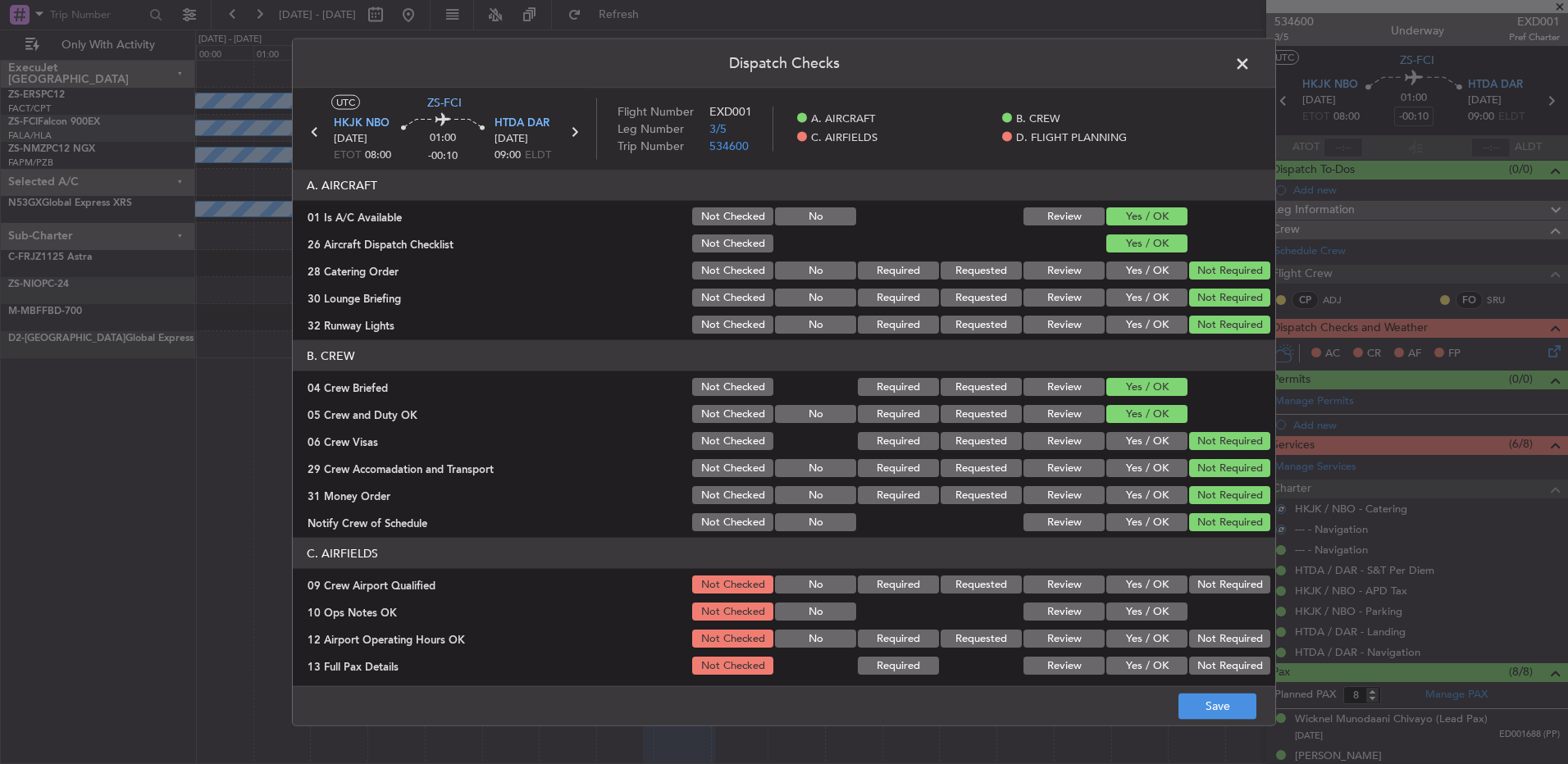
click at [1219, 532] on div "Not Required" at bounding box center [1228, 522] width 83 height 23
drag, startPoint x: 1212, startPoint y: 590, endPoint x: 1150, endPoint y: 593, distance: 62.1
click at [1211, 591] on button "Not Required" at bounding box center [1229, 584] width 81 height 18
drag, startPoint x: 1125, startPoint y: 612, endPoint x: 1133, endPoint y: 621, distance: 12.0
click at [1125, 613] on button "Yes / OK" at bounding box center [1147, 611] width 81 height 18
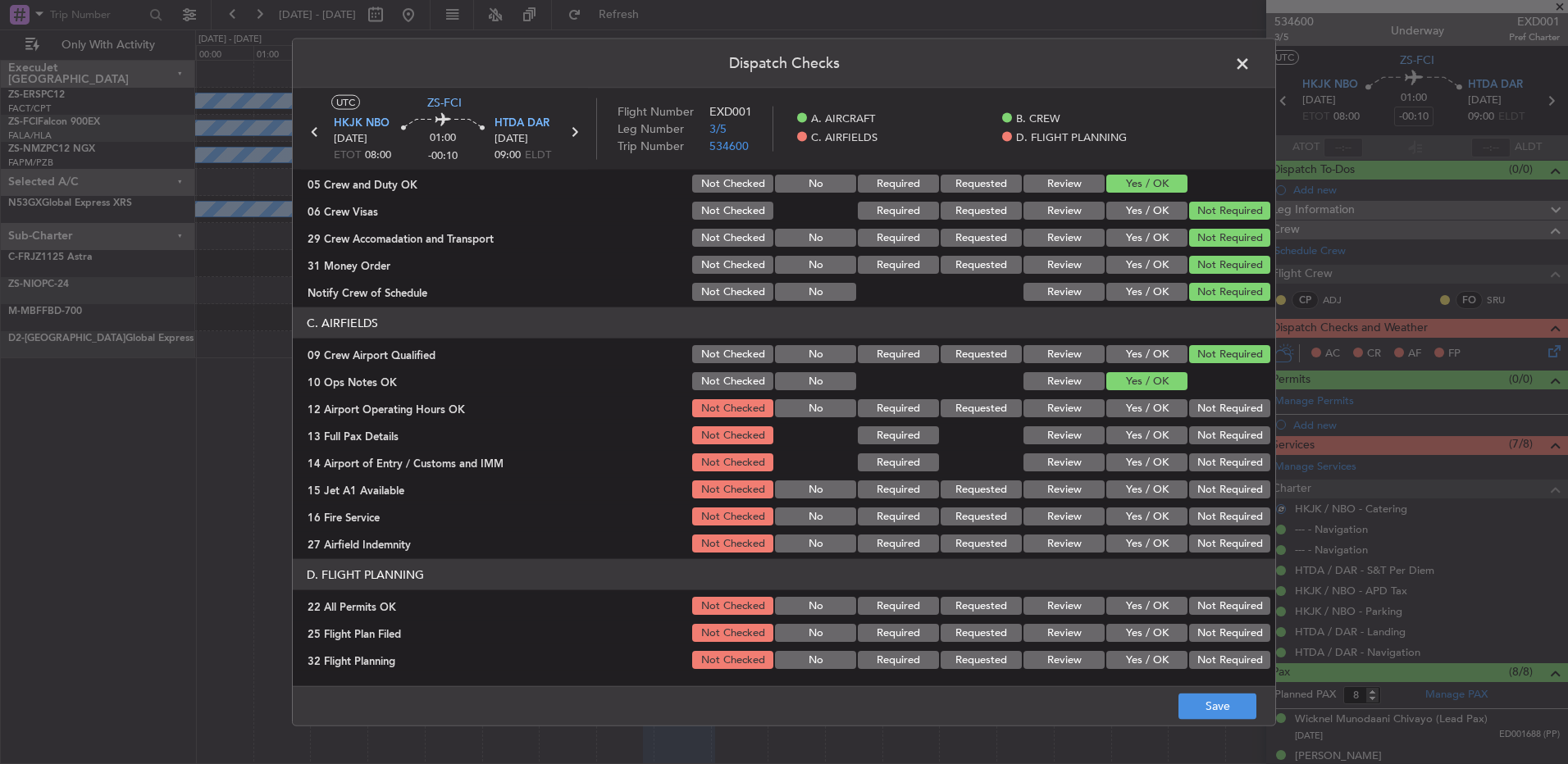
click at [1253, 420] on section "C. AIRFIELDS 09 Crew Airport Qualified Not Checked No Required Requested Review…" at bounding box center [784, 431] width 983 height 248
click at [1243, 415] on button "Not Required" at bounding box center [1229, 408] width 81 height 18
click at [1220, 439] on button "Not Required" at bounding box center [1229, 435] width 81 height 18
drag, startPoint x: 1219, startPoint y: 444, endPoint x: 1214, endPoint y: 475, distance: 31.4
click at [1219, 451] on section "C. AIRFIELDS 09 Crew Airport Qualified Not Checked No Required Requested Review…" at bounding box center [784, 431] width 983 height 248
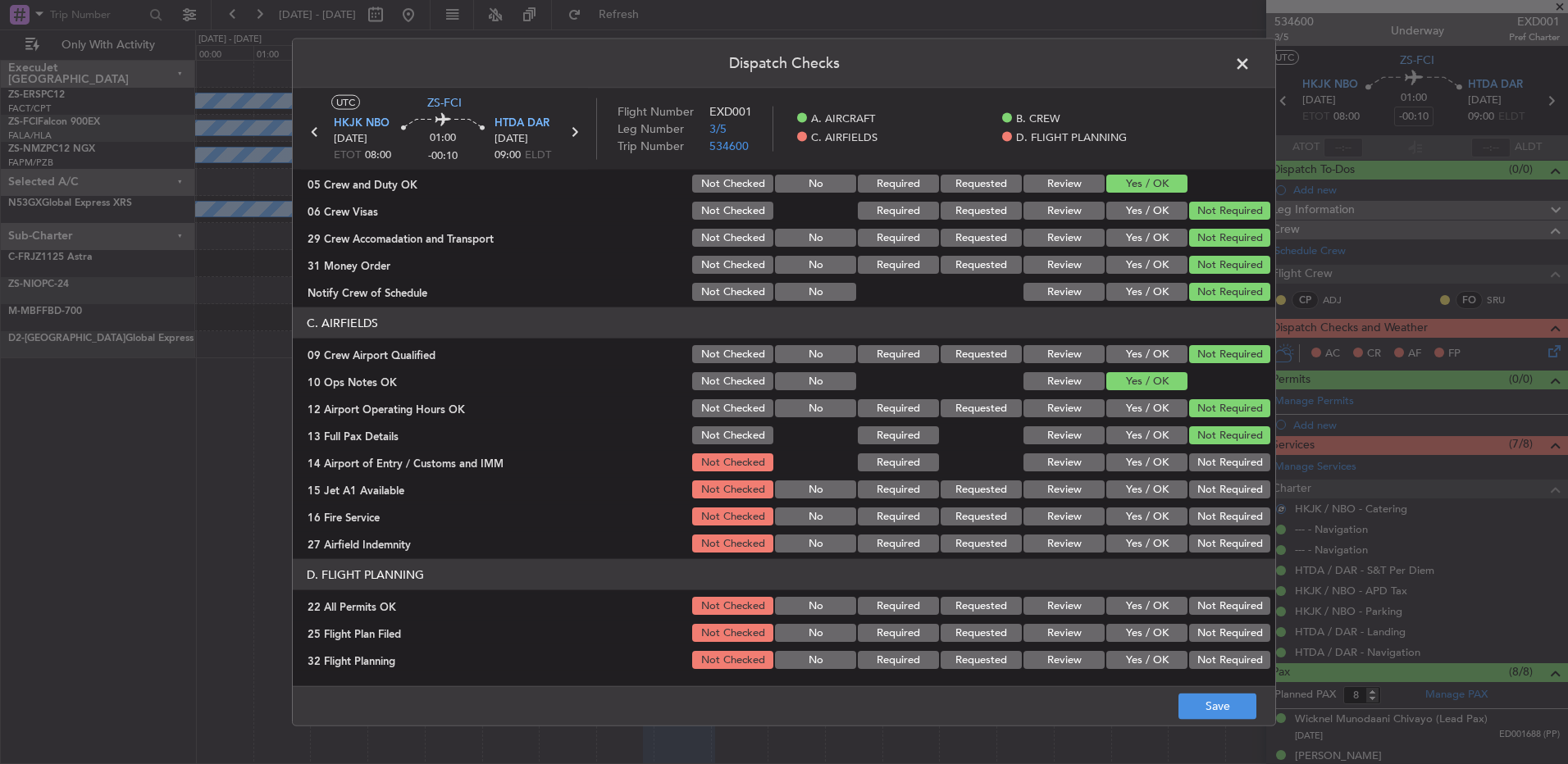
click at [1216, 474] on section "C. AIRFIELDS 09 Crew Airport Qualified Not Checked No Required Requested Review…" at bounding box center [784, 431] width 983 height 248
click at [1214, 475] on section "C. AIRFIELDS 09 Crew Airport Qualified Not Checked No Required Requested Review…" at bounding box center [784, 431] width 983 height 248
click at [1213, 467] on button "Not Required" at bounding box center [1229, 462] width 81 height 18
click at [1219, 503] on section "C. AIRFIELDS 09 Crew Airport Qualified Not Checked No Required Requested Review…" at bounding box center [784, 431] width 983 height 248
click at [1217, 501] on section "C. AIRFIELDS 09 Crew Airport Qualified Not Checked No Required Requested Review…" at bounding box center [784, 431] width 983 height 248
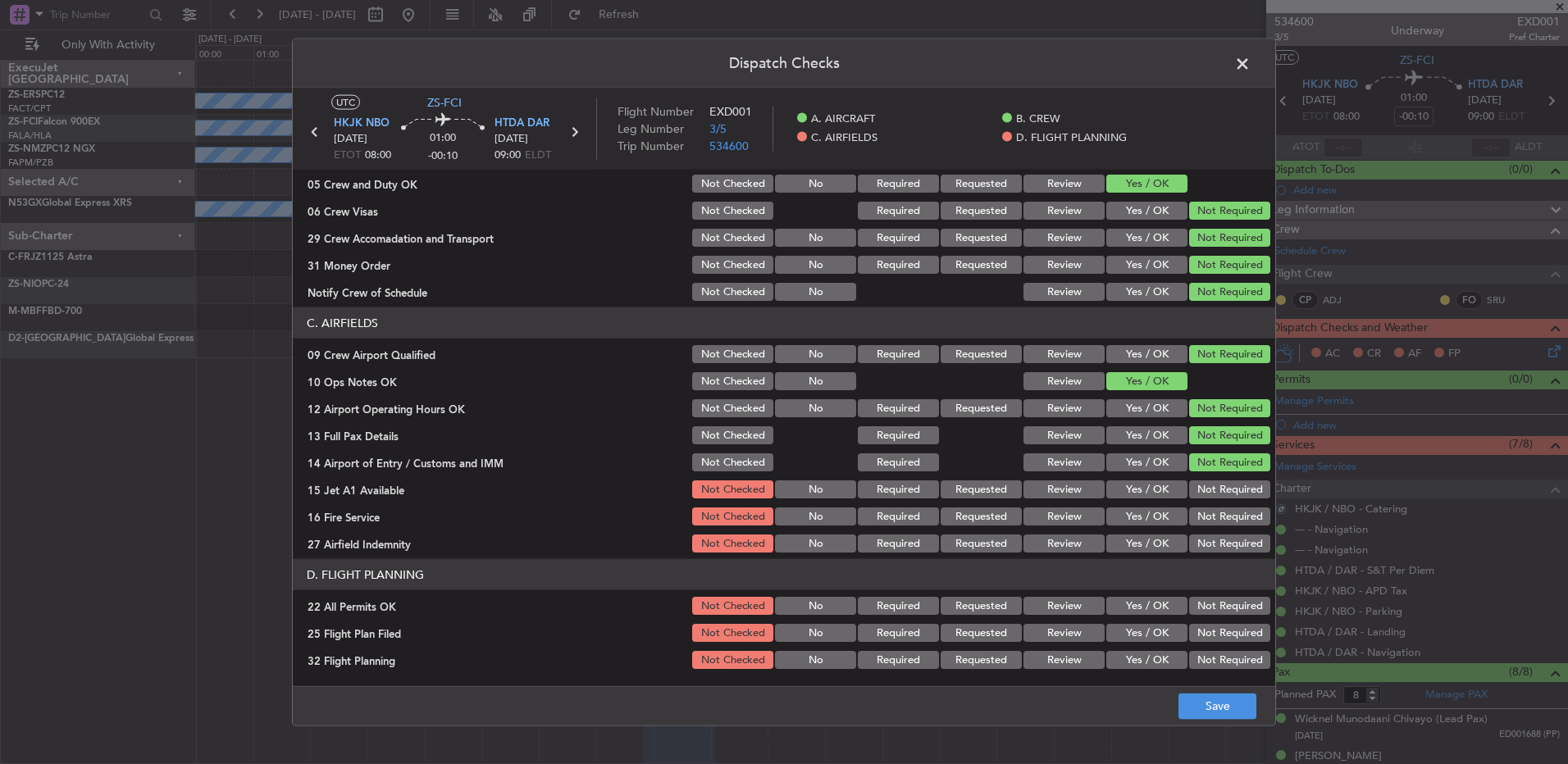
click at [1217, 503] on section "C. AIRFIELDS 09 Crew Airport Qualified Not Checked No Required Requested Review…" at bounding box center [784, 431] width 983 height 248
click at [1224, 486] on button "Not Required" at bounding box center [1229, 489] width 81 height 18
click at [1219, 519] on button "Not Required" at bounding box center [1229, 516] width 81 height 18
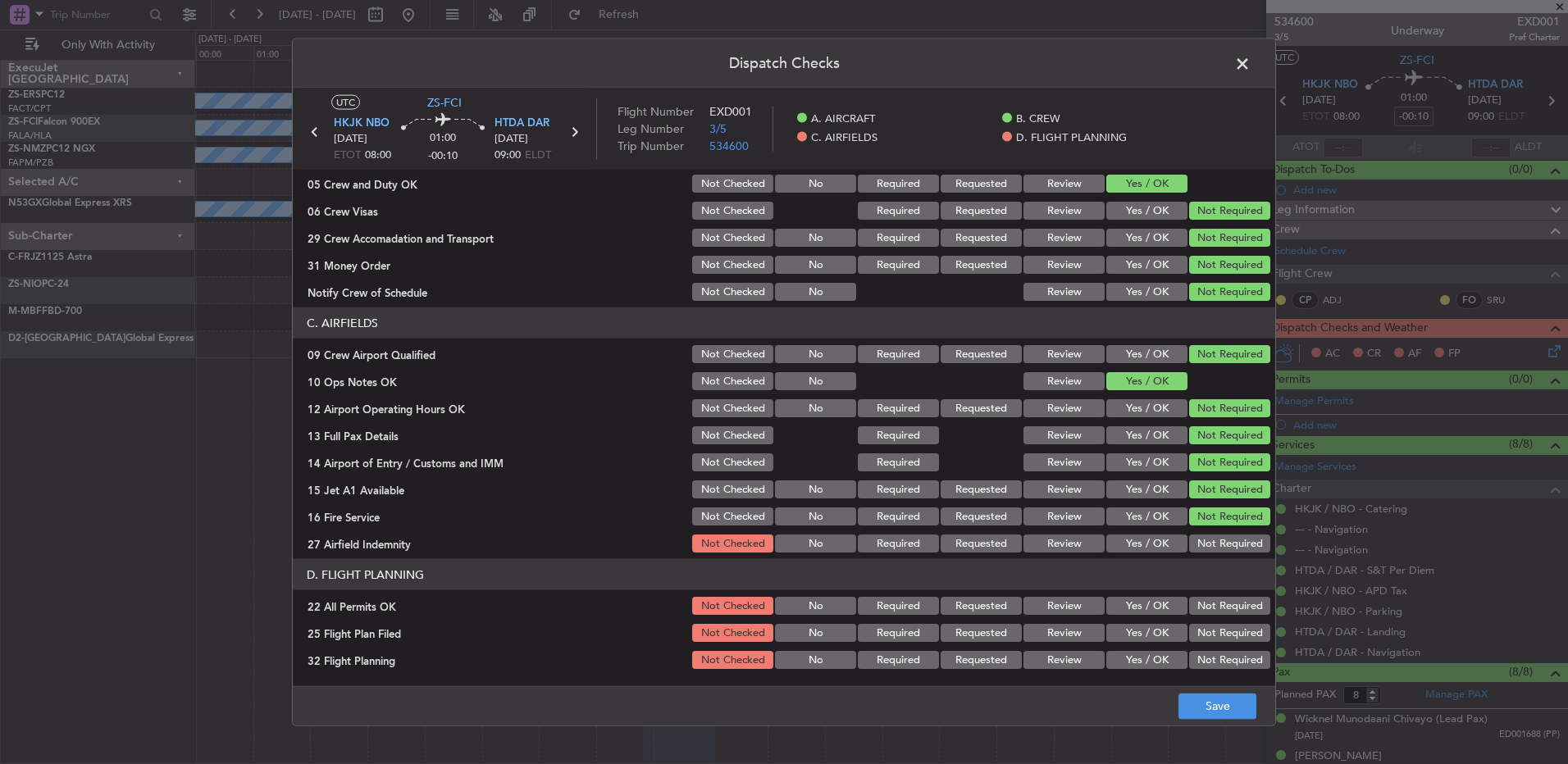
click at [1216, 553] on div "Not Required" at bounding box center [1228, 543] width 83 height 23
click at [1215, 539] on button "Not Required" at bounding box center [1229, 543] width 81 height 18
drag, startPoint x: 1204, startPoint y: 606, endPoint x: 1193, endPoint y: 617, distance: 15.6
click at [1207, 606] on button "Not Required" at bounding box center [1229, 605] width 81 height 18
click at [1146, 630] on button "Yes / OK" at bounding box center [1147, 632] width 81 height 18
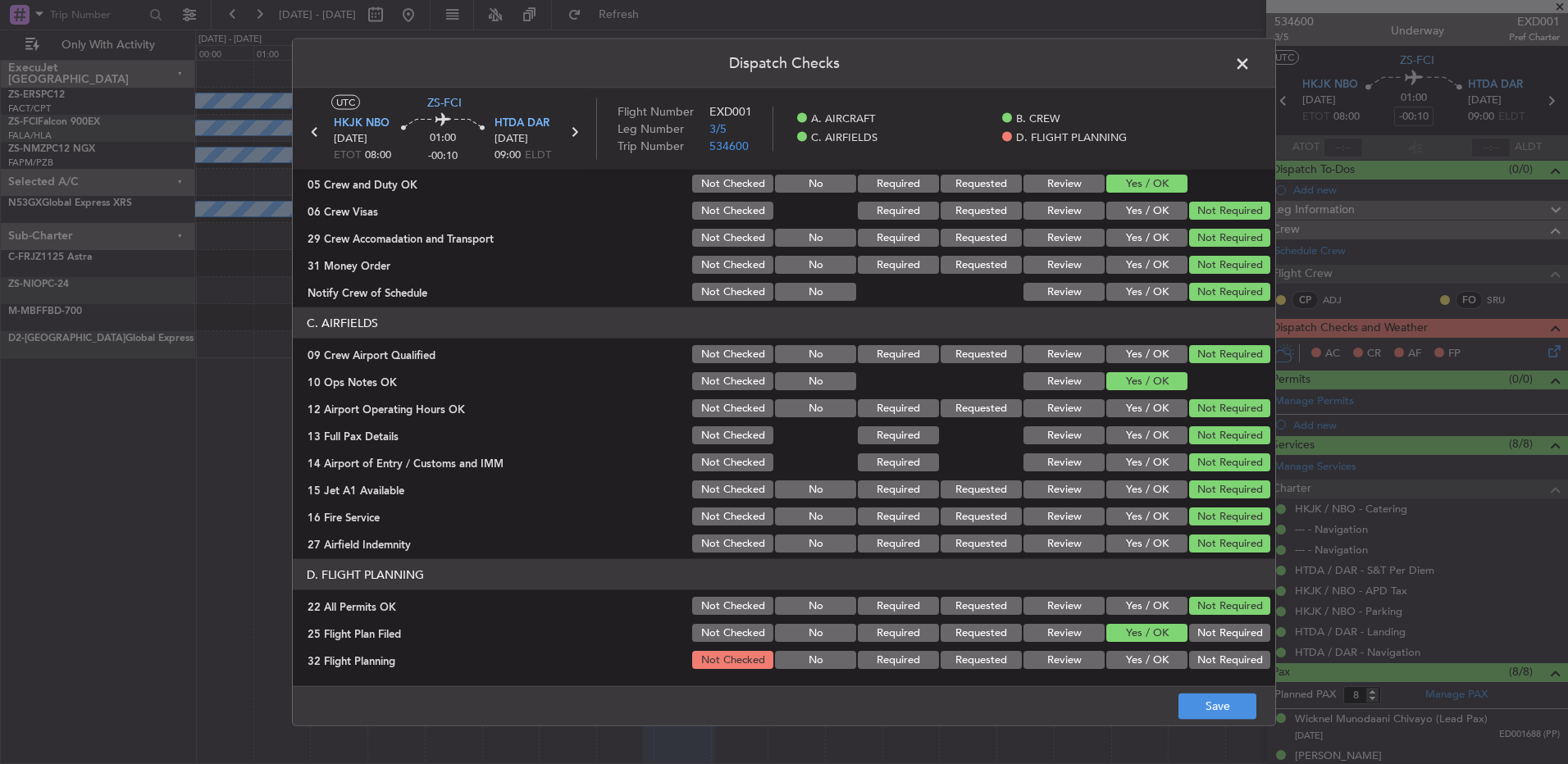
click at [1140, 651] on button "Yes / OK" at bounding box center [1147, 659] width 81 height 18
click at [1202, 698] on button "Save" at bounding box center [1217, 706] width 78 height 26
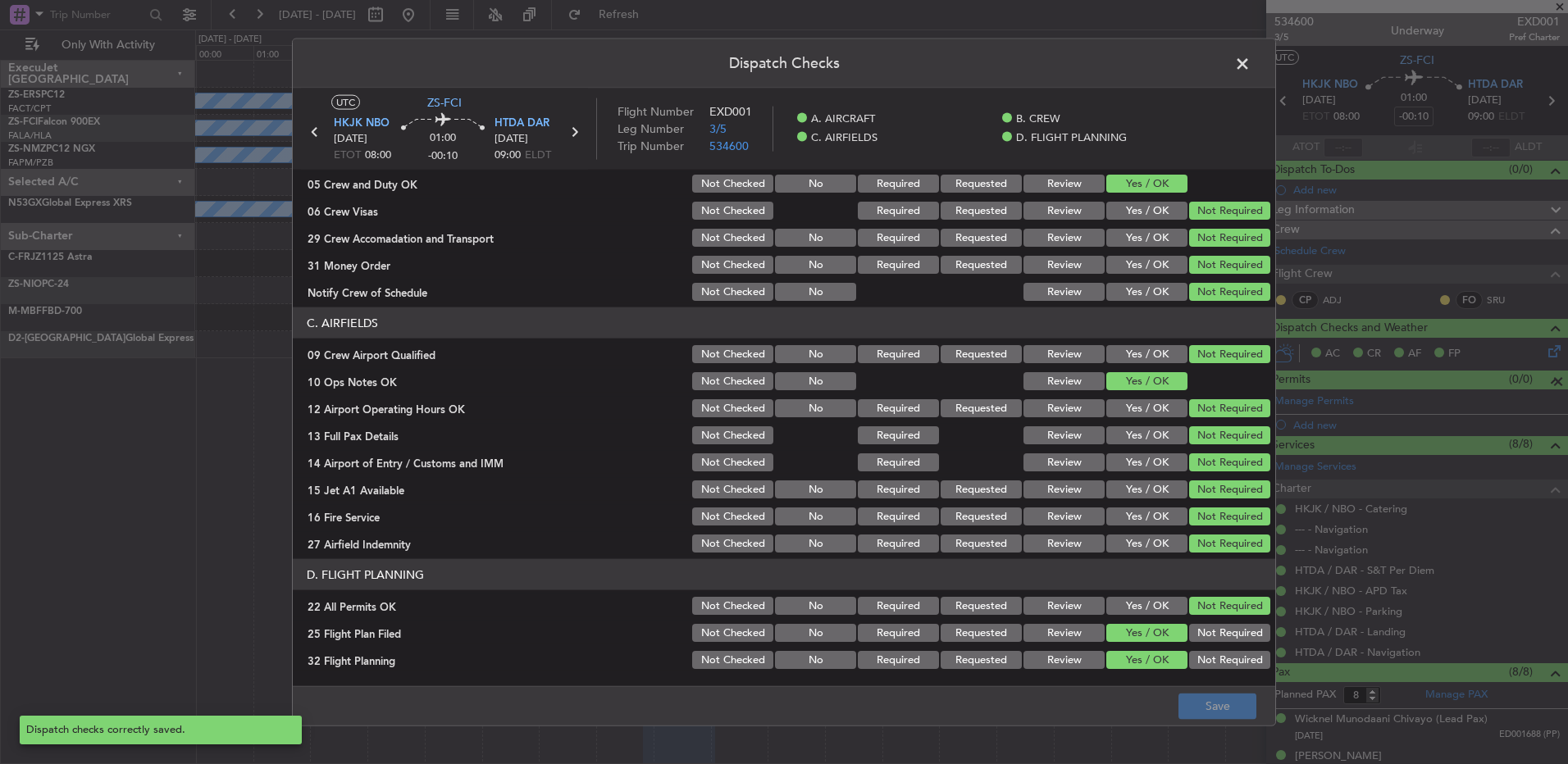
click at [1250, 62] on span at bounding box center [1250, 68] width 0 height 33
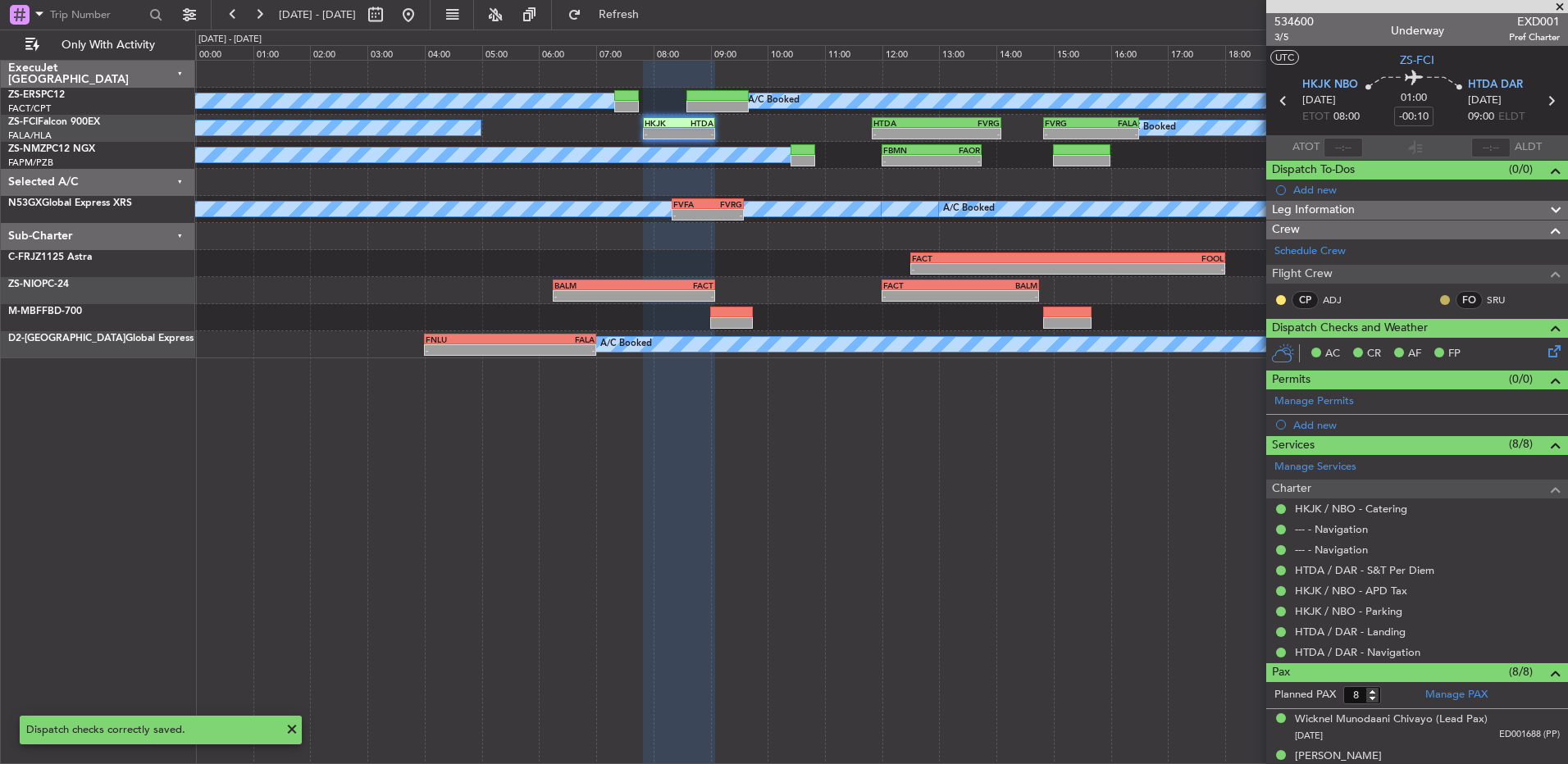
click at [1440, 299] on button at bounding box center [1444, 299] width 10 height 10
click at [1429, 348] on span "Acknowledged" at bounding box center [1436, 347] width 72 height 17
click at [1277, 298] on button at bounding box center [1280, 299] width 10 height 10
click at [1286, 342] on span "Acknowledged" at bounding box center [1284, 347] width 72 height 17
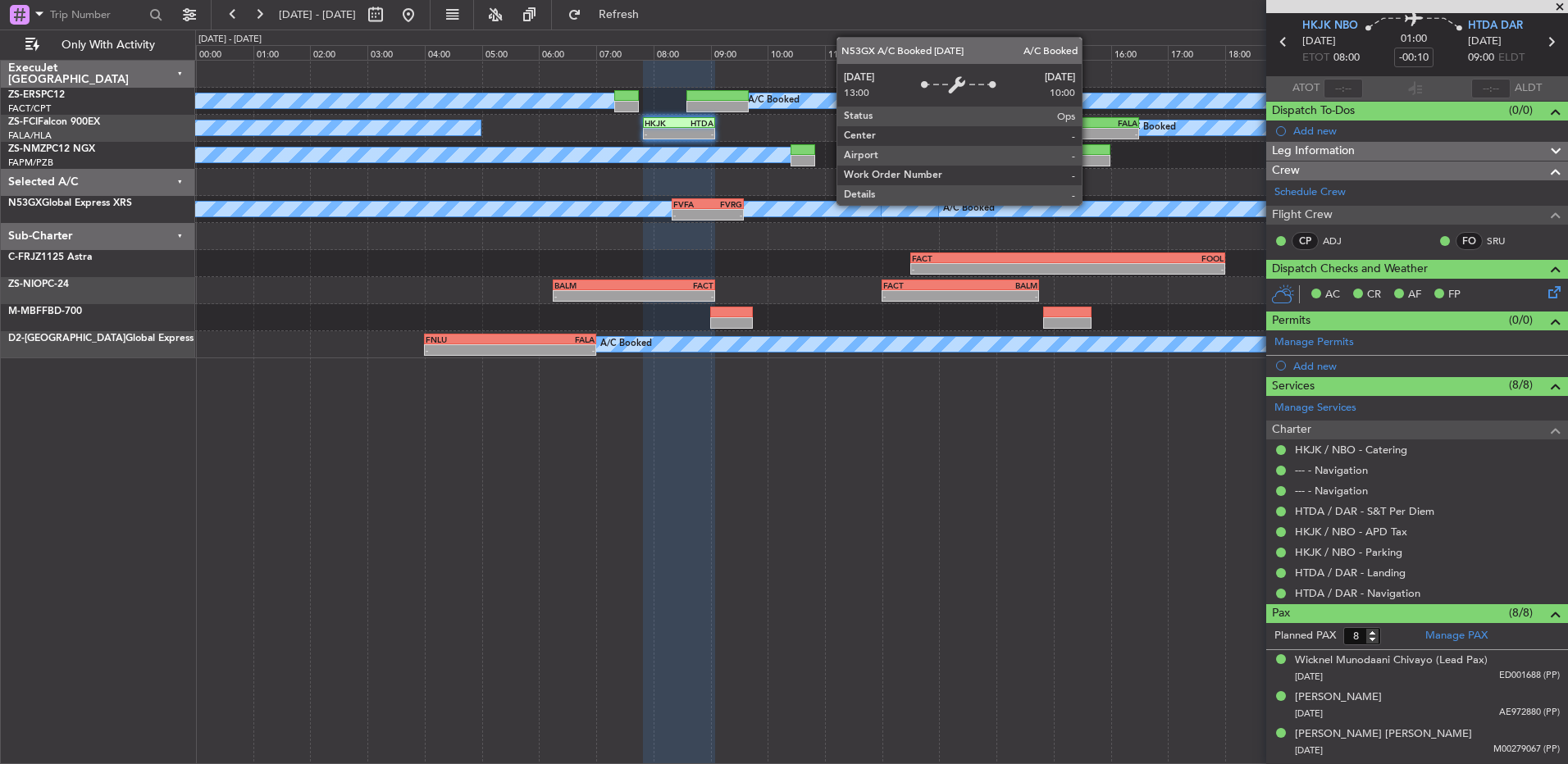
scroll to position [0, 0]
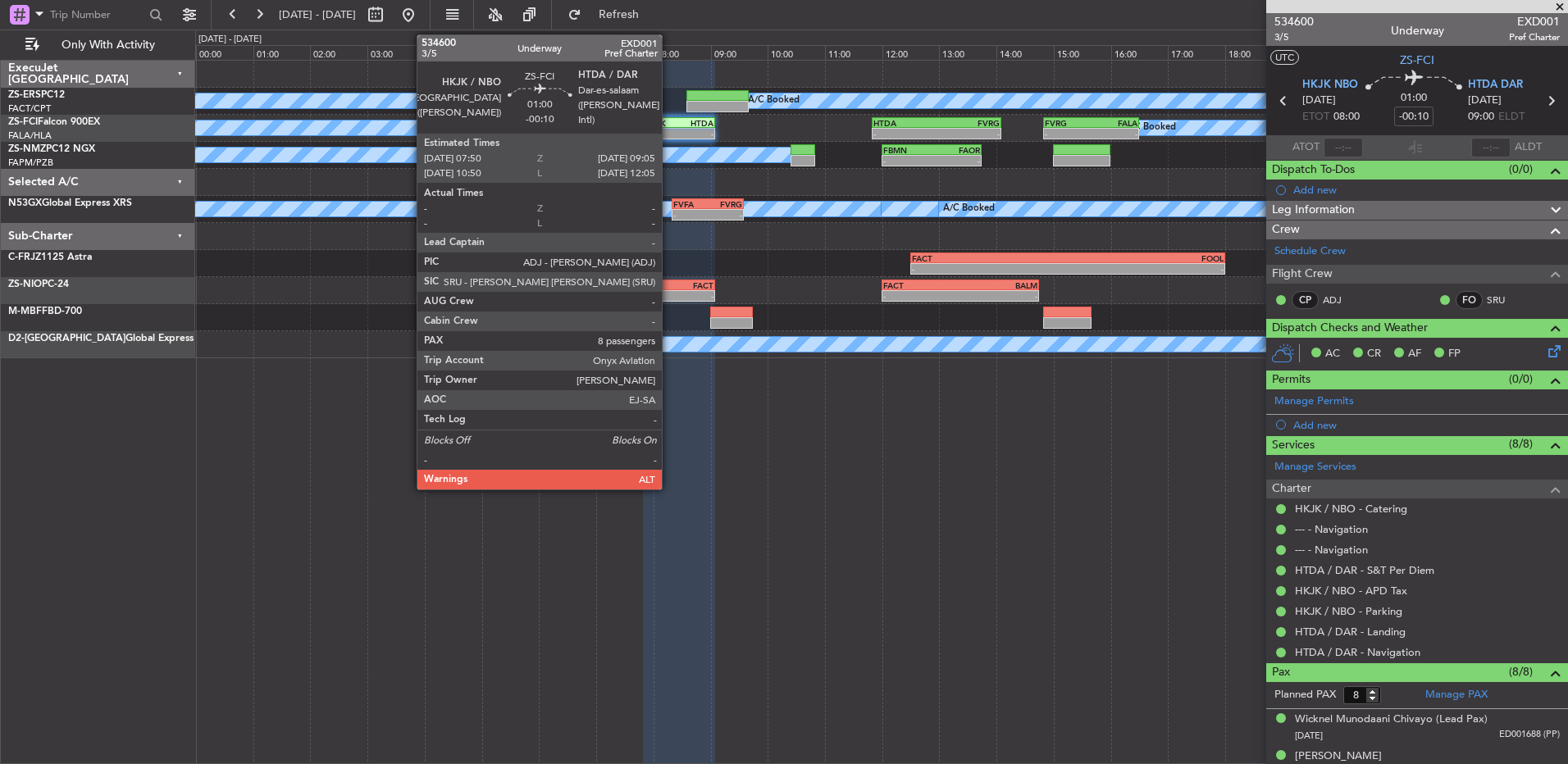
click at [668, 127] on div "HKJK 07:50 Z HTDA 09:05 Z" at bounding box center [679, 122] width 72 height 11
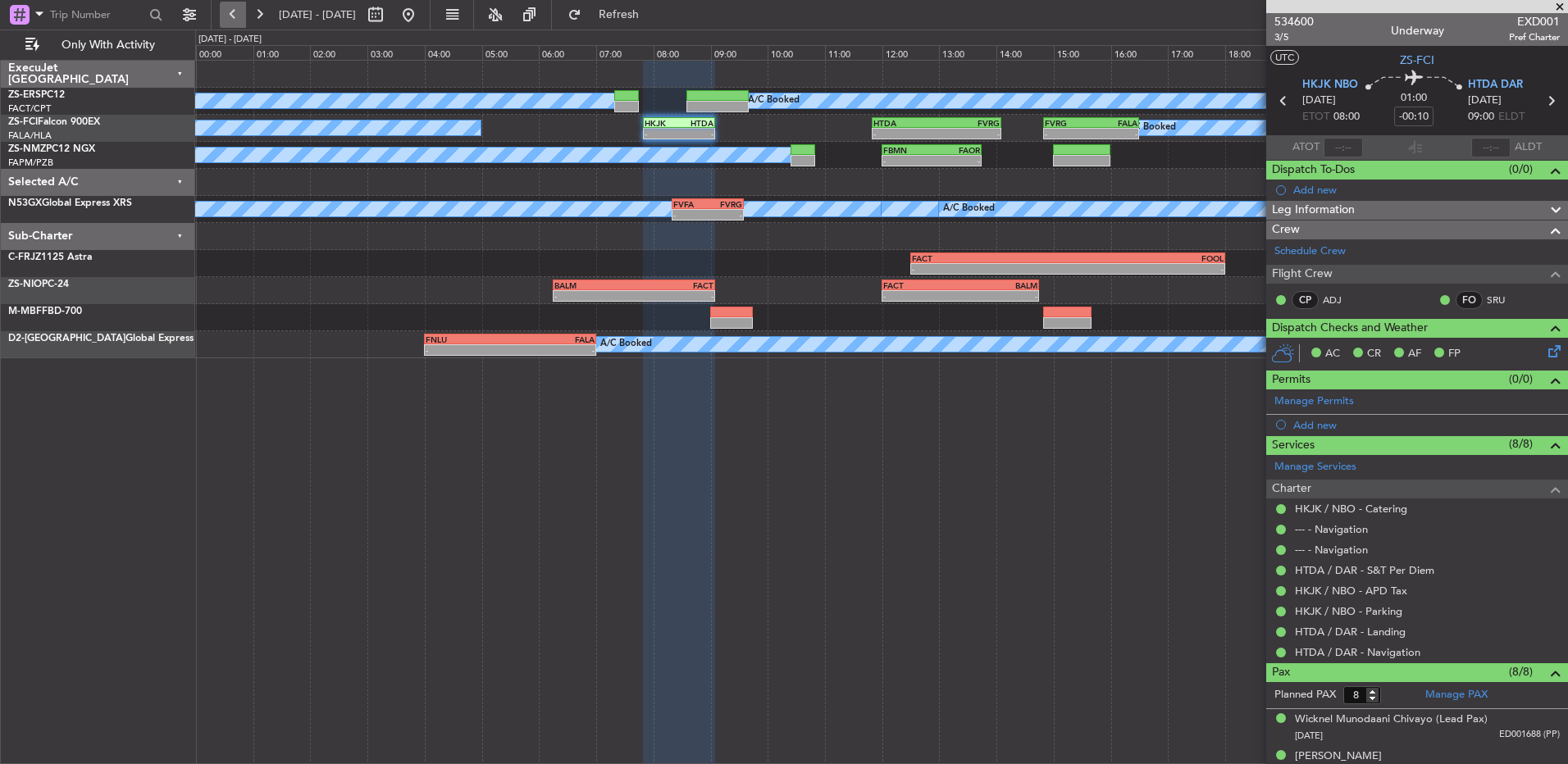
click at [224, 20] on button at bounding box center [233, 15] width 26 height 26
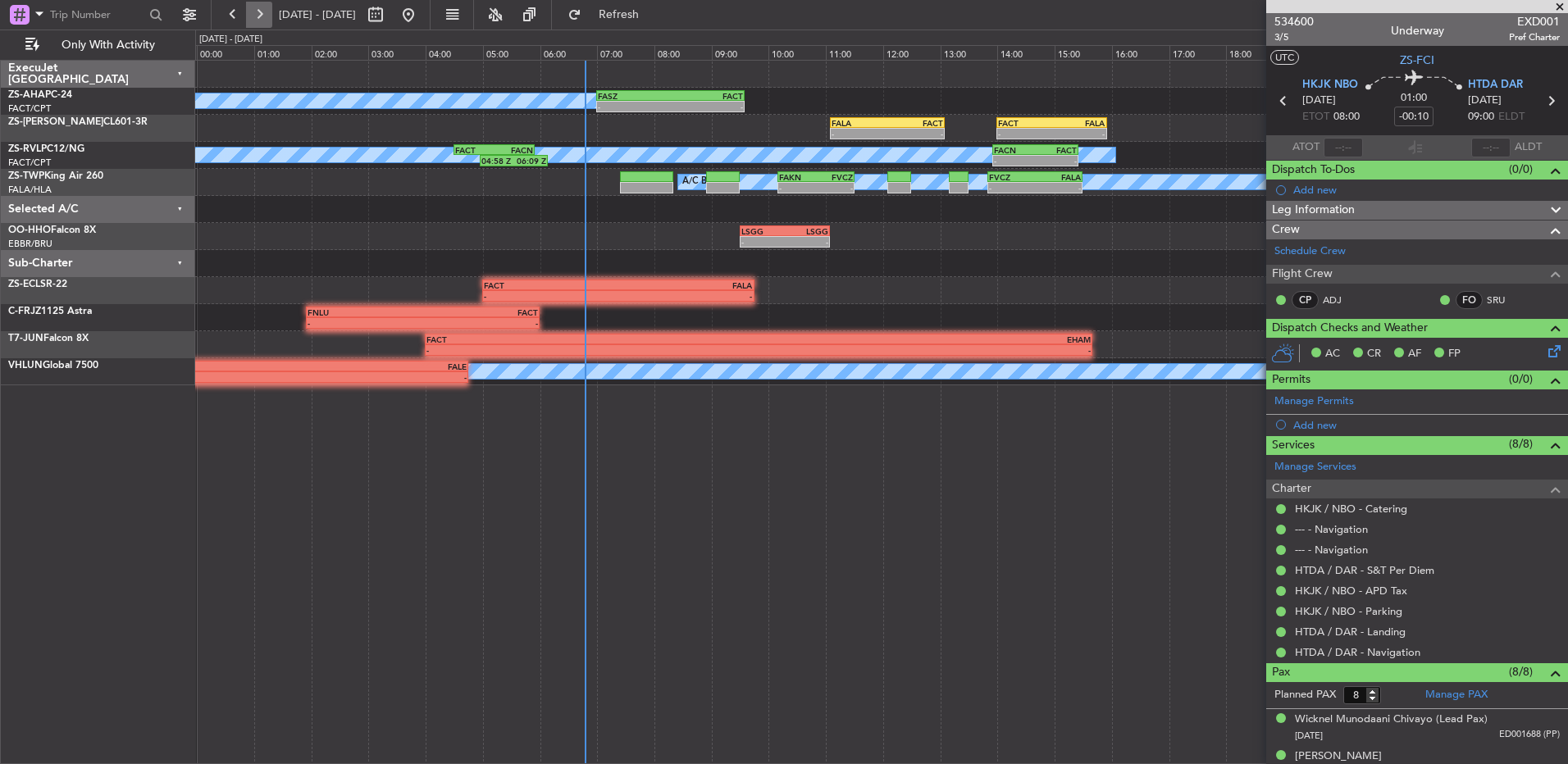
click at [260, 10] on button at bounding box center [259, 15] width 26 height 26
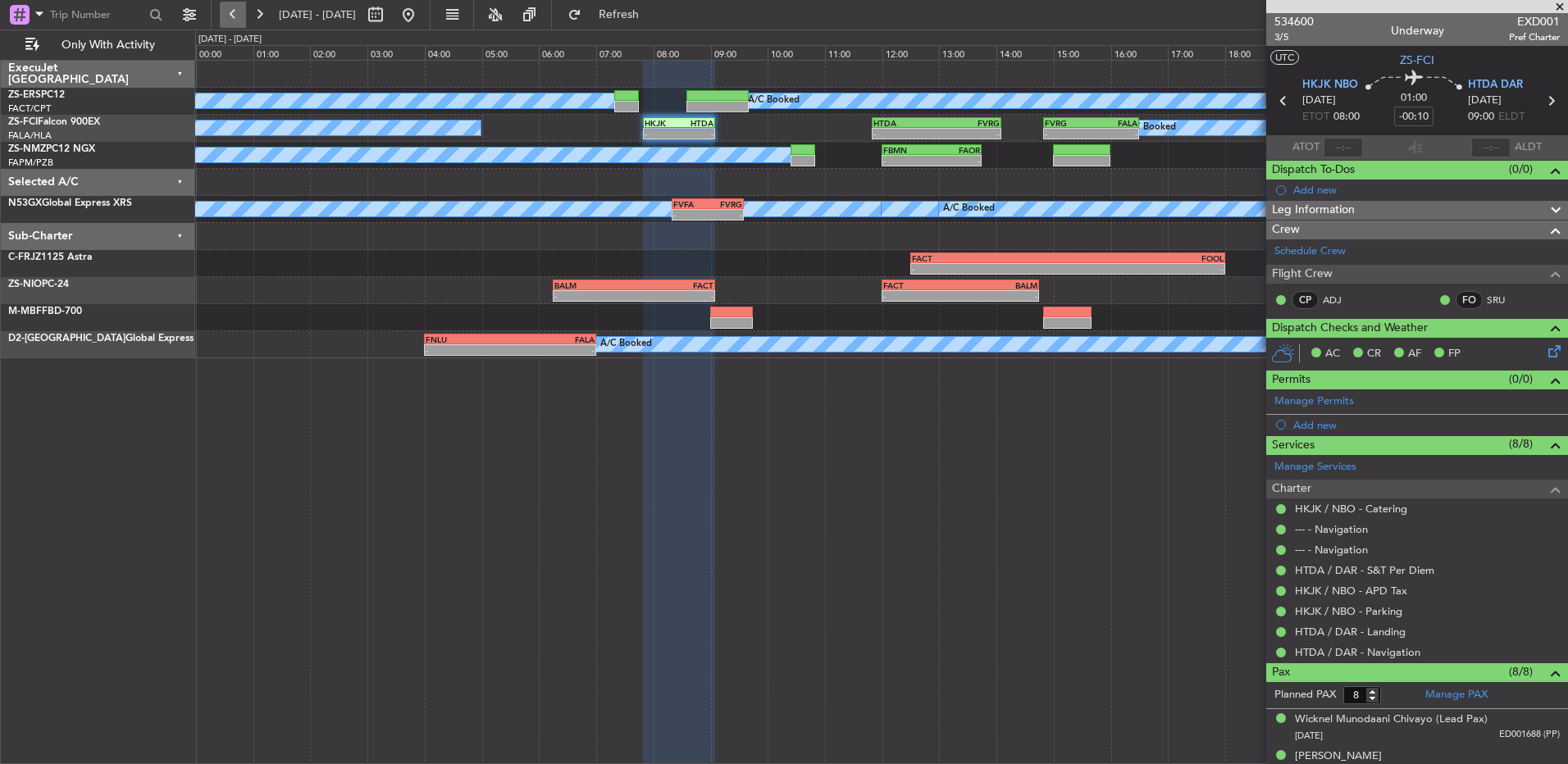
click at [244, 13] on button at bounding box center [233, 15] width 26 height 26
click at [242, 13] on button at bounding box center [233, 15] width 26 height 26
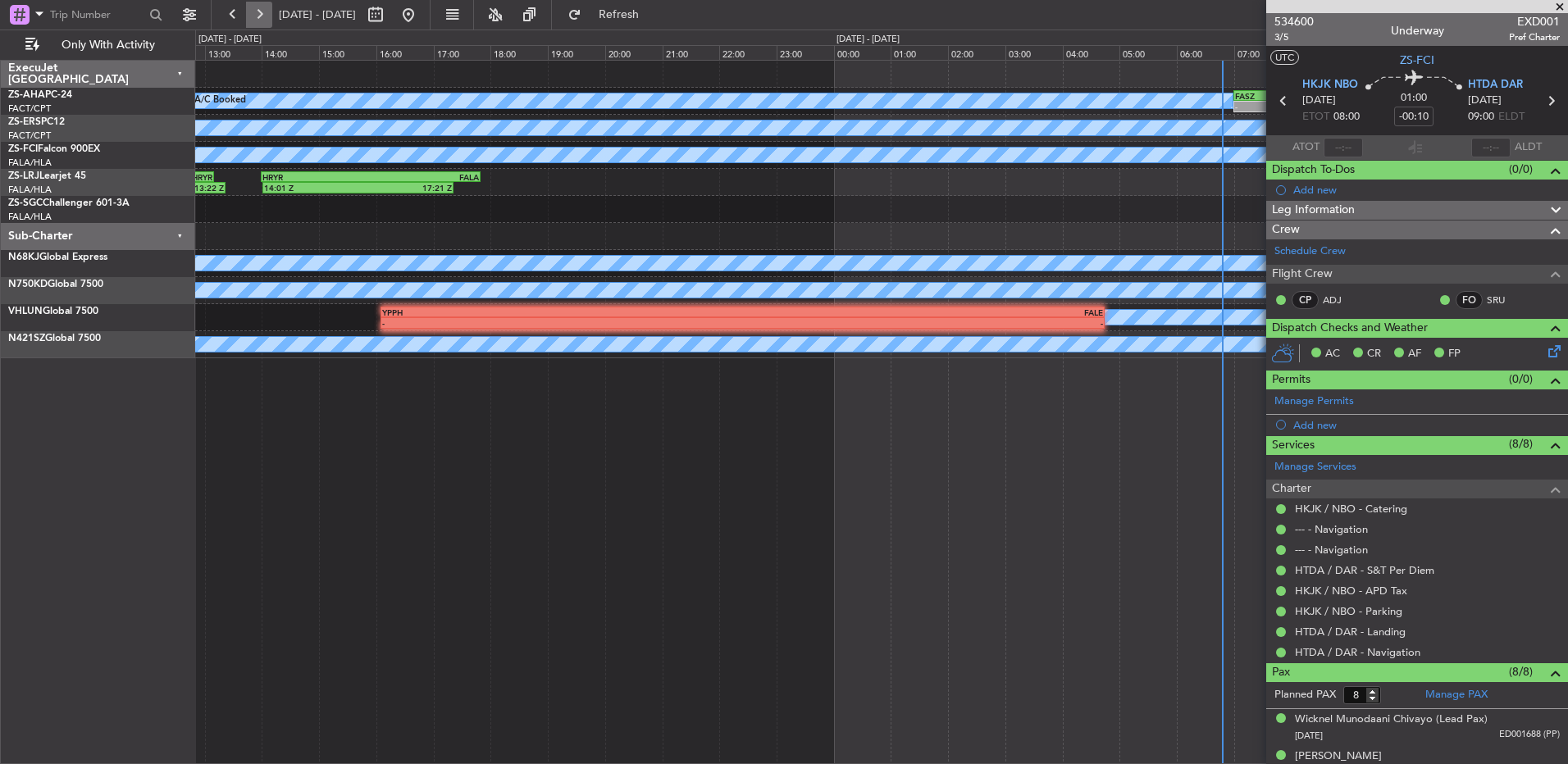
click at [260, 12] on button at bounding box center [259, 15] width 26 height 26
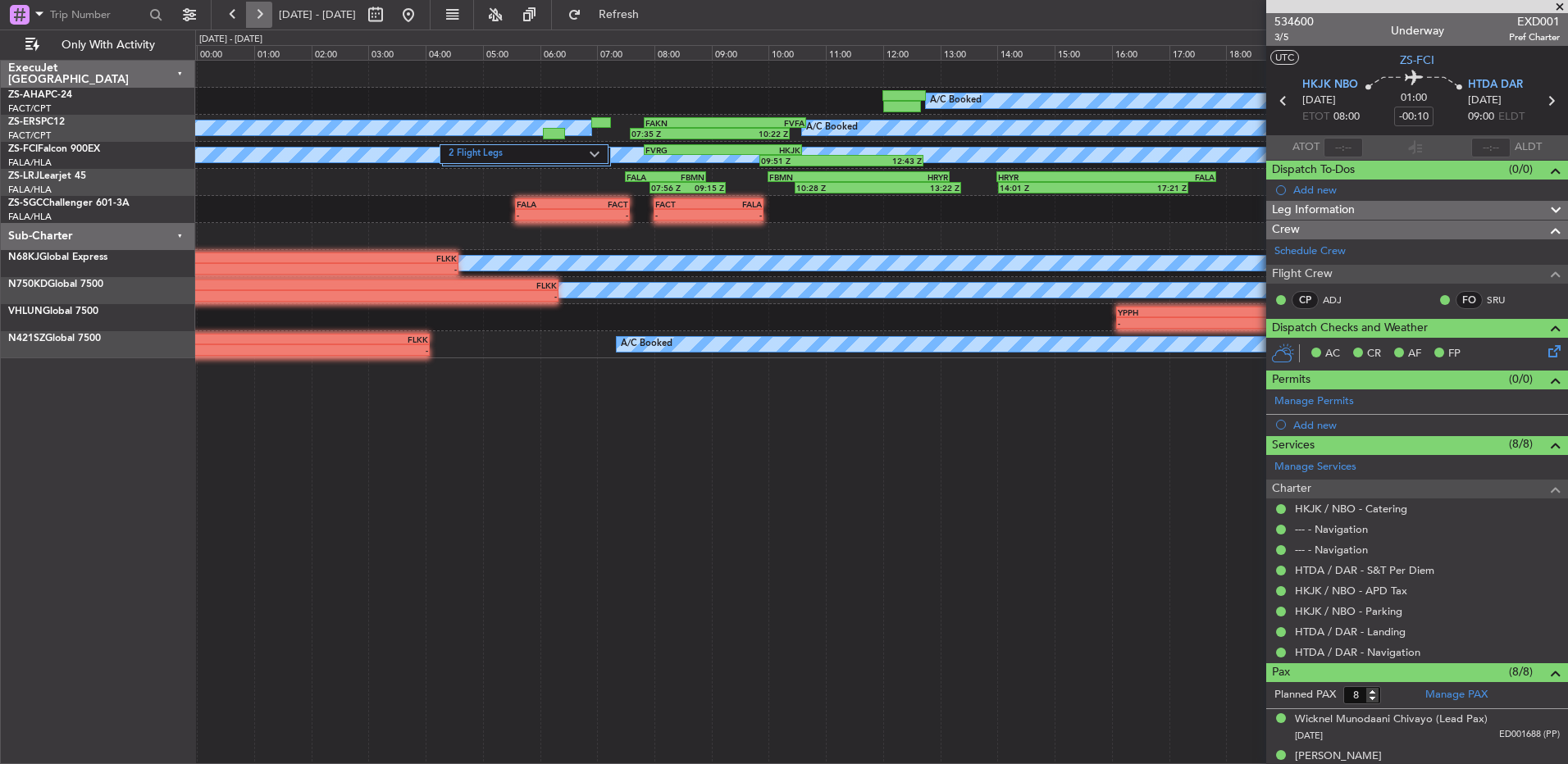
click at [260, 12] on button at bounding box center [259, 15] width 26 height 26
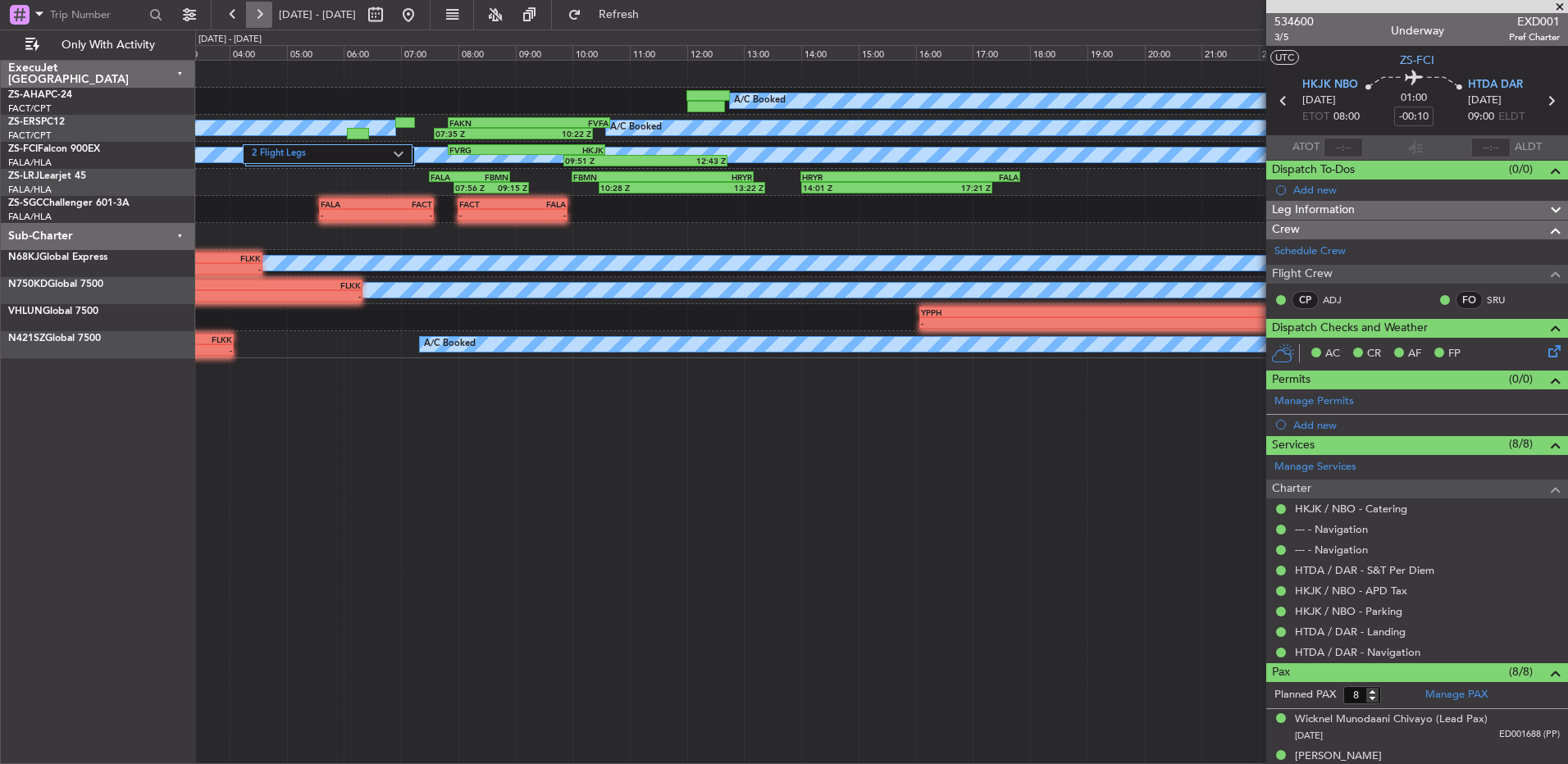
click at [259, 12] on button at bounding box center [259, 15] width 26 height 26
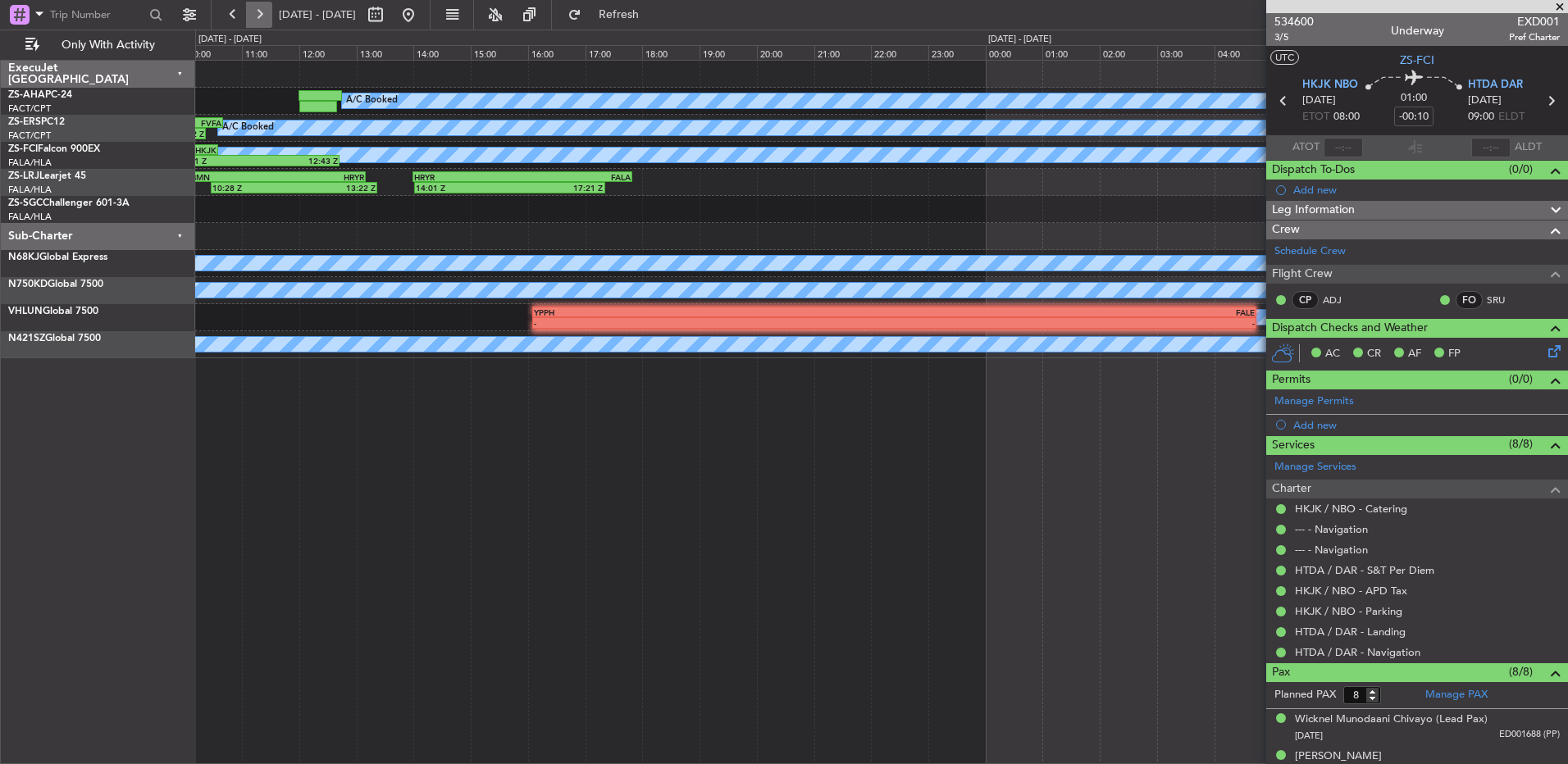
click at [260, 12] on button at bounding box center [259, 15] width 26 height 26
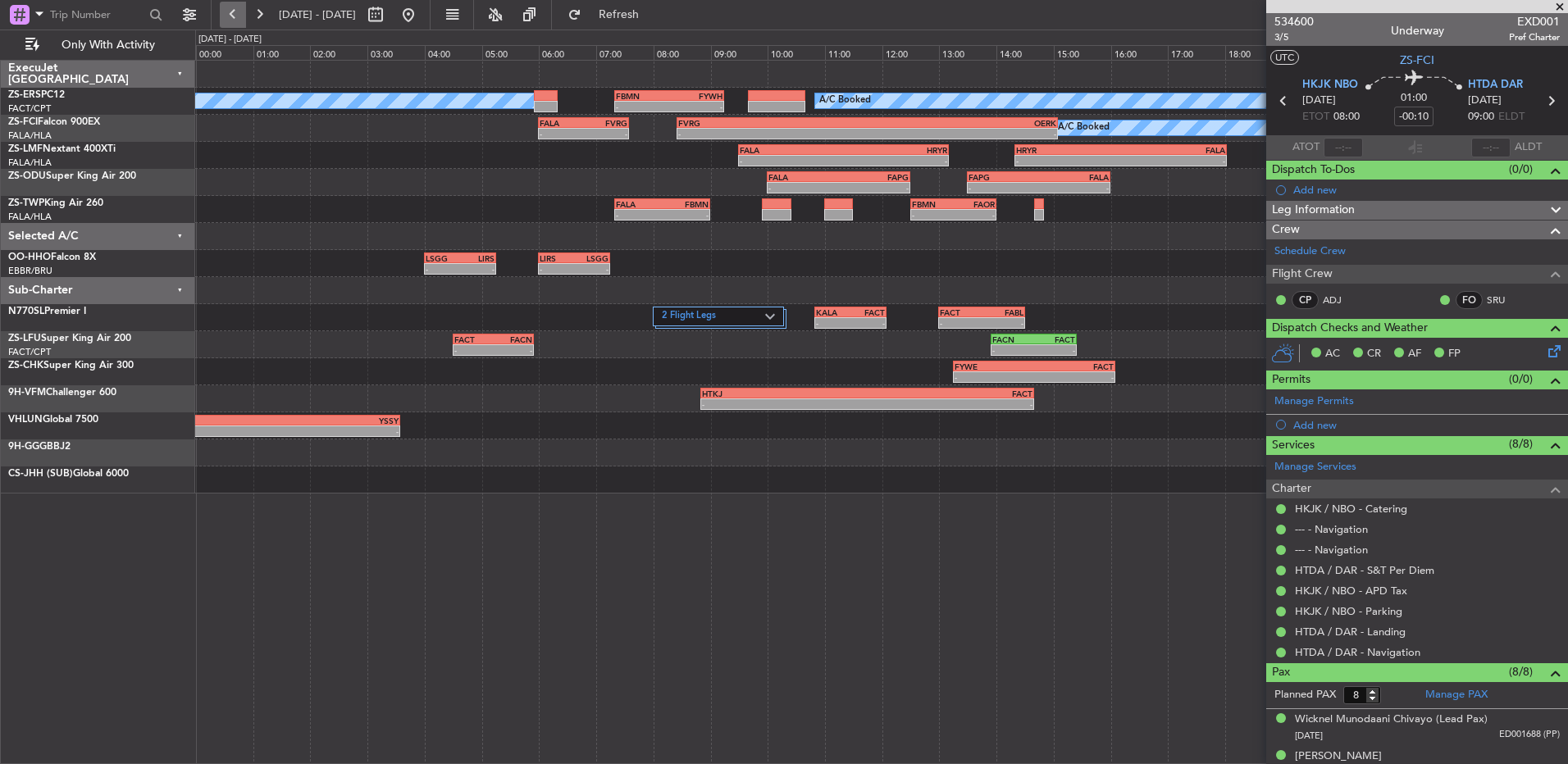
click at [238, 10] on button at bounding box center [233, 15] width 26 height 26
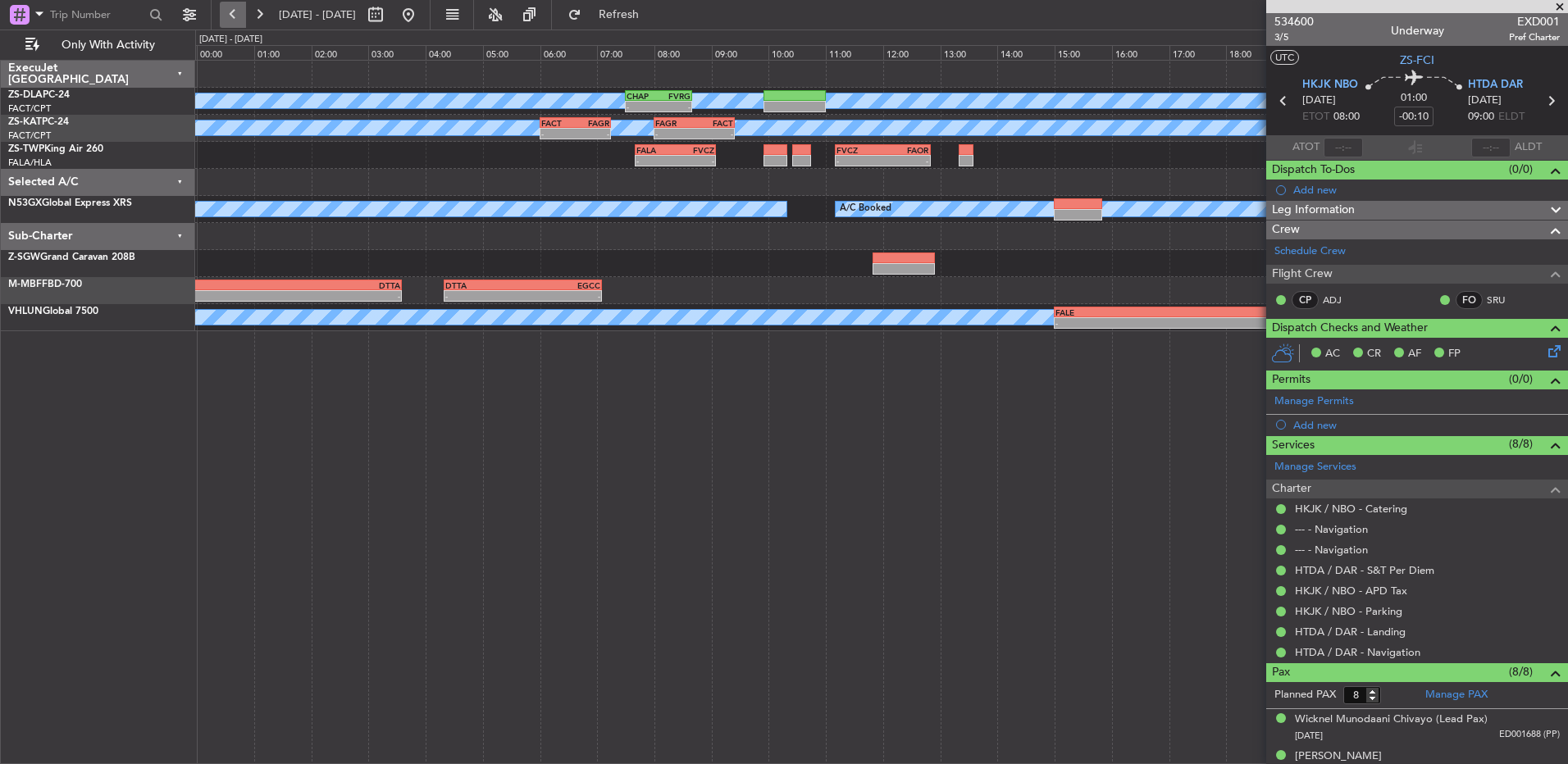
click at [239, 19] on button at bounding box center [233, 15] width 26 height 26
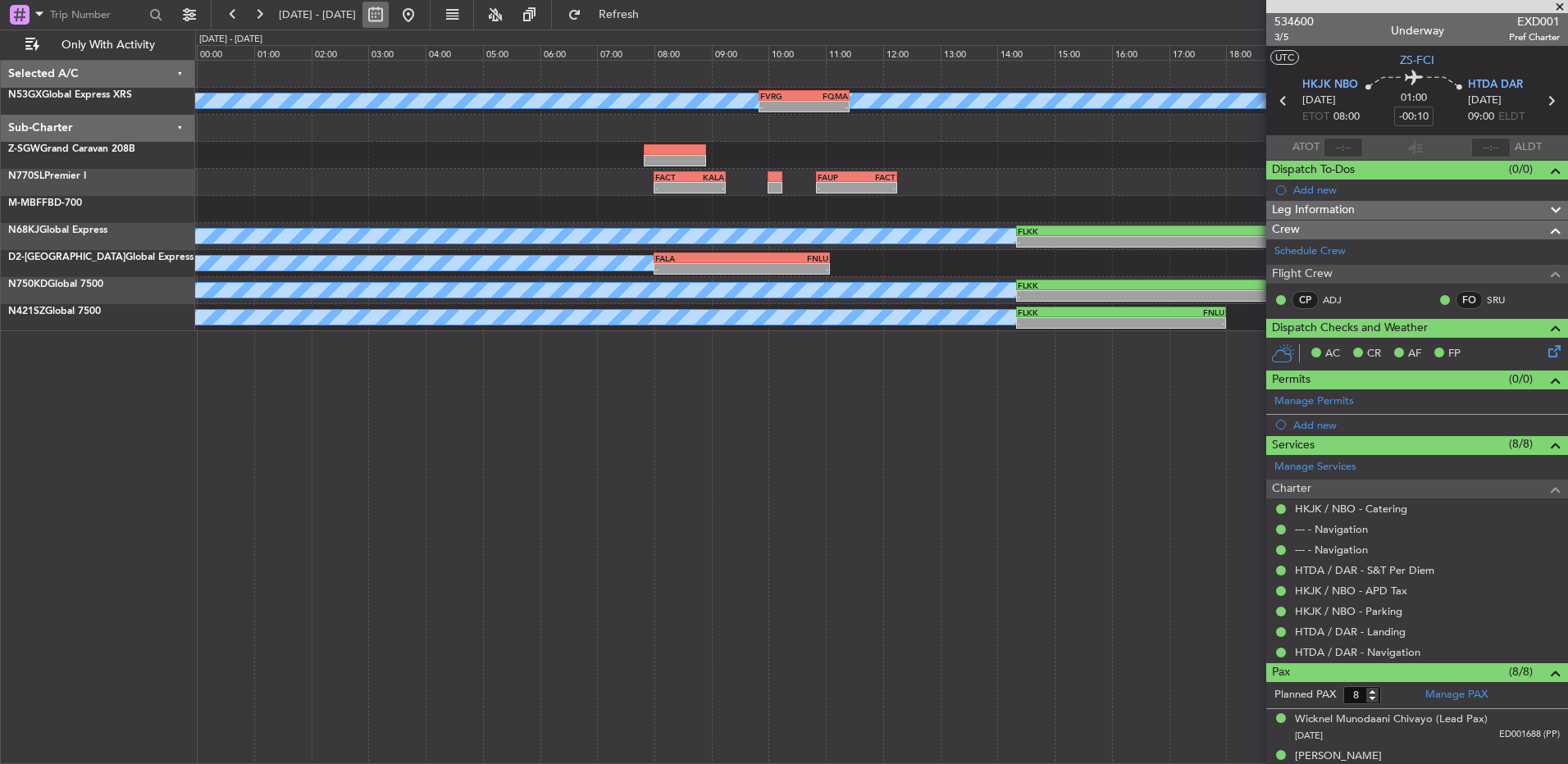
click at [388, 18] on button at bounding box center [375, 15] width 26 height 26
select select "8"
select select "2025"
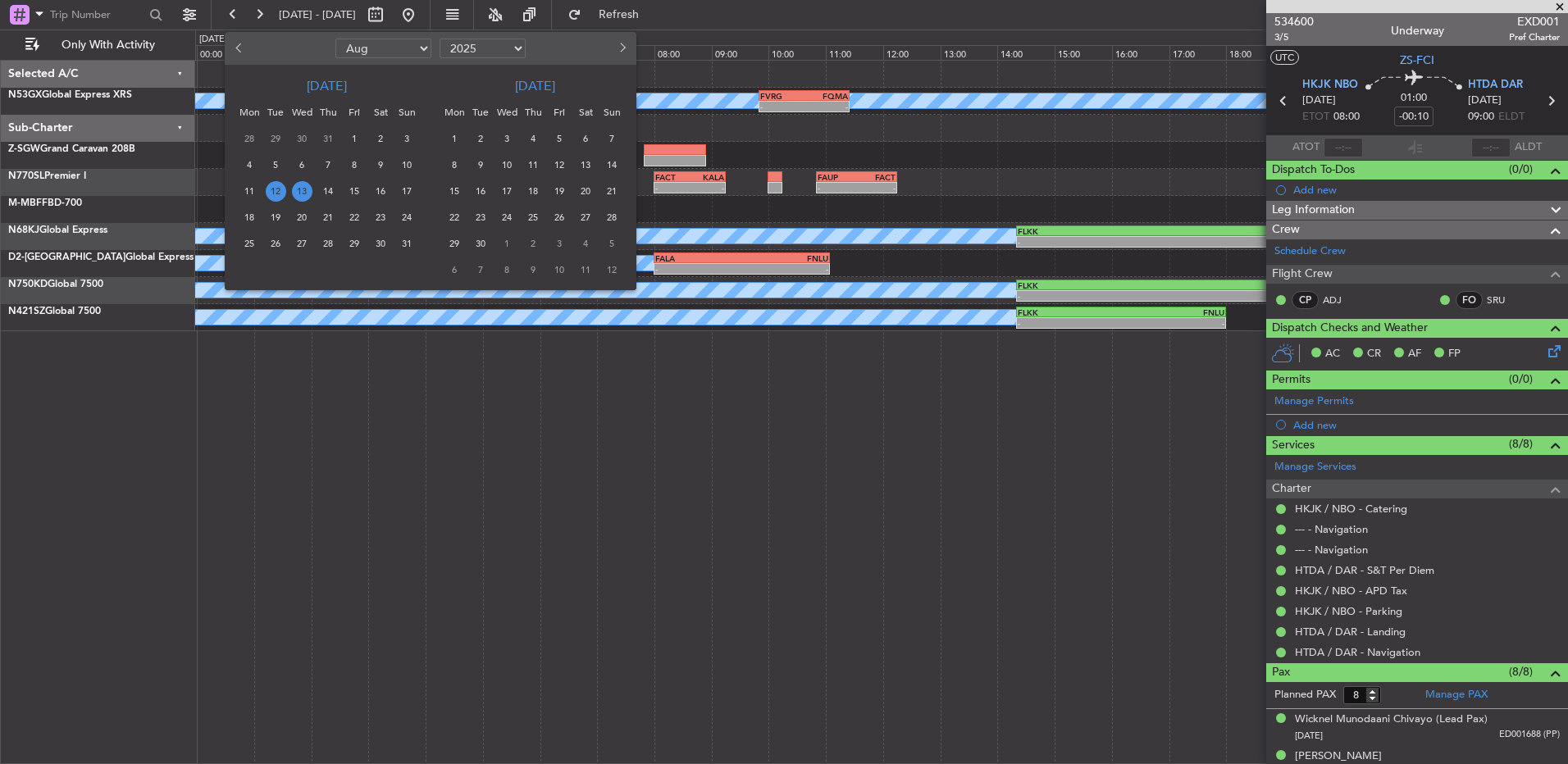
click at [353, 182] on span "15" at bounding box center [354, 191] width 20 height 20
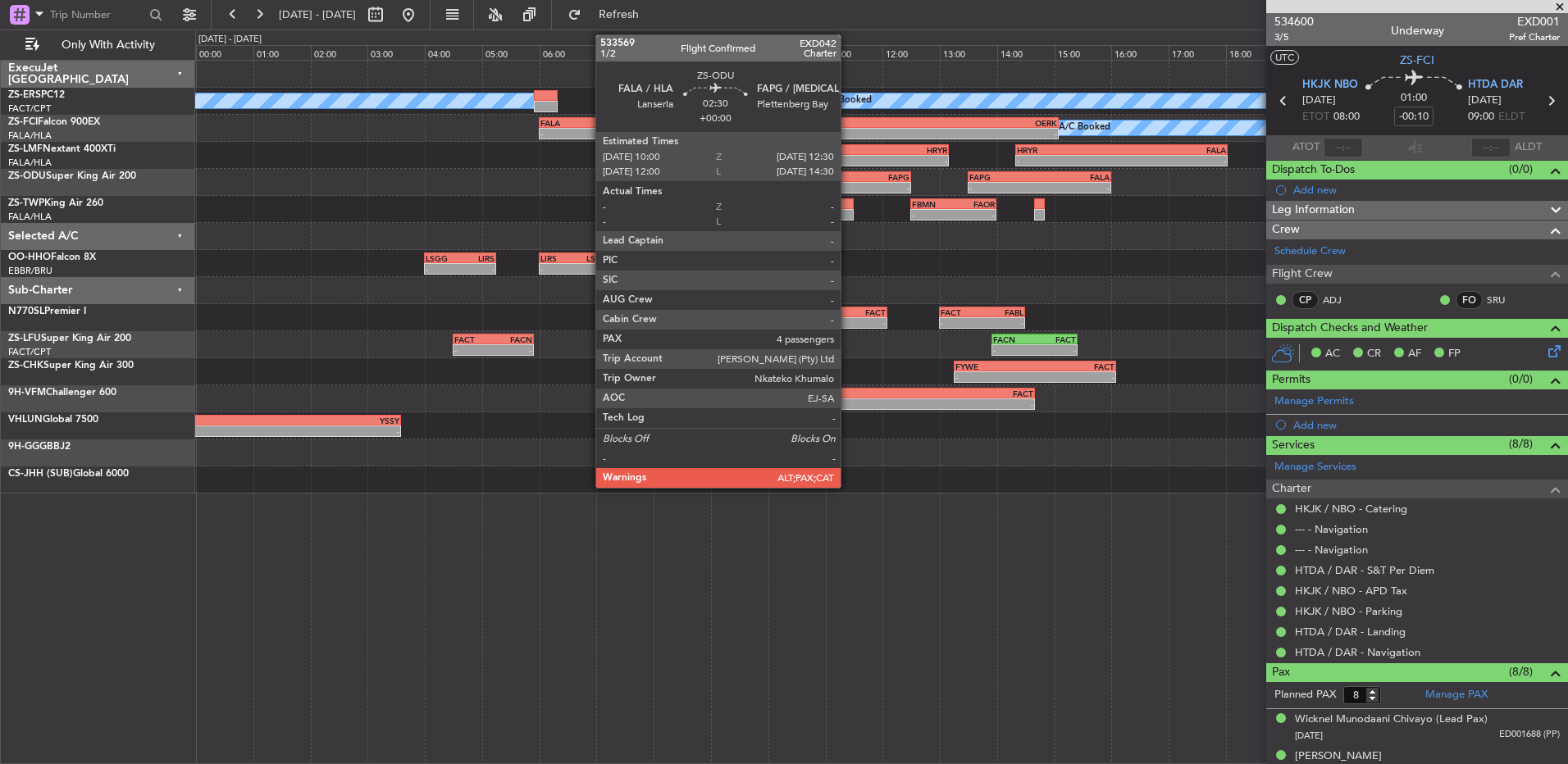
click at [848, 189] on div "-" at bounding box center [873, 188] width 70 height 10
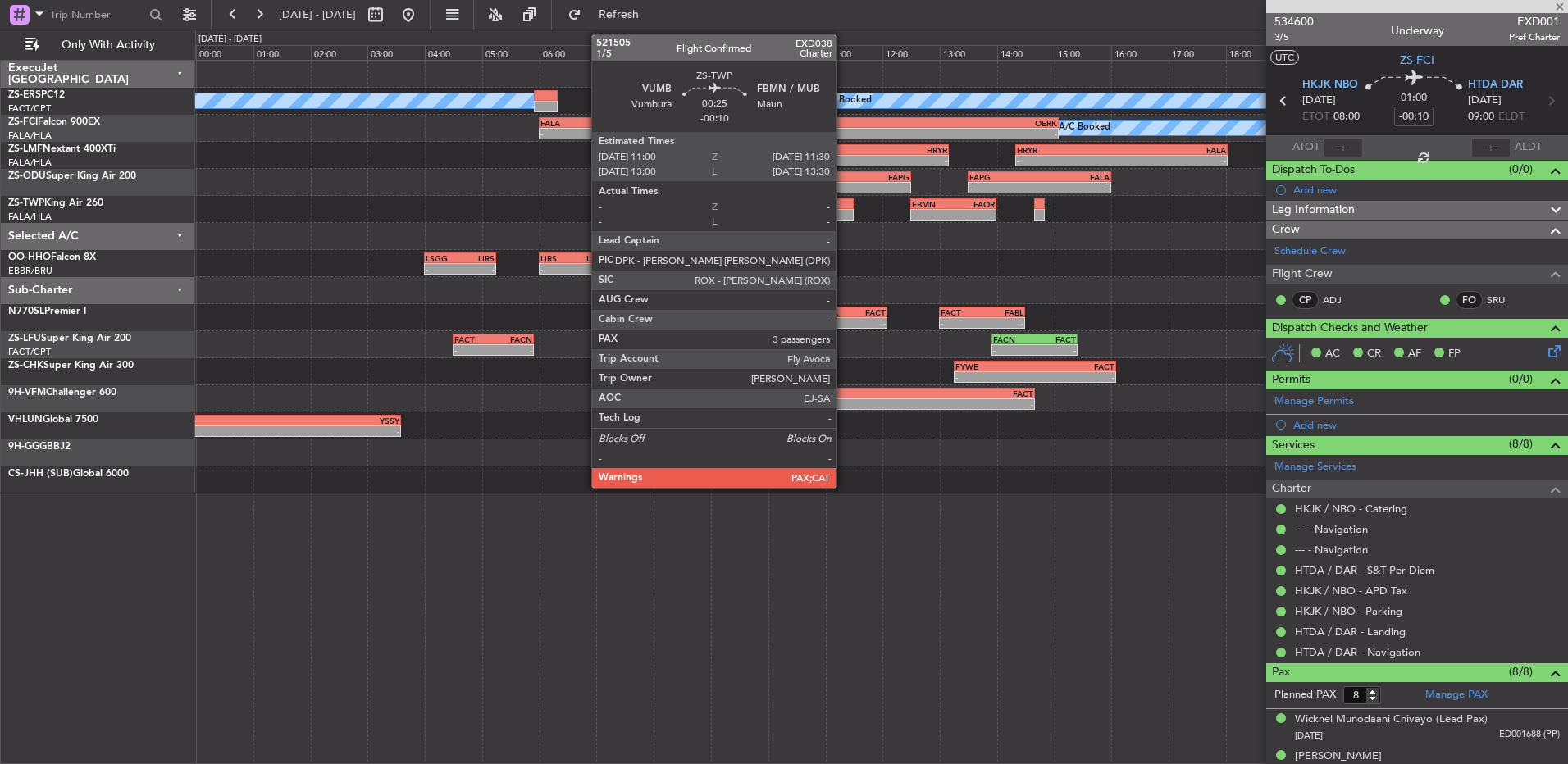
type input "4"
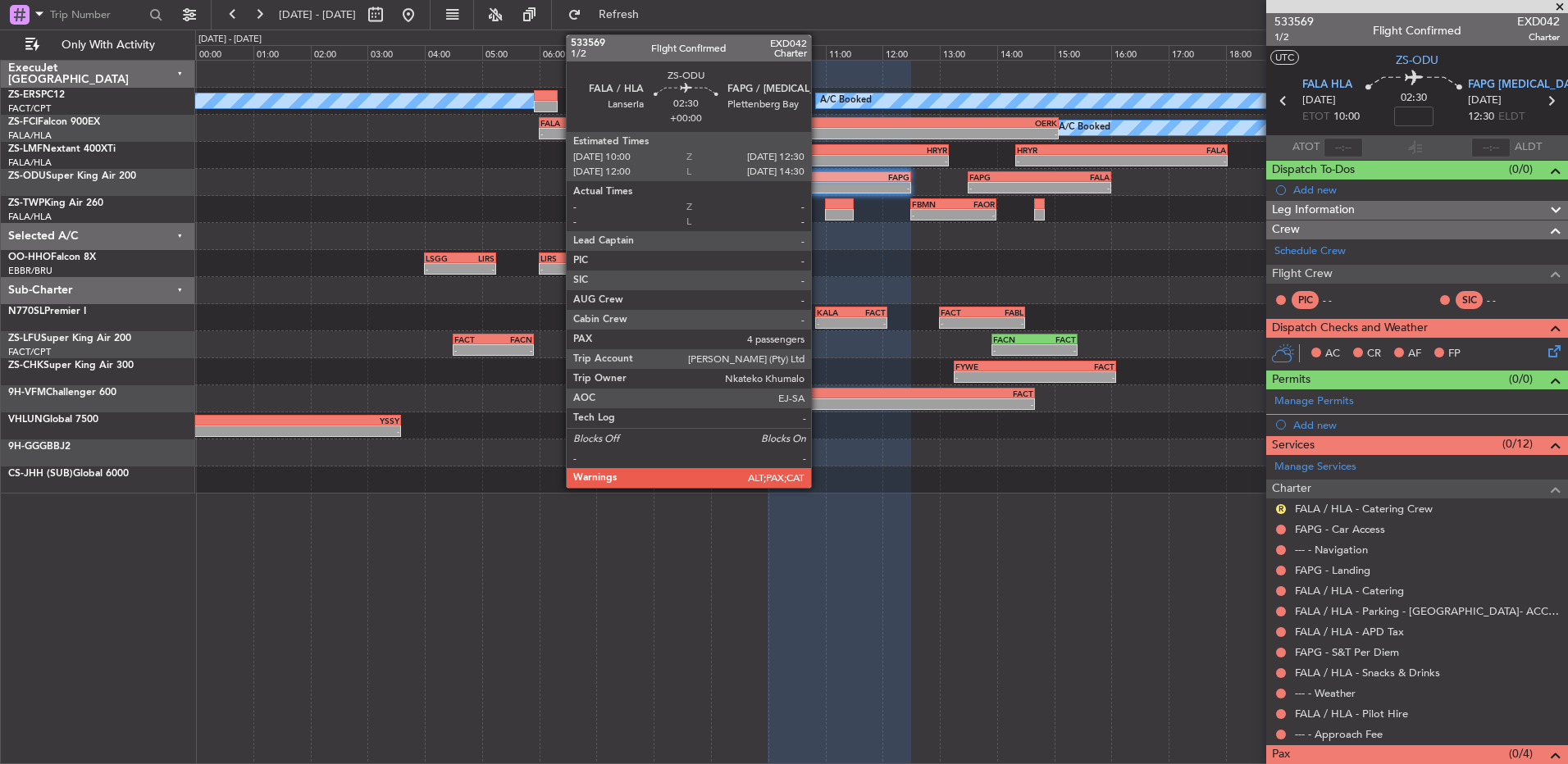
click at [818, 184] on div "-" at bounding box center [805, 188] width 70 height 10
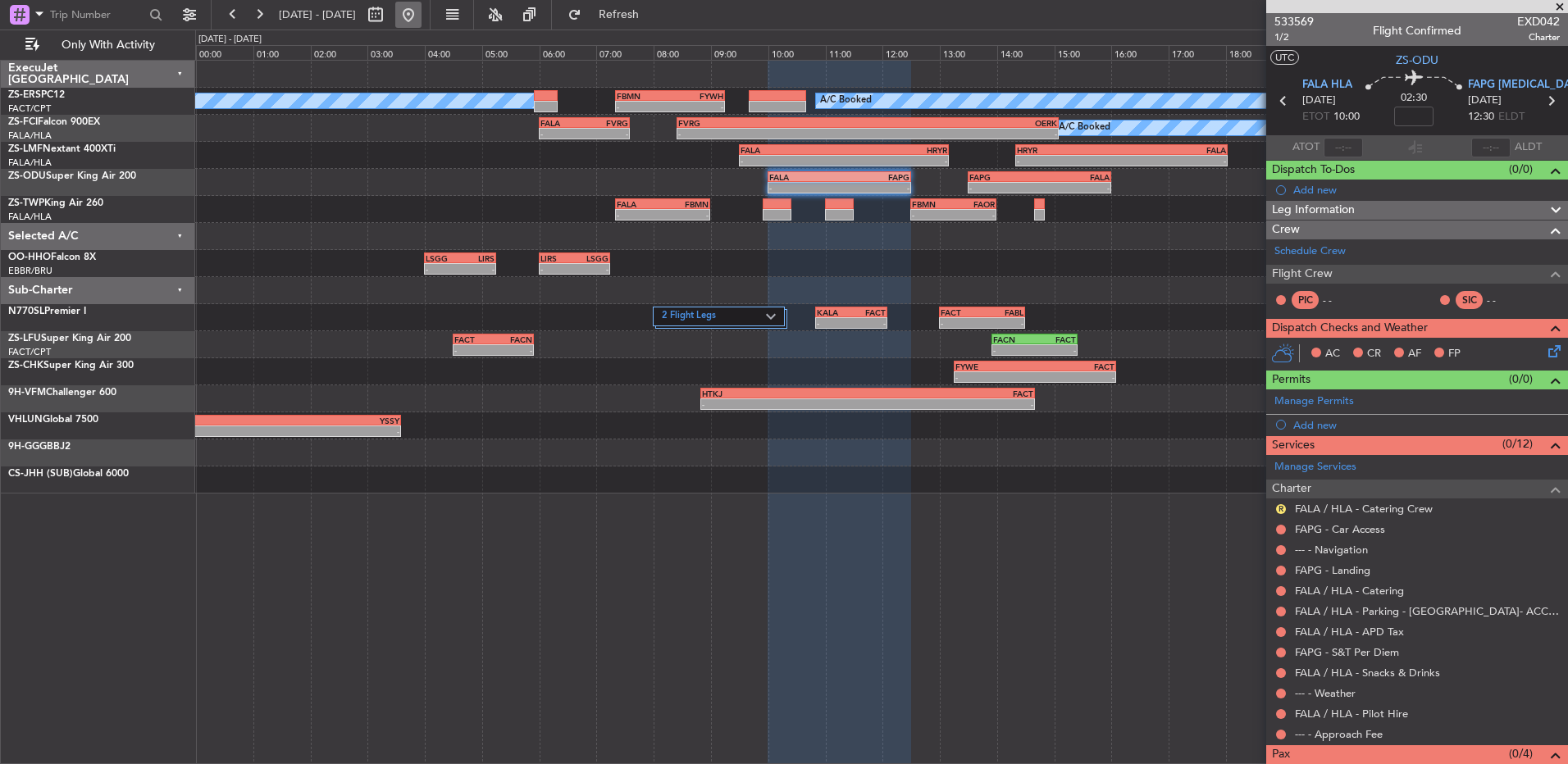
click at [421, 17] on button at bounding box center [408, 15] width 26 height 26
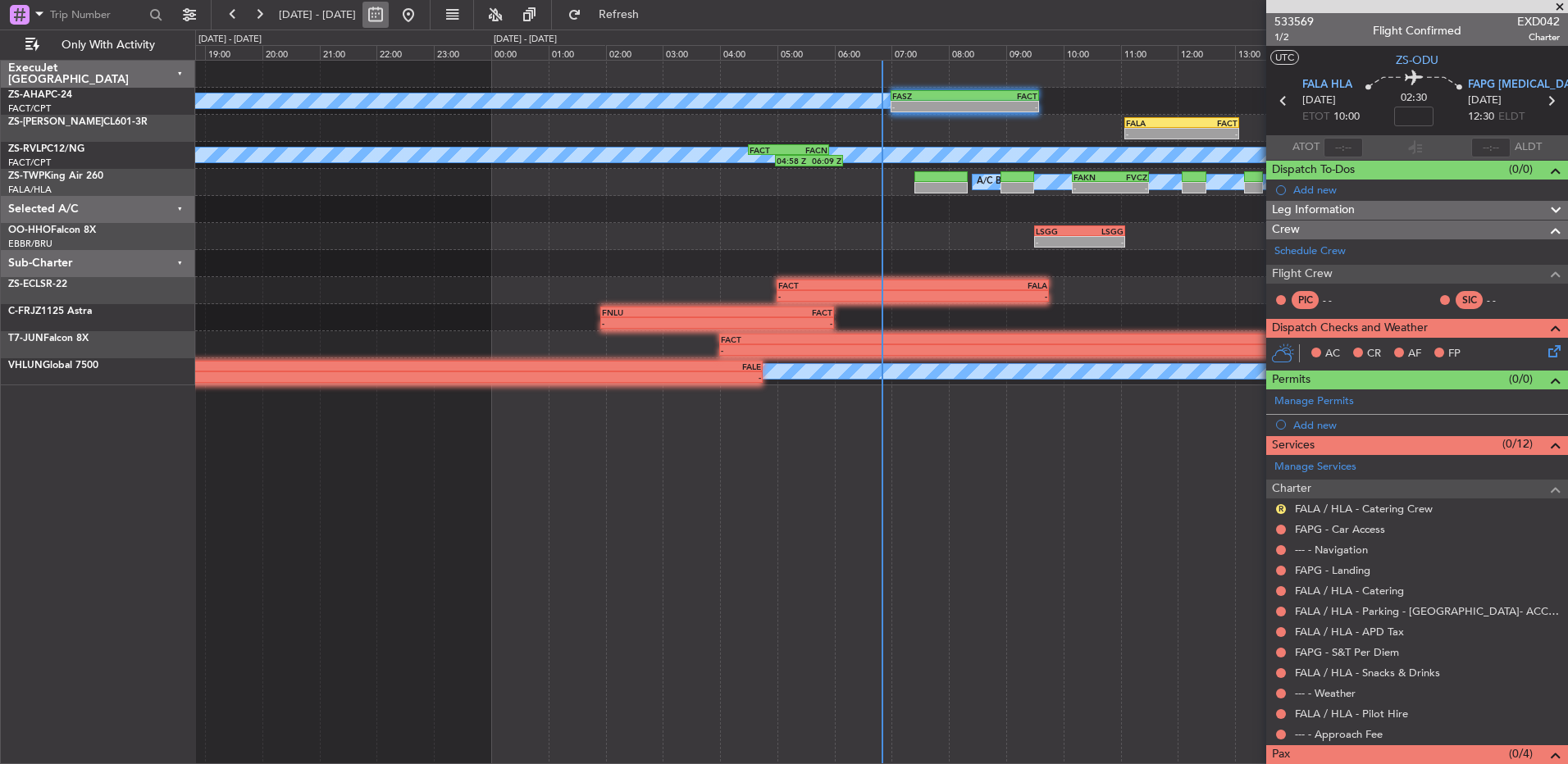
click at [388, 21] on button at bounding box center [375, 15] width 26 height 26
select select "8"
select select "2025"
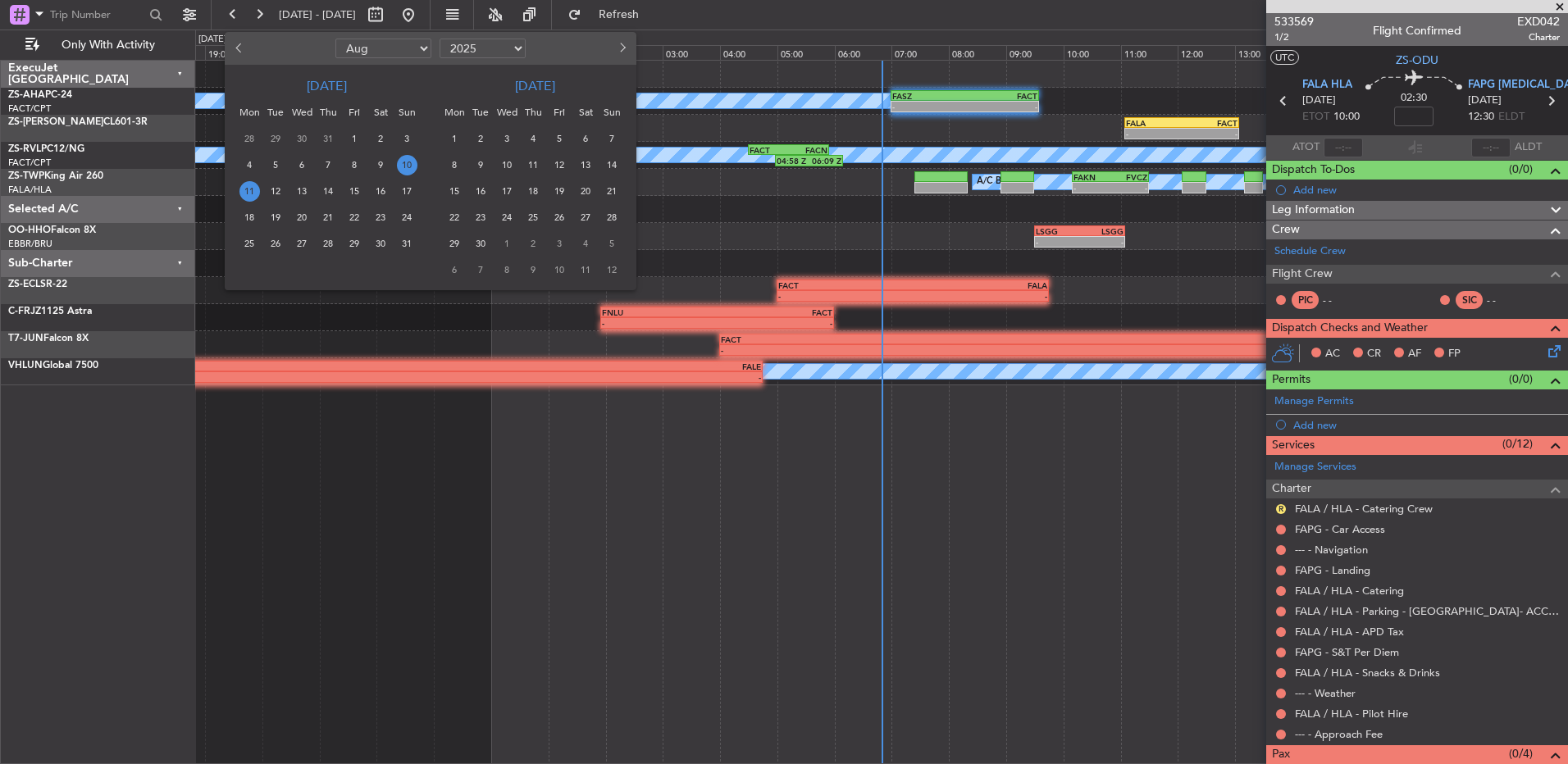
click at [251, 193] on span "11" at bounding box center [249, 191] width 20 height 20
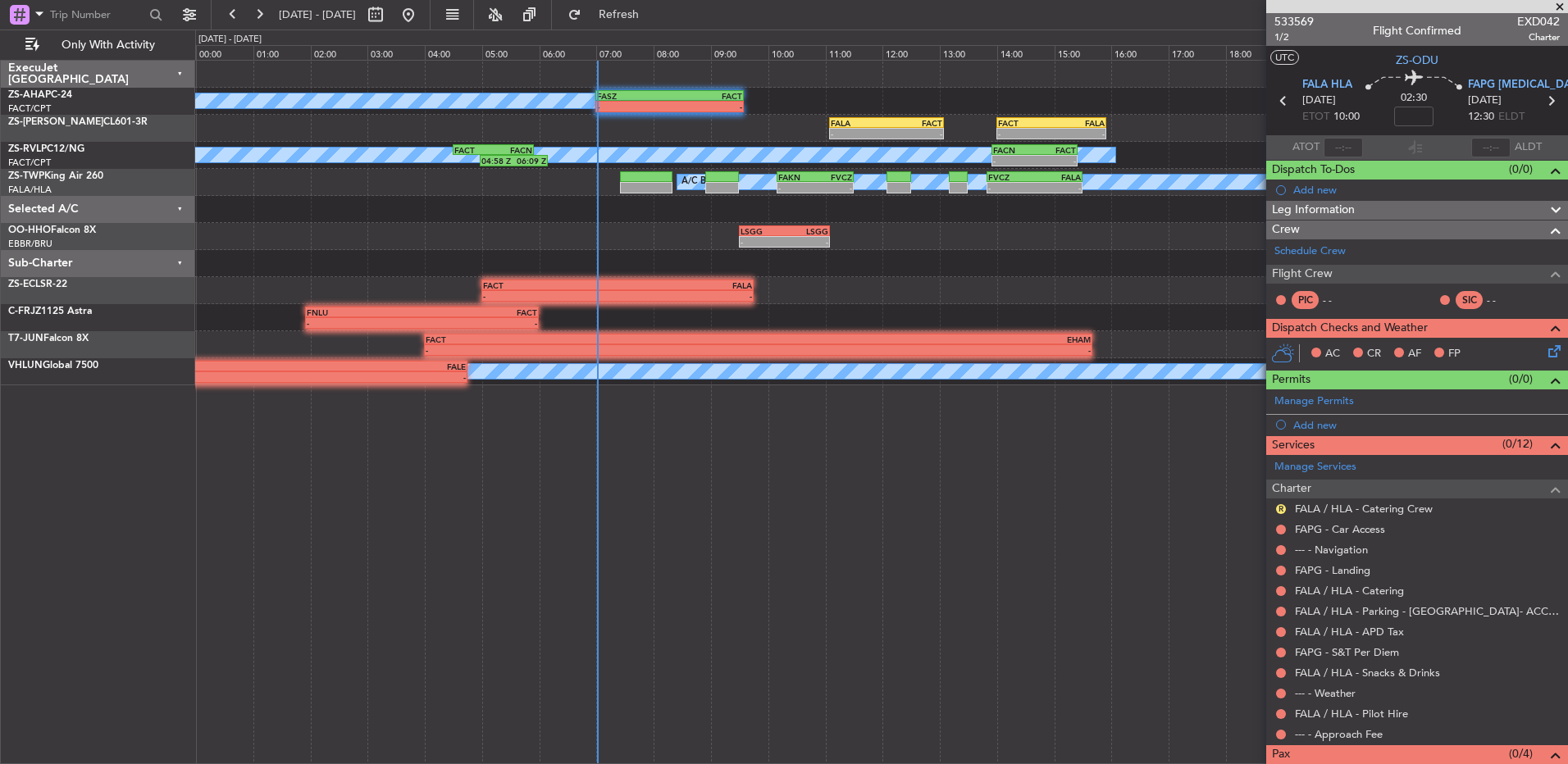
click at [1554, 7] on span at bounding box center [1559, 7] width 17 height 15
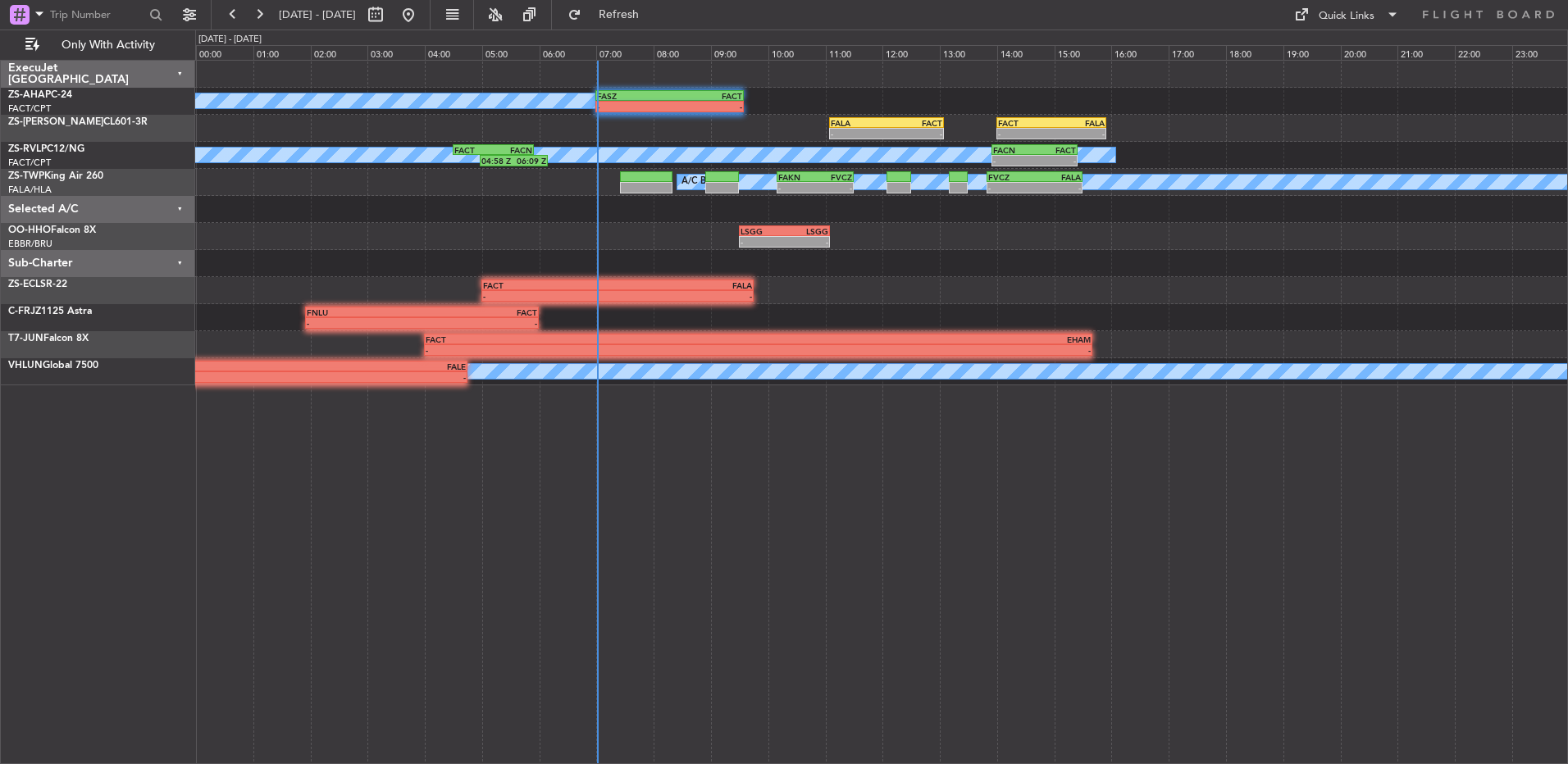
type input "0"
click at [238, 17] on button at bounding box center [233, 15] width 26 height 26
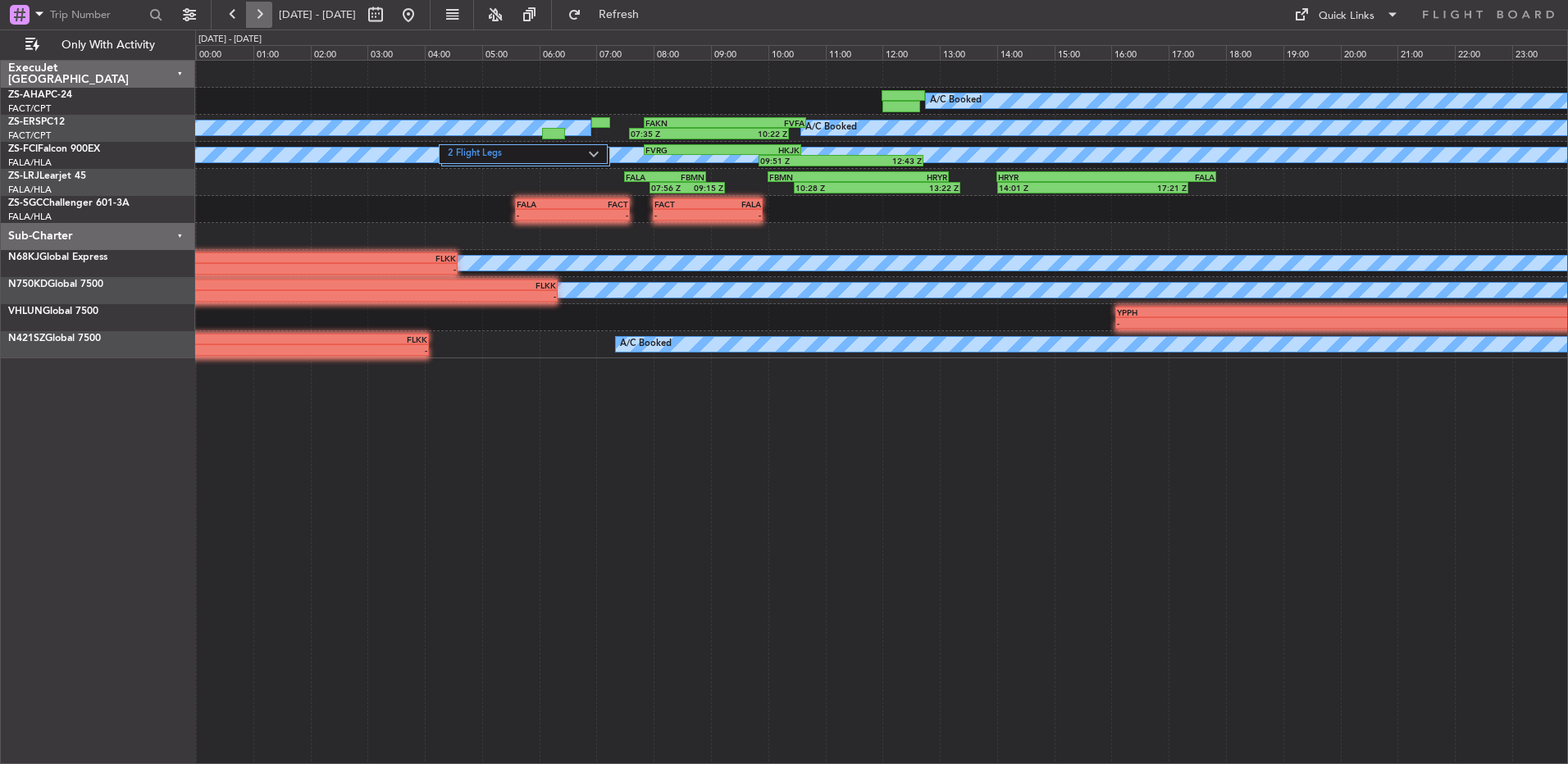
click at [260, 19] on button at bounding box center [259, 15] width 26 height 26
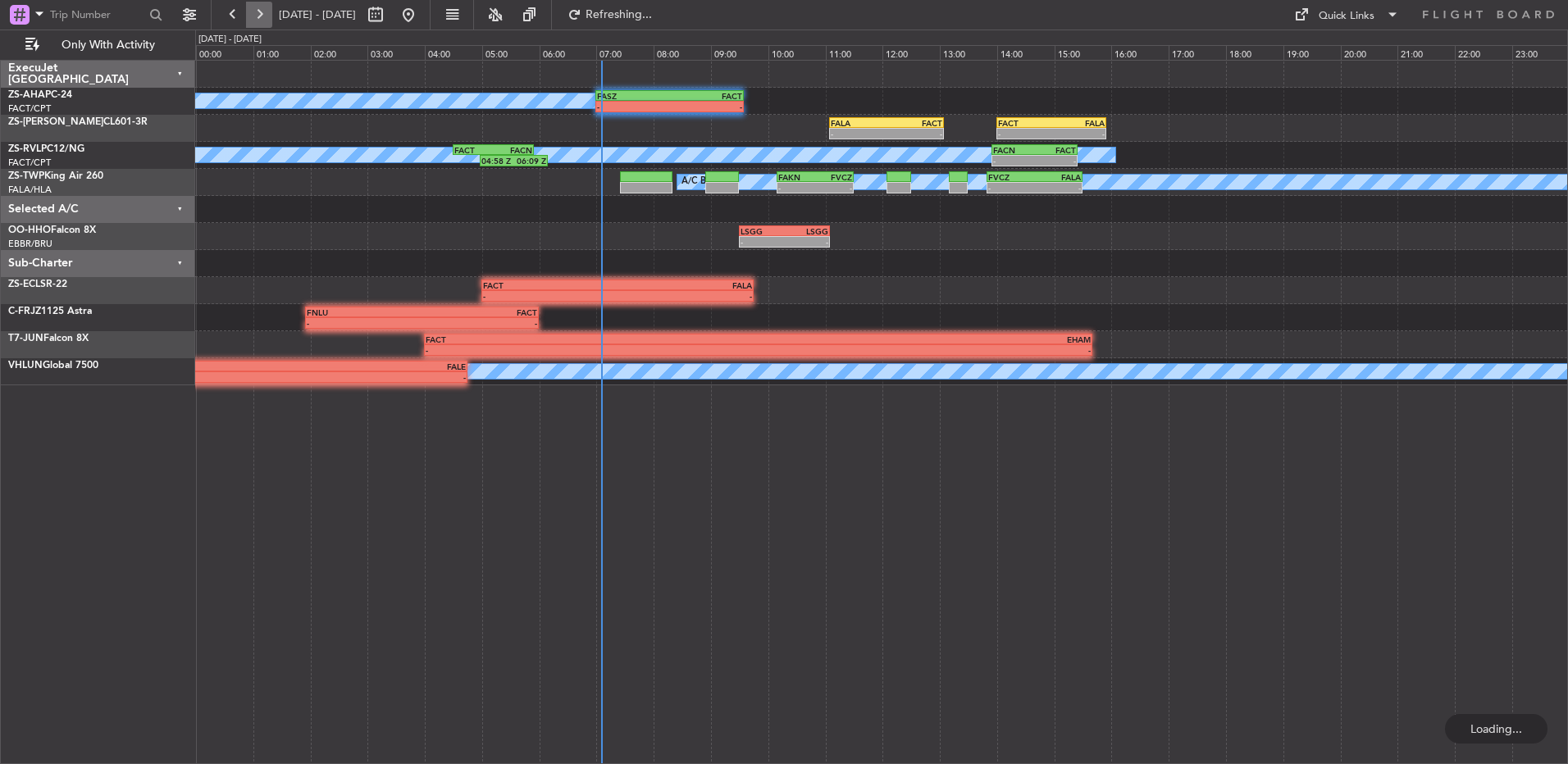
drag, startPoint x: 256, startPoint y: 15, endPoint x: 259, endPoint y: 26, distance: 11.4
click at [259, 15] on button at bounding box center [259, 15] width 26 height 26
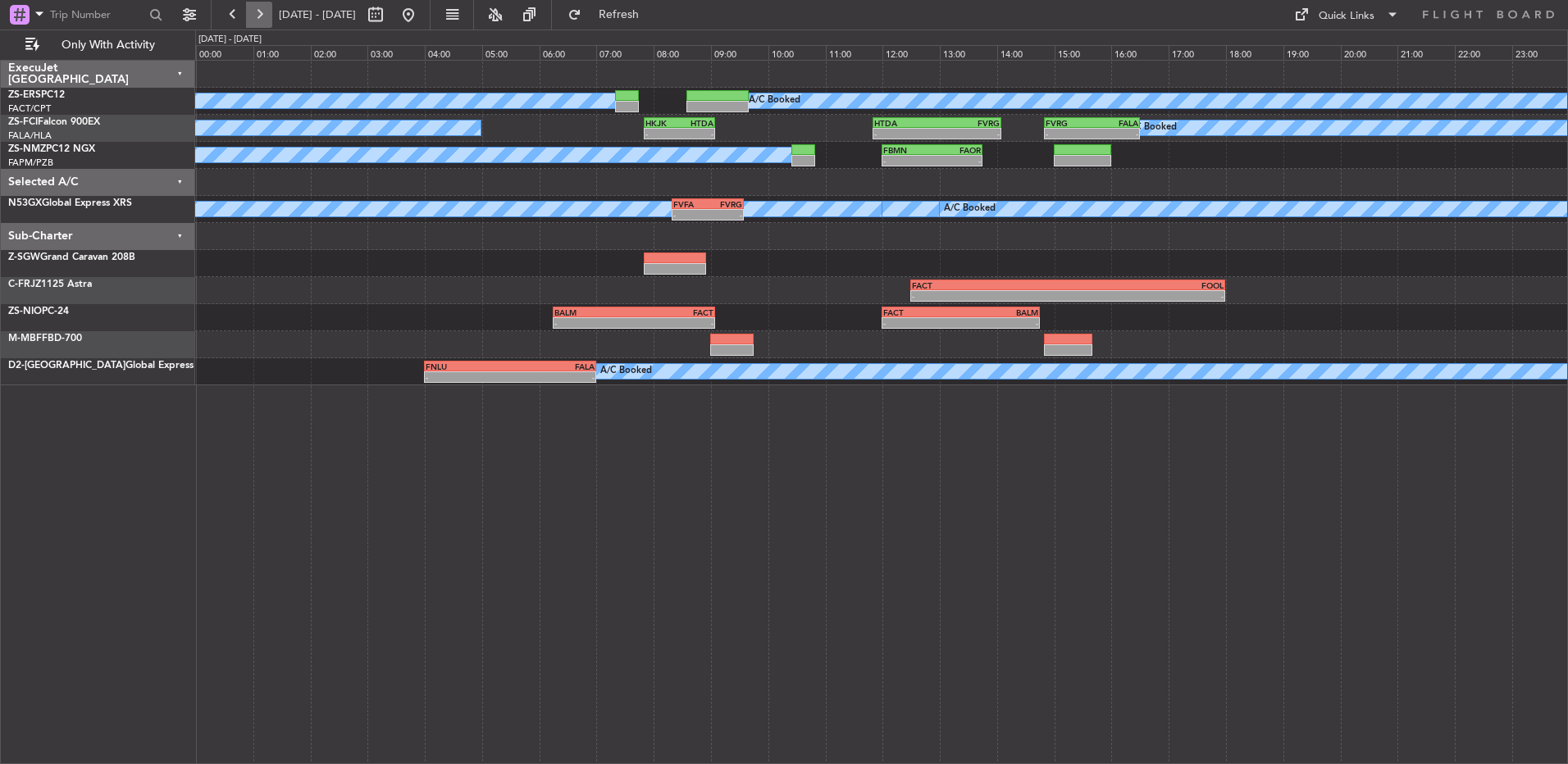
click at [260, 21] on button at bounding box center [259, 15] width 26 height 26
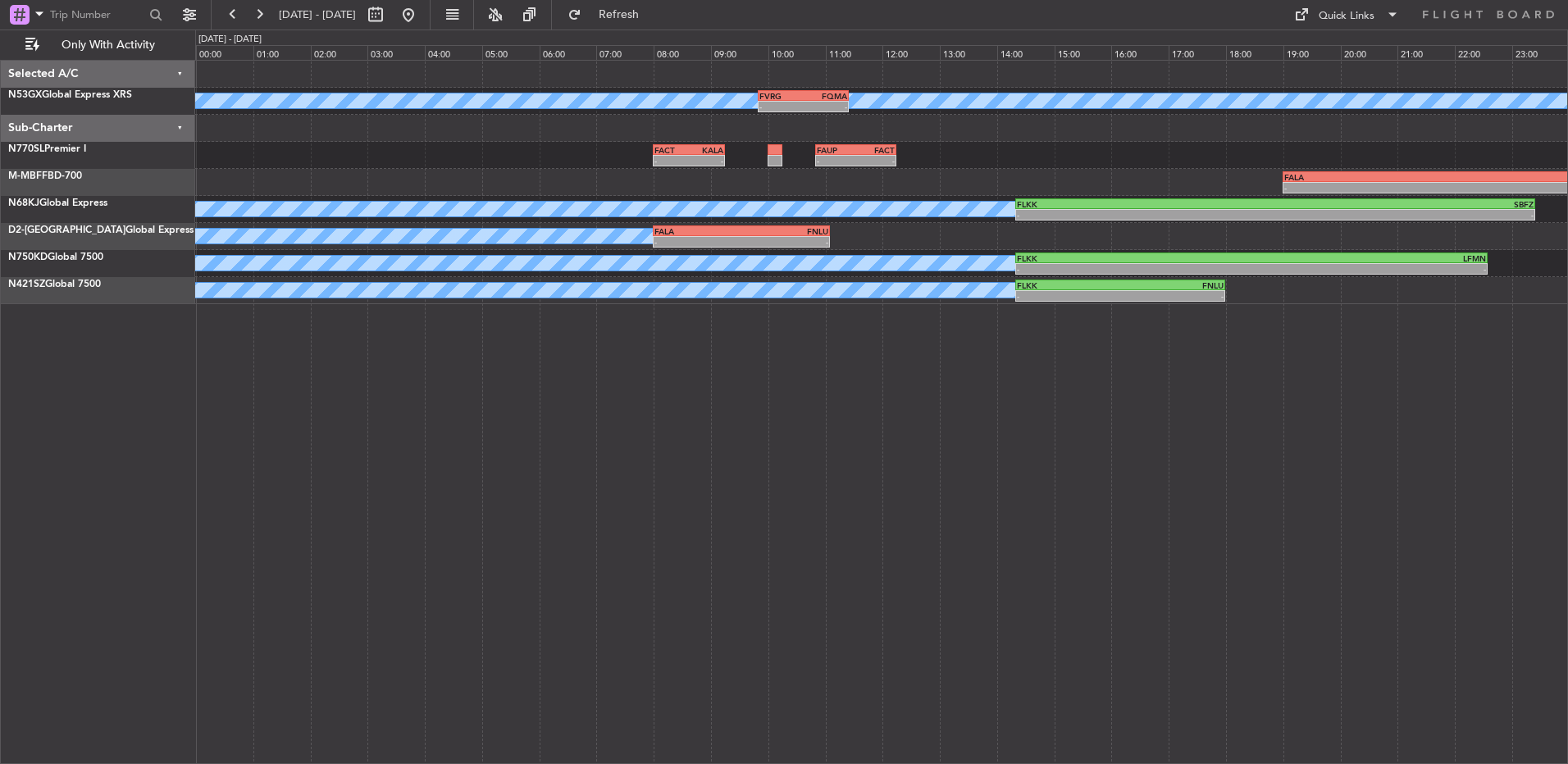
click at [474, 20] on fb-view-mode-toggle at bounding box center [452, 15] width 44 height 30
click at [421, 18] on button at bounding box center [408, 15] width 26 height 26
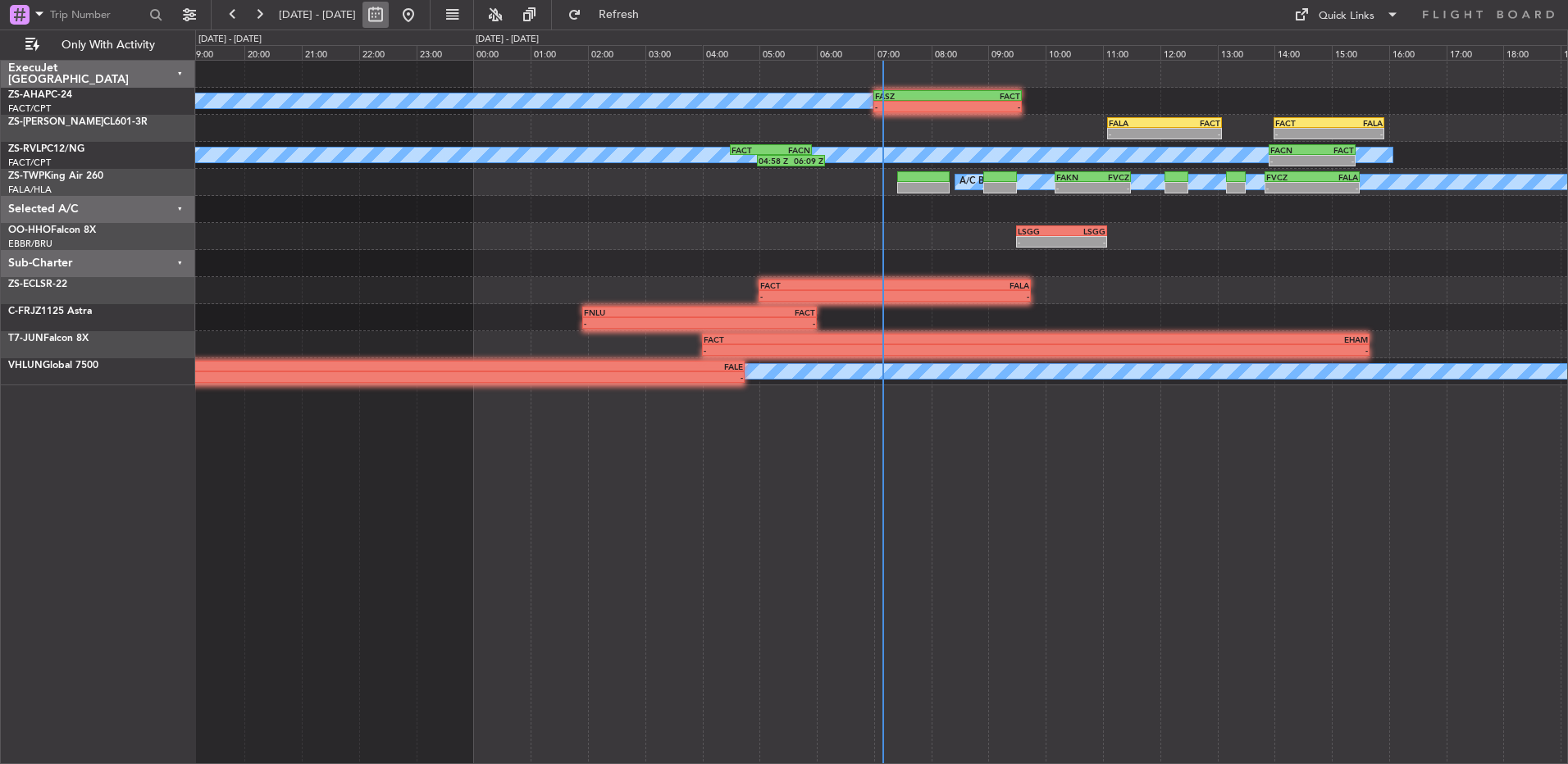
click at [388, 18] on button at bounding box center [375, 15] width 26 height 26
select select "8"
select select "2025"
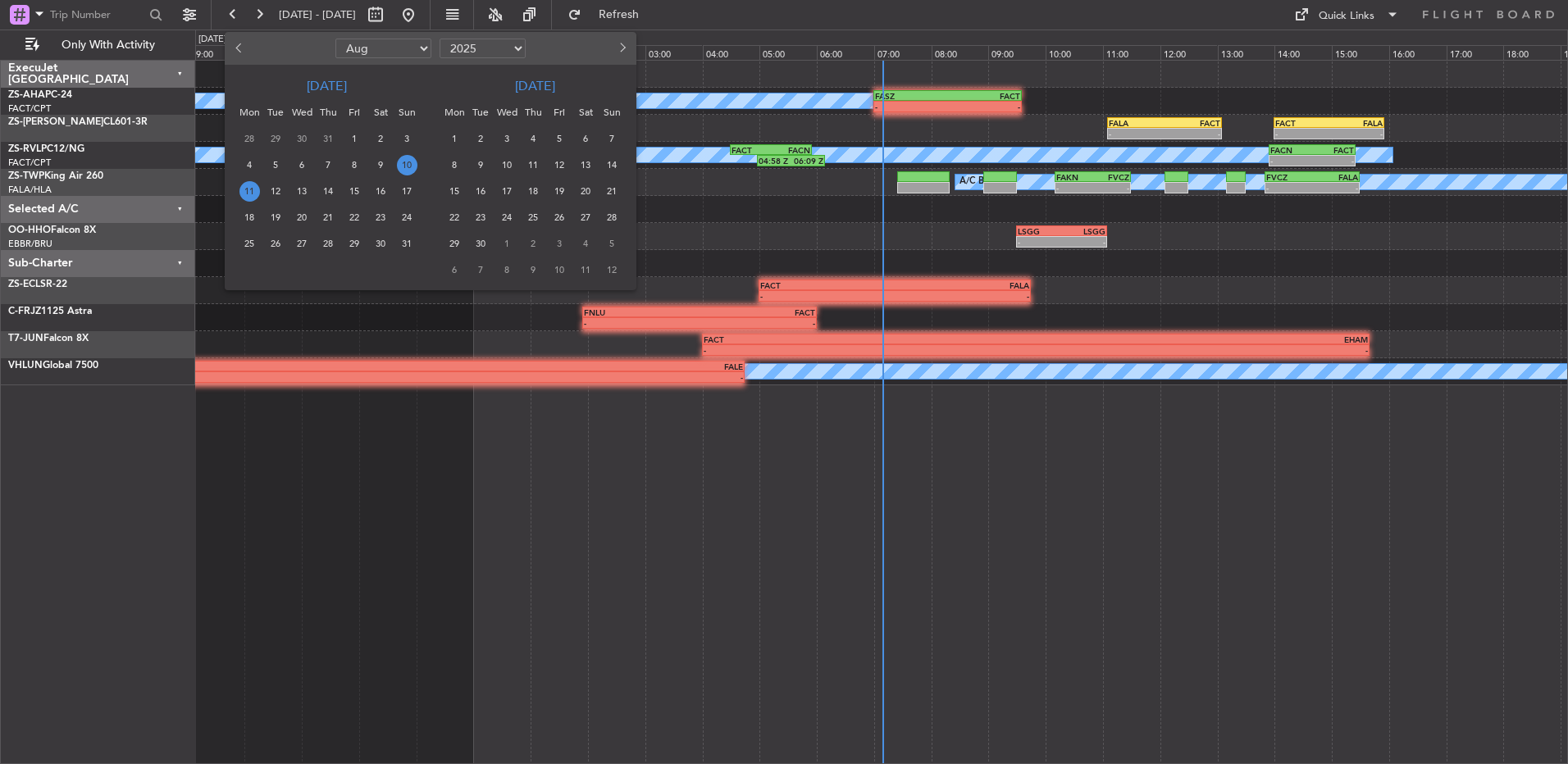
click at [250, 191] on span "11" at bounding box center [249, 191] width 20 height 20
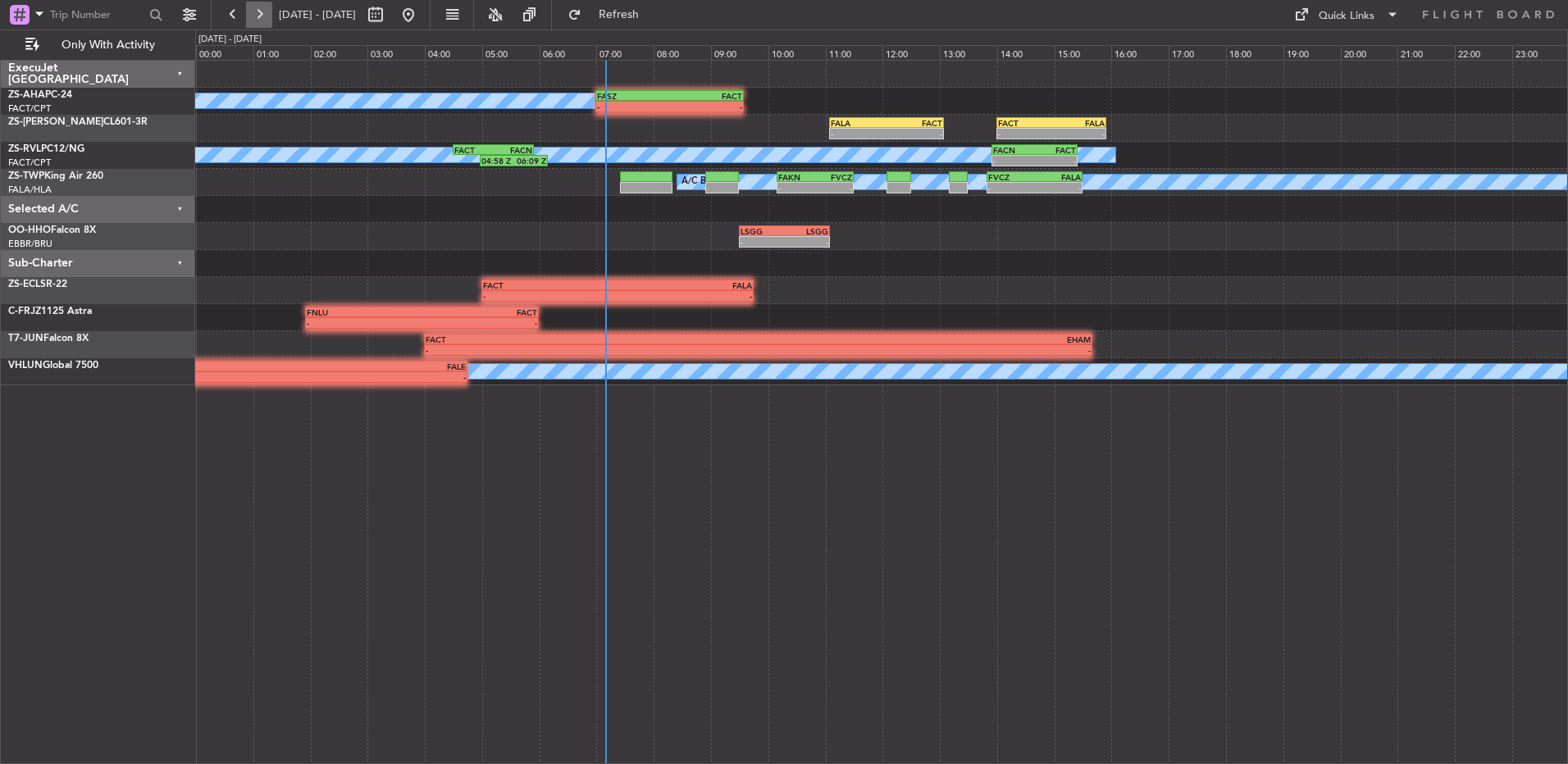
click at [266, 19] on button at bounding box center [259, 15] width 26 height 26
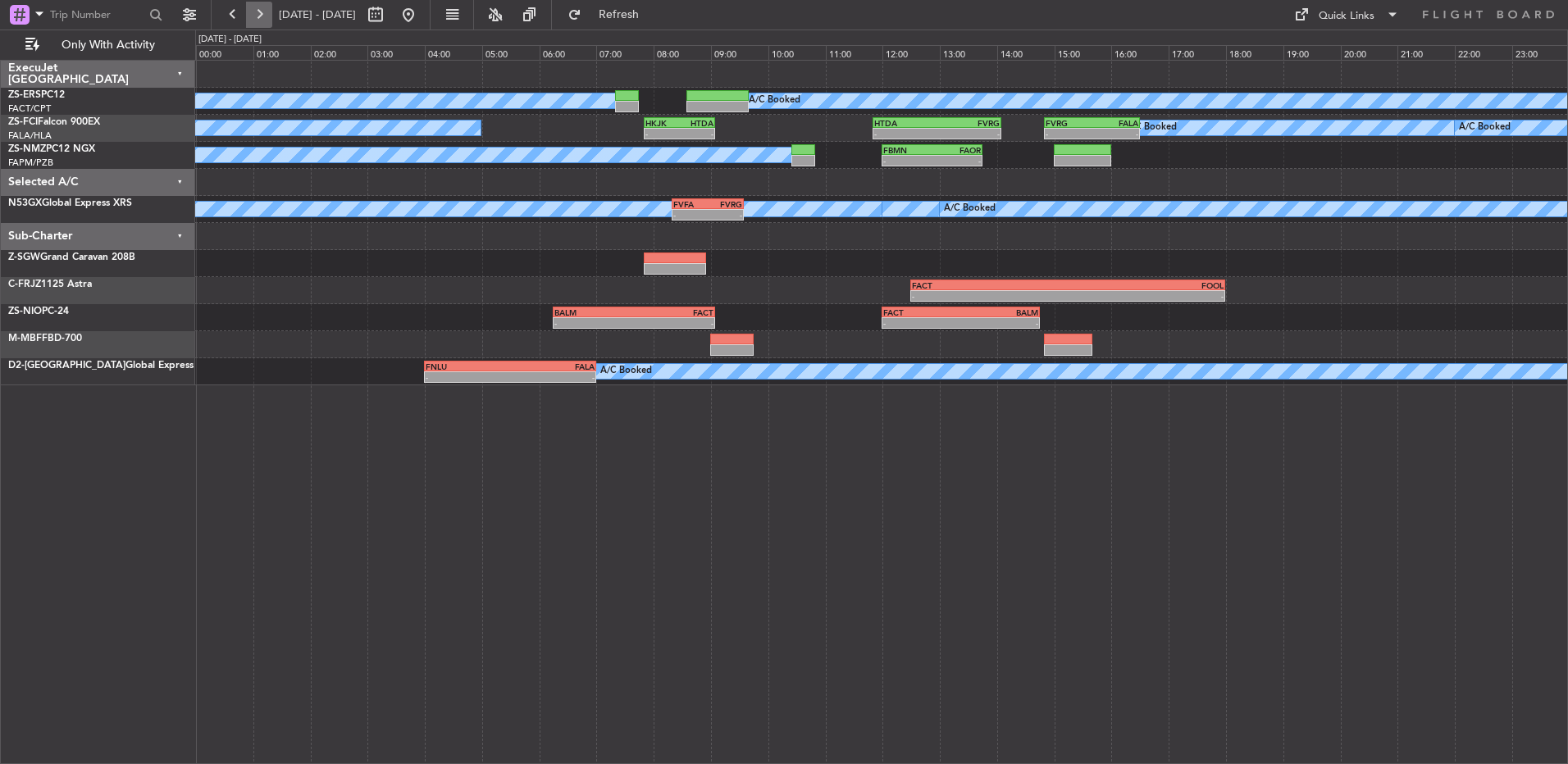
drag, startPoint x: 264, startPoint y: 20, endPoint x: 251, endPoint y: 24, distance: 13.6
click at [263, 20] on button at bounding box center [259, 15] width 26 height 26
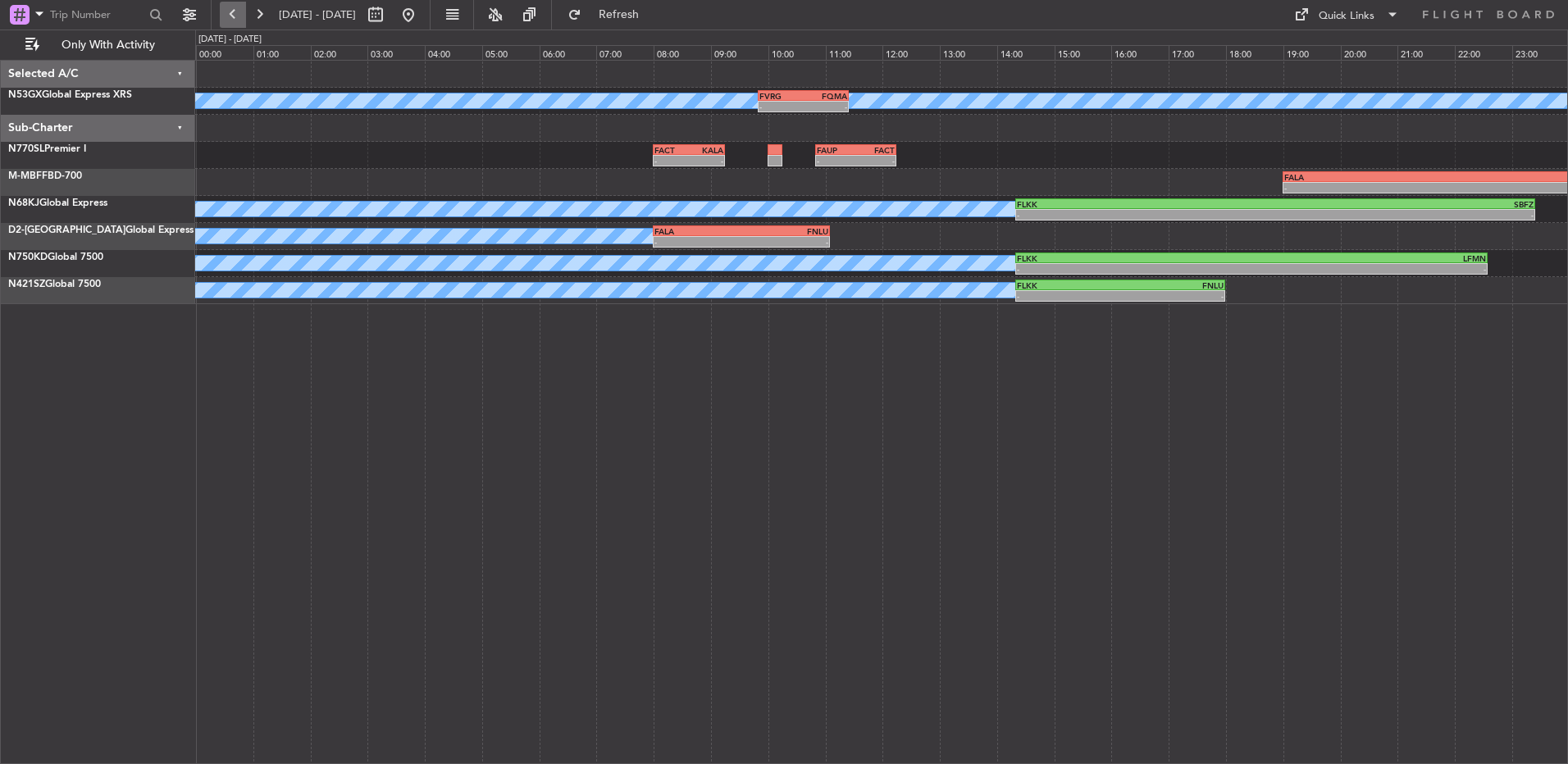
click at [230, 26] on button at bounding box center [233, 15] width 26 height 26
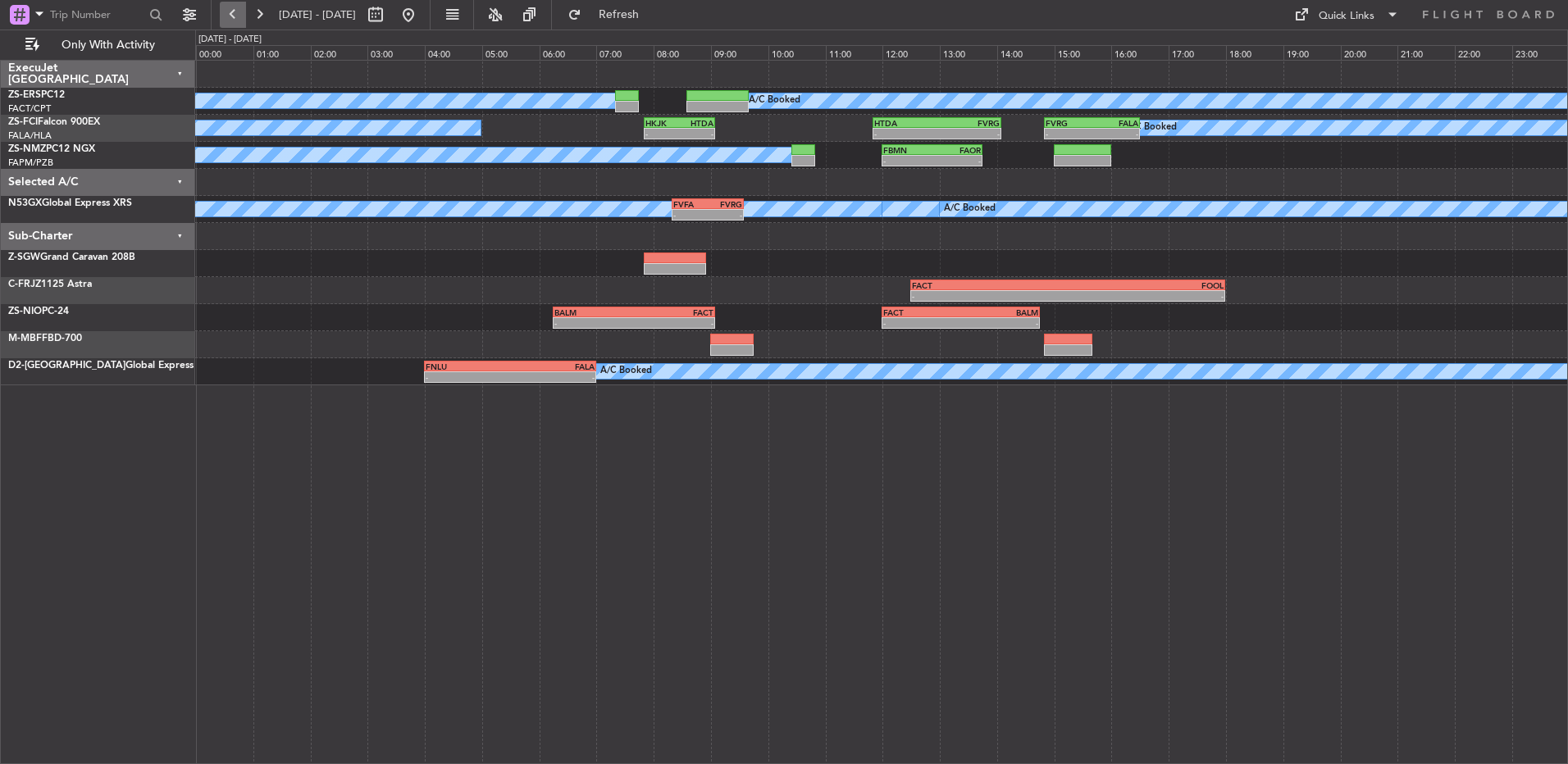
click at [236, 17] on button at bounding box center [233, 15] width 26 height 26
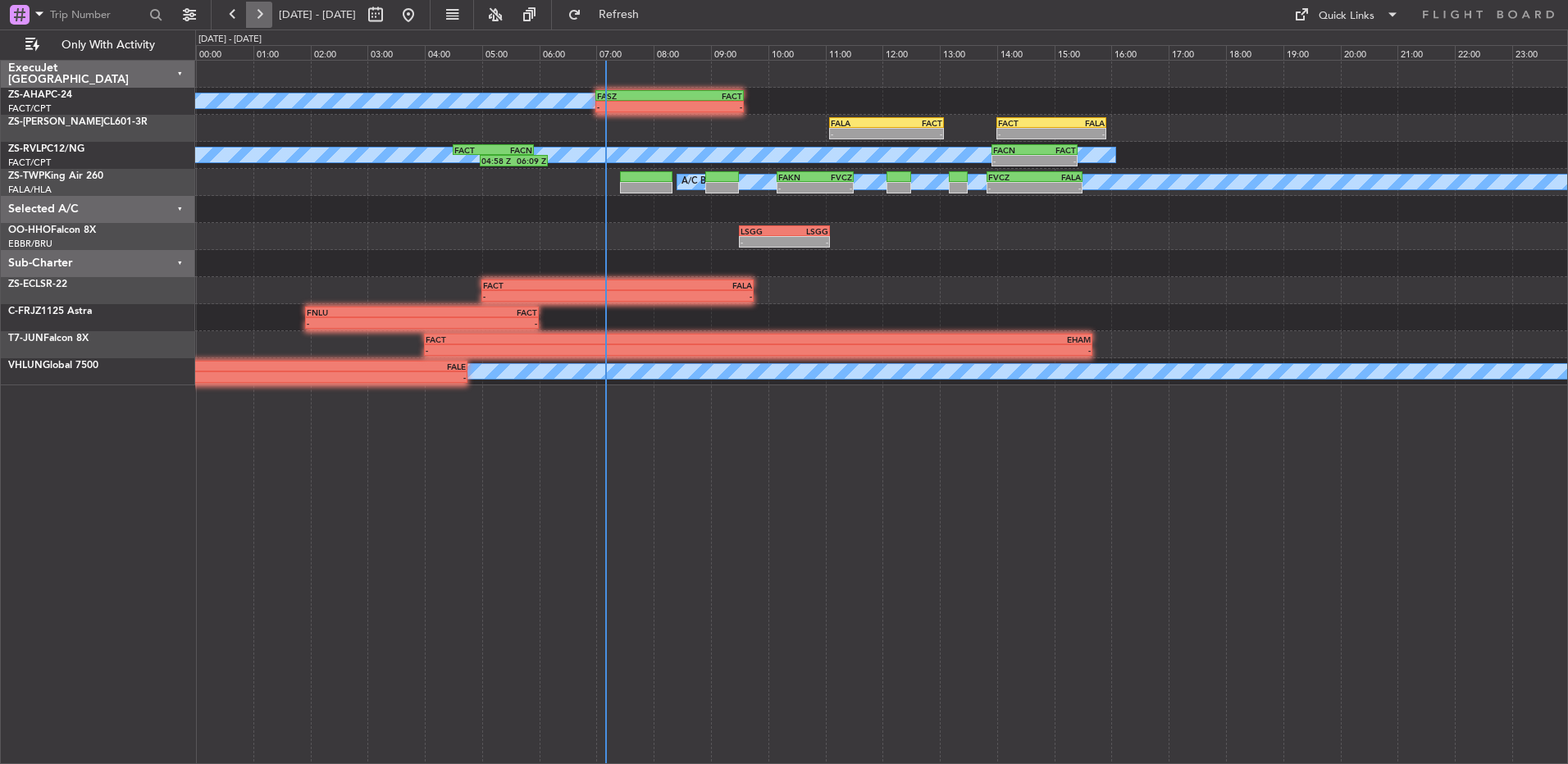
click at [267, 18] on button at bounding box center [259, 15] width 26 height 26
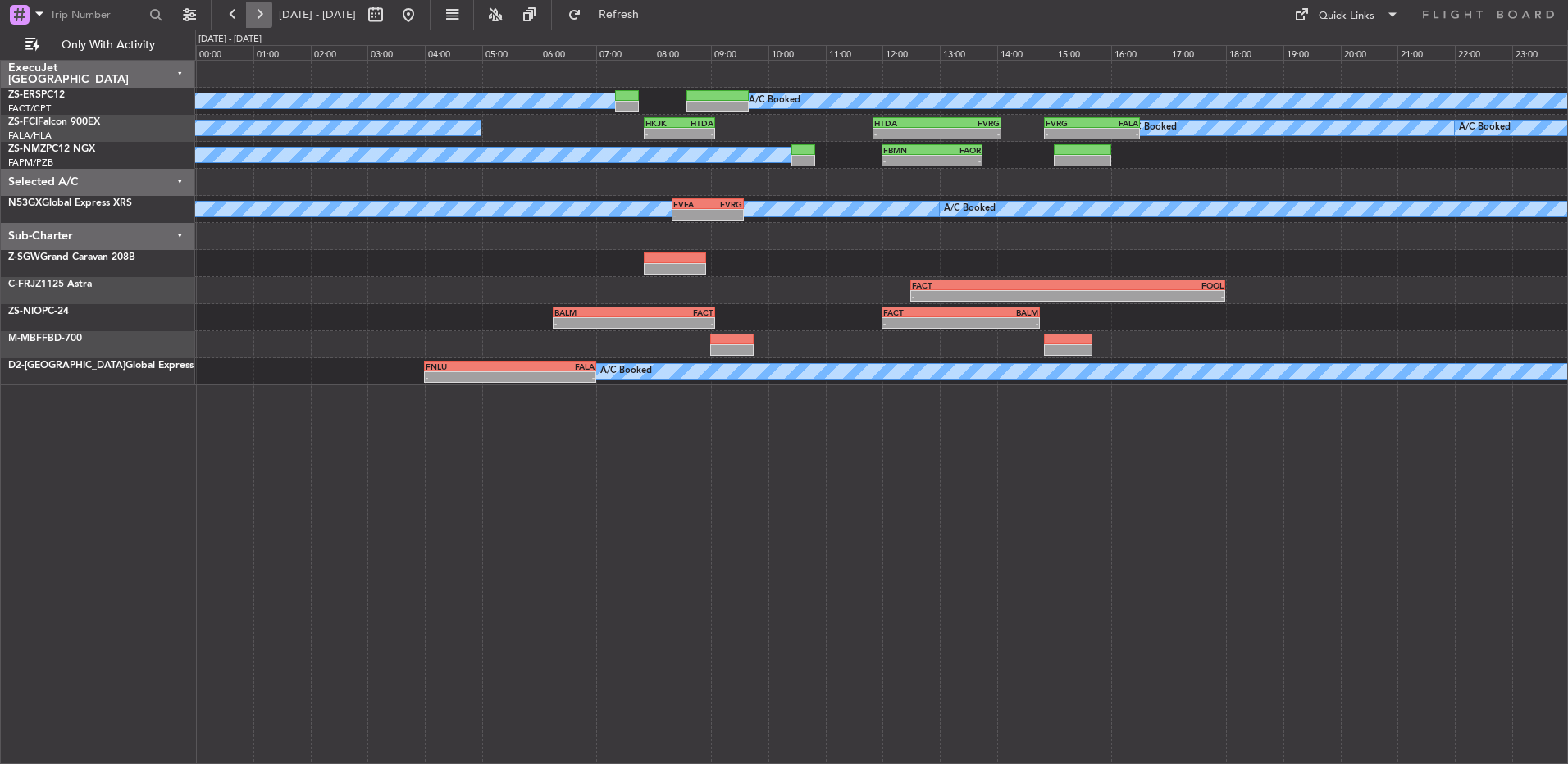
click at [268, 20] on button at bounding box center [259, 15] width 26 height 26
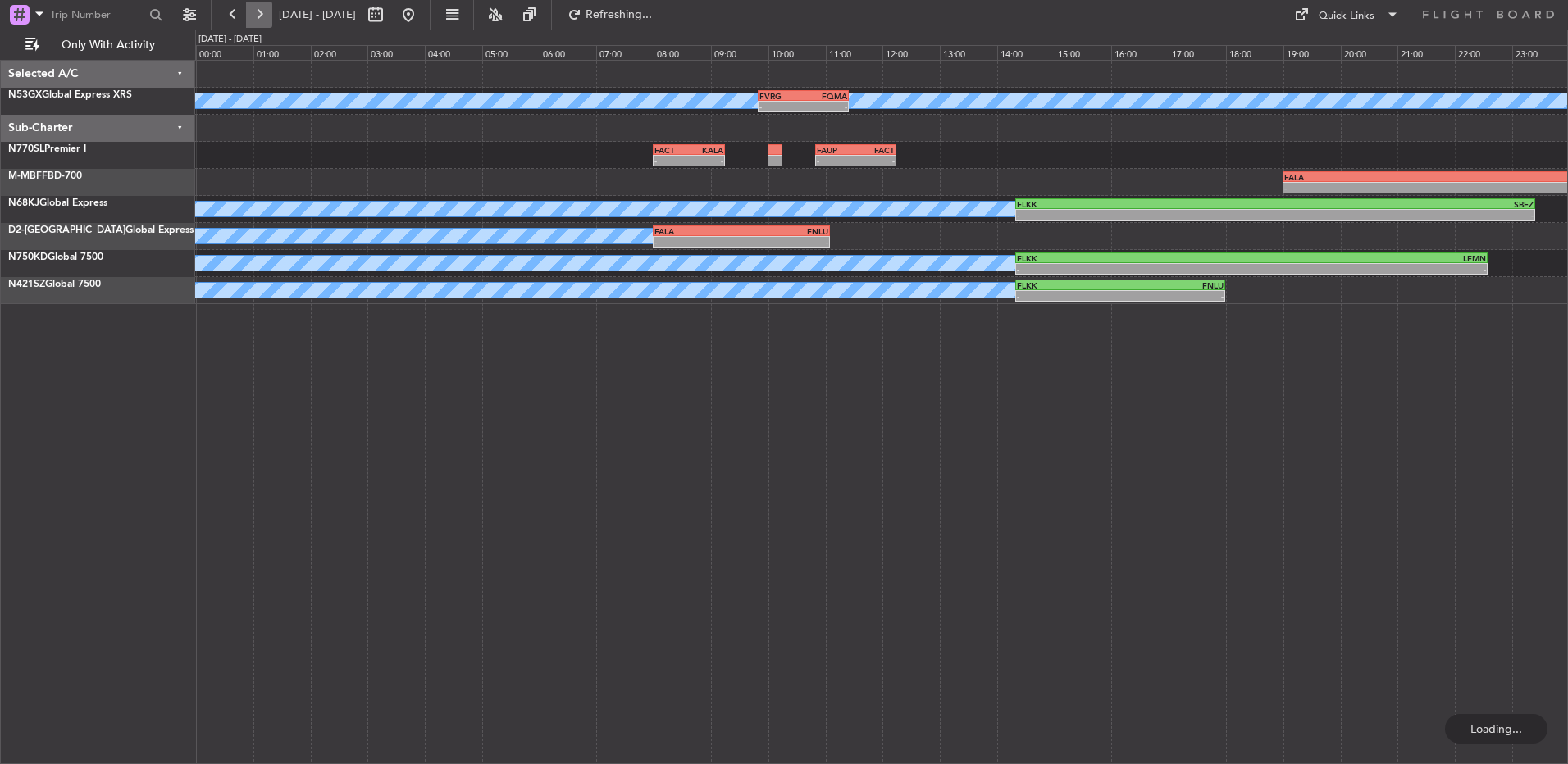
click at [264, 24] on button at bounding box center [259, 15] width 26 height 26
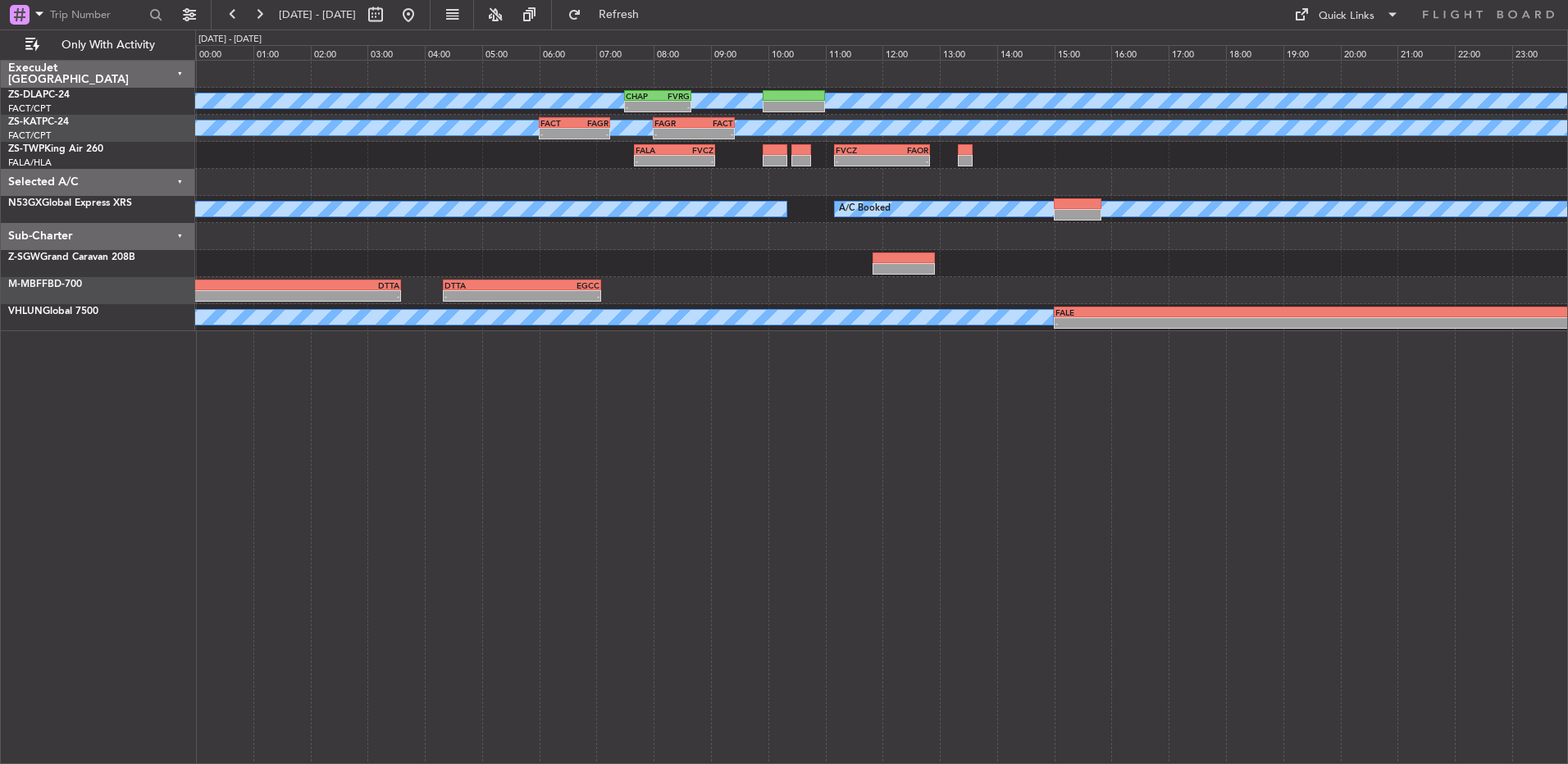
click at [209, 10] on div at bounding box center [106, 15] width 211 height 30
click at [224, 10] on button at bounding box center [233, 15] width 26 height 26
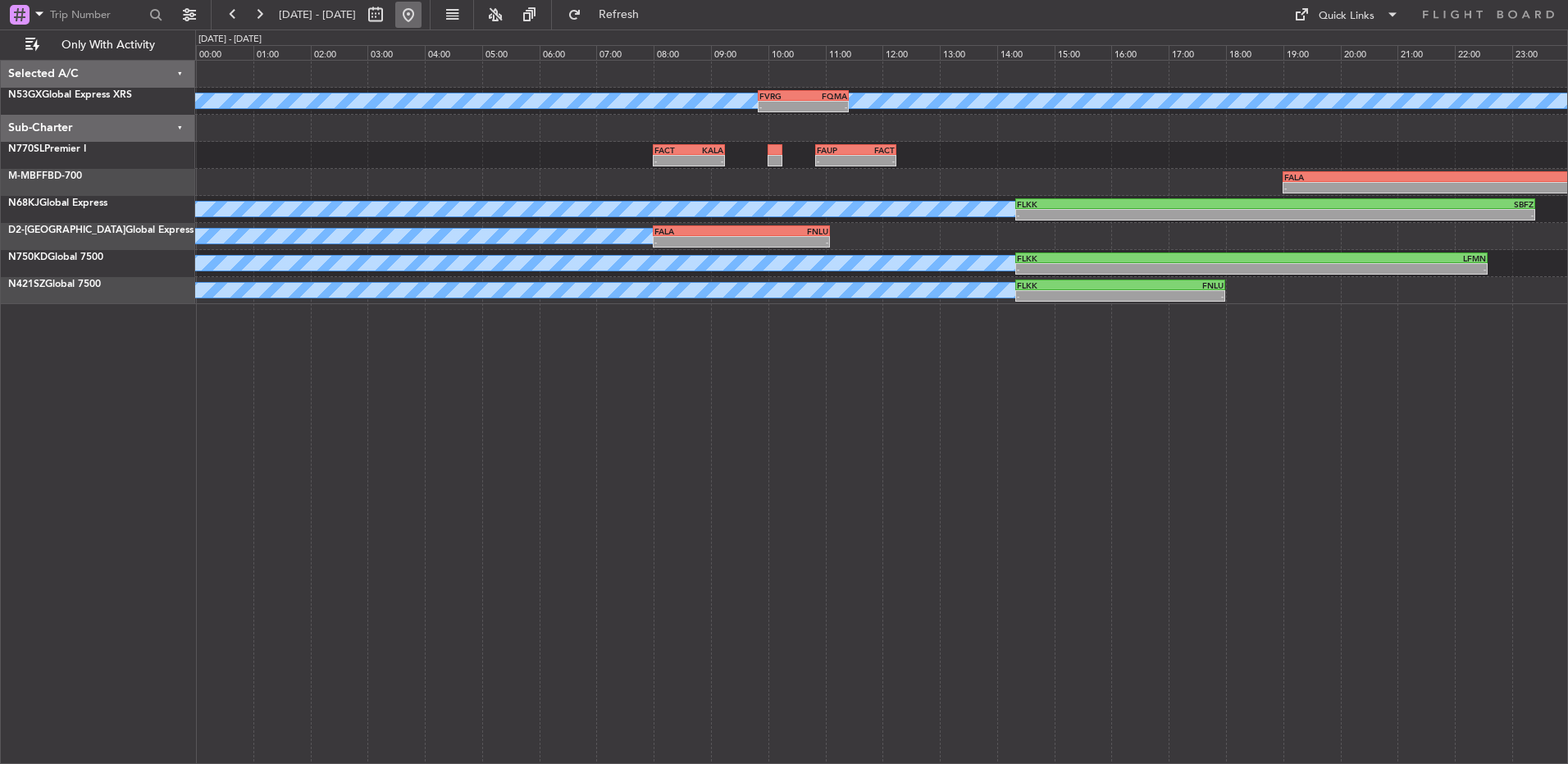
click at [421, 17] on button at bounding box center [408, 15] width 26 height 26
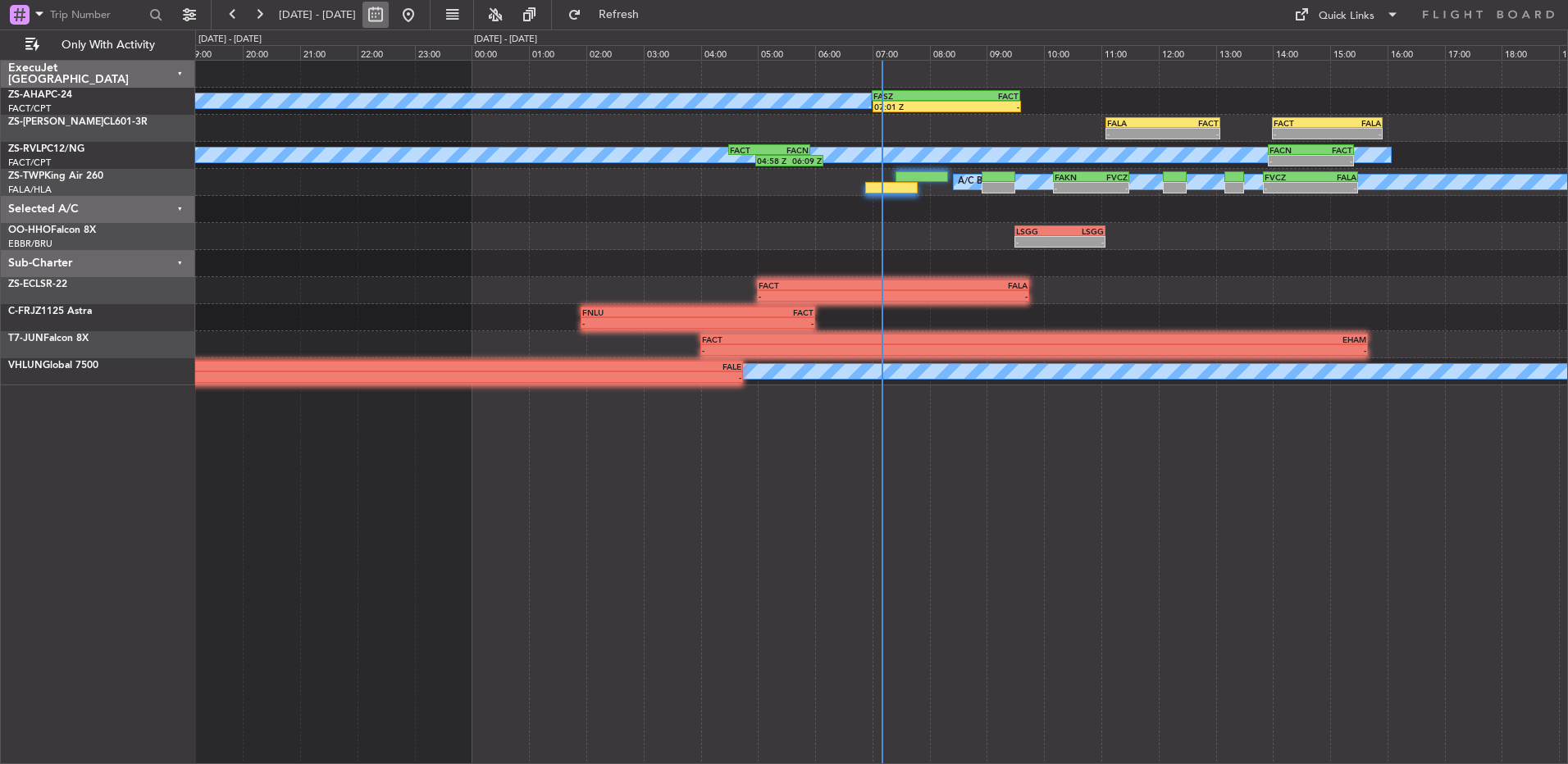
click at [388, 17] on button at bounding box center [375, 15] width 26 height 26
select select "8"
select select "2025"
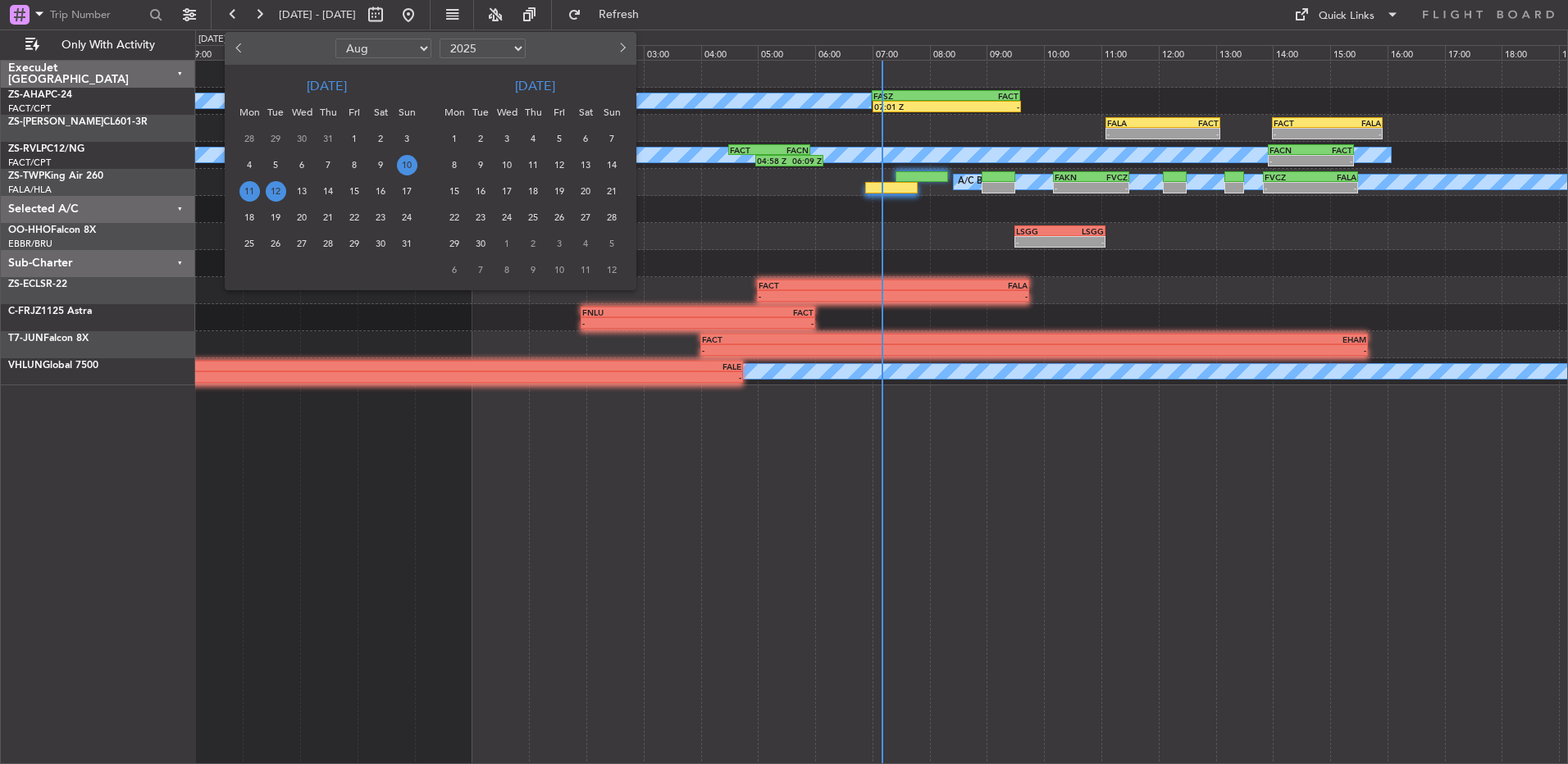
click at [278, 187] on span "12" at bounding box center [276, 191] width 20 height 20
click at [273, 188] on span "12" at bounding box center [276, 191] width 20 height 20
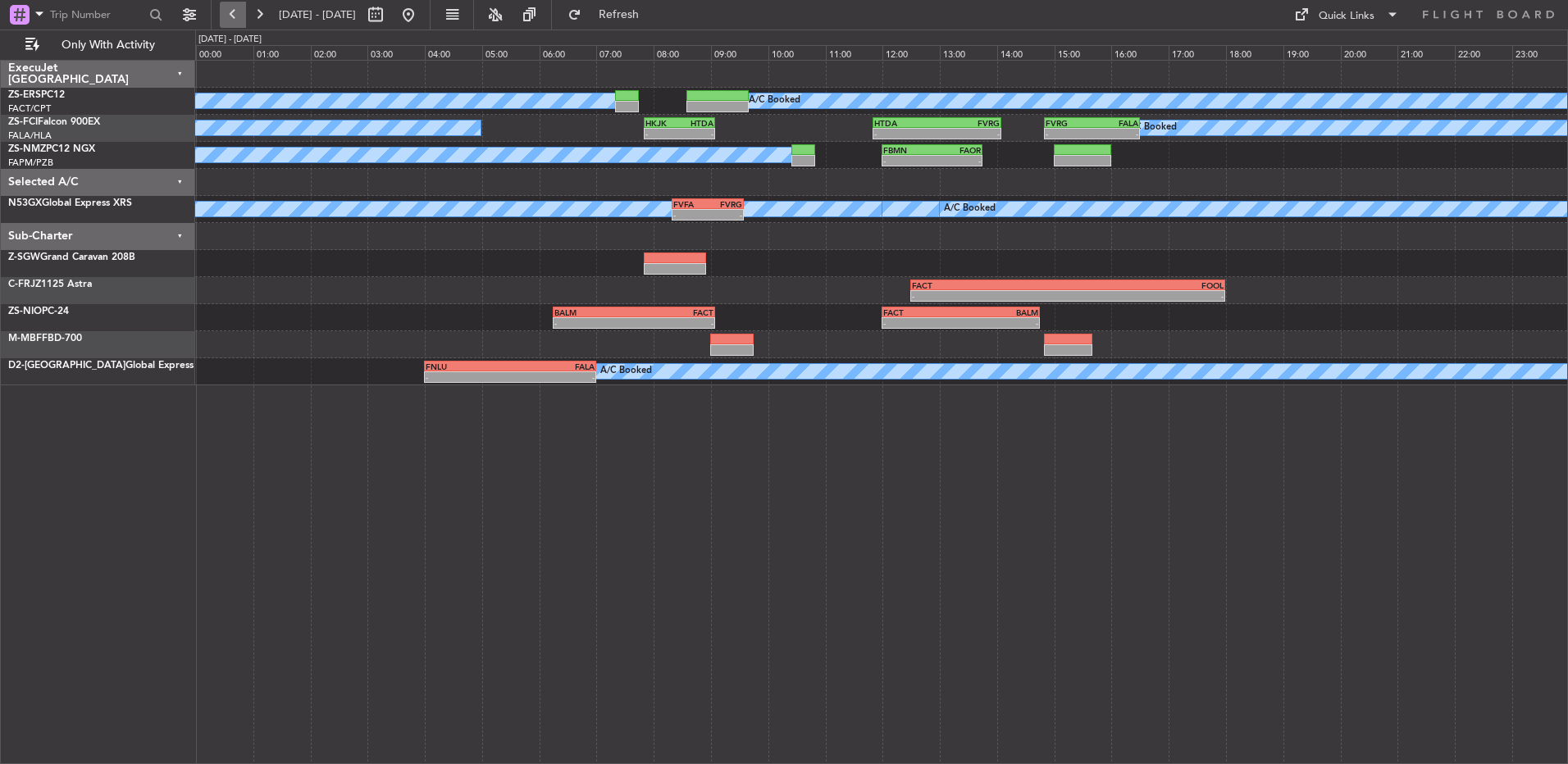
click at [236, 18] on button at bounding box center [233, 15] width 26 height 26
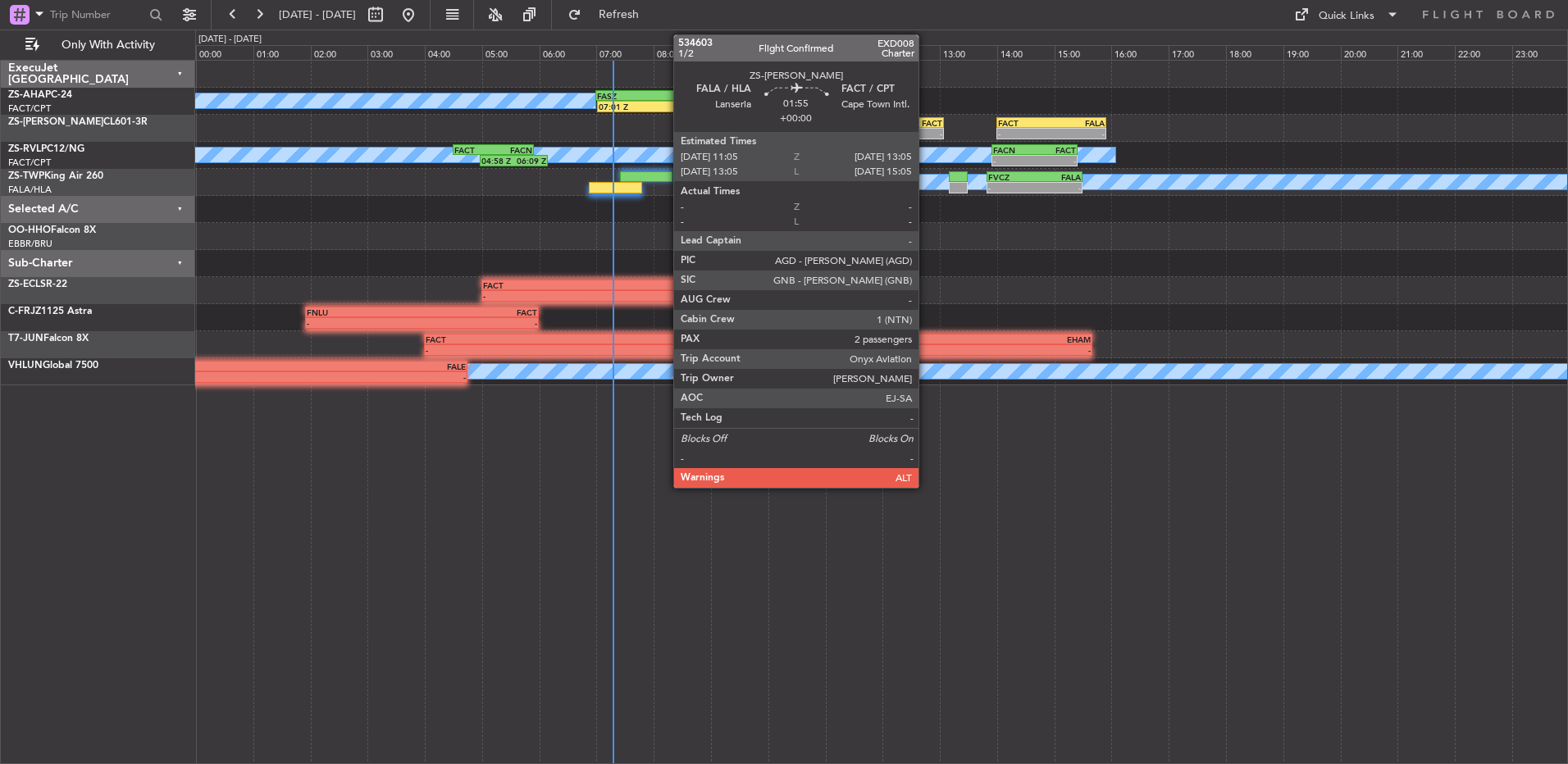
click at [923, 129] on div "-" at bounding box center [914, 133] width 56 height 10
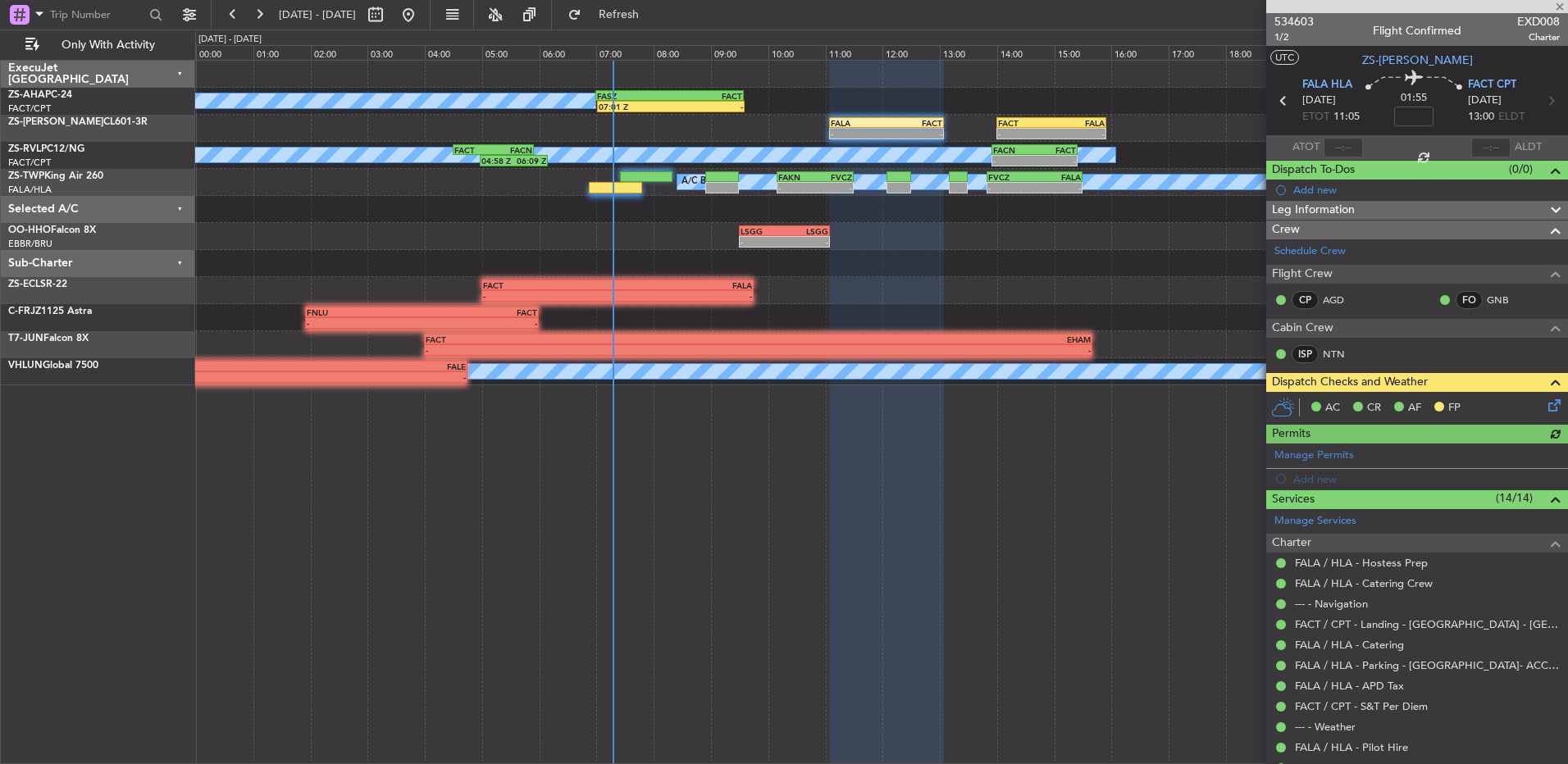
drag, startPoint x: 1554, startPoint y: 403, endPoint x: 1544, endPoint y: 413, distance: 14.1
click at [1551, 407] on div "AC CR AF FP" at bounding box center [1417, 408] width 302 height 33
click at [1545, 408] on icon at bounding box center [1551, 402] width 13 height 13
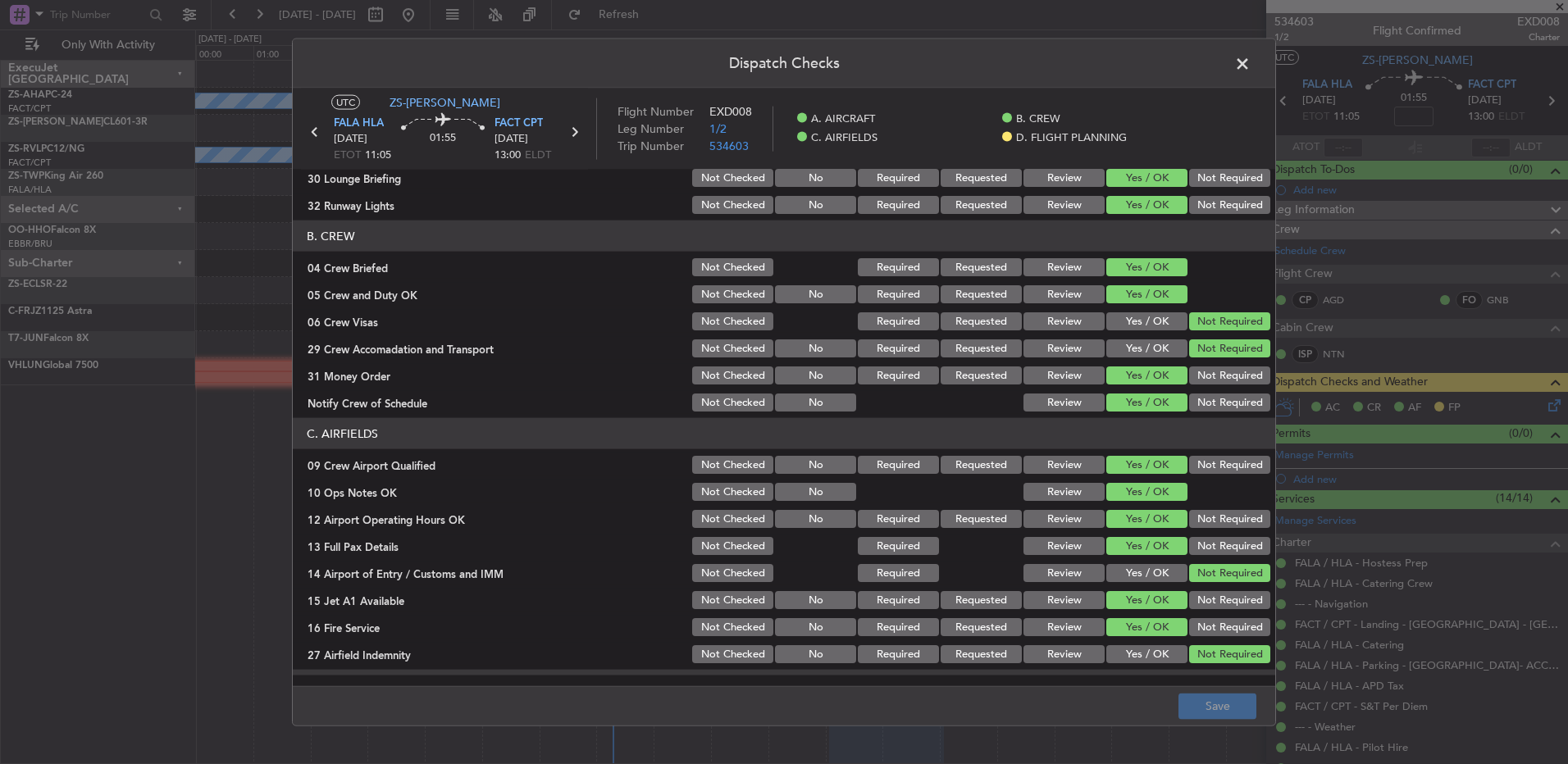
scroll to position [230, 0]
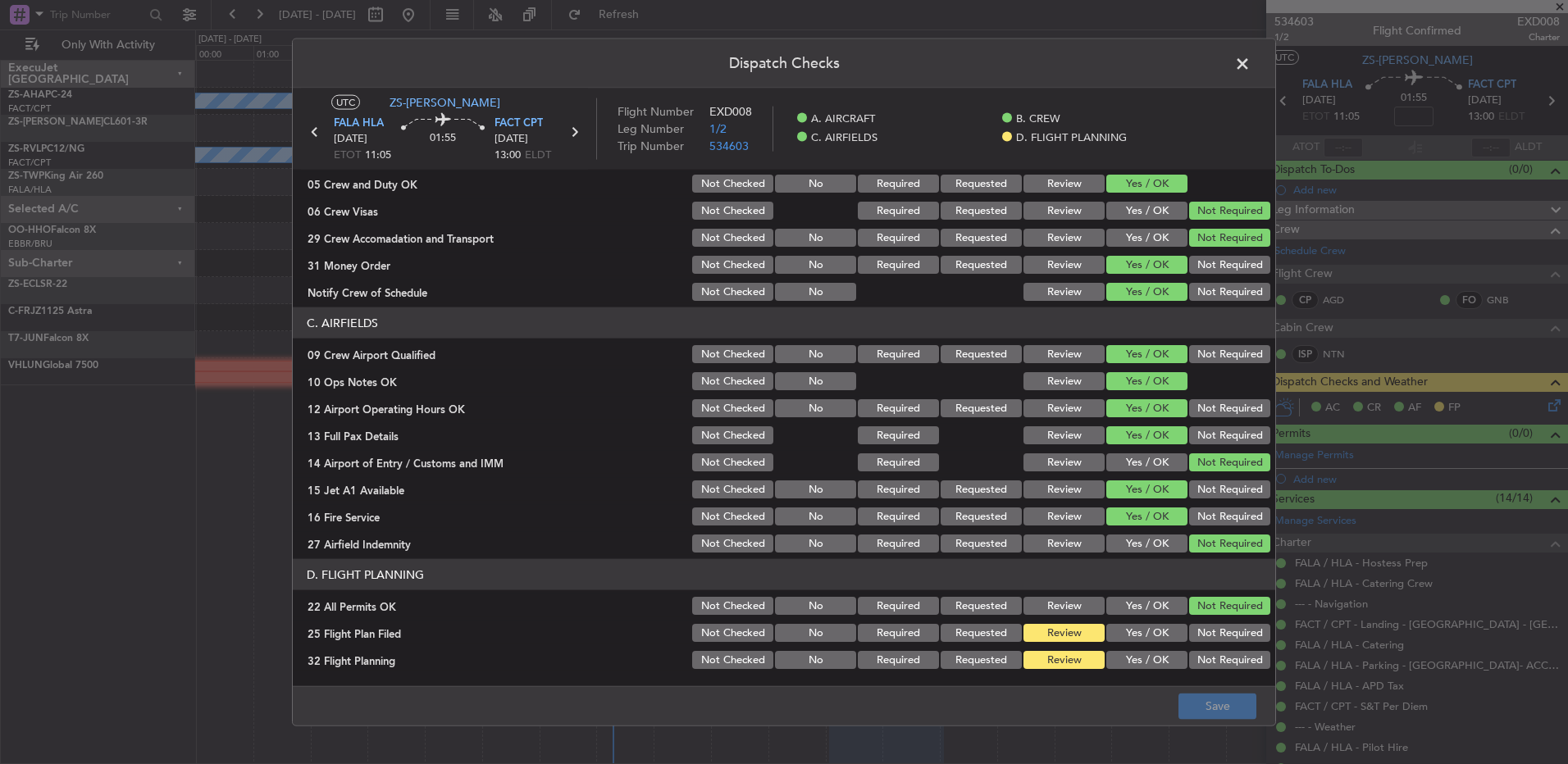
click at [1165, 638] on button "Yes / OK" at bounding box center [1147, 632] width 81 height 18
drag, startPoint x: 1162, startPoint y: 651, endPoint x: 1160, endPoint y: 661, distance: 10.2
click at [1162, 653] on div "Yes / OK" at bounding box center [1145, 659] width 83 height 23
click at [1160, 661] on button "Yes / OK" at bounding box center [1147, 659] width 81 height 18
click at [1197, 691] on footer "Save" at bounding box center [784, 705] width 983 height 39
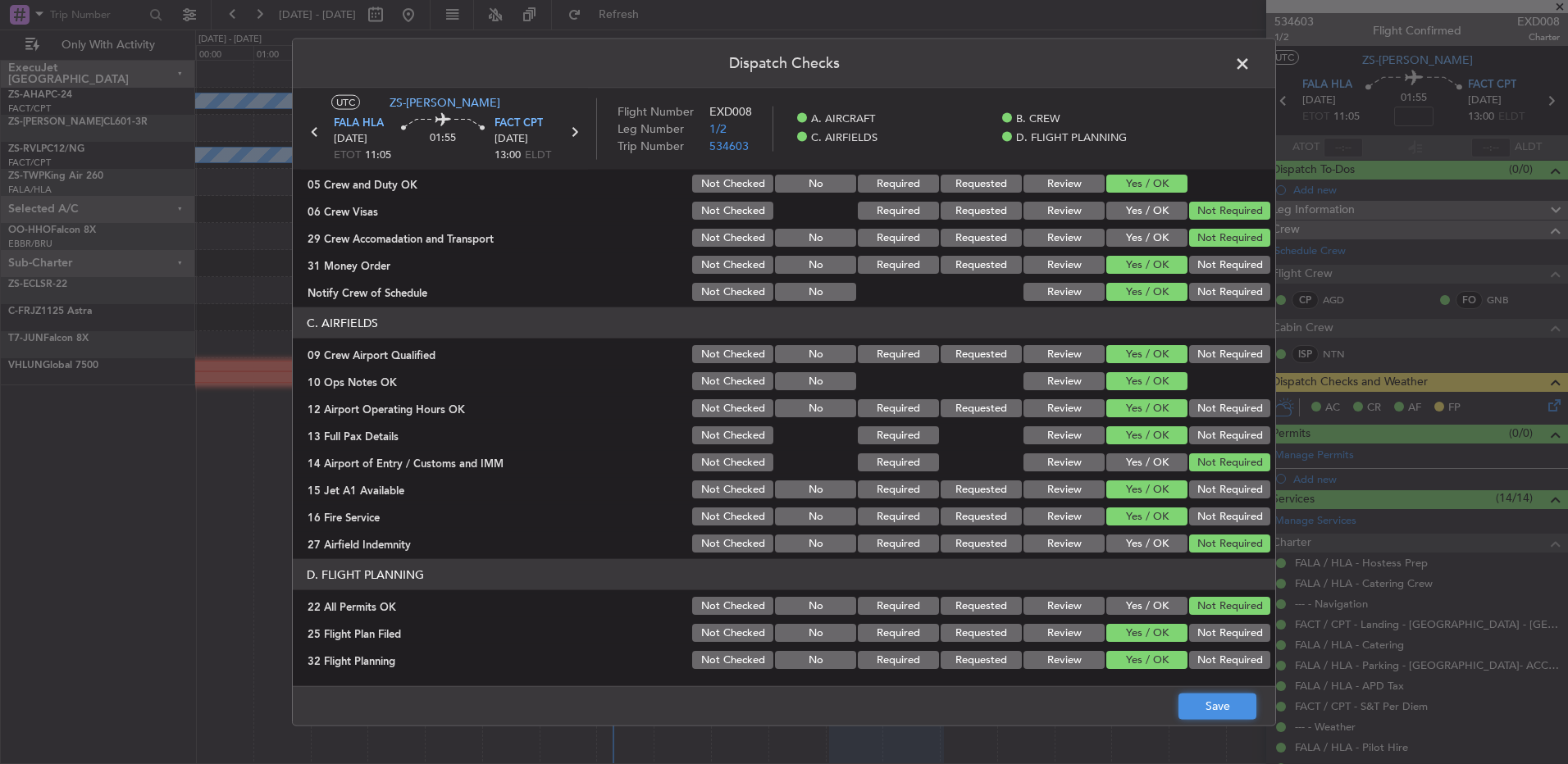
click at [1209, 710] on button "Save" at bounding box center [1217, 706] width 78 height 26
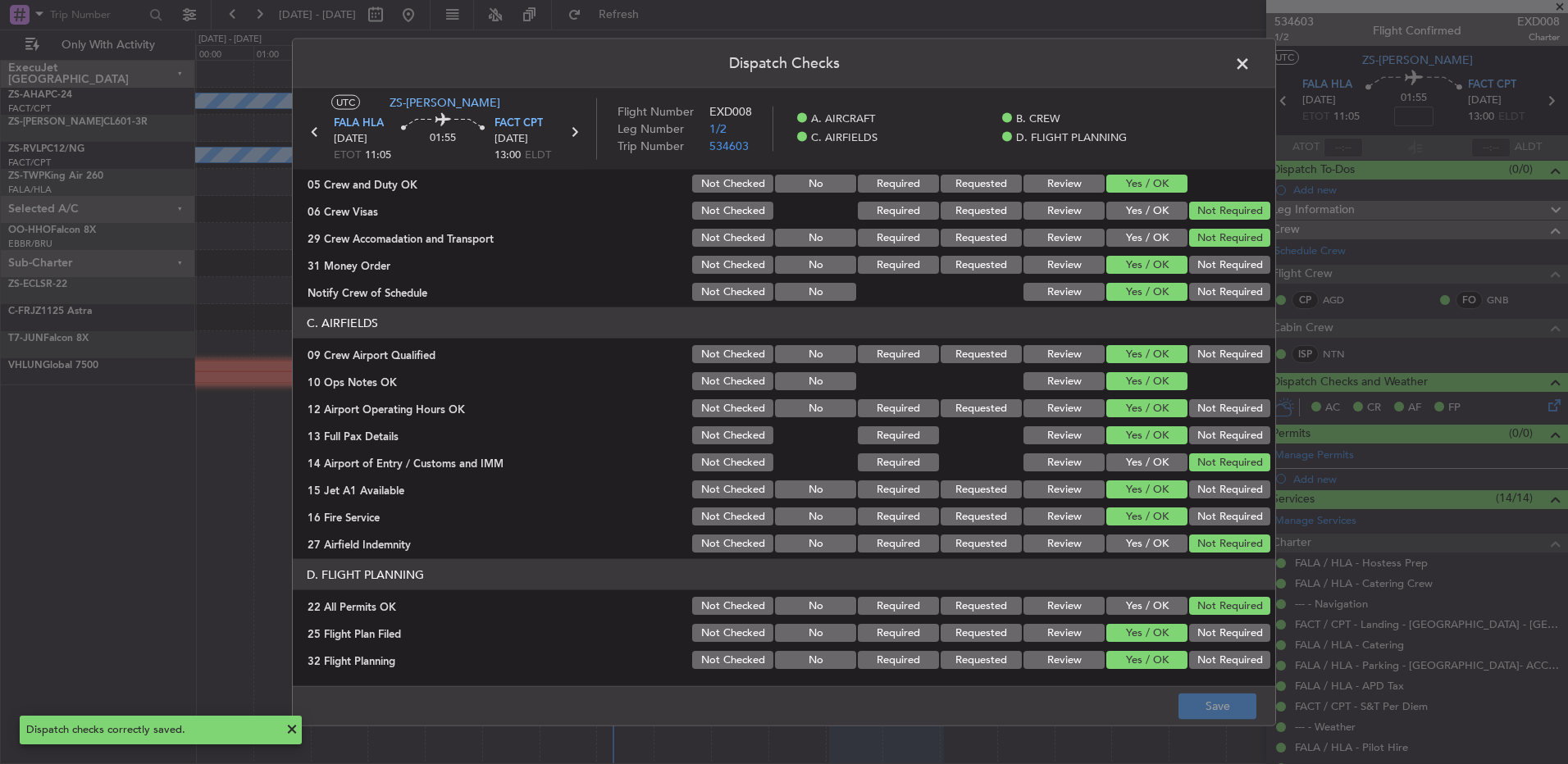
drag, startPoint x: 1236, startPoint y: 72, endPoint x: 1271, endPoint y: 84, distance: 37.0
click at [1250, 72] on span at bounding box center [1250, 68] width 0 height 33
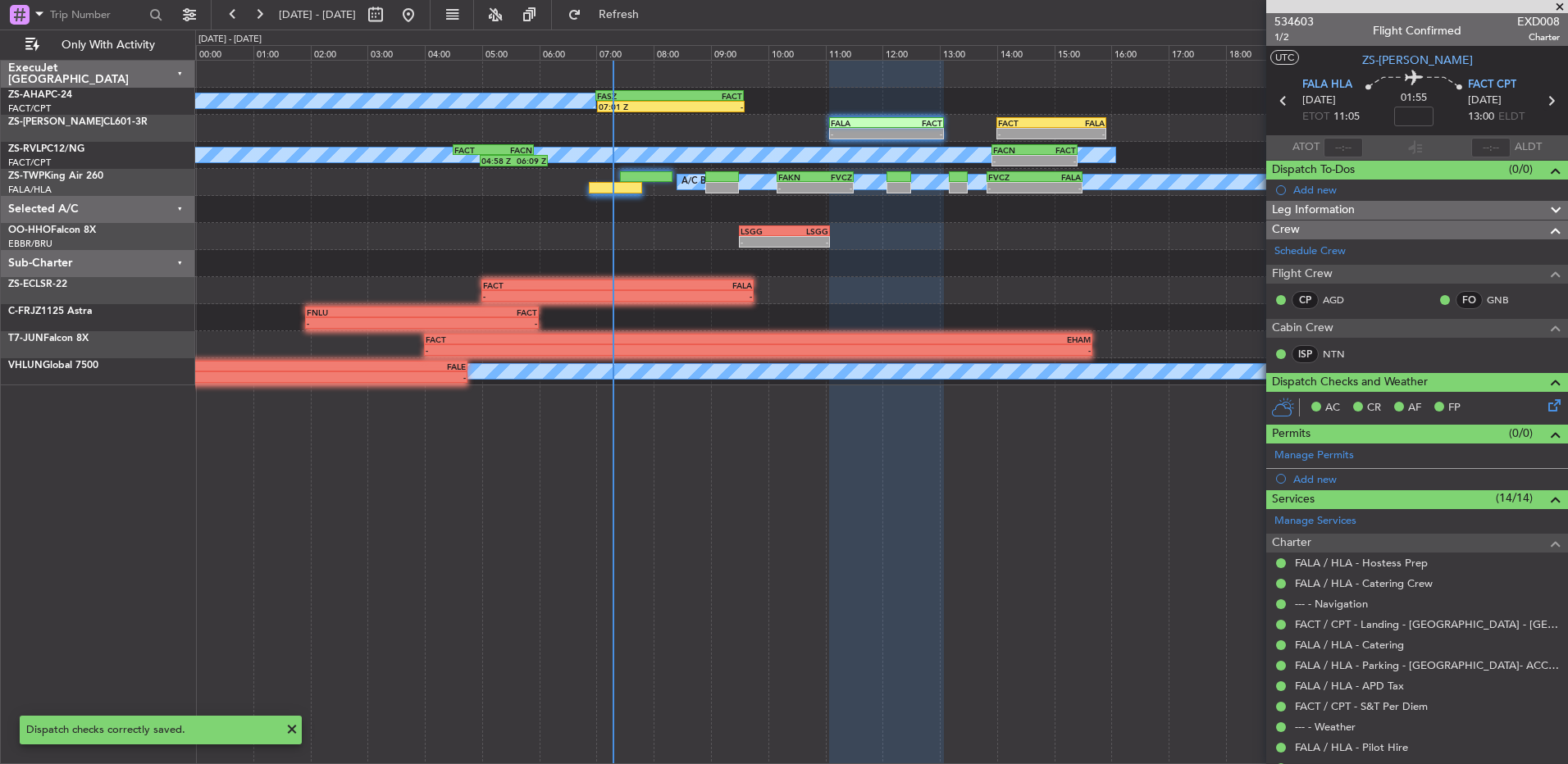
click at [1540, 99] on icon at bounding box center [1551, 100] width 21 height 21
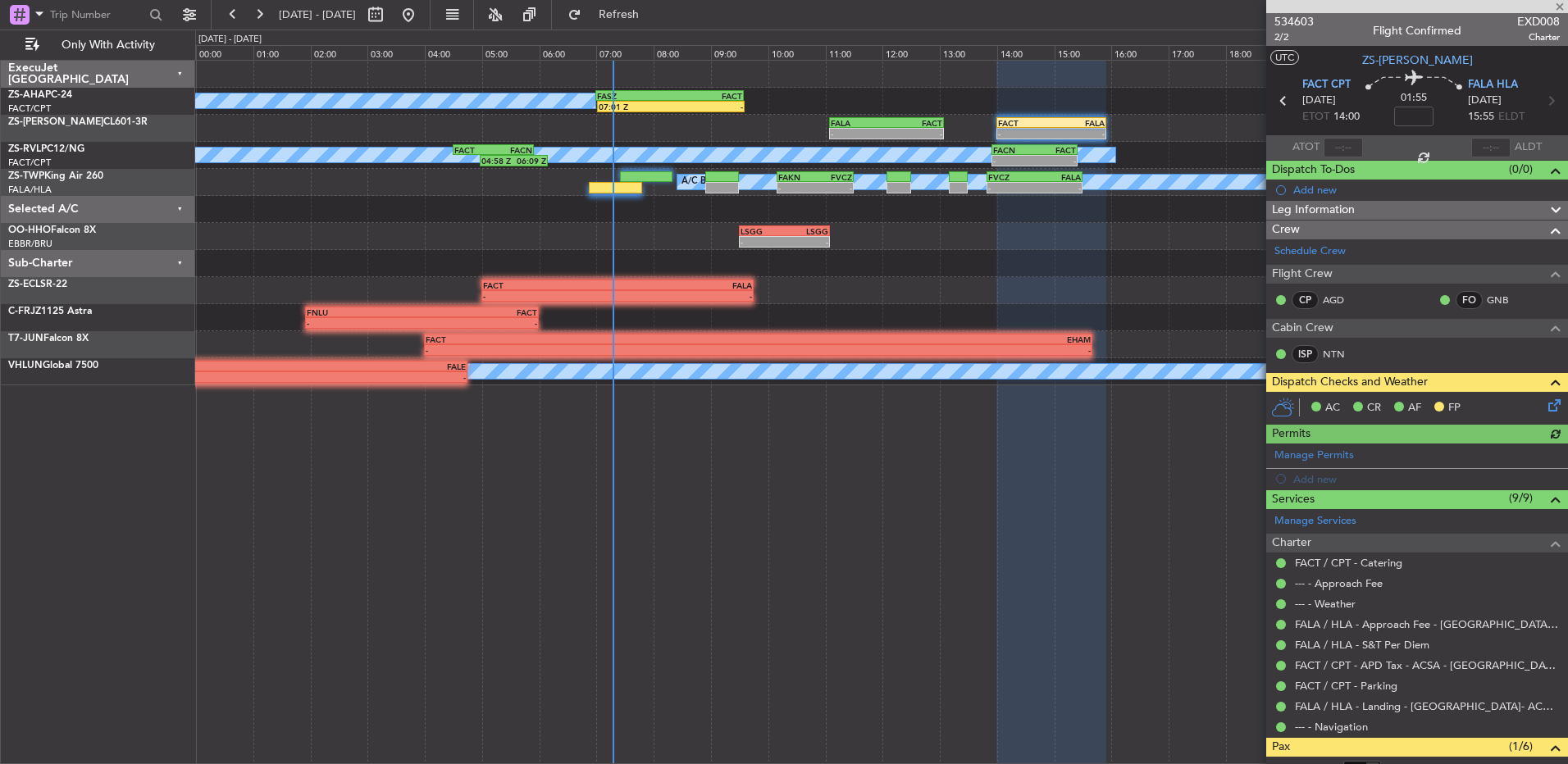
drag, startPoint x: 1544, startPoint y: 387, endPoint x: 1544, endPoint y: 404, distance: 17.0
click at [1544, 391] on div "Dispatch Checks and Weather AC CR AF FP" at bounding box center [1417, 399] width 302 height 52
click at [1545, 404] on icon at bounding box center [1551, 402] width 13 height 13
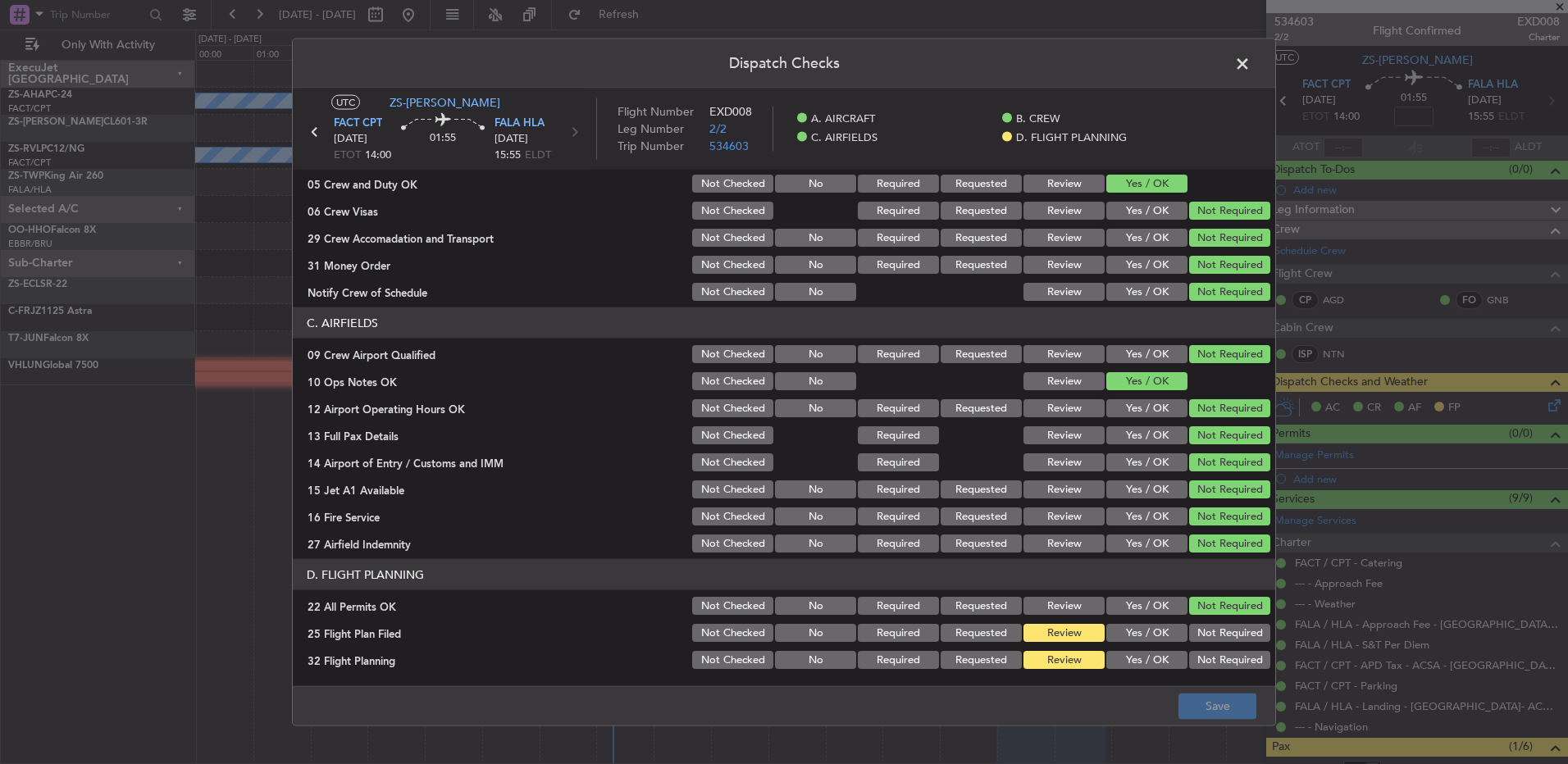
drag, startPoint x: 1141, startPoint y: 613, endPoint x: 1147, endPoint y: 621, distance: 10.0
click at [1142, 614] on button "Yes / OK" at bounding box center [1147, 605] width 81 height 18
click at [1147, 621] on div "Yes / OK" at bounding box center [1145, 632] width 83 height 23
click at [1223, 608] on button "Not Required" at bounding box center [1229, 605] width 81 height 18
click at [1108, 631] on button "Yes / OK" at bounding box center [1147, 632] width 81 height 18
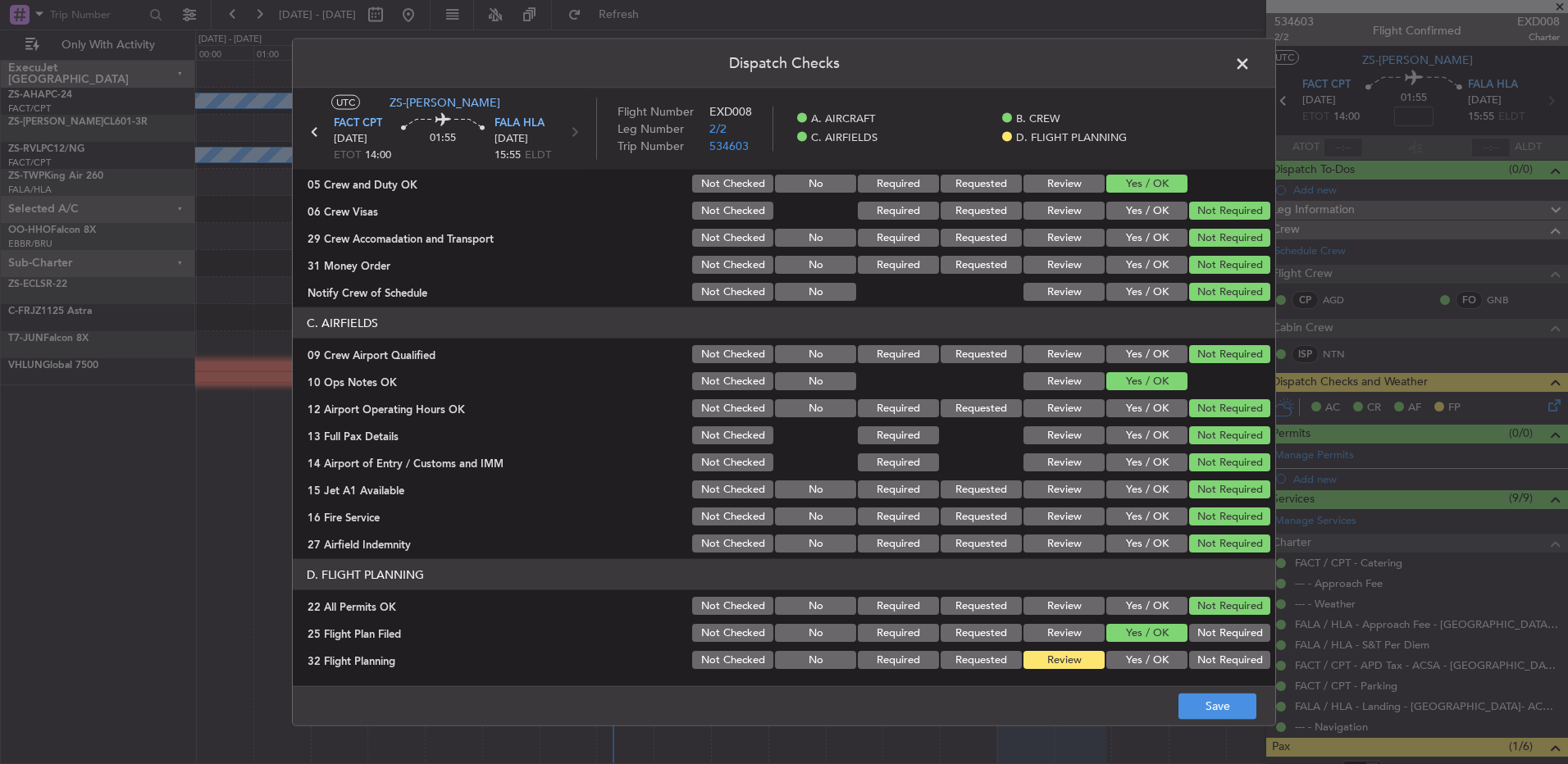
drag, startPoint x: 1121, startPoint y: 659, endPoint x: 1142, endPoint y: 669, distance: 23.3
click at [1121, 661] on button "Yes / OK" at bounding box center [1147, 659] width 81 height 18
click at [1241, 725] on footer "Save" at bounding box center [784, 705] width 983 height 39
click at [1232, 713] on button "Save" at bounding box center [1217, 706] width 78 height 26
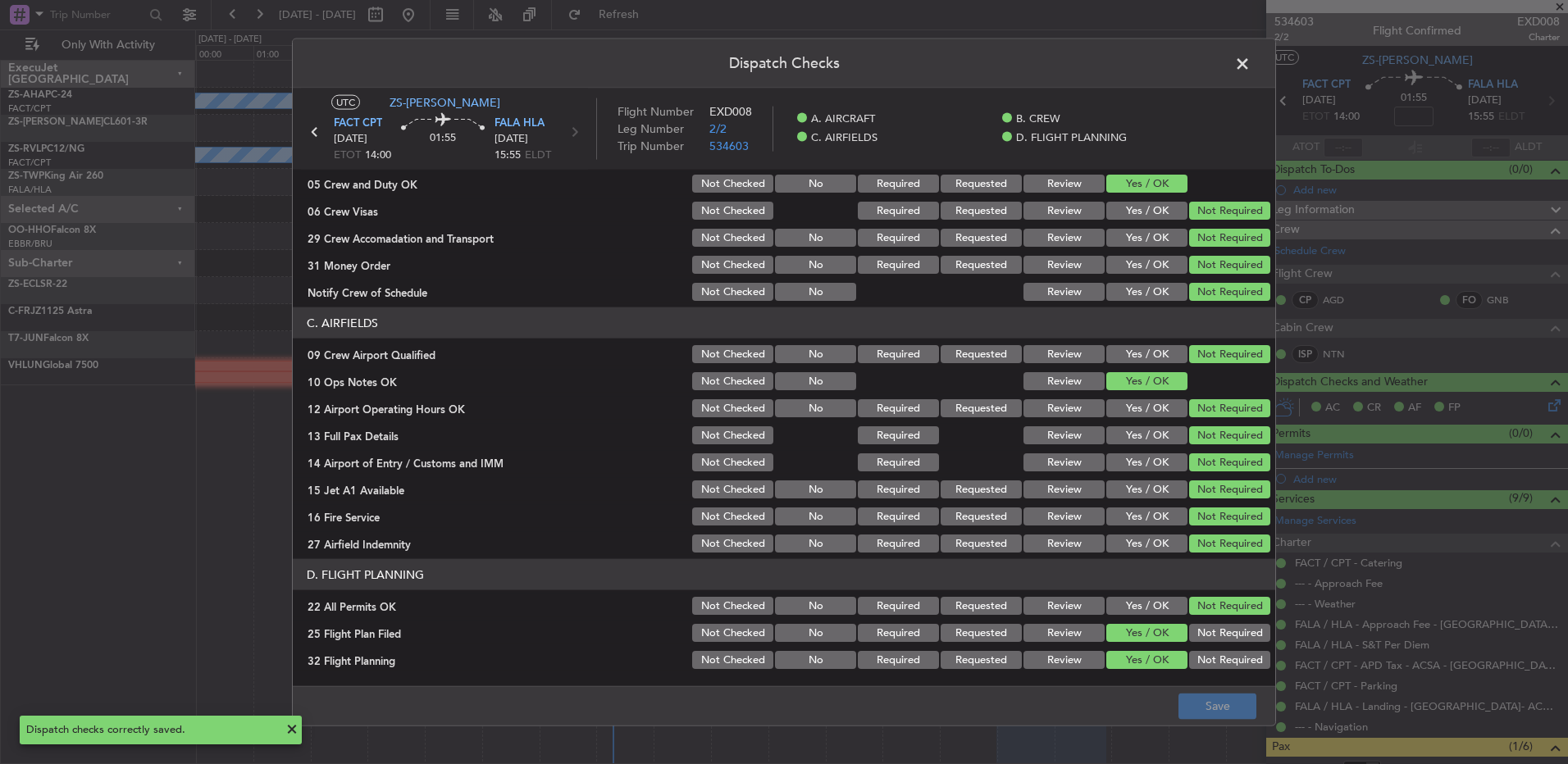
click at [1250, 67] on span at bounding box center [1250, 68] width 0 height 33
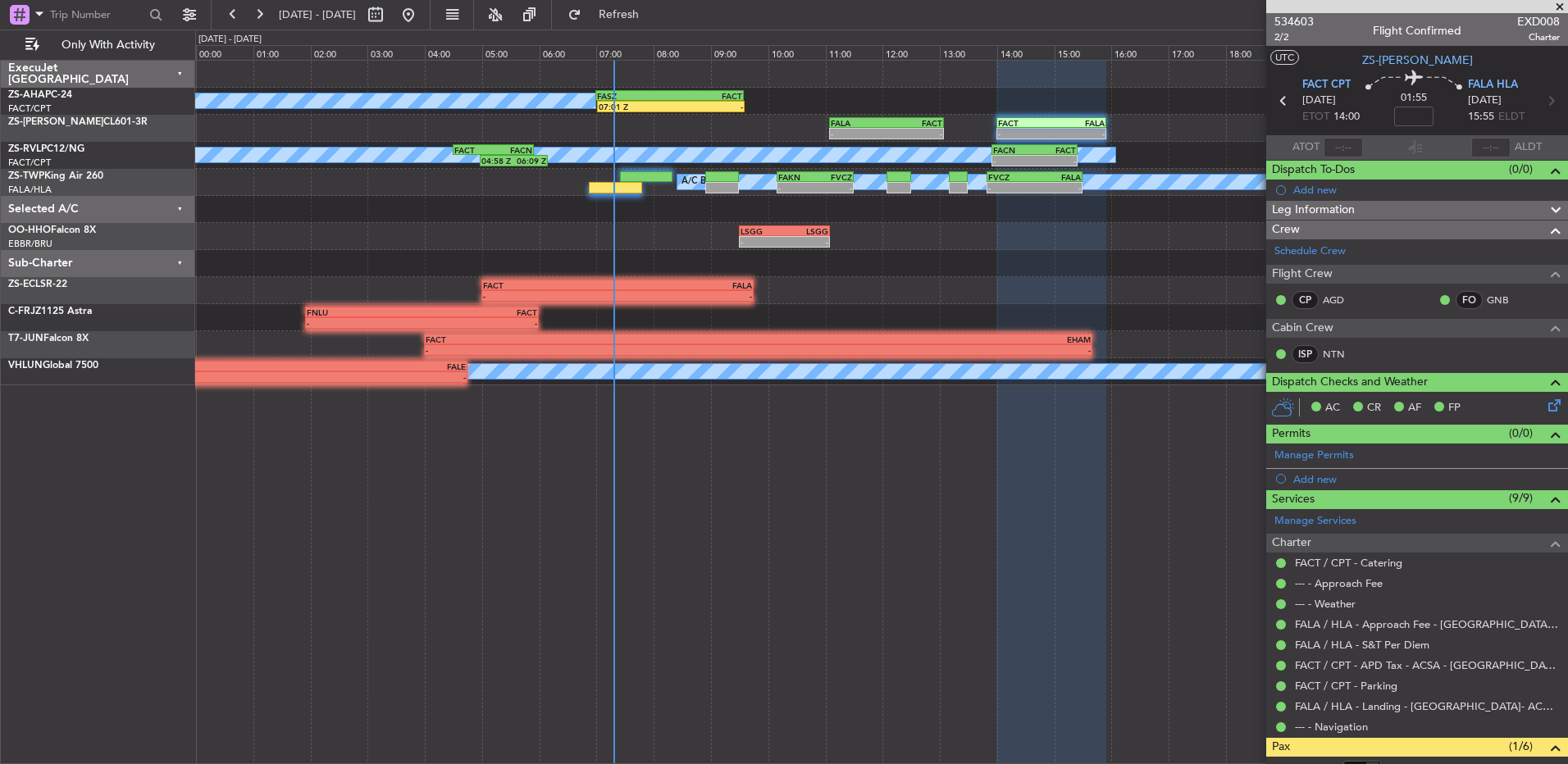
click at [1559, 5] on span at bounding box center [1559, 7] width 17 height 15
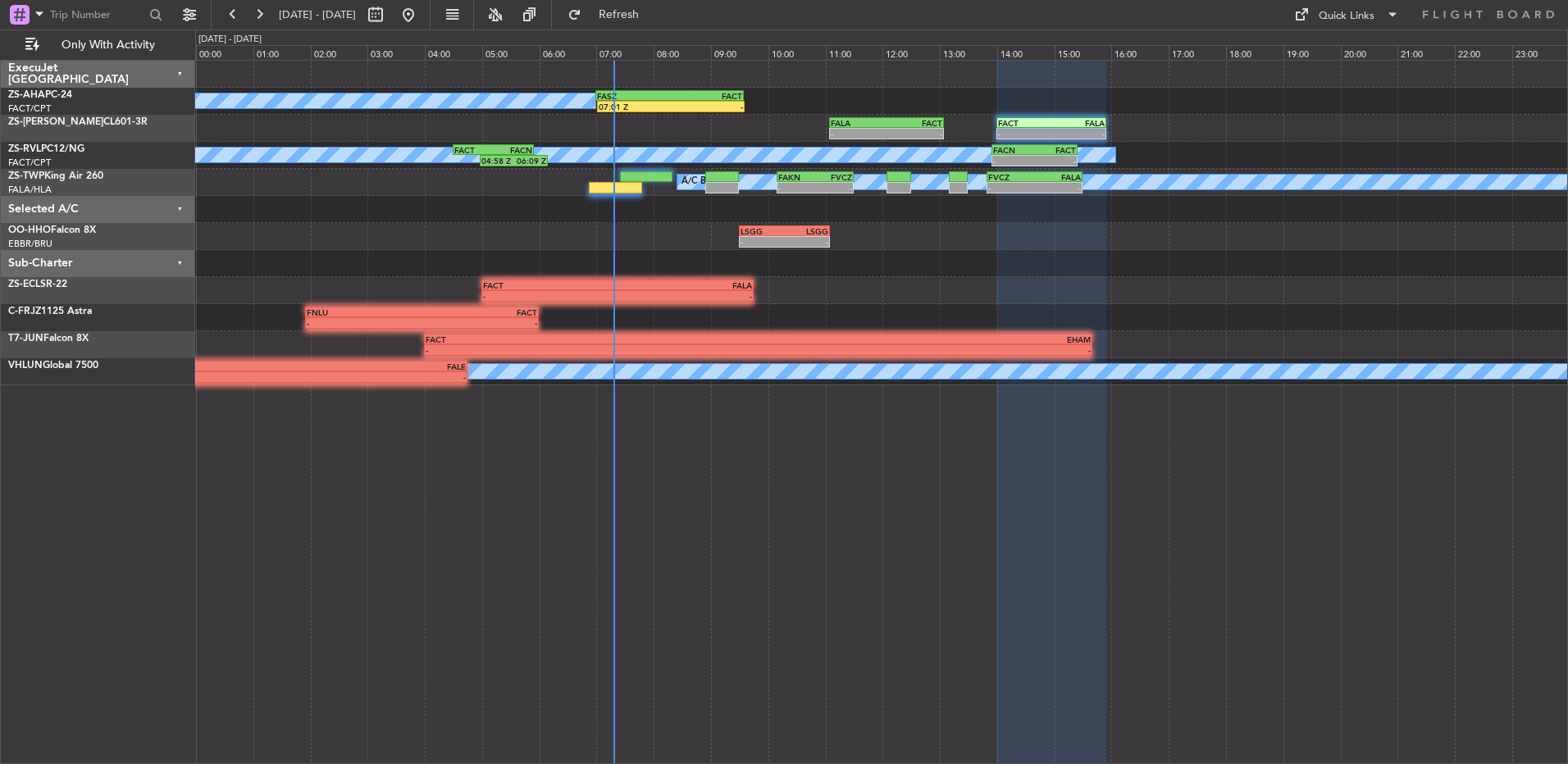
type input "0"
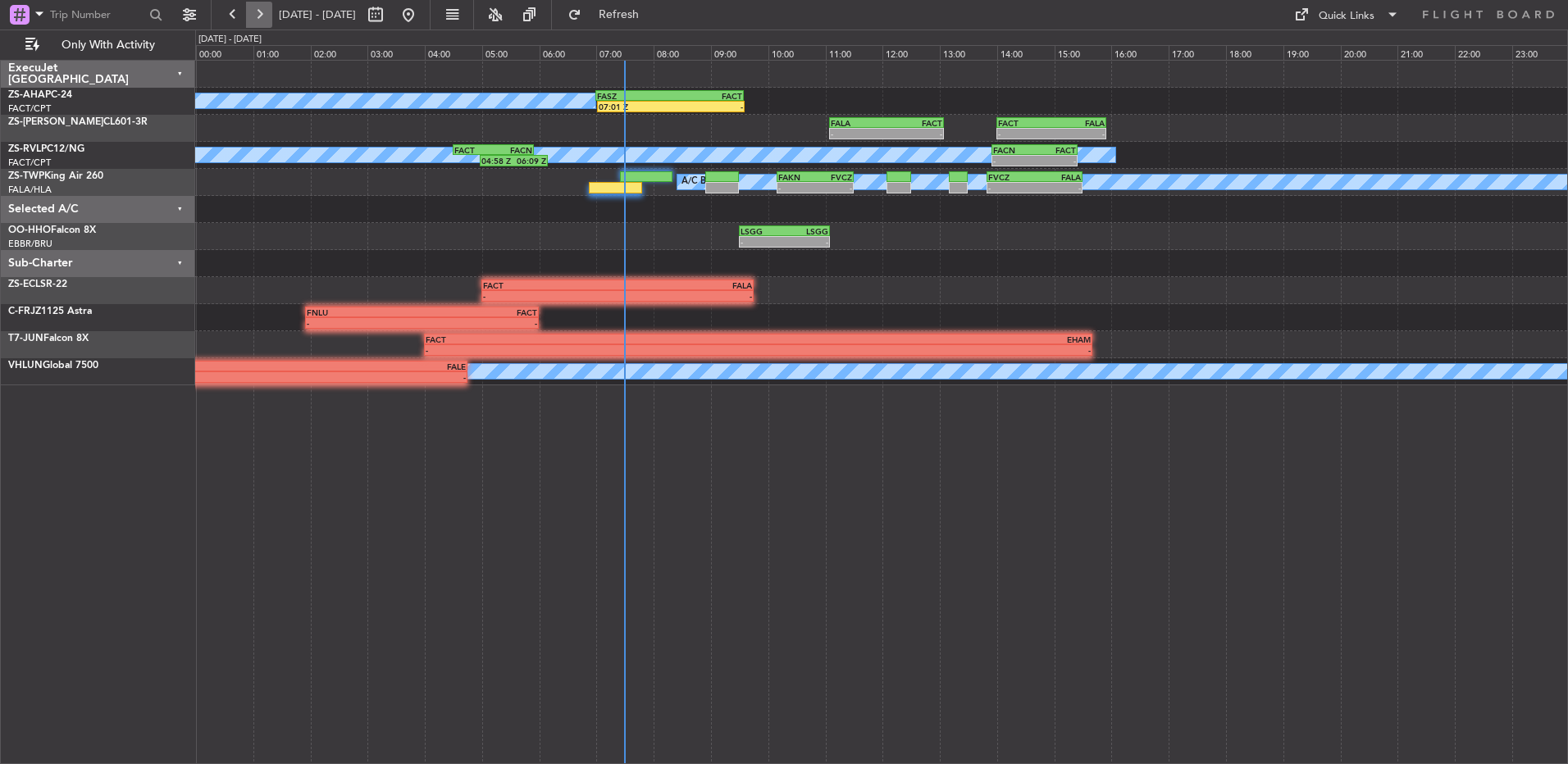
click at [270, 14] on button at bounding box center [259, 15] width 26 height 26
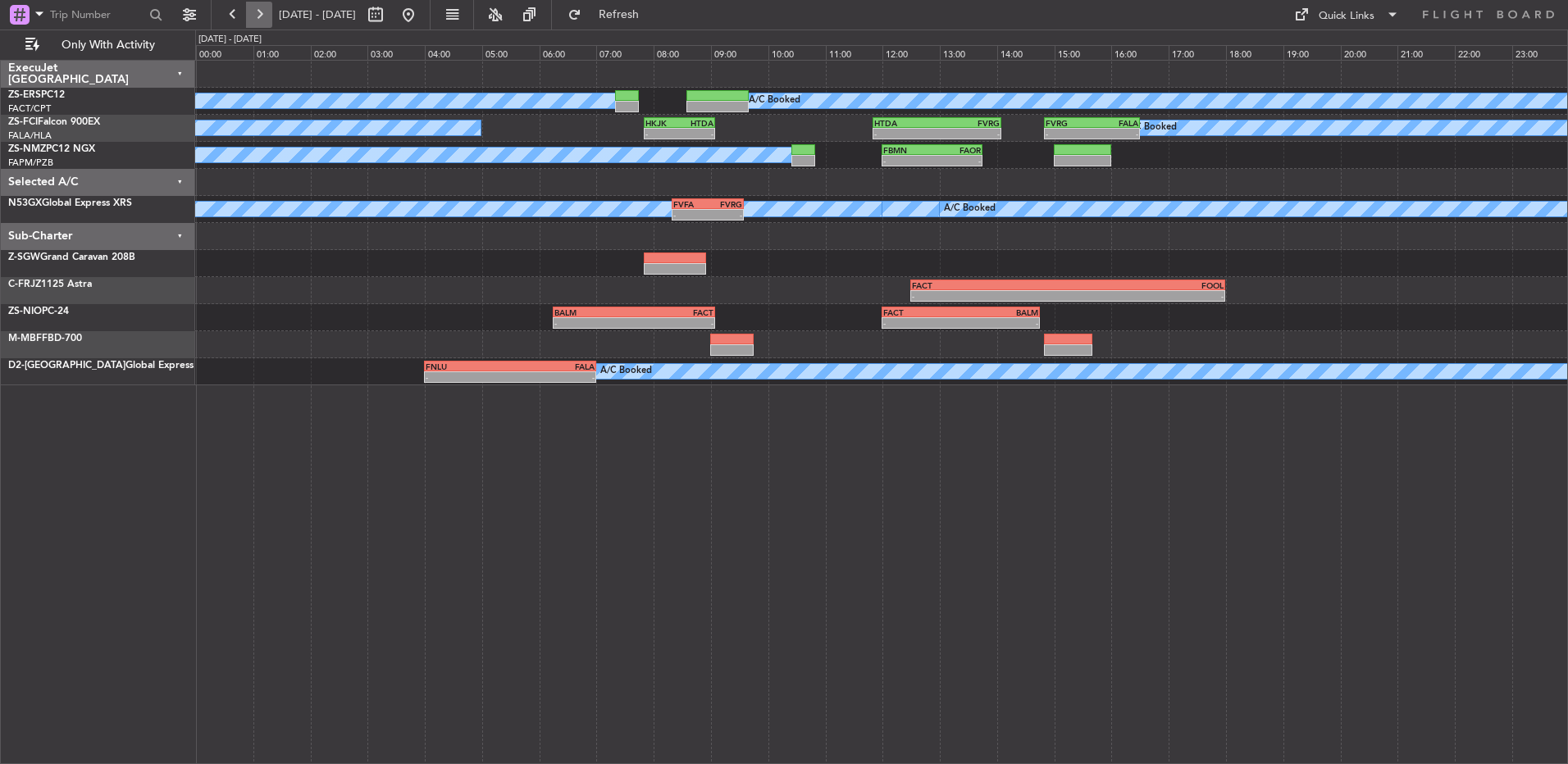
click at [260, 14] on button at bounding box center [259, 15] width 26 height 26
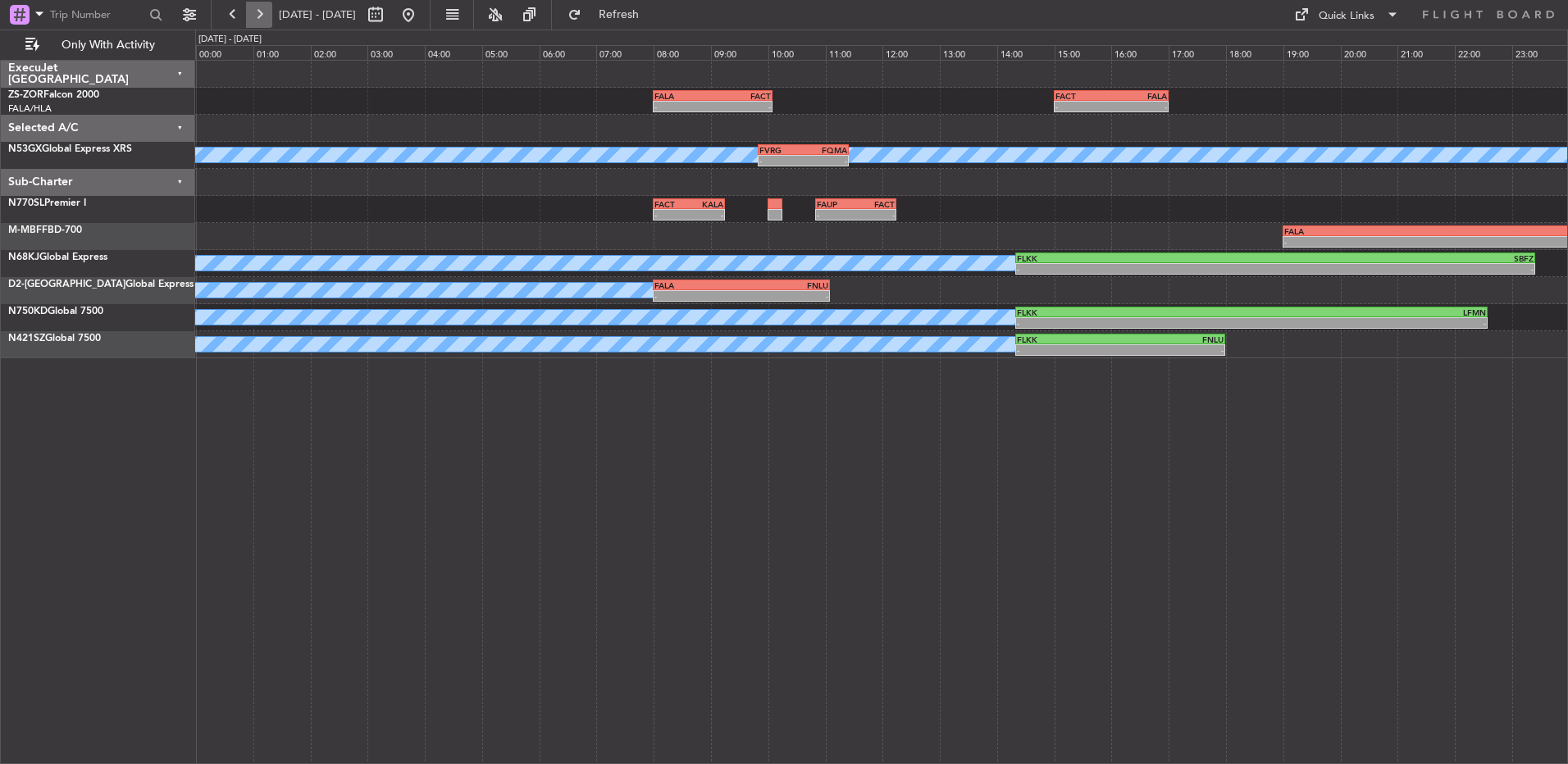
click at [253, 18] on button at bounding box center [259, 15] width 26 height 26
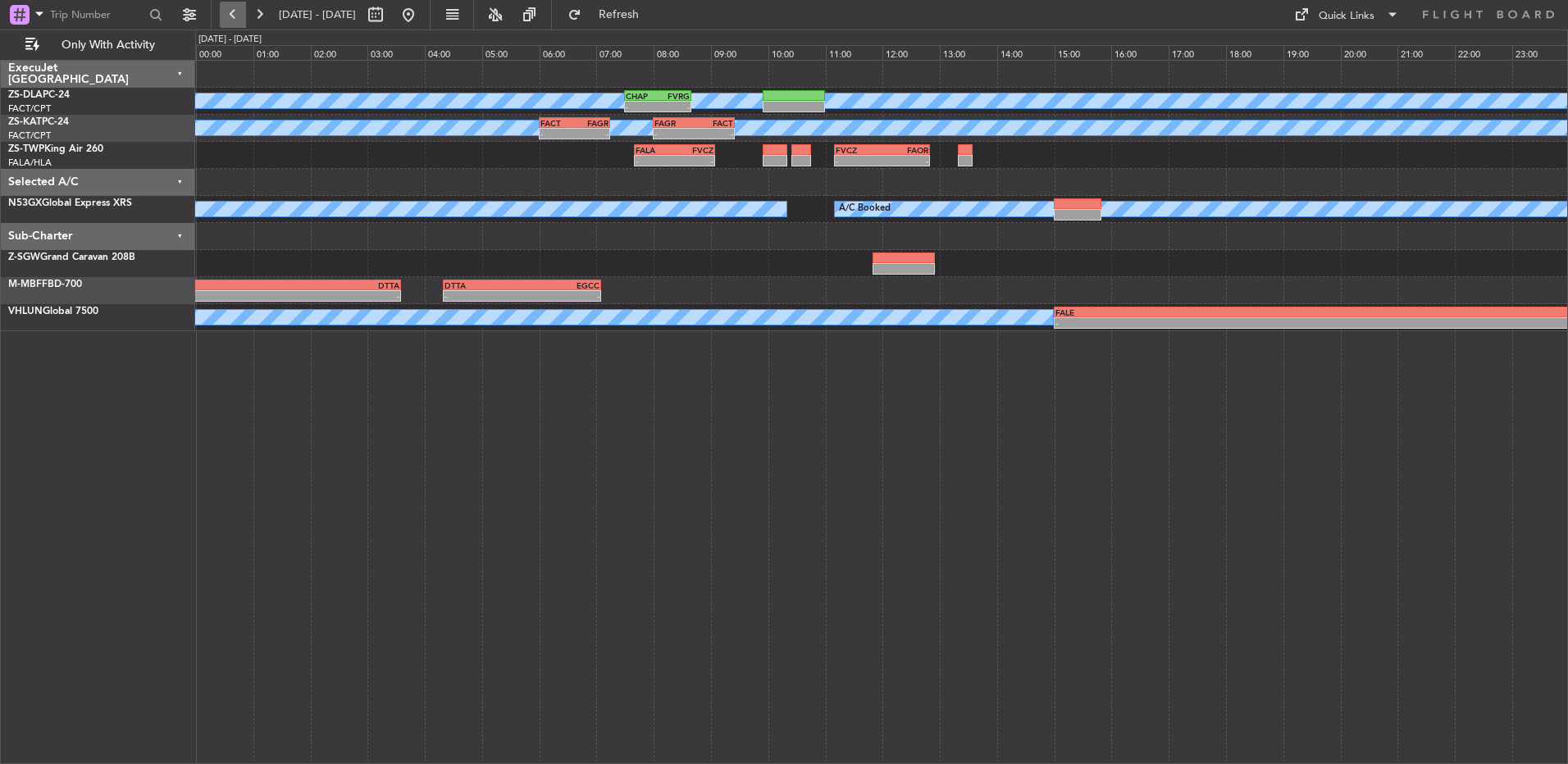
click at [243, 17] on button at bounding box center [233, 15] width 26 height 26
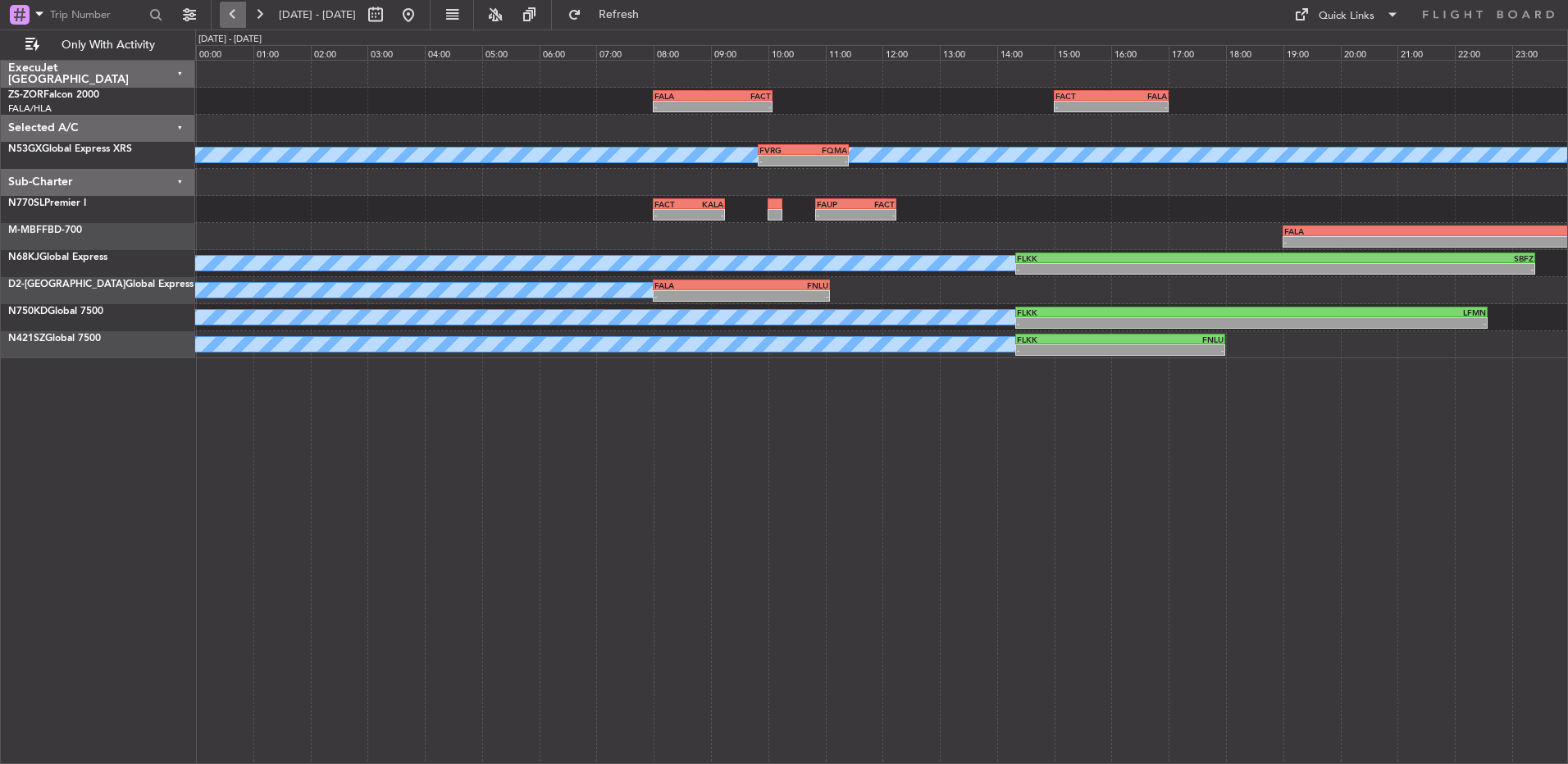
click at [243, 17] on button at bounding box center [233, 15] width 26 height 26
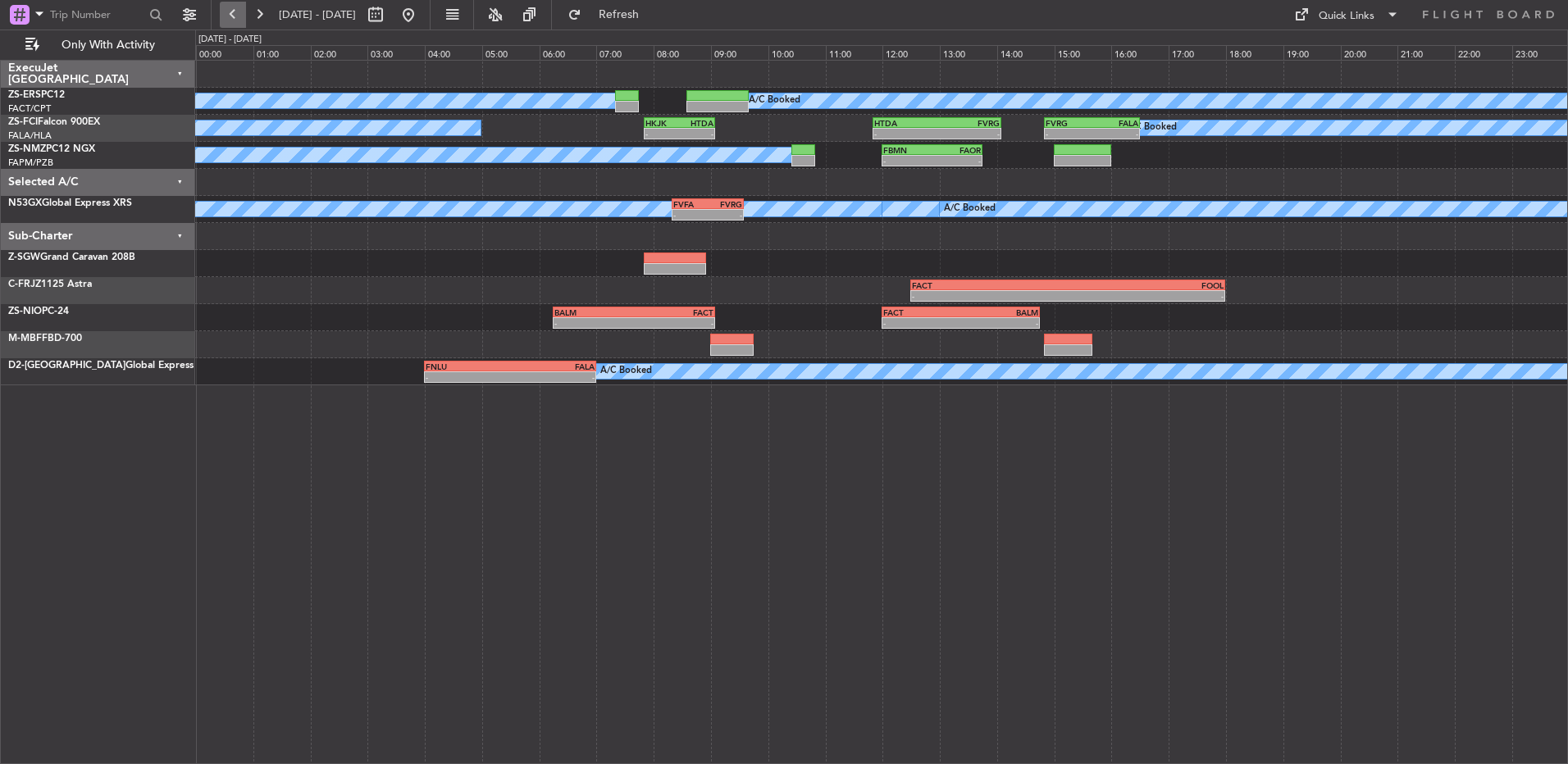
click at [243, 17] on button at bounding box center [233, 15] width 26 height 26
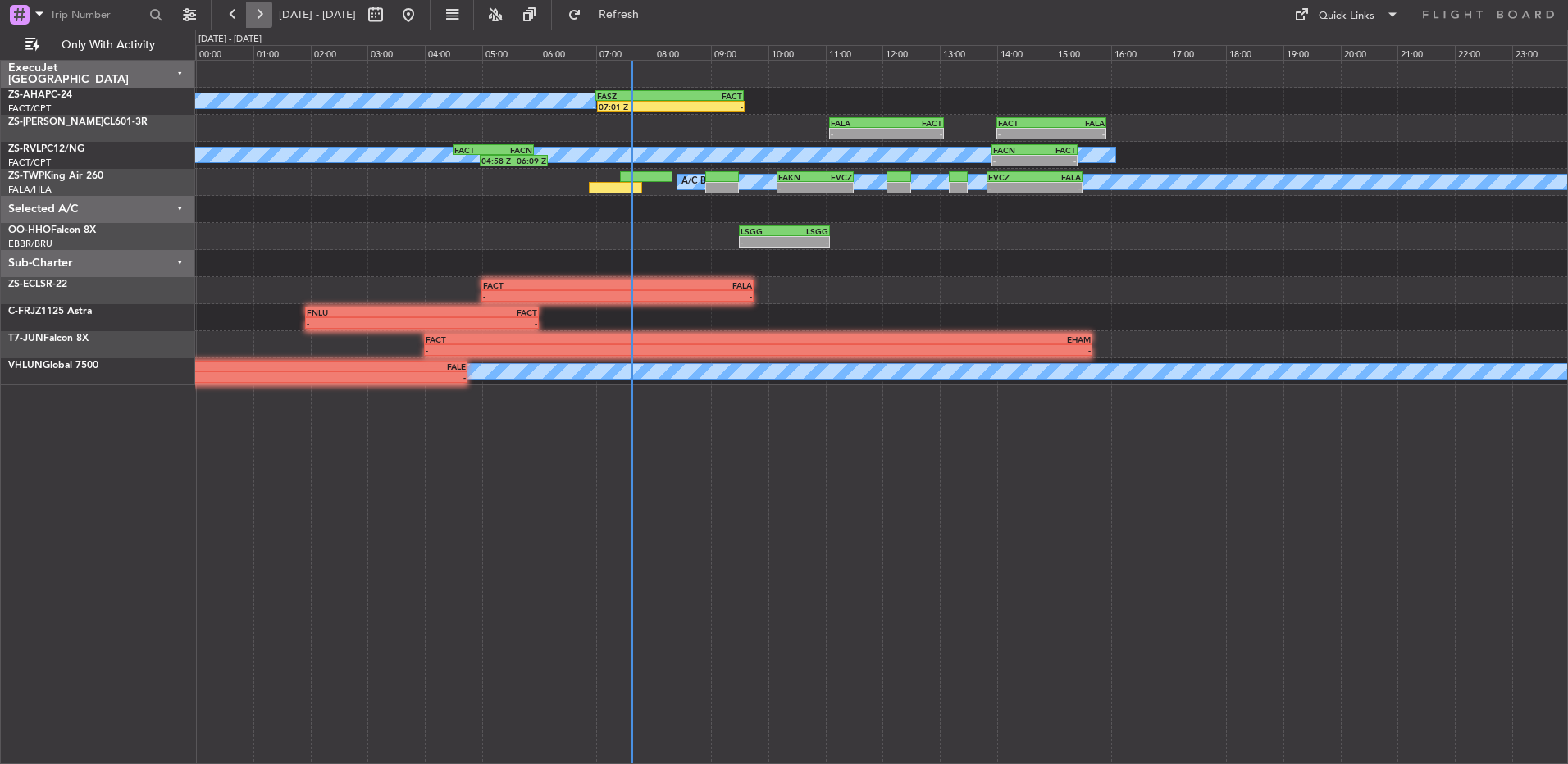
click at [252, 17] on button at bounding box center [259, 15] width 26 height 26
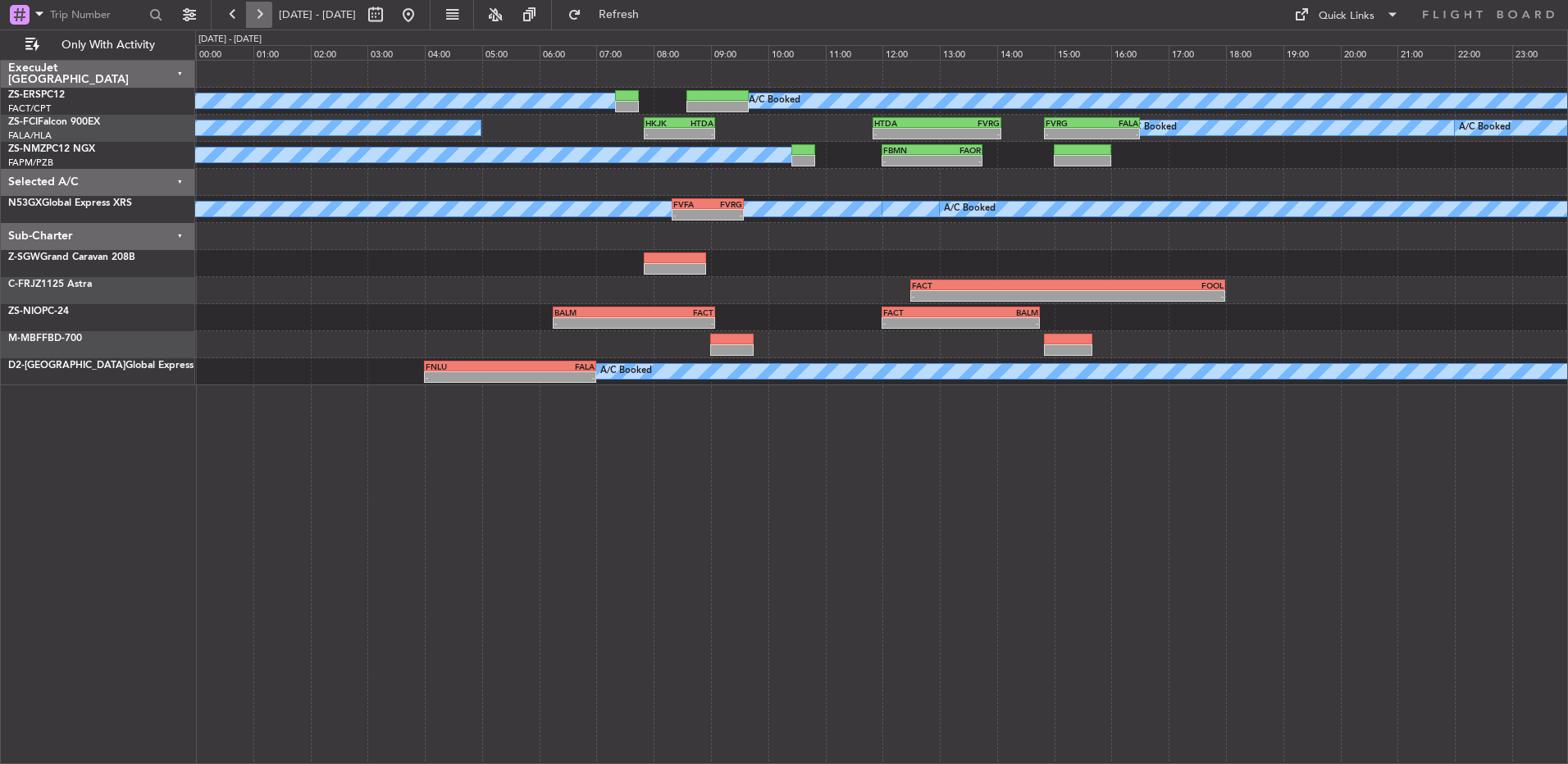
click at [266, 12] on button at bounding box center [259, 15] width 26 height 26
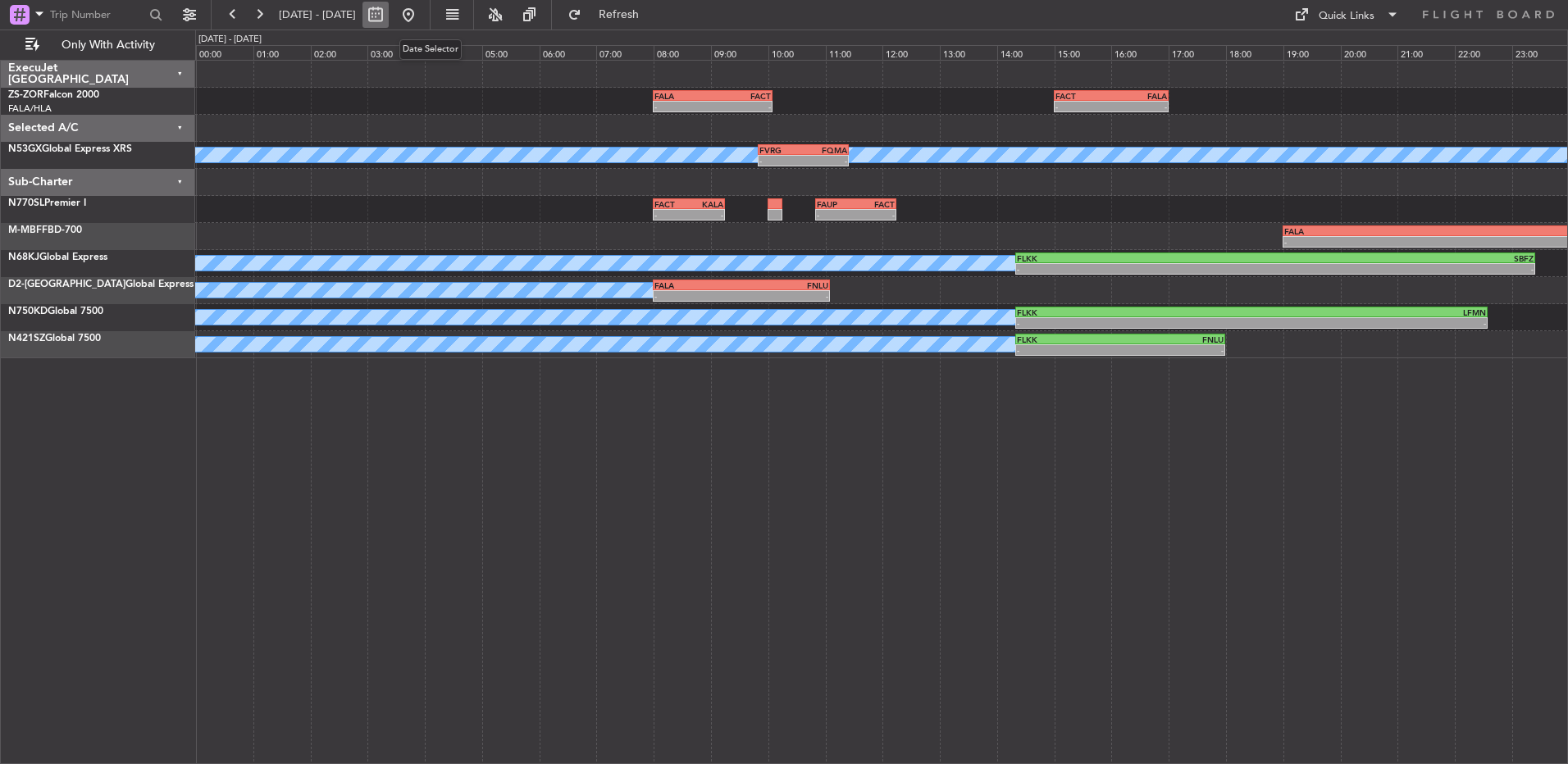
click at [388, 18] on button at bounding box center [375, 15] width 26 height 26
select select "8"
select select "2025"
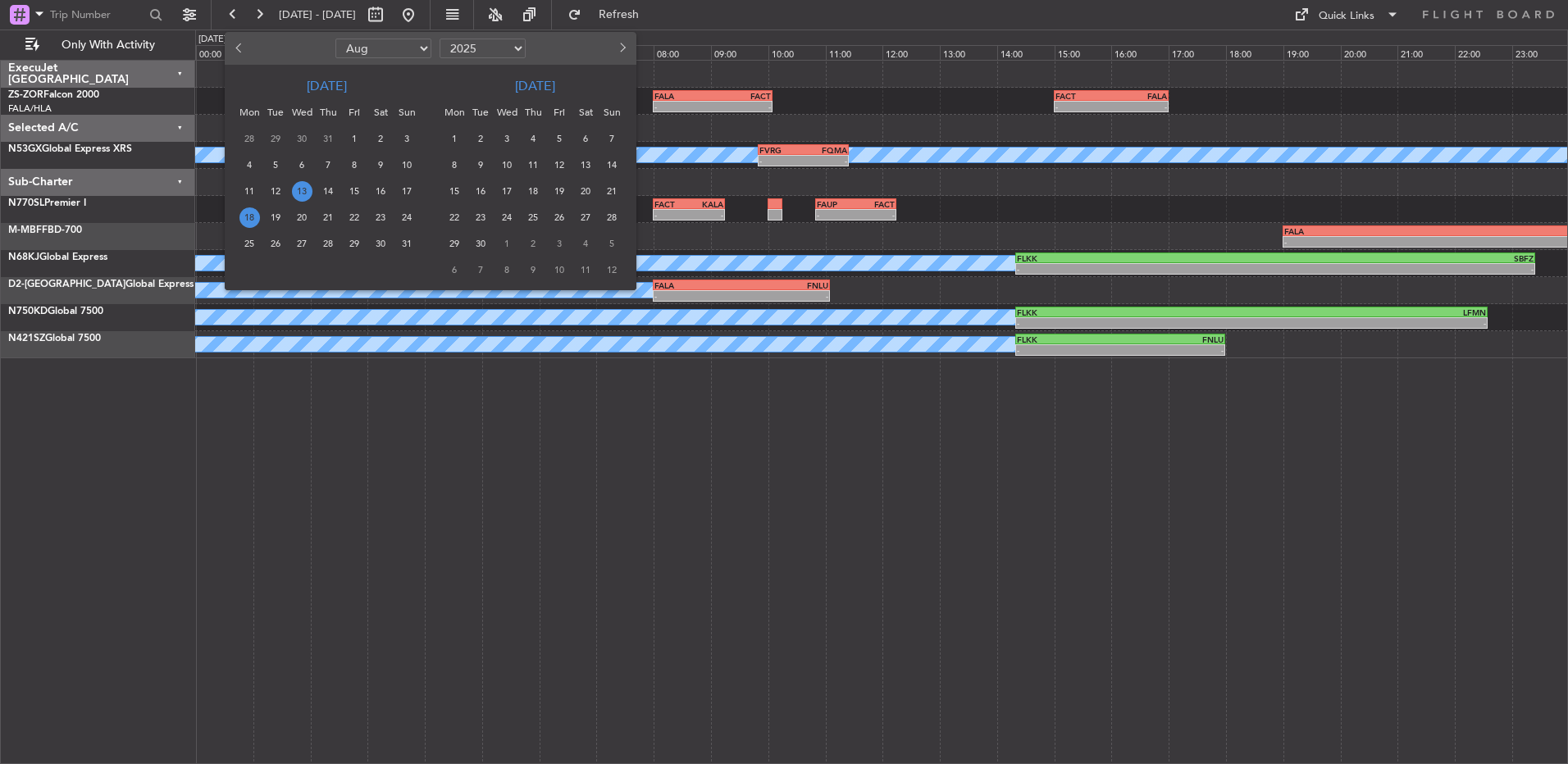
click at [252, 222] on span "18" at bounding box center [249, 217] width 20 height 20
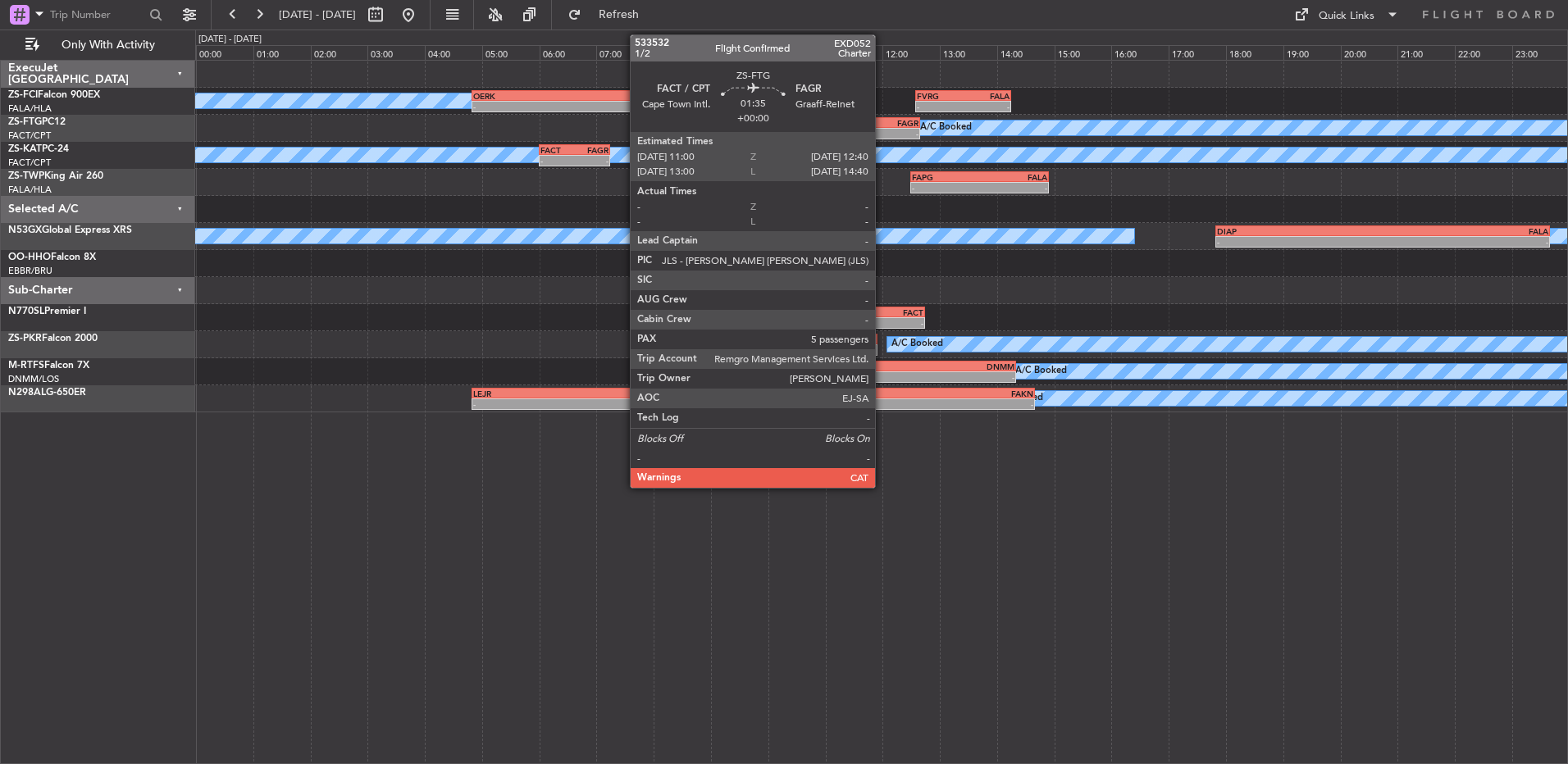
click at [882, 136] on div "-" at bounding box center [895, 133] width 46 height 10
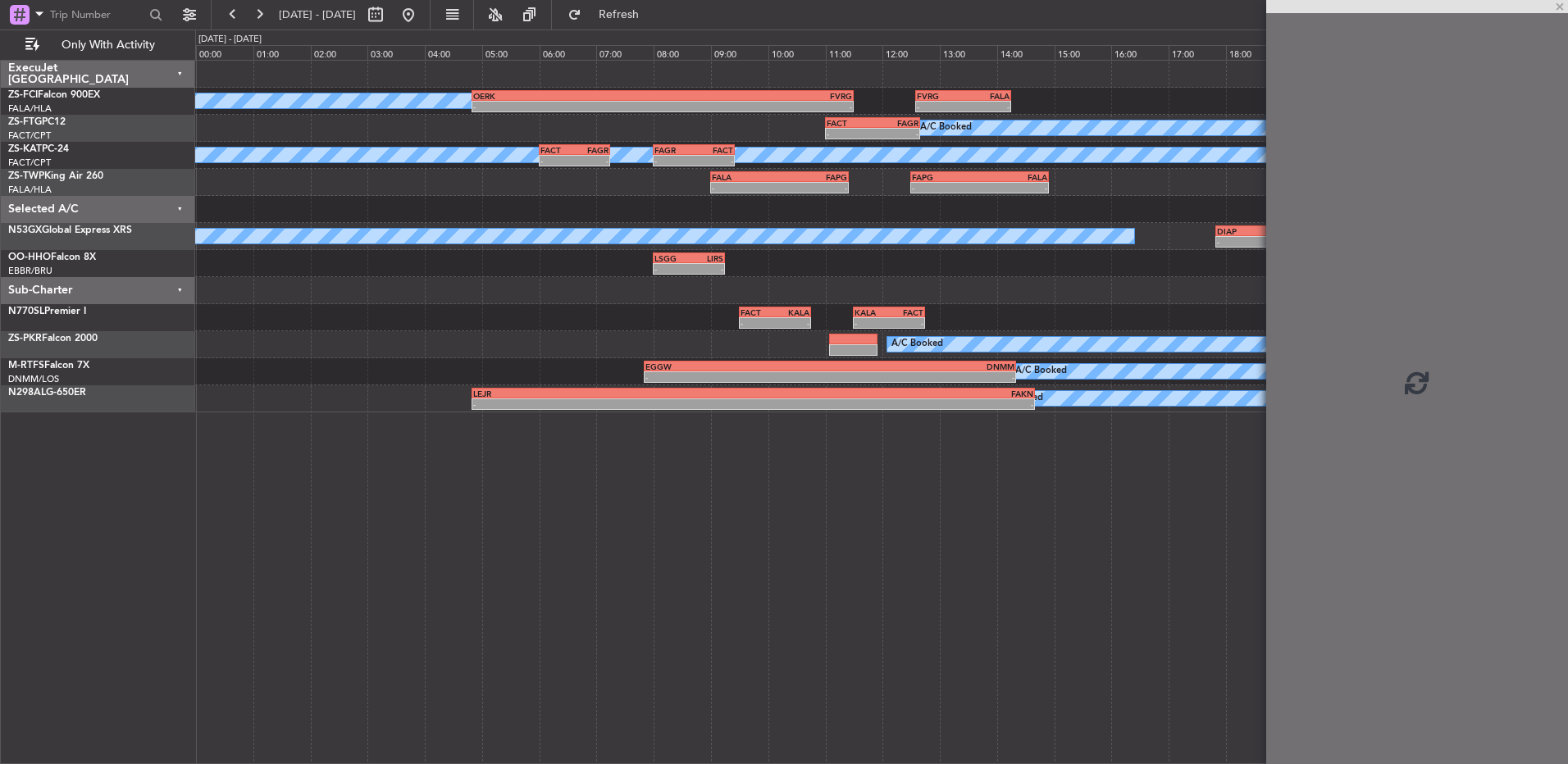
click at [882, 136] on div "-" at bounding box center [895, 133] width 46 height 10
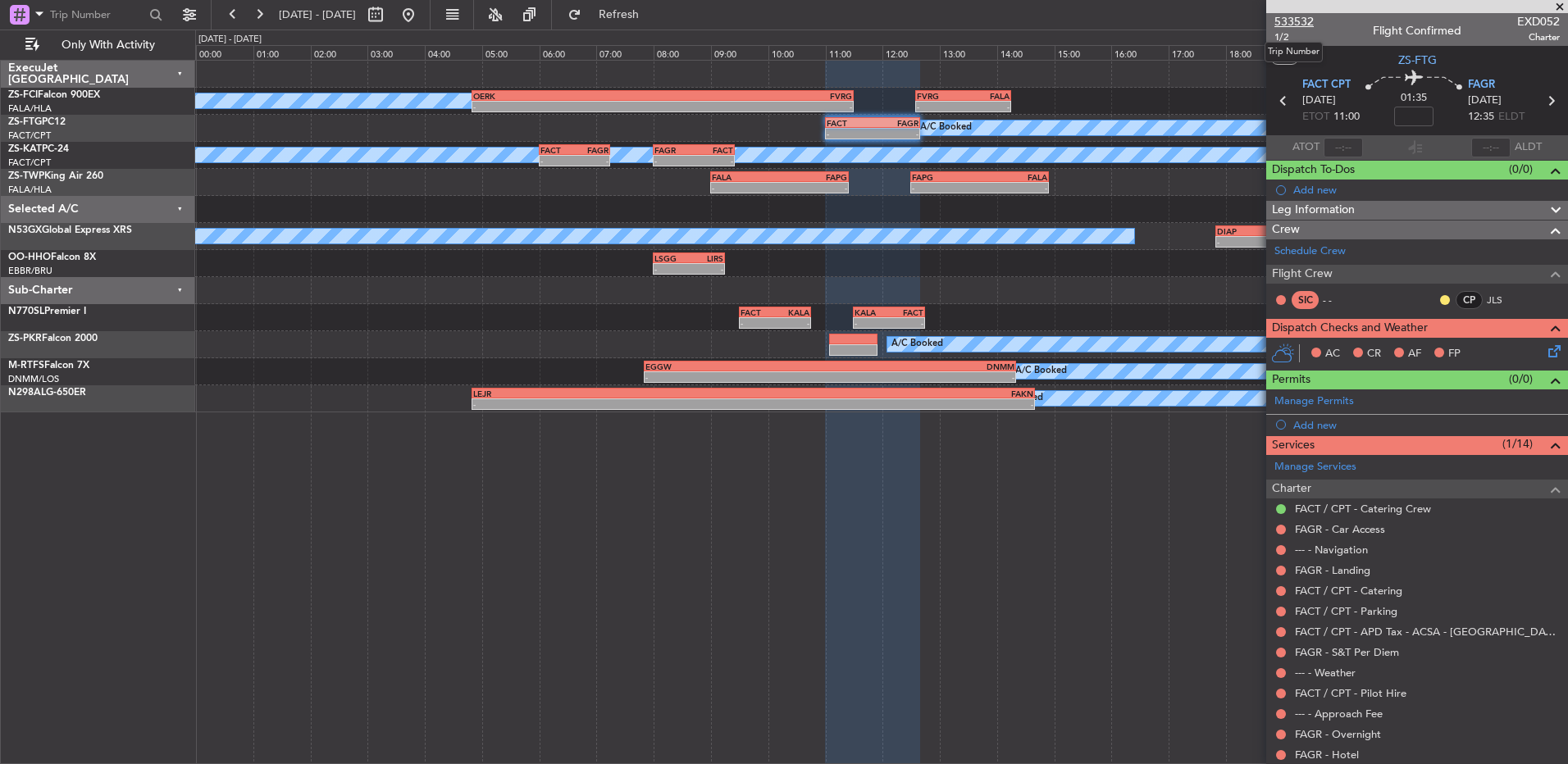
click at [1301, 20] on span "533532" at bounding box center [1294, 22] width 39 height 17
click at [272, 18] on div "18 Aug 2025 - 18 Aug 2025" at bounding box center [320, 15] width 202 height 26
click at [258, 0] on fb-range-datepicker "18 Aug 2025 - 18 Aug 2025" at bounding box center [321, 15] width 220 height 30
click at [257, 14] on button at bounding box center [259, 15] width 26 height 26
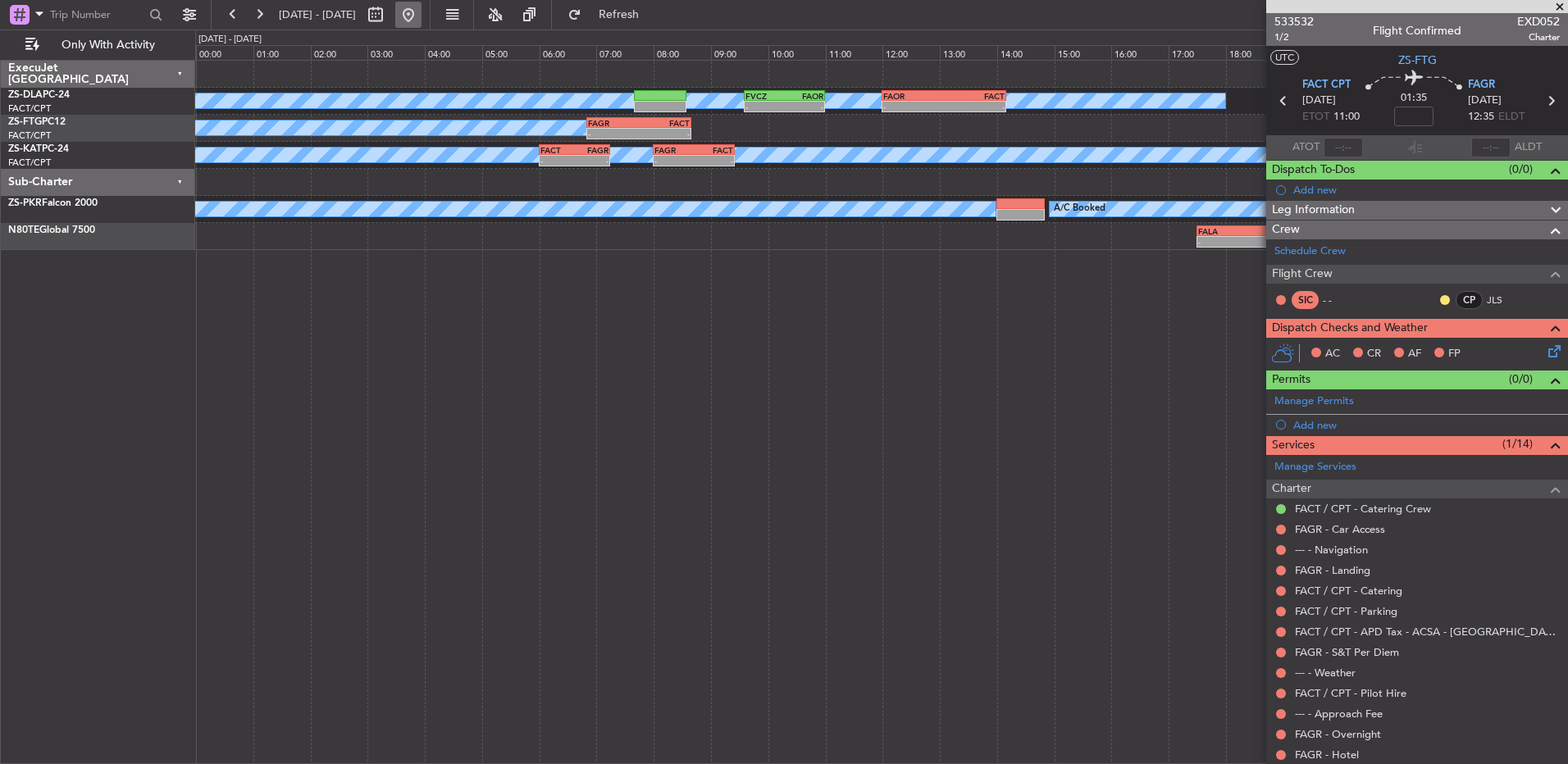
click at [421, 20] on button at bounding box center [408, 15] width 26 height 26
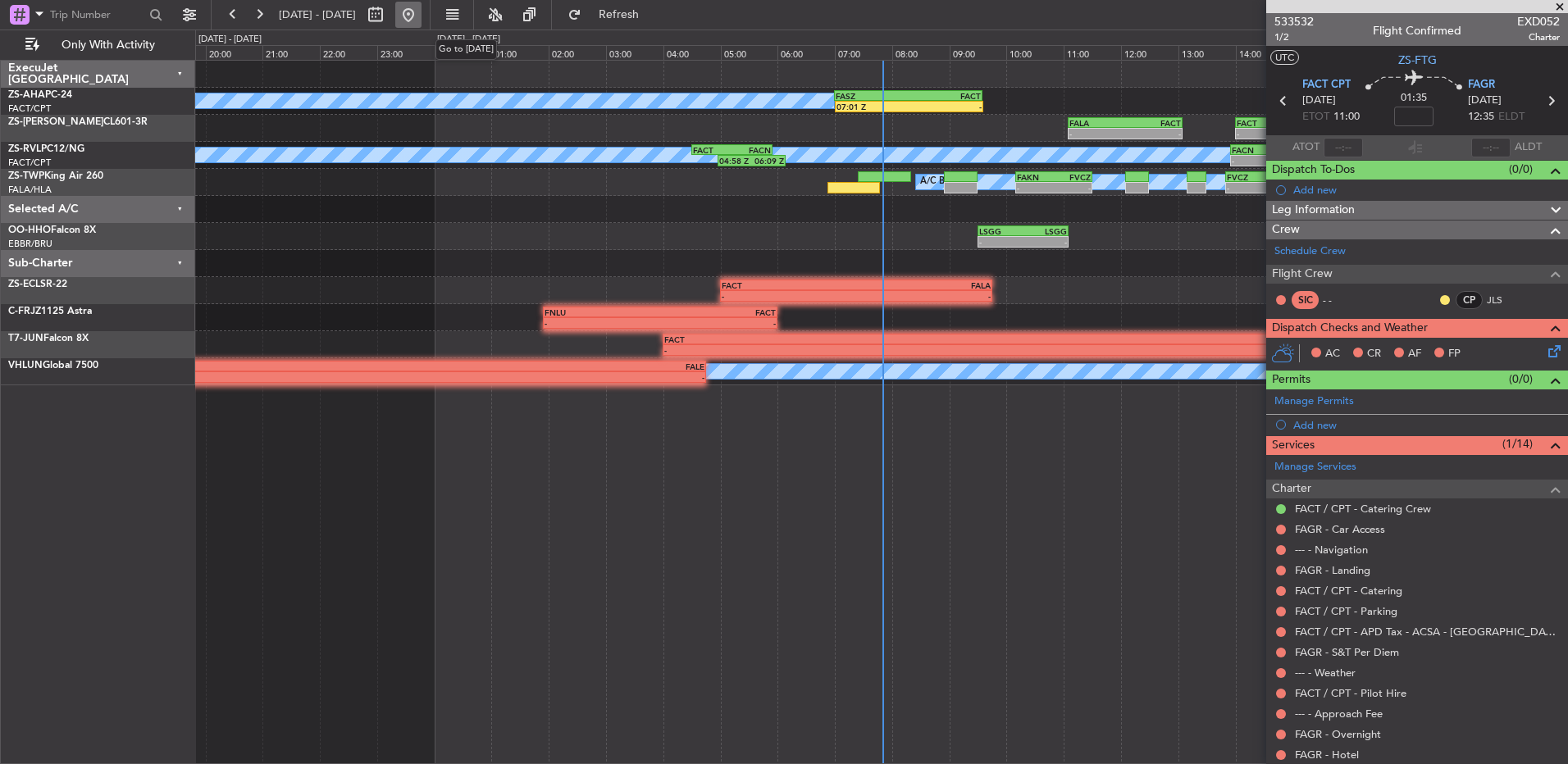
click at [421, 10] on button at bounding box center [408, 15] width 26 height 26
click at [636, 19] on button "Refresh" at bounding box center [609, 15] width 99 height 26
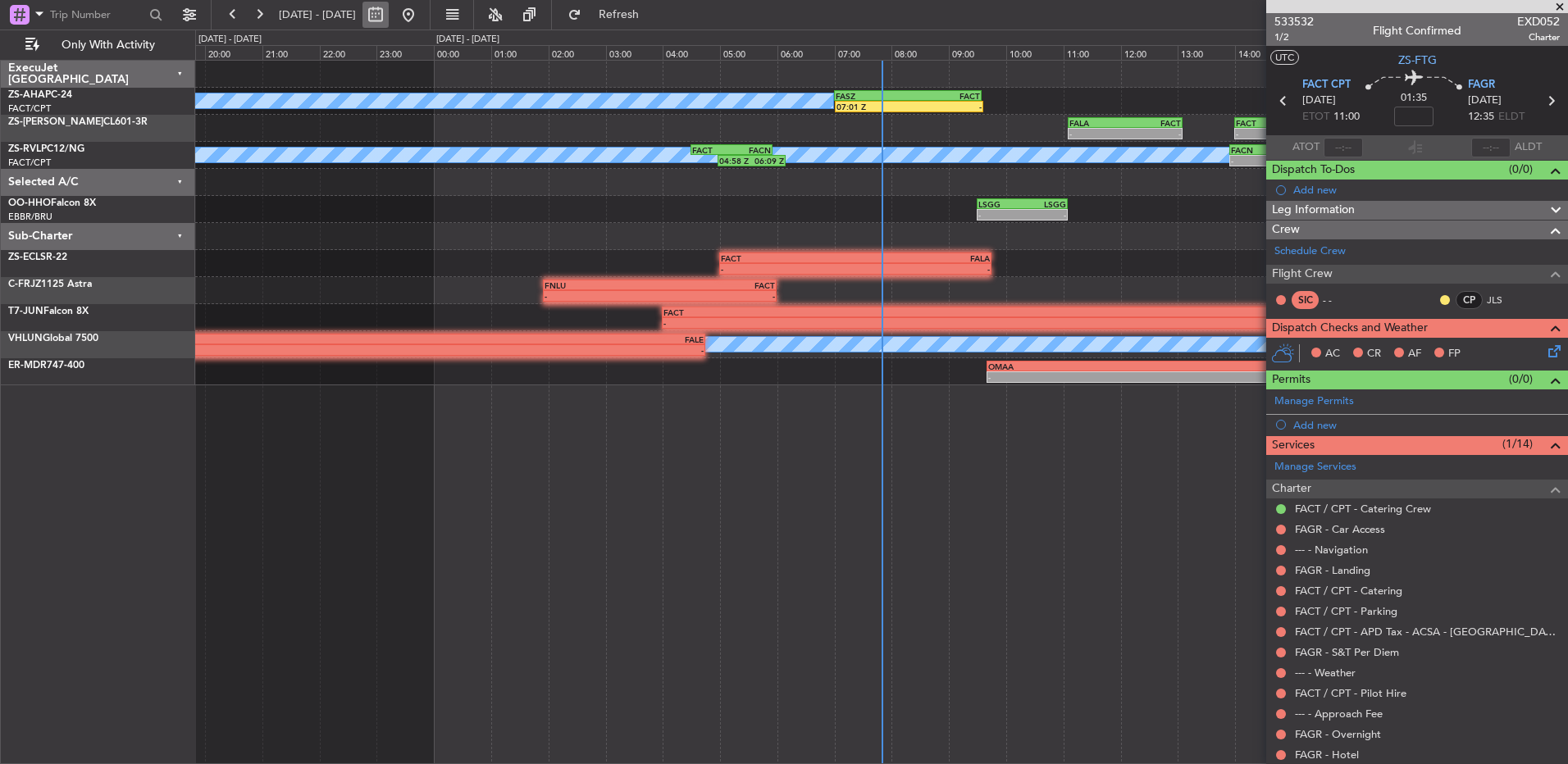
click at [388, 18] on button at bounding box center [375, 15] width 26 height 26
select select "8"
select select "2025"
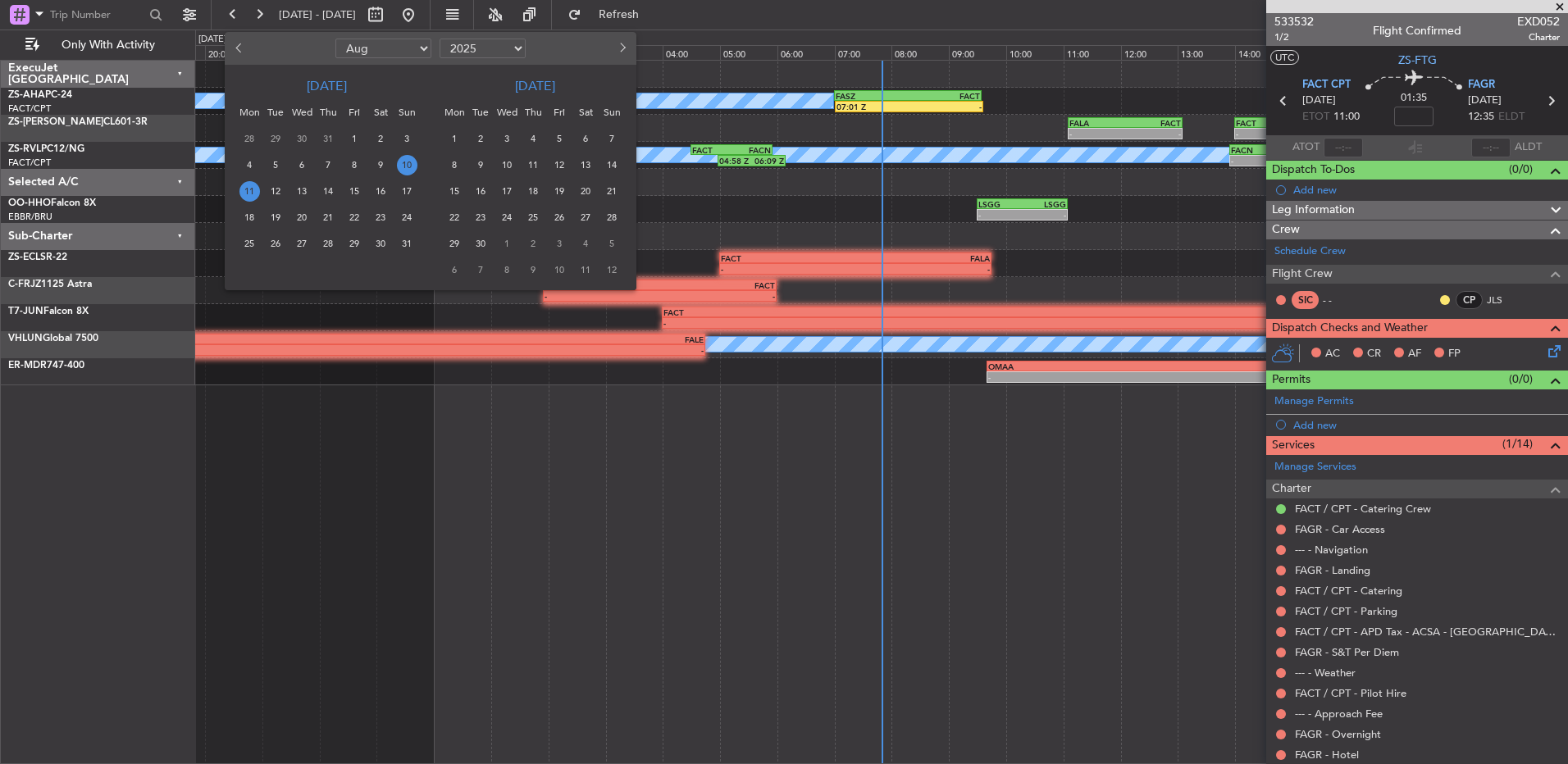
click at [241, 195] on span "11" at bounding box center [249, 191] width 20 height 20
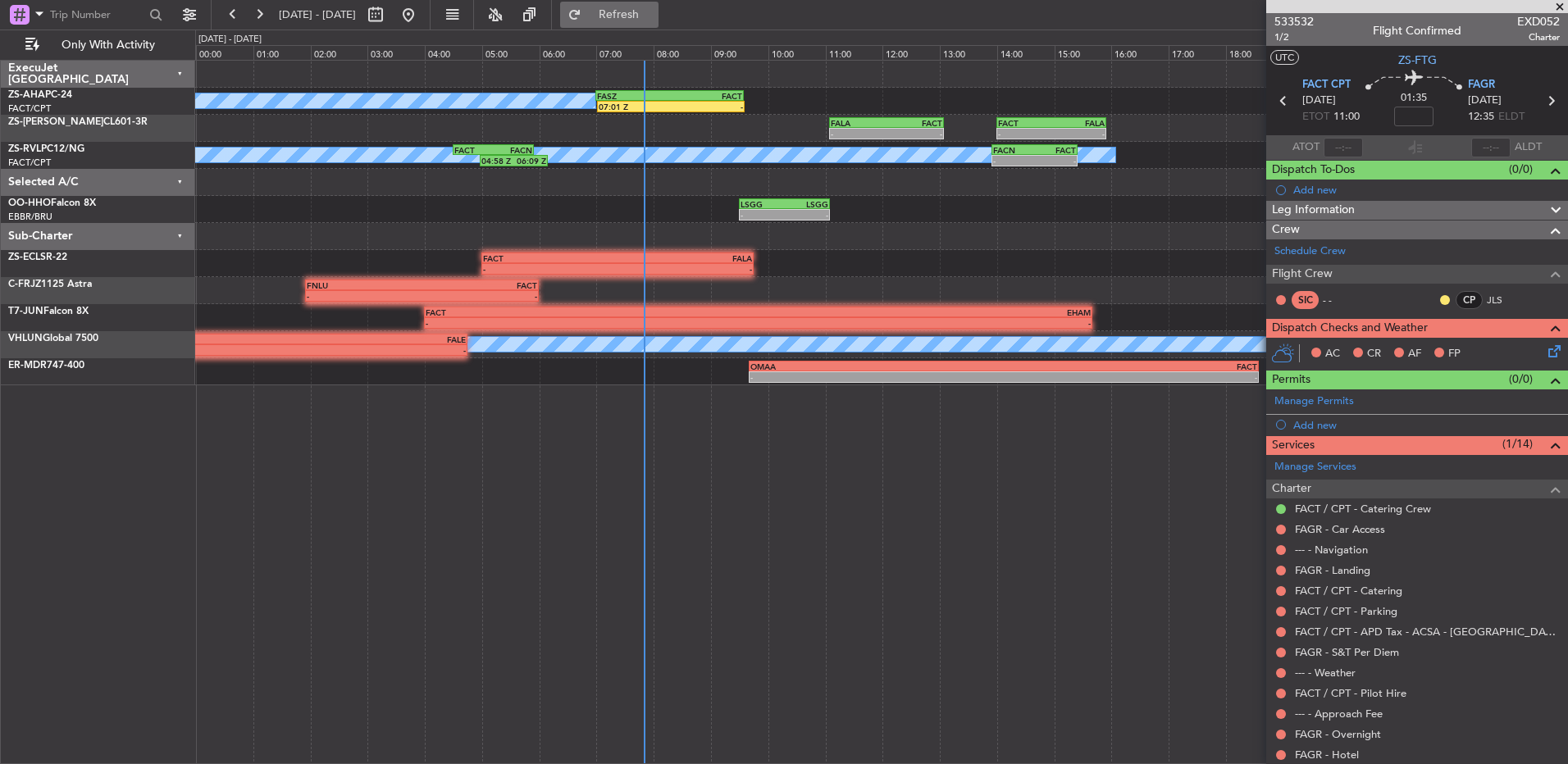
click at [640, 23] on button "Refresh" at bounding box center [609, 15] width 99 height 26
click at [647, 24] on button "Refresh" at bounding box center [609, 15] width 99 height 26
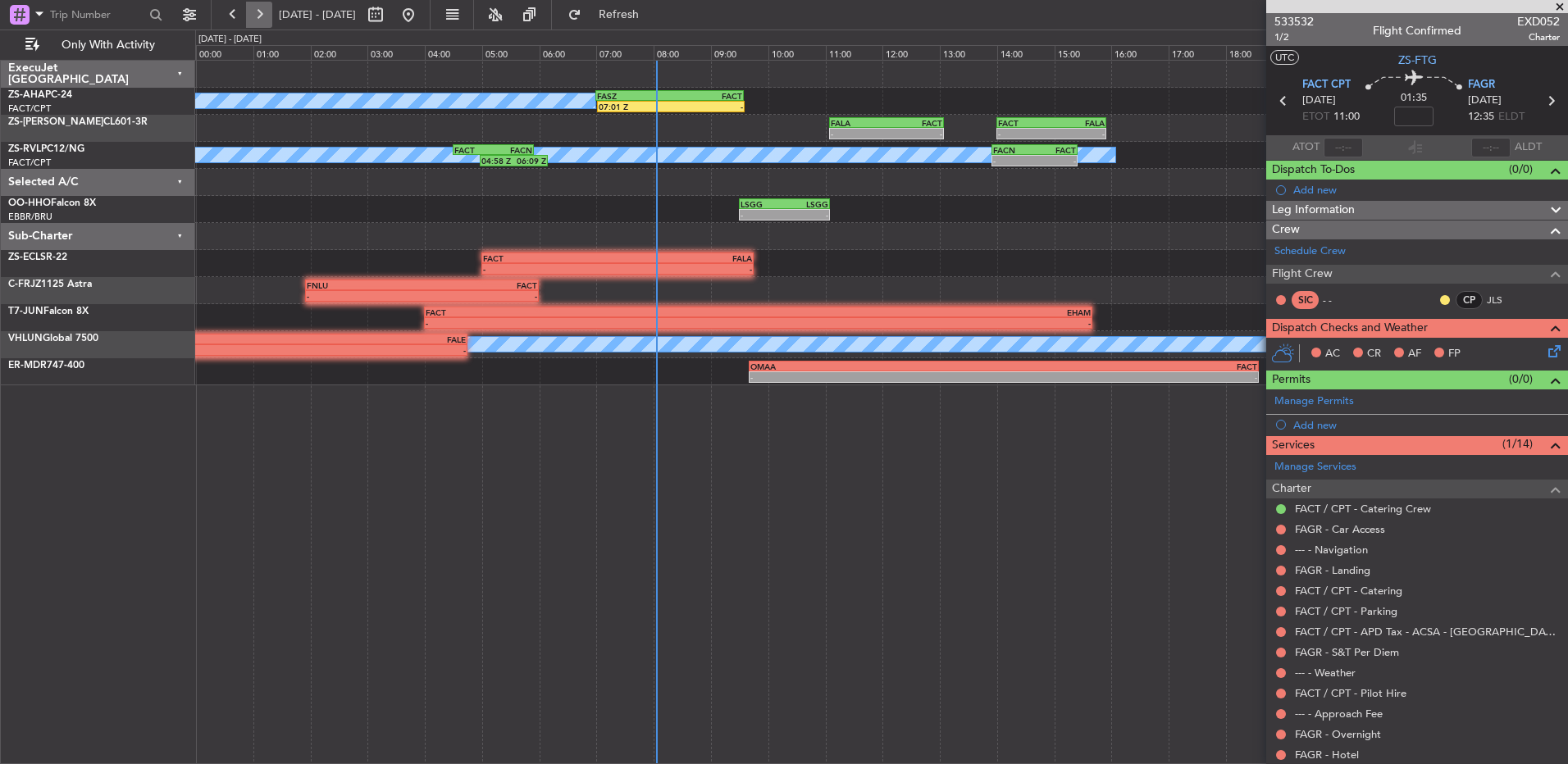
click at [267, 20] on button at bounding box center [259, 15] width 26 height 26
click at [266, 20] on button at bounding box center [259, 15] width 26 height 26
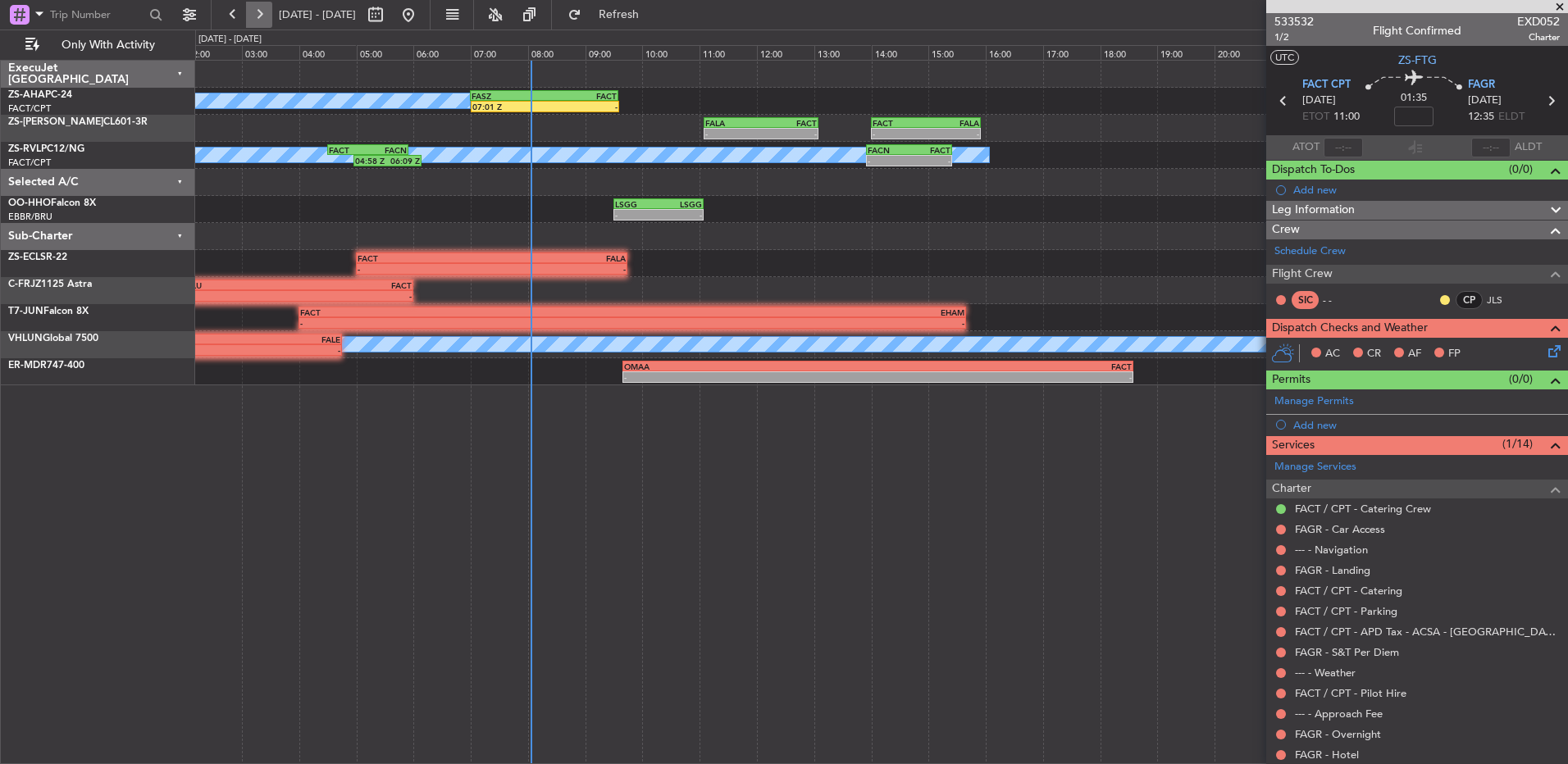
click at [266, 20] on button at bounding box center [259, 15] width 26 height 26
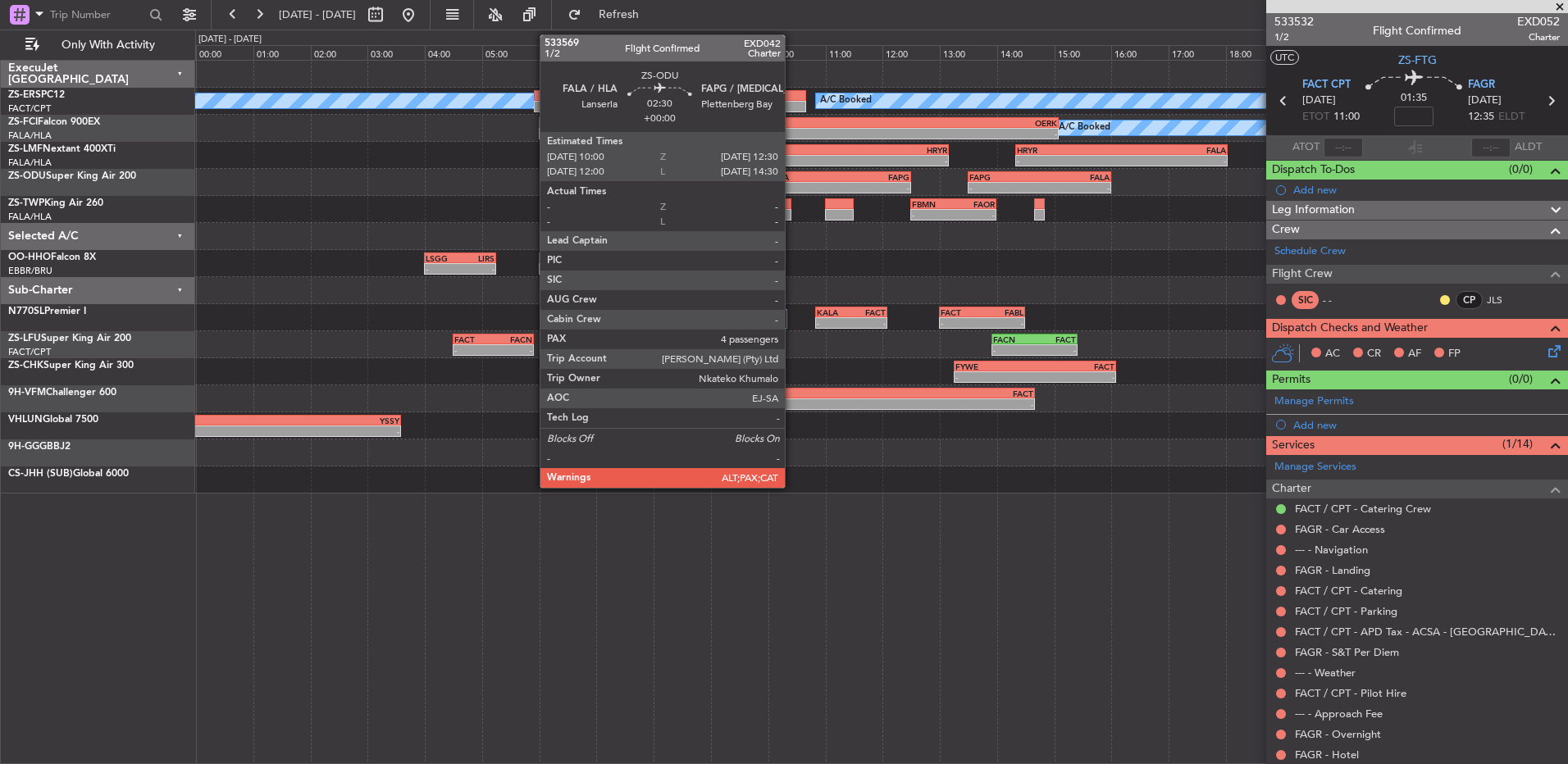
click at [792, 184] on div "-" at bounding box center [805, 188] width 70 height 10
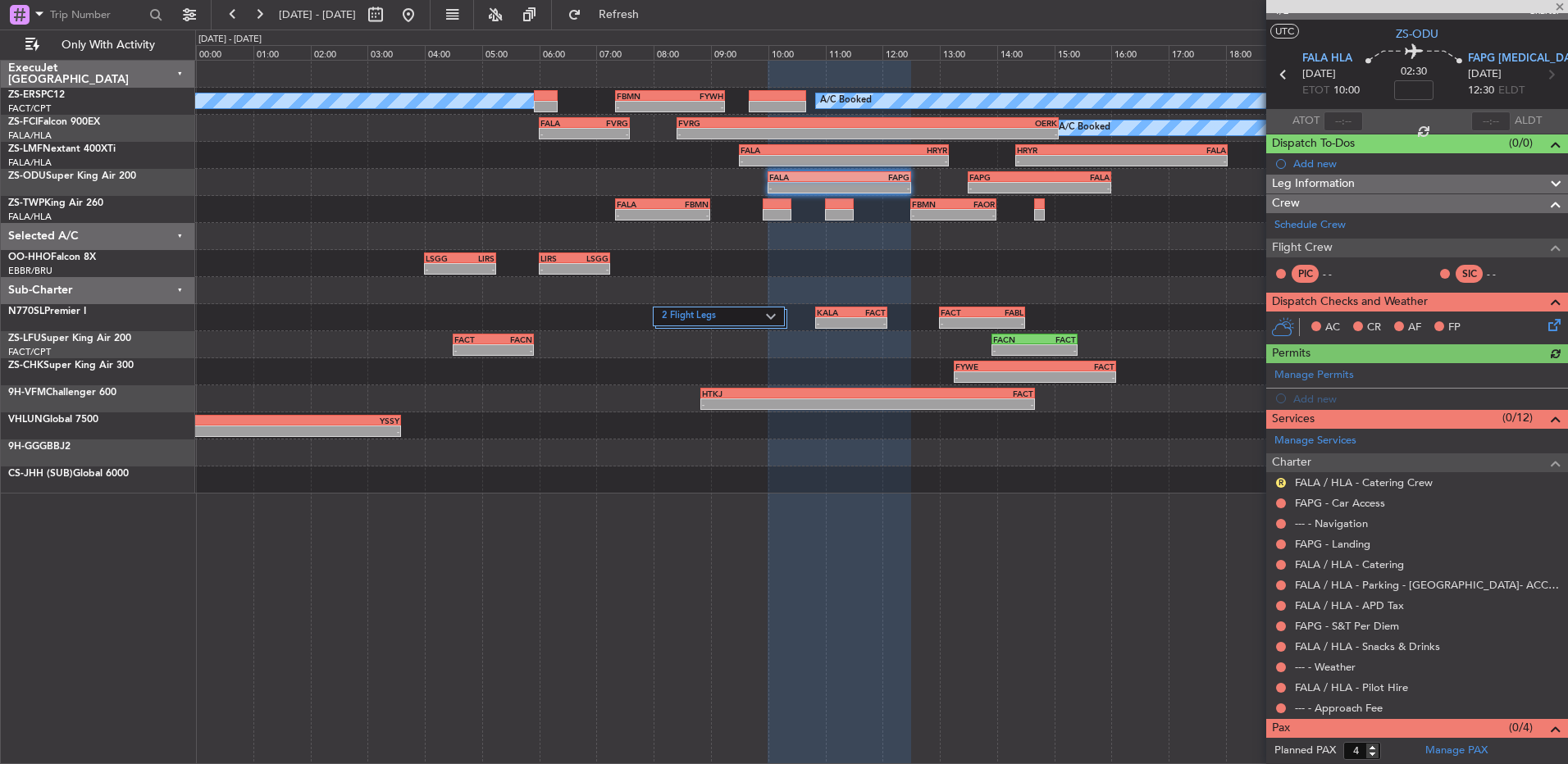
scroll to position [48, 0]
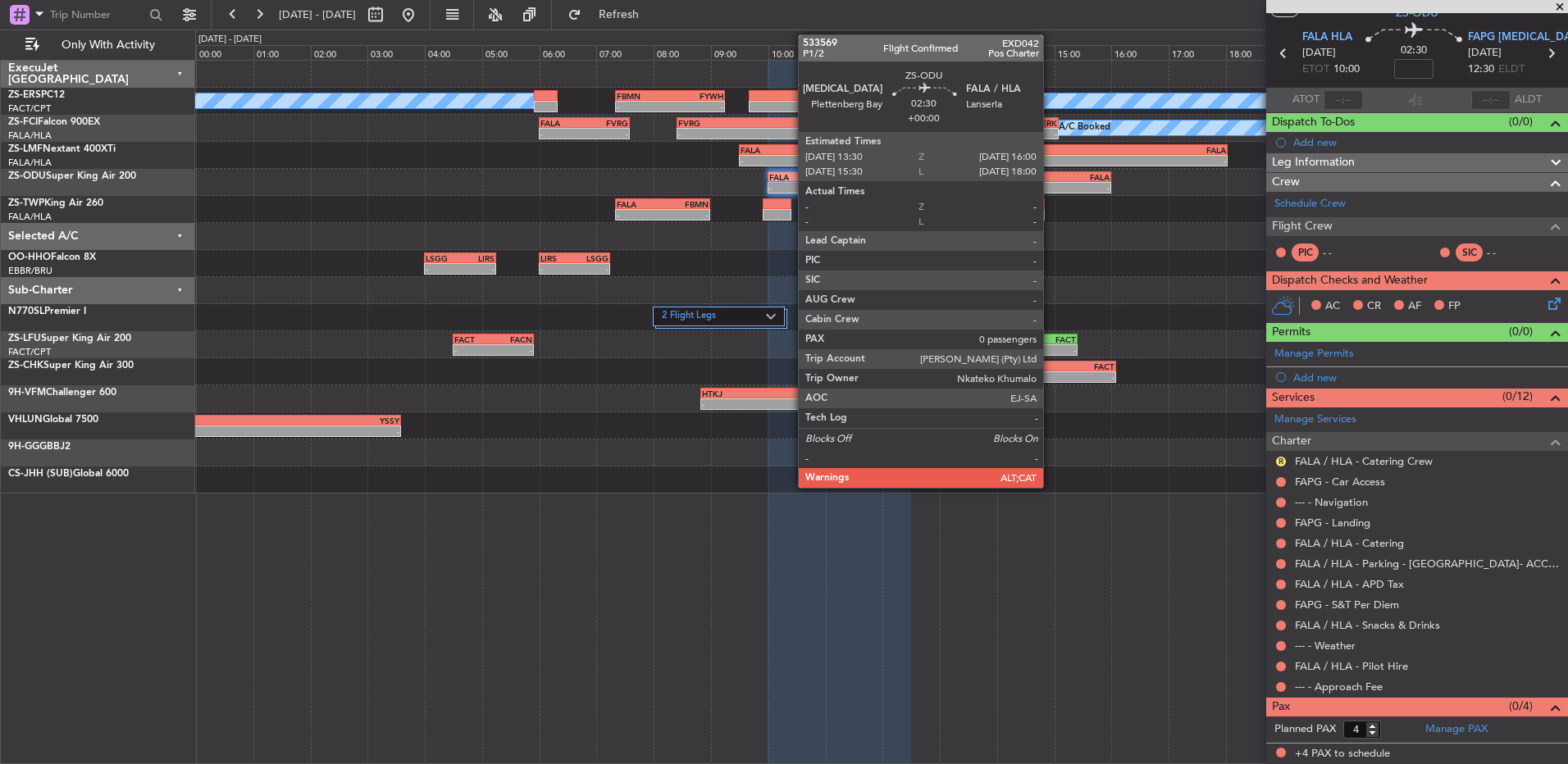
click at [1051, 175] on div "FALA" at bounding box center [1074, 176] width 70 height 10
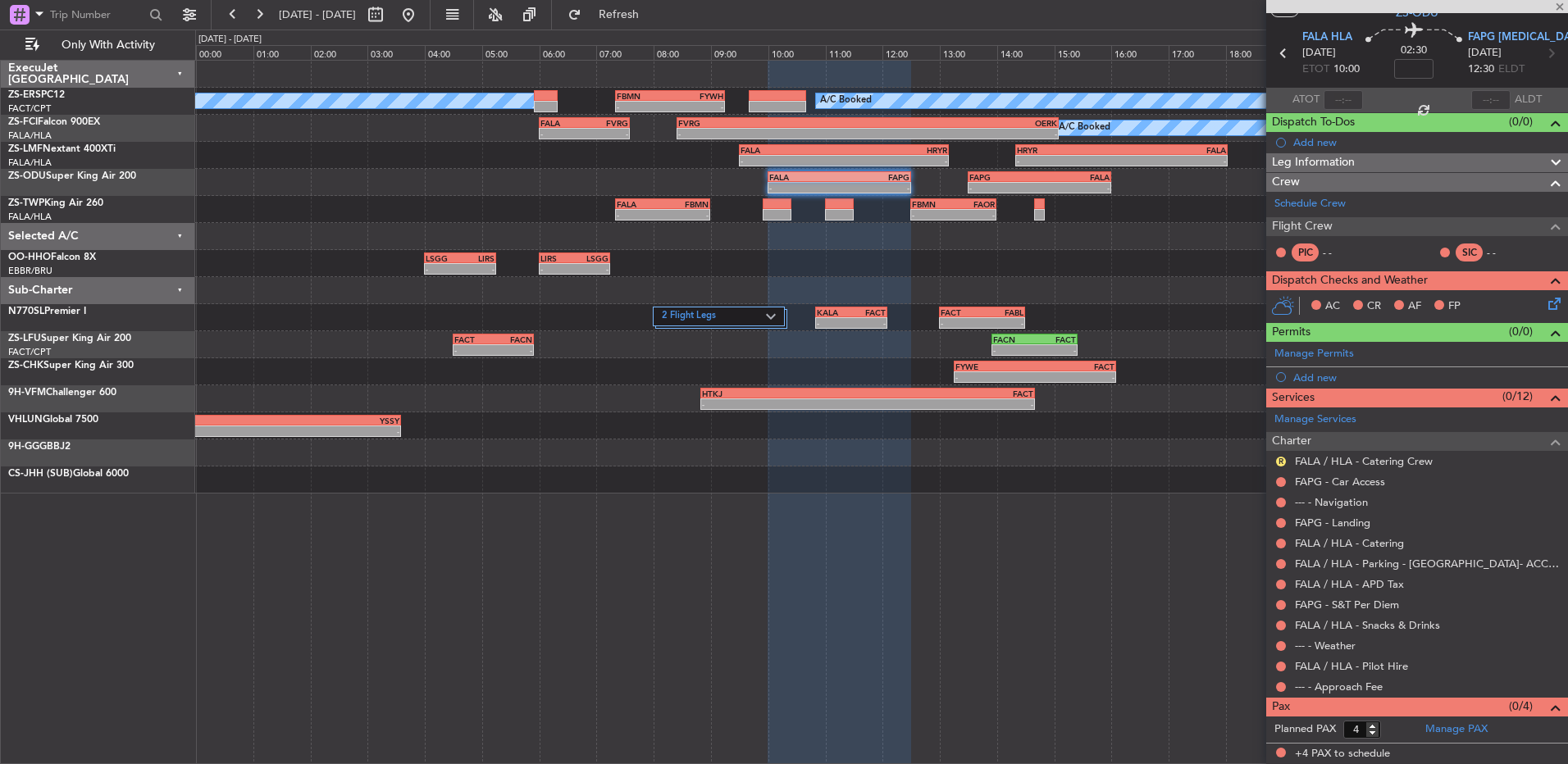
type input "0"
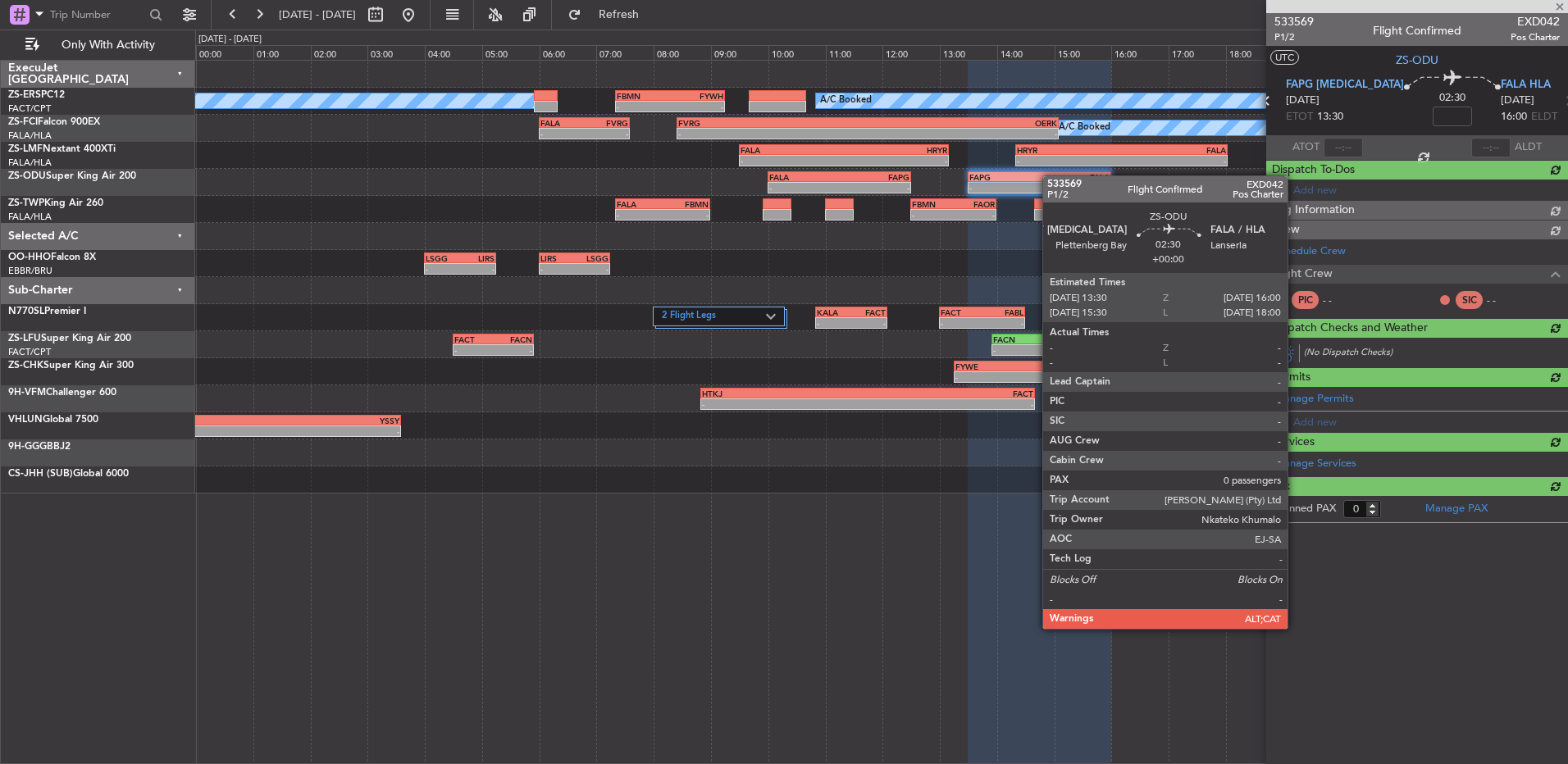
scroll to position [0, 0]
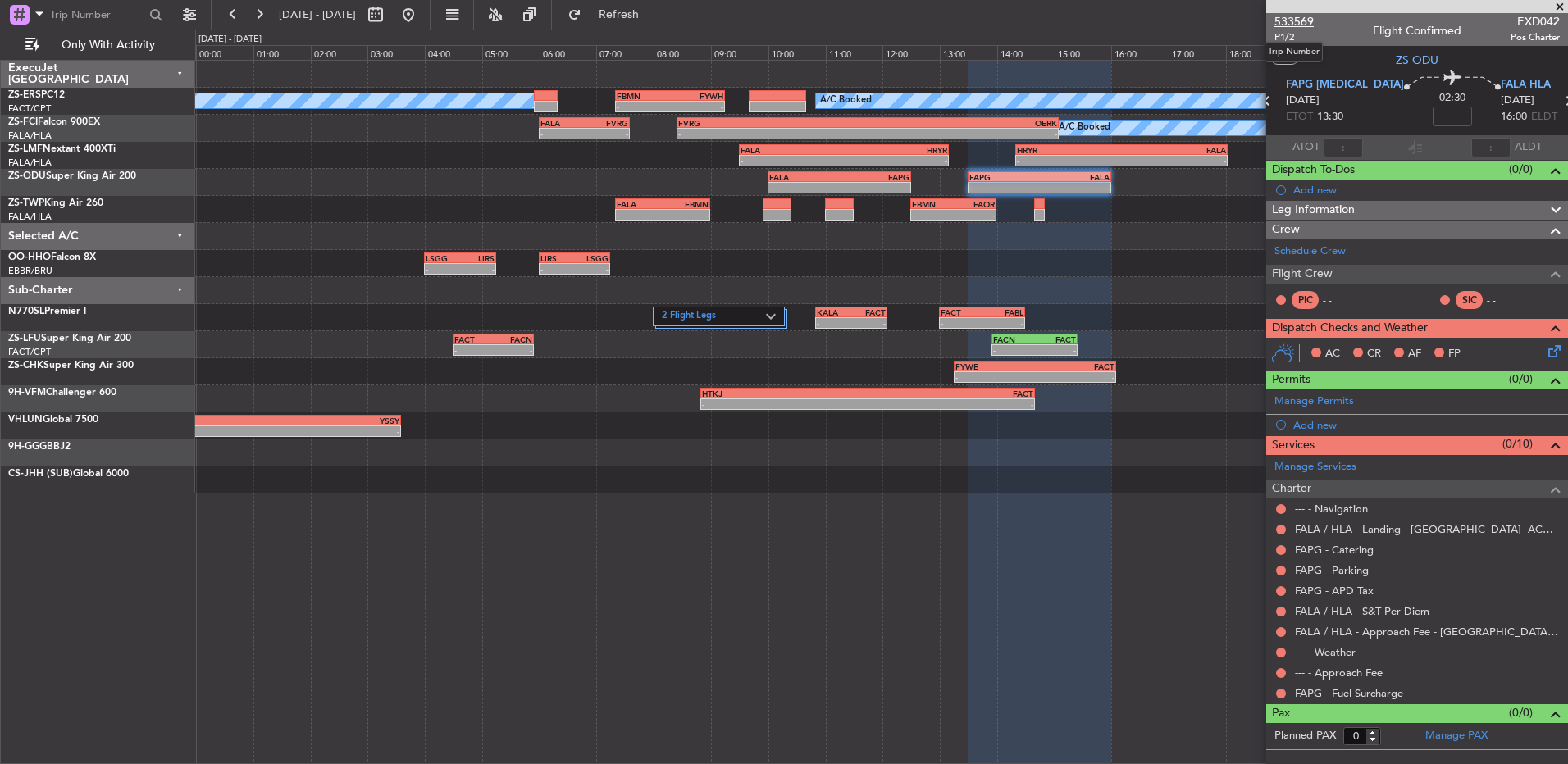
click at [1296, 24] on span "533569" at bounding box center [1294, 22] width 39 height 17
click at [421, 13] on button at bounding box center [408, 15] width 26 height 26
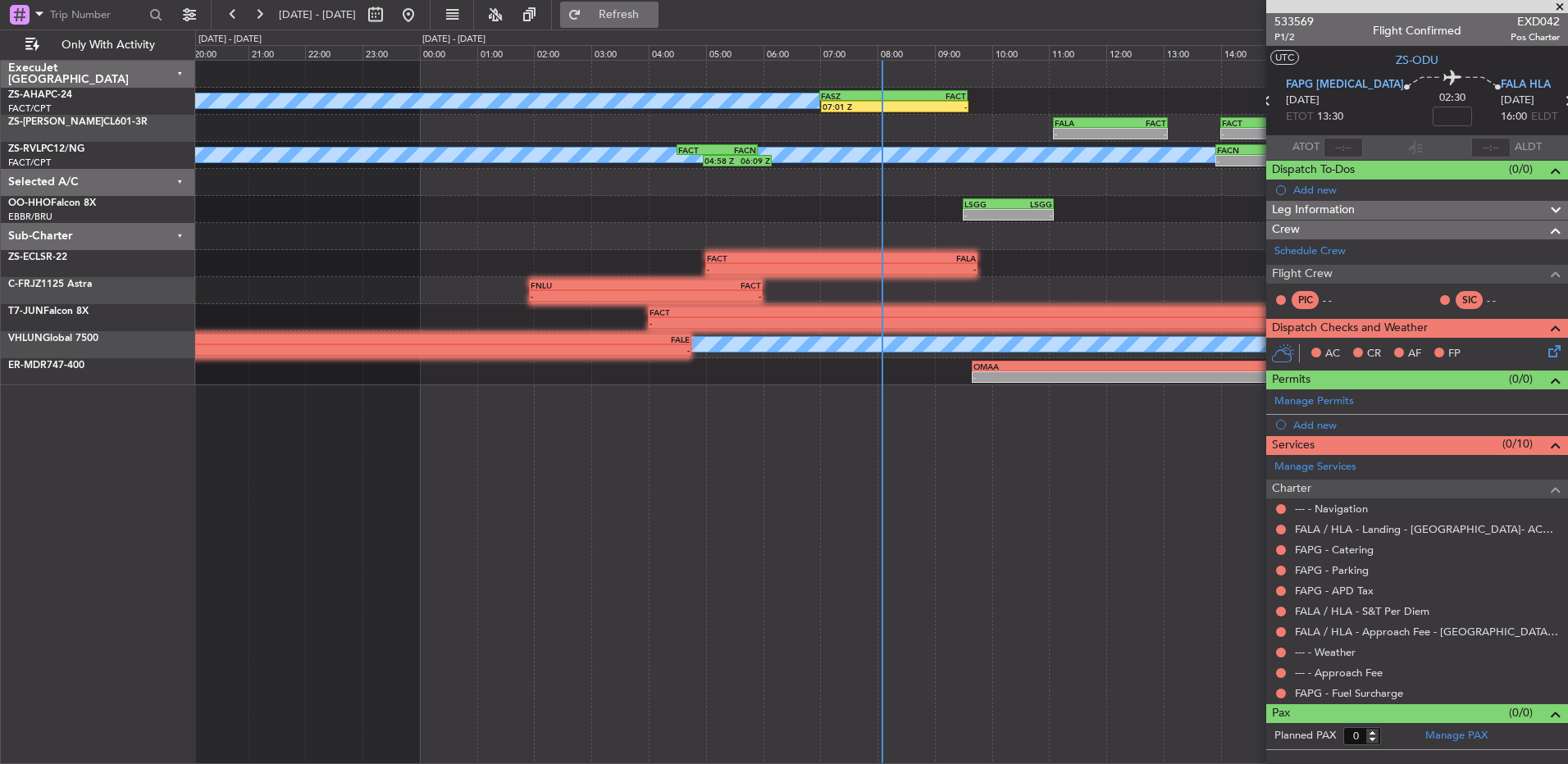
click at [654, 12] on span "Refresh" at bounding box center [619, 14] width 69 height 11
click at [388, 15] on button at bounding box center [375, 15] width 26 height 26
select select "8"
select select "2025"
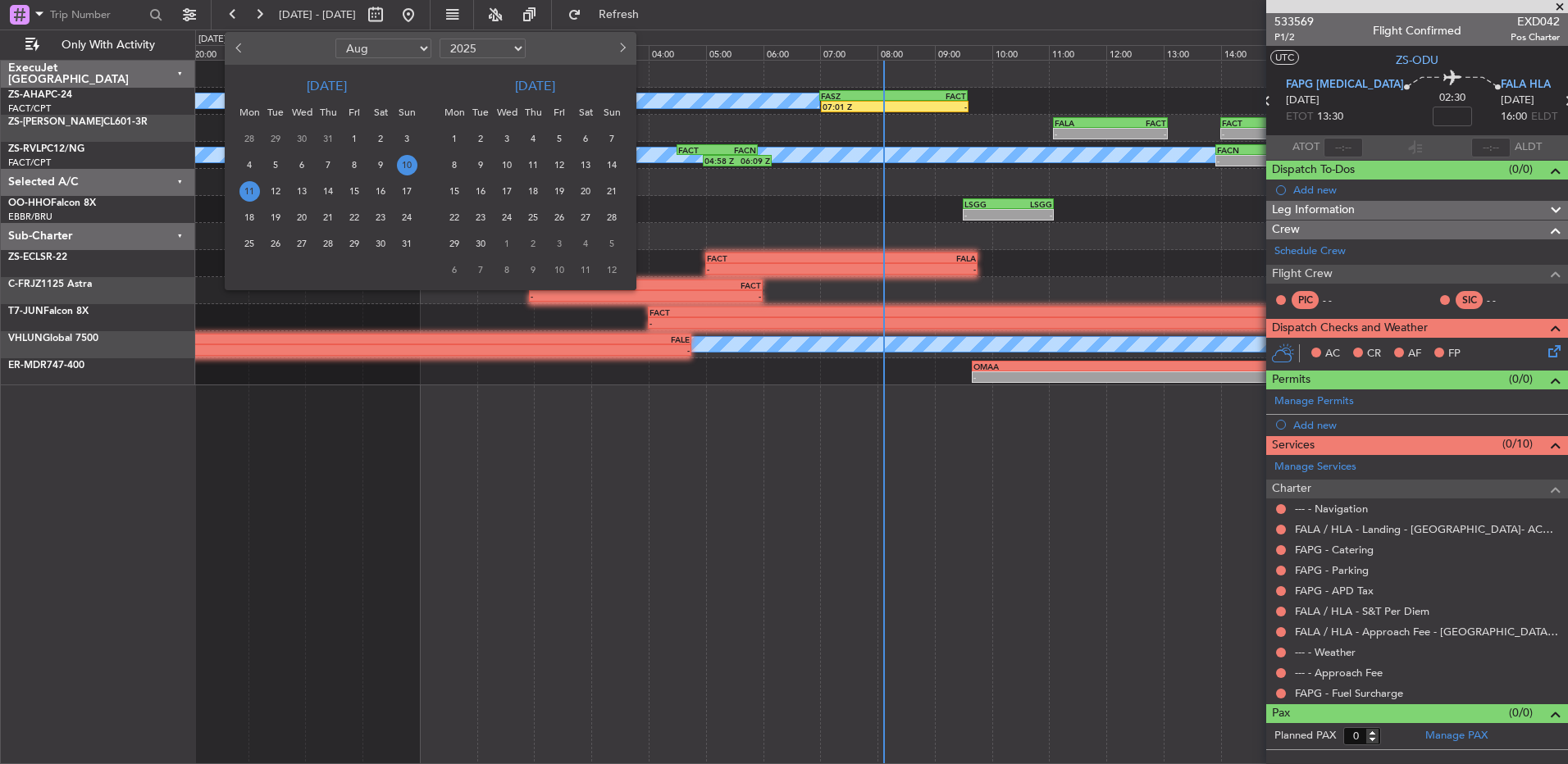
click at [252, 183] on span "11" at bounding box center [249, 191] width 20 height 20
click at [248, 182] on span "11" at bounding box center [249, 191] width 20 height 20
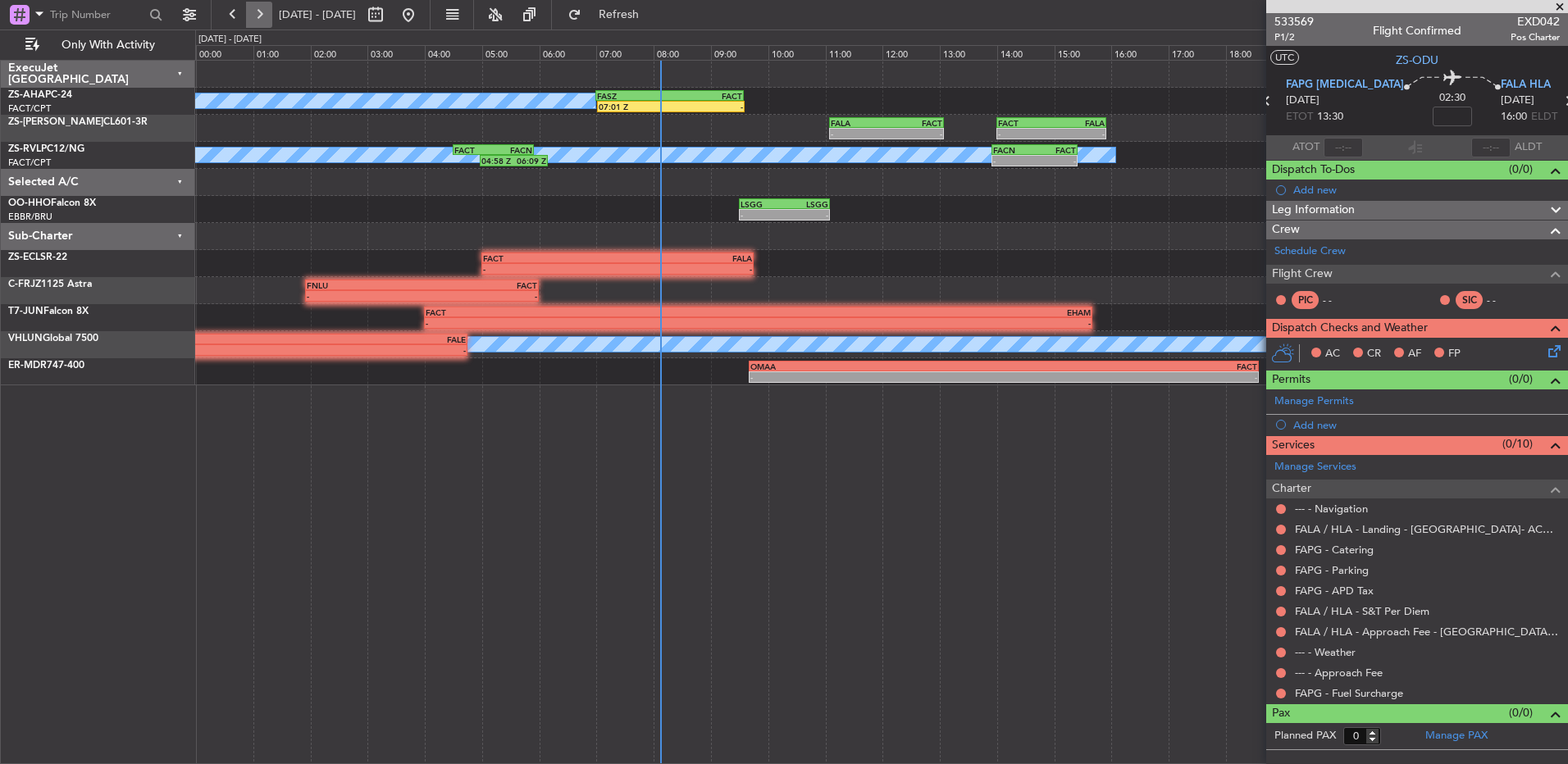
click at [271, 16] on button at bounding box center [259, 15] width 26 height 26
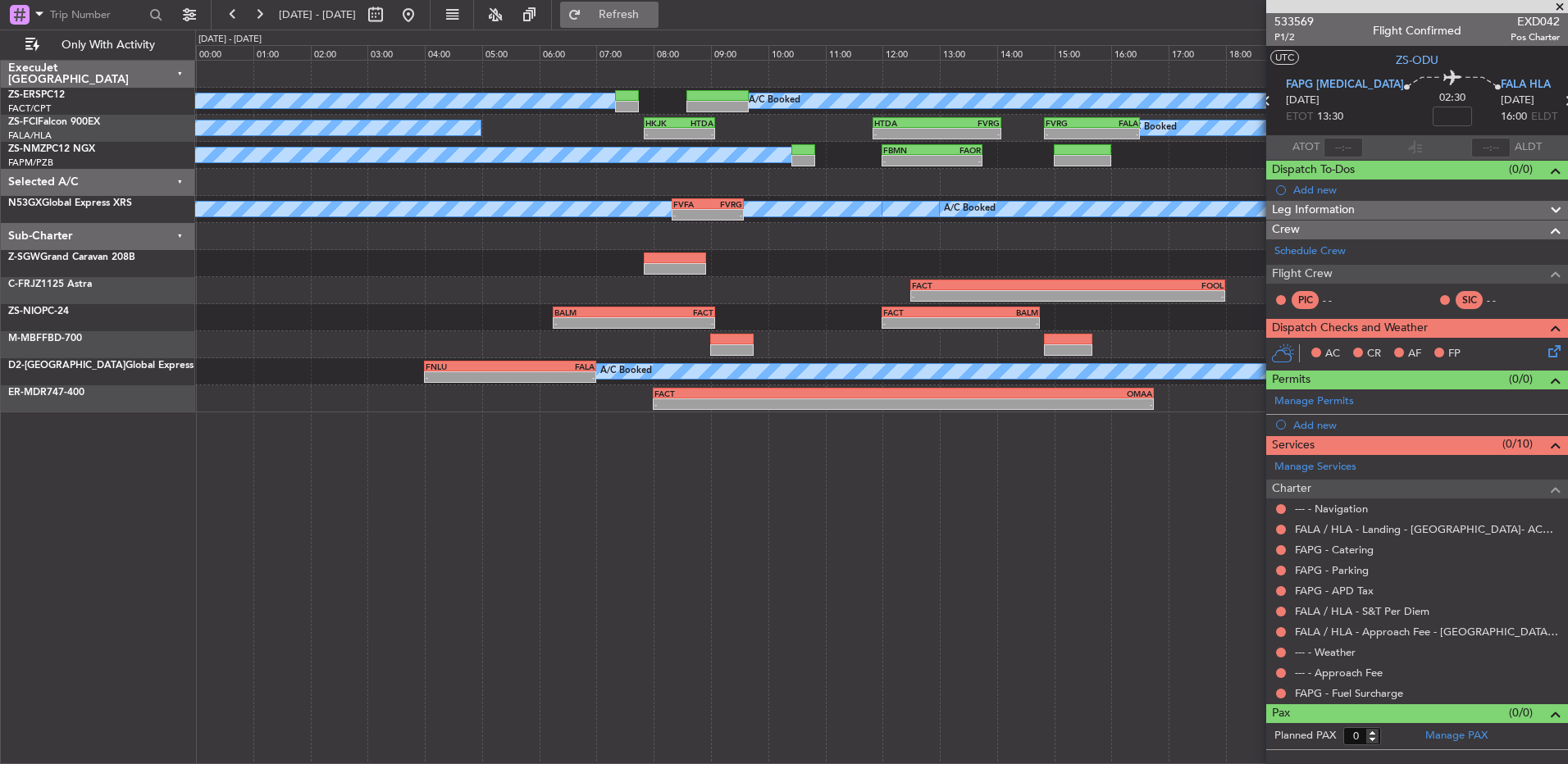
click at [642, 17] on span "Refresh" at bounding box center [619, 14] width 69 height 11
click at [239, 9] on button at bounding box center [233, 15] width 26 height 26
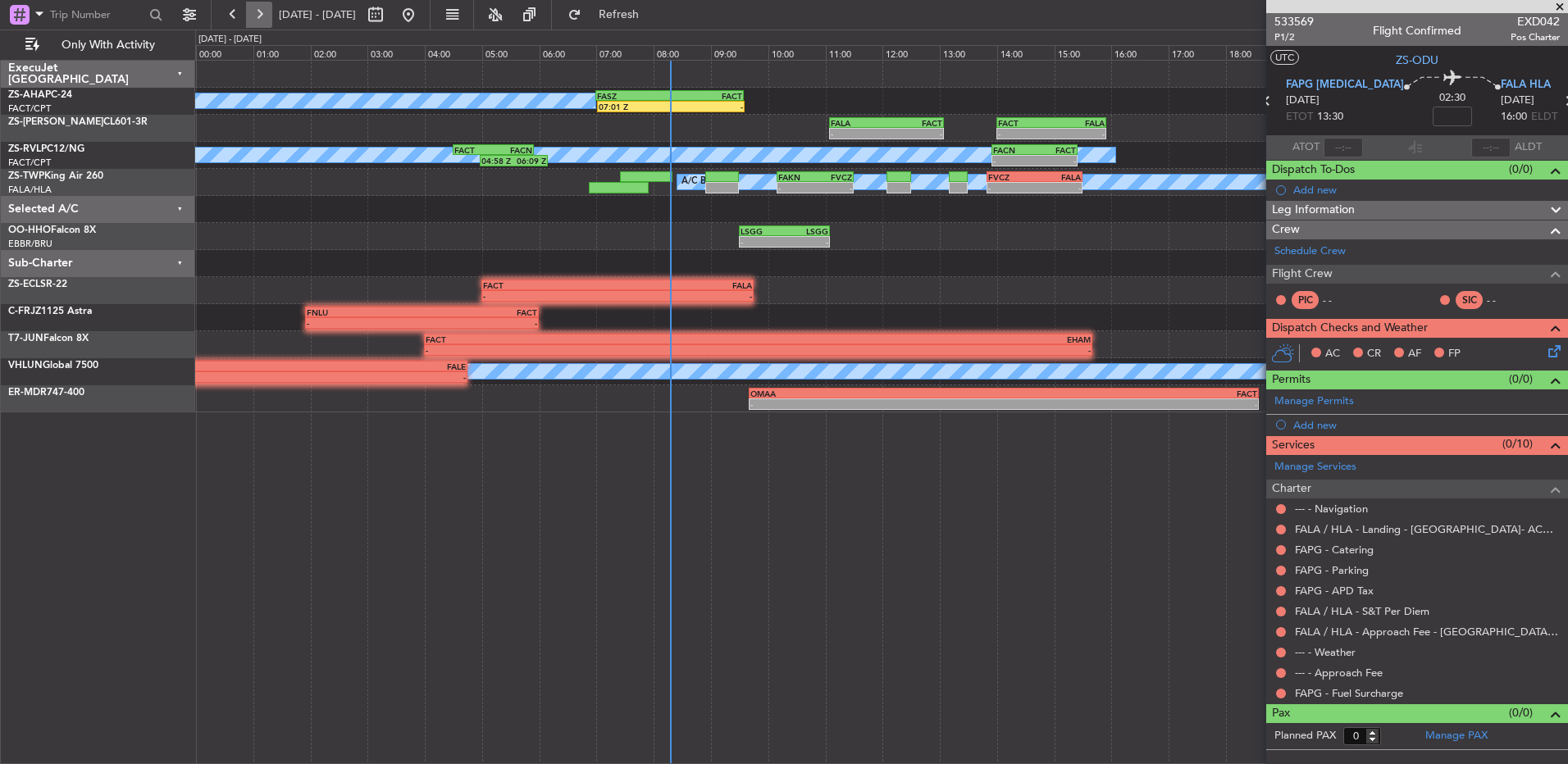
click at [258, 17] on button at bounding box center [259, 15] width 26 height 26
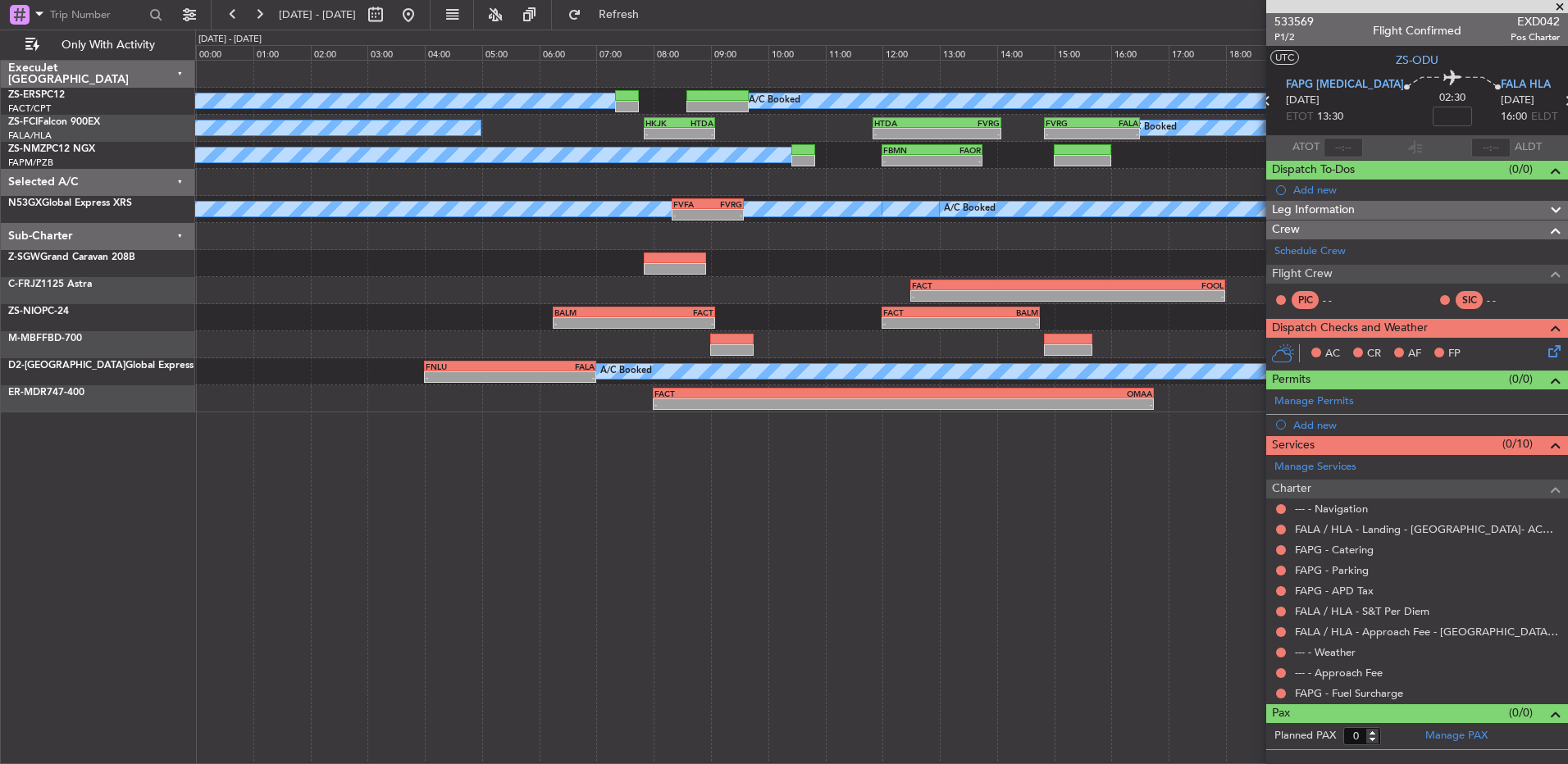
click at [1561, 6] on span at bounding box center [1559, 7] width 17 height 15
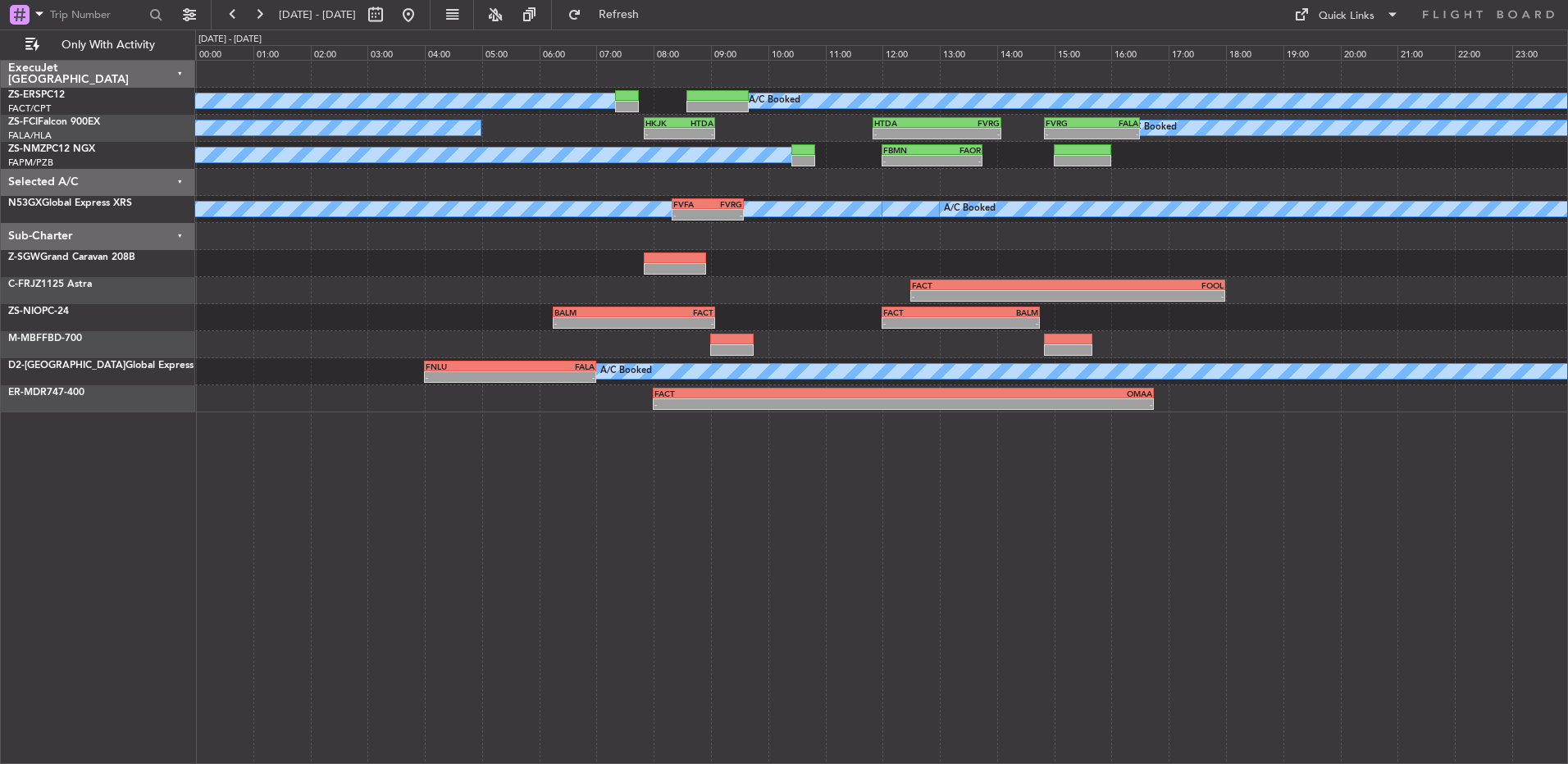
click at [977, 188] on div at bounding box center [881, 182] width 1372 height 27
click at [230, 12] on button at bounding box center [233, 15] width 26 height 26
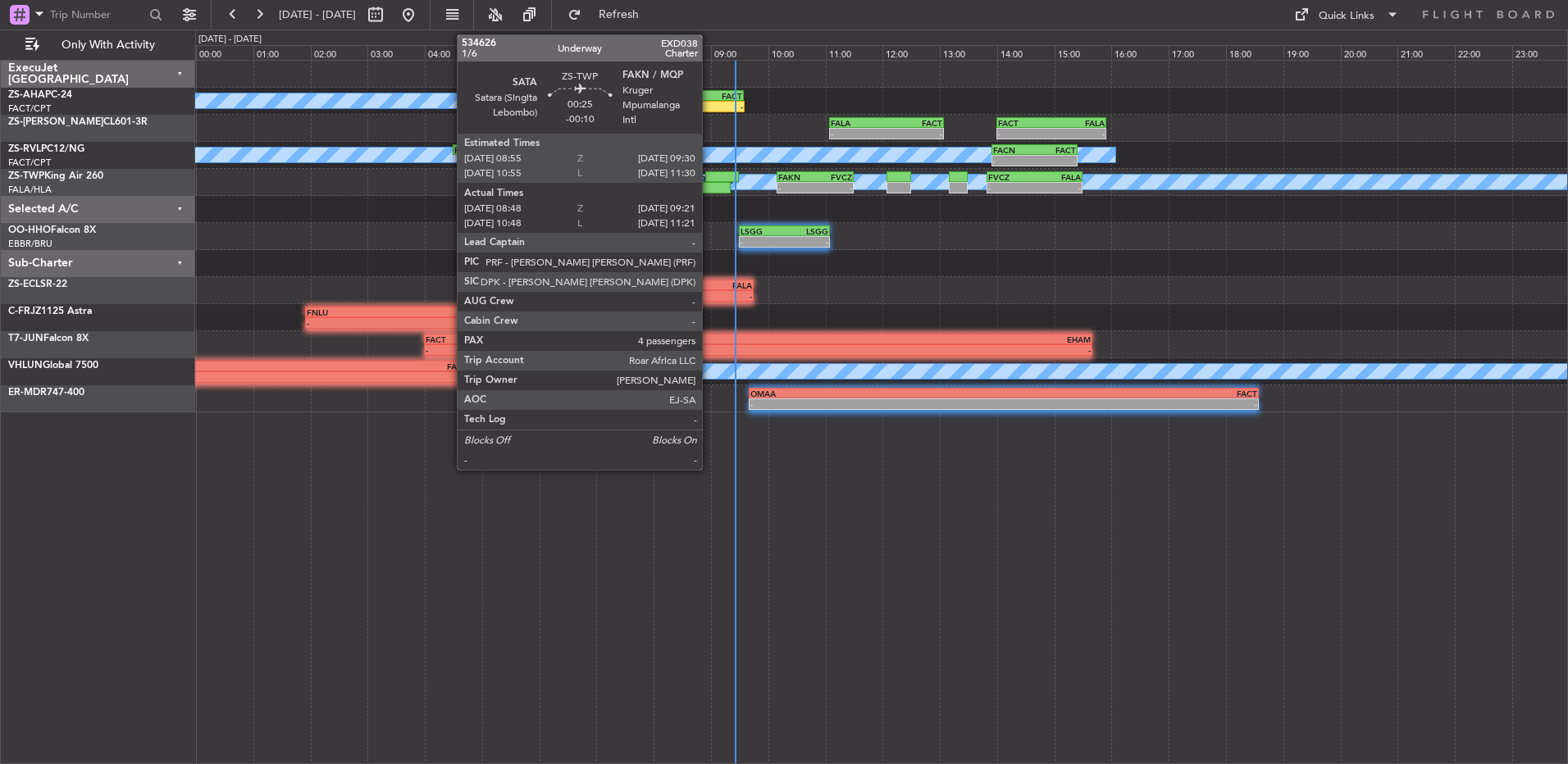
click at [711, 189] on div at bounding box center [715, 188] width 32 height 11
